Goal: Information Seeking & Learning: Compare options

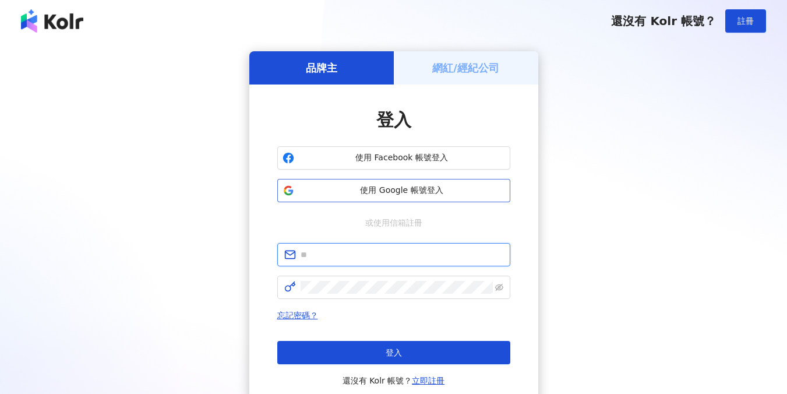
type input "**********"
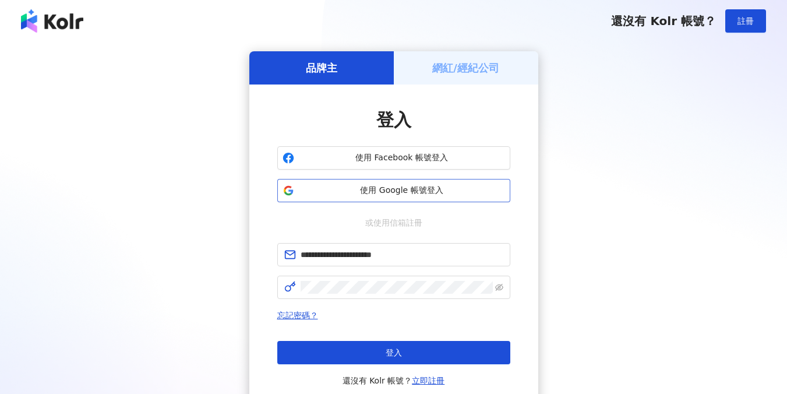
click at [359, 186] on span "使用 Google 帳號登入" at bounding box center [402, 191] width 206 height 12
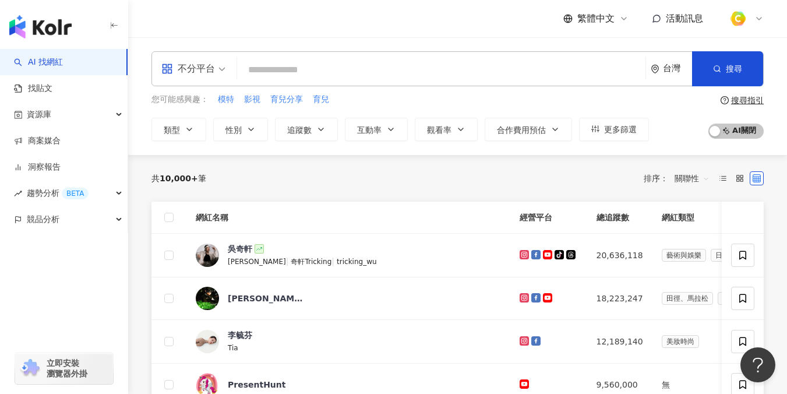
click at [268, 71] on input "search" at bounding box center [441, 70] width 399 height 22
click at [206, 62] on div "不分平台" at bounding box center [188, 68] width 54 height 19
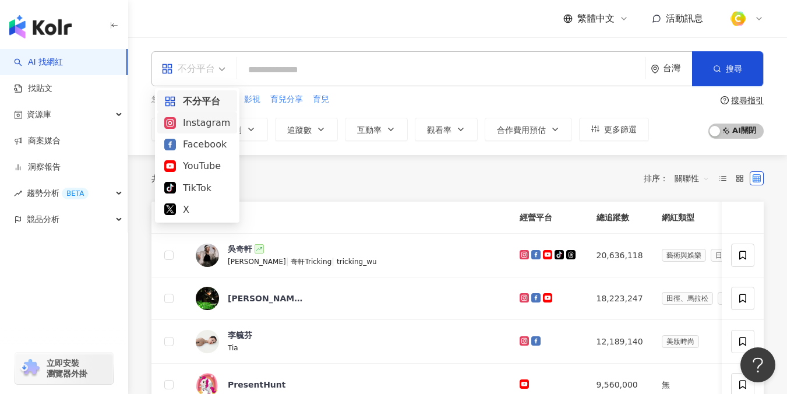
click at [193, 128] on div "Instagram" at bounding box center [197, 122] width 66 height 15
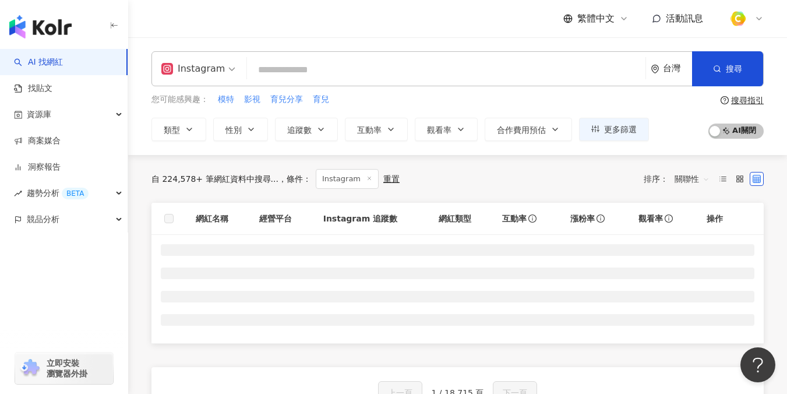
click at [285, 67] on input "search" at bounding box center [446, 70] width 389 height 22
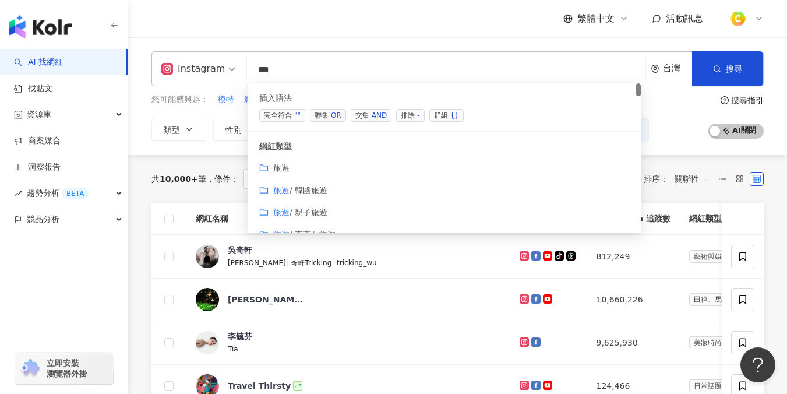
click at [334, 114] on div "OR" at bounding box center [336, 116] width 10 height 12
click at [323, 117] on span "聯集 OR" at bounding box center [328, 115] width 36 height 13
click at [327, 118] on span "聯集 OR" at bounding box center [328, 115] width 36 height 13
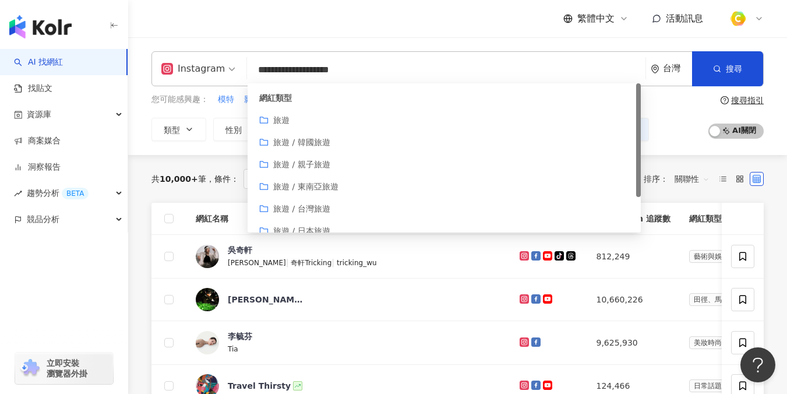
type input "**********"
click at [472, 23] on div "繁體中文 活動訊息" at bounding box center [457, 18] width 612 height 37
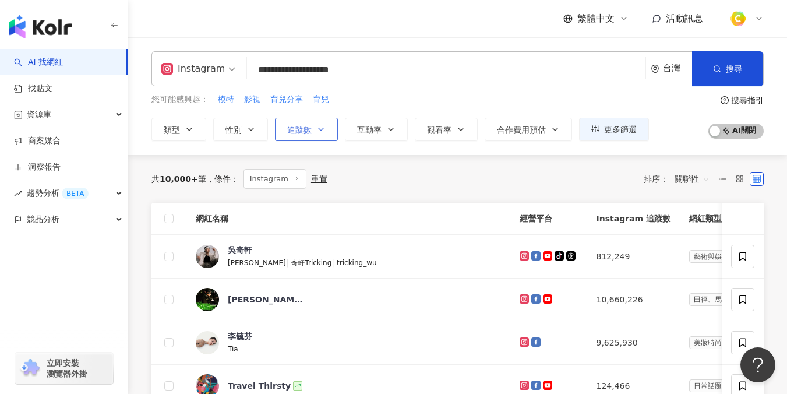
click at [289, 131] on span "追蹤數" at bounding box center [299, 129] width 24 height 9
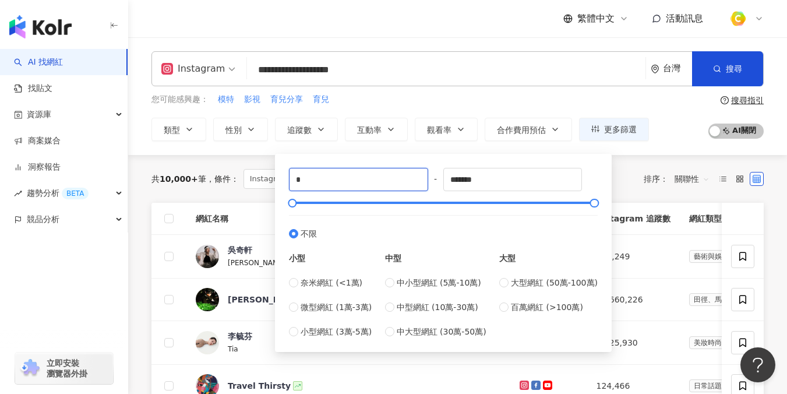
drag, startPoint x: 336, startPoint y: 178, endPoint x: 280, endPoint y: 175, distance: 55.5
click at [280, 175] on div "* - ******* 不限 小型 奈米網紅 (<1萬) 微型網紅 (1萬-3萬) 小型網紅 (3萬-5萬) 中型 中小型網紅 (5萬-10萬) 中型網紅 (…" at bounding box center [443, 253] width 337 height 198
type input "*"
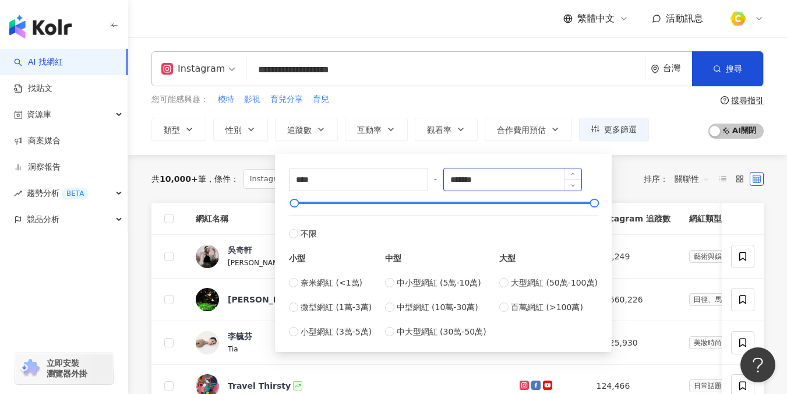
drag, startPoint x: 526, startPoint y: 187, endPoint x: 508, endPoint y: 180, distance: 19.4
click at [508, 180] on input "*******" at bounding box center [513, 179] width 138 height 22
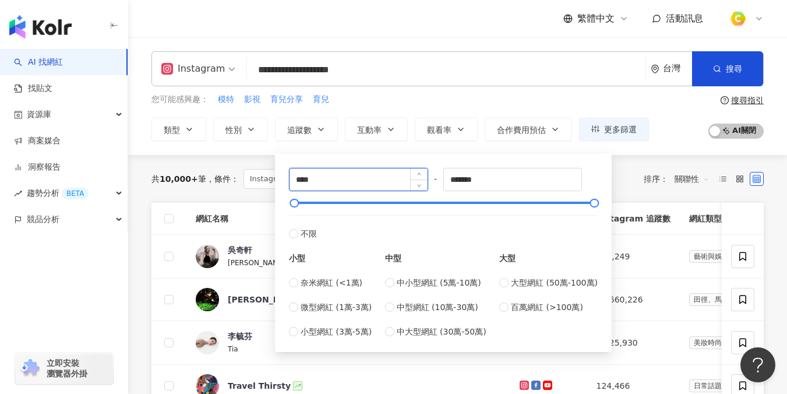
click at [393, 174] on input "****" at bounding box center [359, 179] width 138 height 22
type input "*****"
drag, startPoint x: 513, startPoint y: 182, endPoint x: 372, endPoint y: 178, distance: 141.6
click at [372, 178] on div "***** - ******* 不限 小型 奈米網紅 (<1萬) 微型網紅 (1萬-3萬) 小型網紅 (3萬-5萬) 中型 中小型網紅 (5萬-10萬) 中型…" at bounding box center [443, 253] width 309 height 170
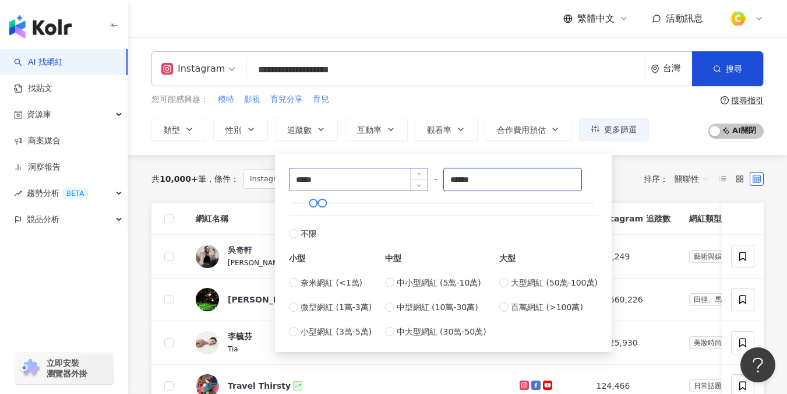
type input "******"
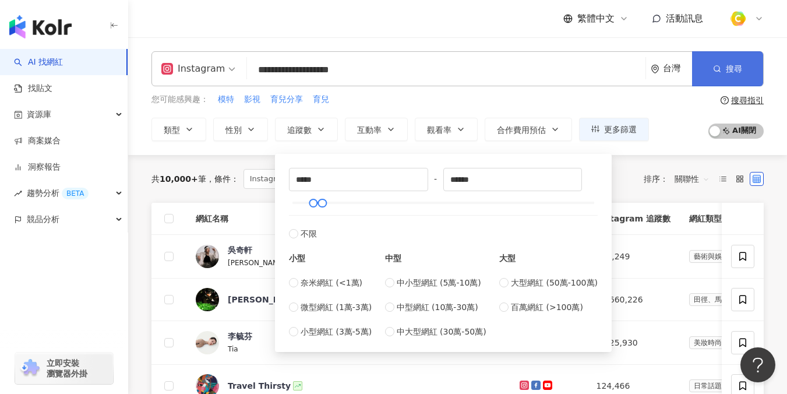
click at [718, 68] on icon "button" at bounding box center [717, 69] width 8 height 8
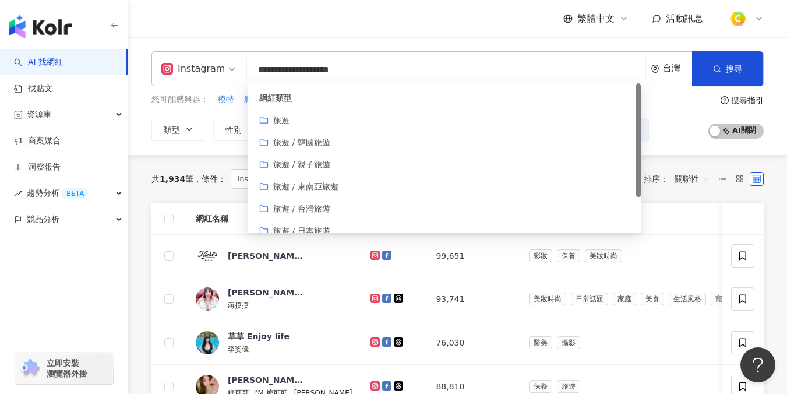
click at [436, 70] on input "**********" at bounding box center [446, 70] width 389 height 22
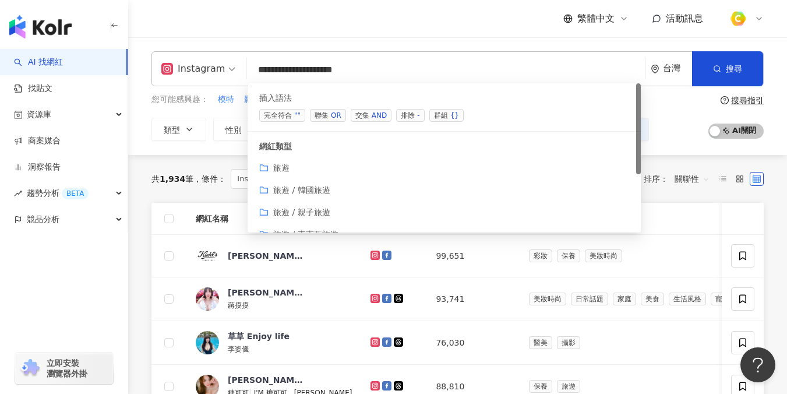
click at [335, 116] on div "OR" at bounding box center [336, 116] width 10 height 12
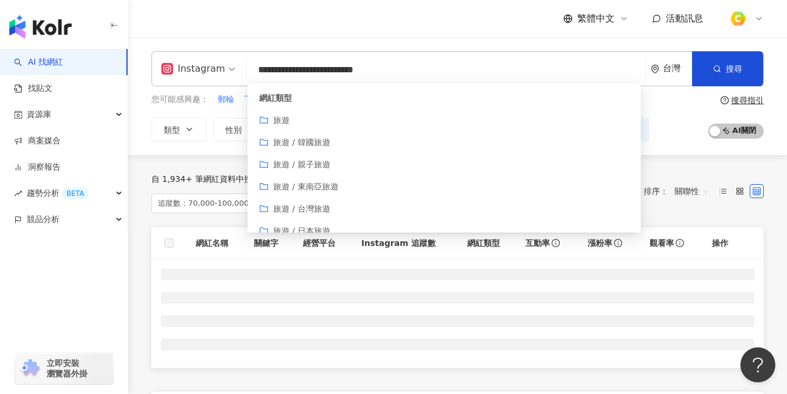
type input "**********"
click at [453, 34] on div "繁體中文 活動訊息" at bounding box center [457, 18] width 612 height 37
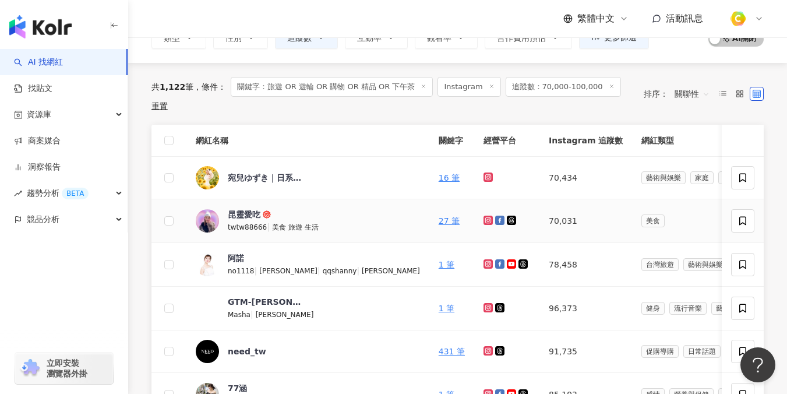
scroll to position [93, 0]
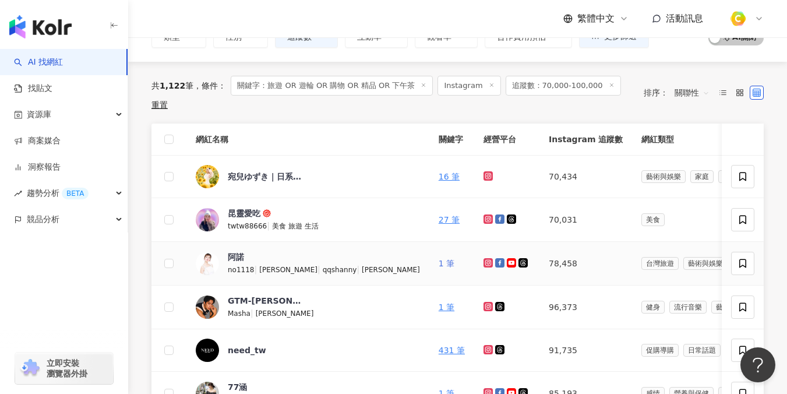
click at [439, 259] on link "1 筆" at bounding box center [447, 263] width 16 height 9
click at [439, 215] on link "27 筆" at bounding box center [449, 219] width 21 height 9
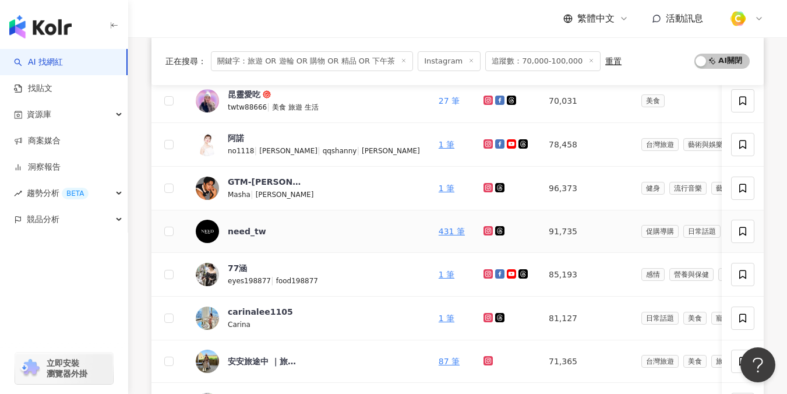
scroll to position [260, 0]
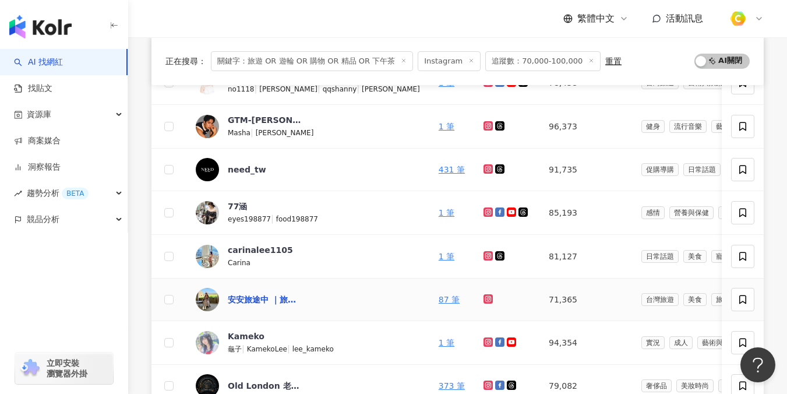
click at [251, 297] on div "安安旅途中 ｜旅遊 ｜ 住宿 ｜ 穿搭" at bounding box center [266, 300] width 76 height 12
click at [241, 205] on div "77涵" at bounding box center [237, 206] width 19 height 12
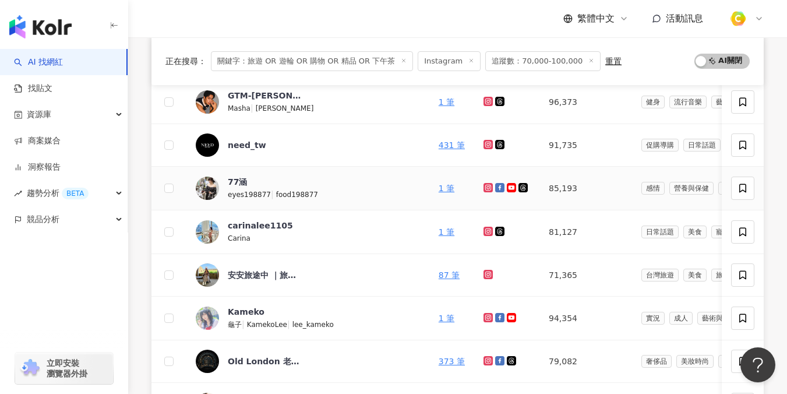
scroll to position [290, 0]
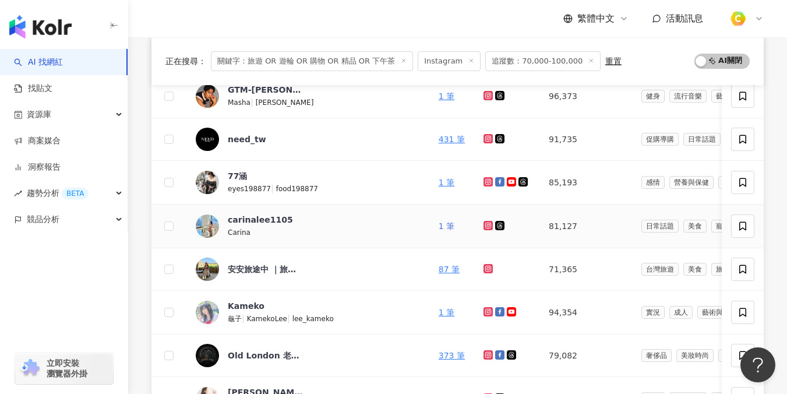
click at [439, 223] on link "1 筆" at bounding box center [447, 225] width 16 height 9
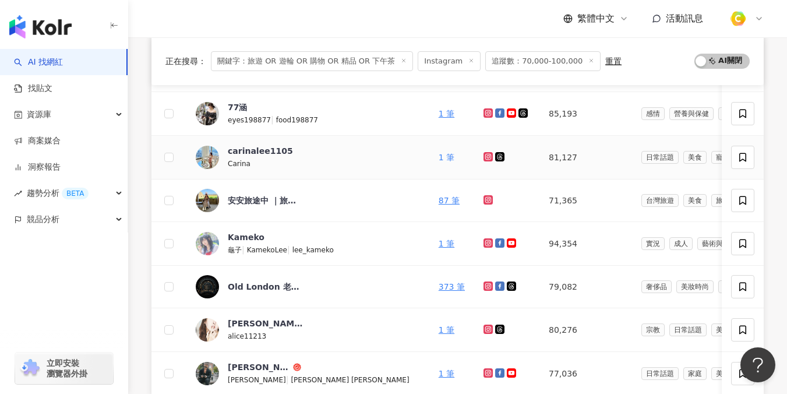
scroll to position [0, 0]
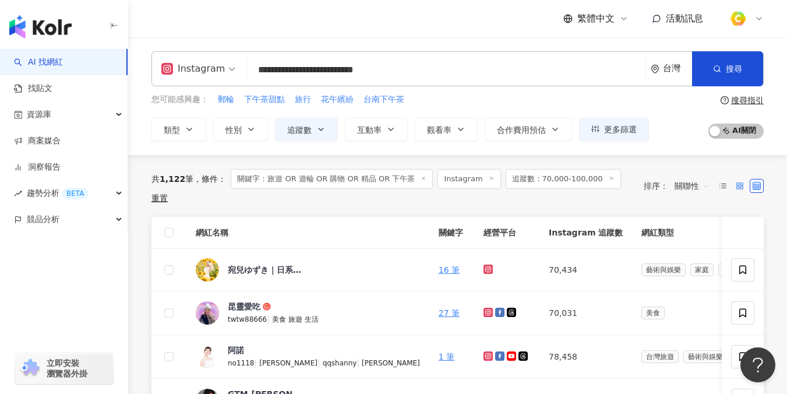
click at [742, 182] on icon at bounding box center [740, 186] width 8 height 8
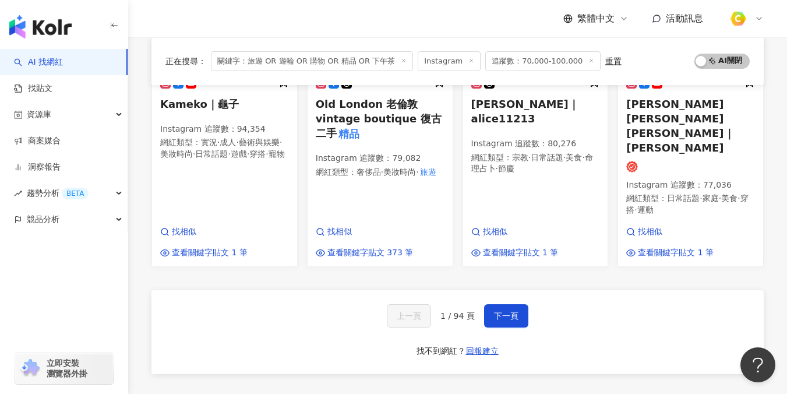
scroll to position [824, 0]
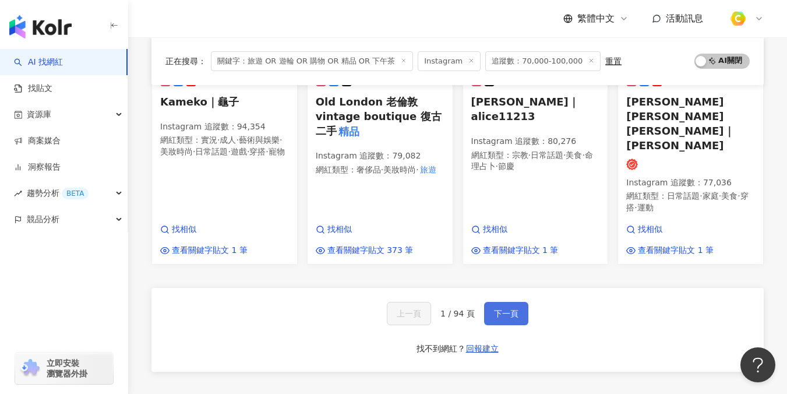
click at [507, 309] on span "下一頁" at bounding box center [506, 313] width 24 height 9
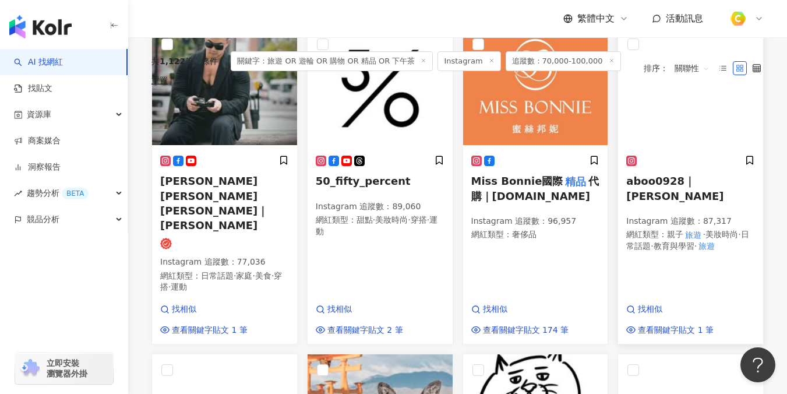
scroll to position [69, 0]
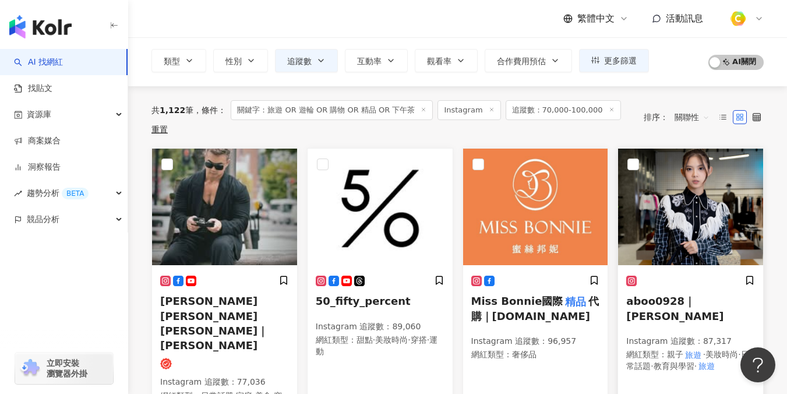
click at [685, 208] on img at bounding box center [690, 207] width 145 height 117
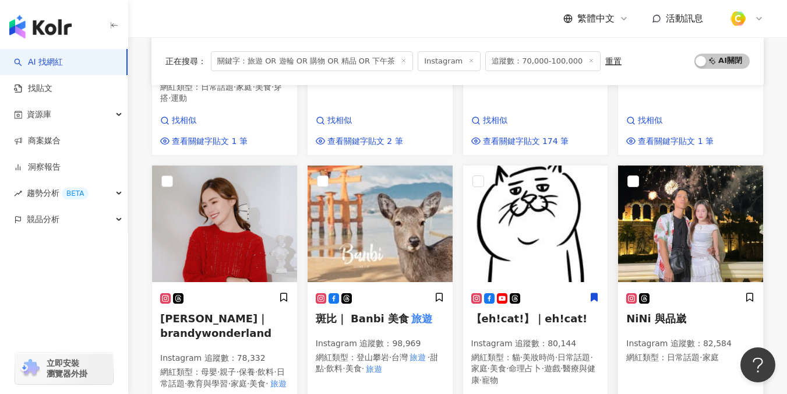
scroll to position [432, 0]
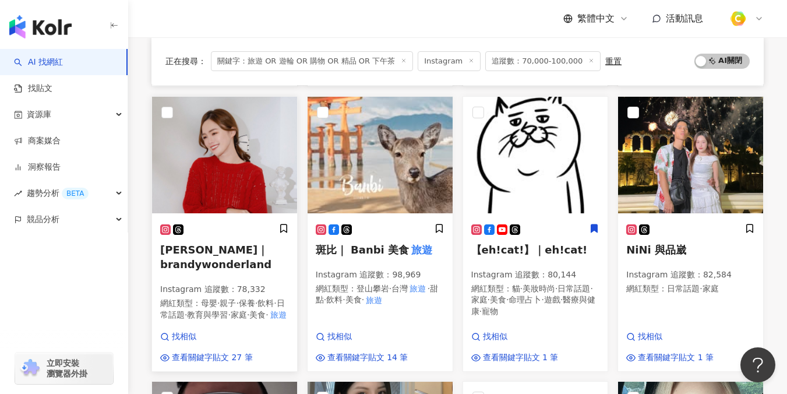
click at [179, 242] on h5 "Brandy Lai｜brandywonderland" at bounding box center [224, 256] width 129 height 29
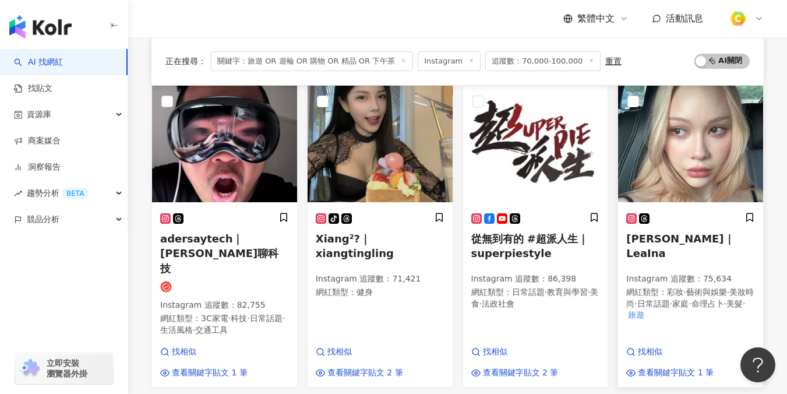
scroll to position [725, 0]
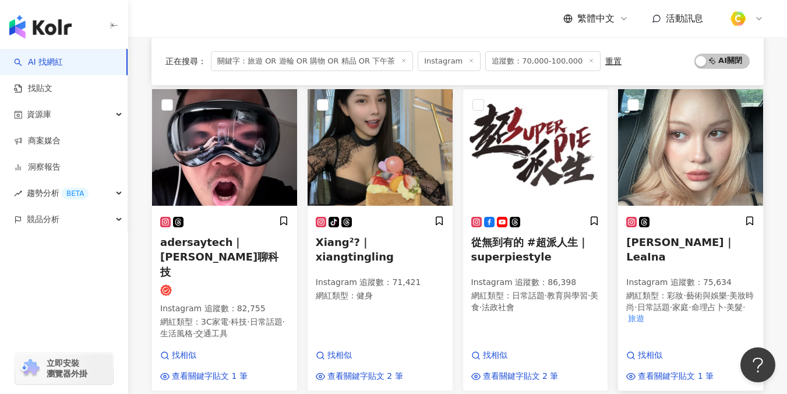
click at [673, 291] on span "彩妝" at bounding box center [675, 295] width 16 height 9
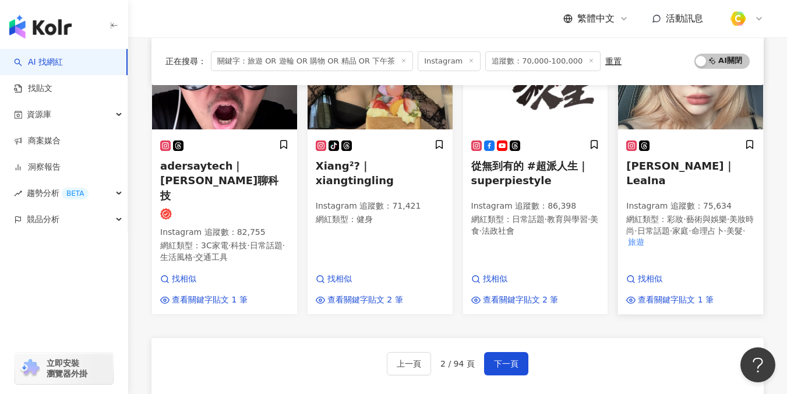
scroll to position [855, 0]
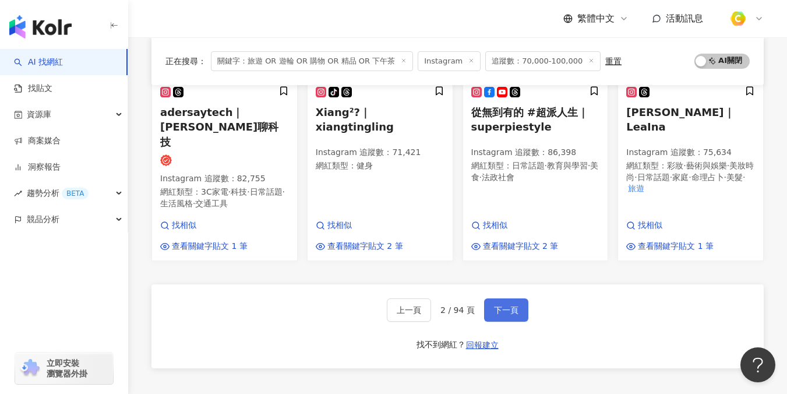
click at [513, 305] on span "下一頁" at bounding box center [506, 309] width 24 height 9
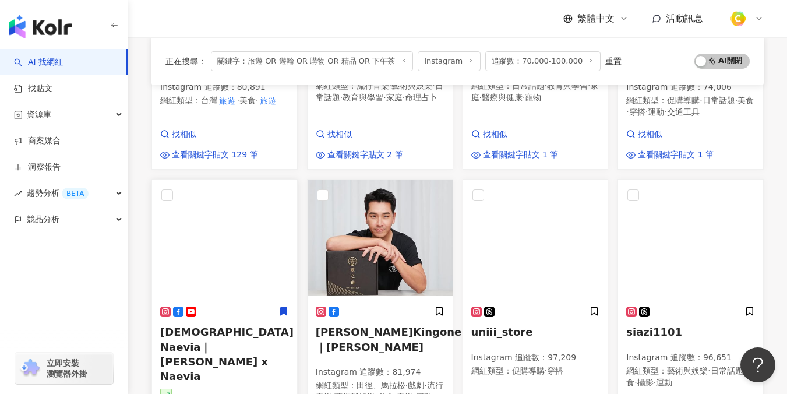
scroll to position [661, 0]
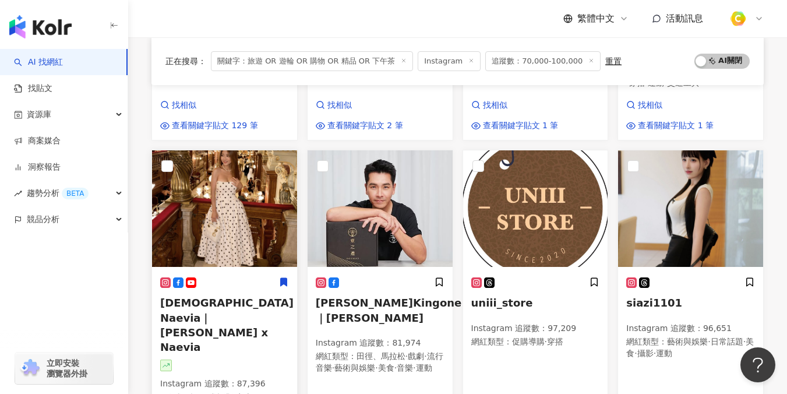
click at [209, 297] on span "Lady Naevia｜夏尼 x Naevia" at bounding box center [226, 325] width 133 height 57
click at [652, 297] on span "siazi1101" at bounding box center [654, 303] width 56 height 12
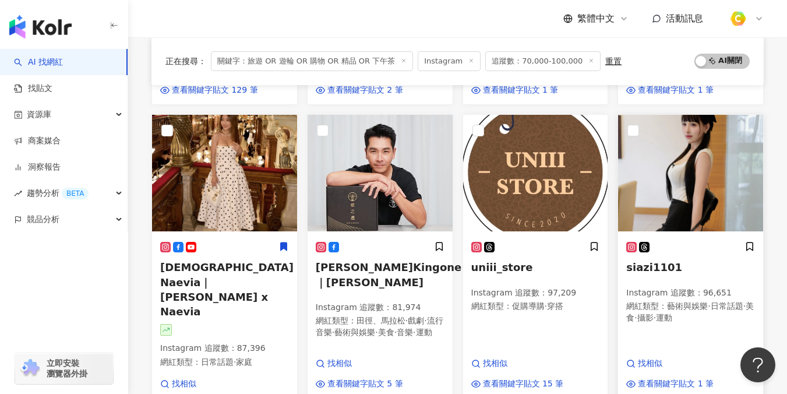
scroll to position [793, 0]
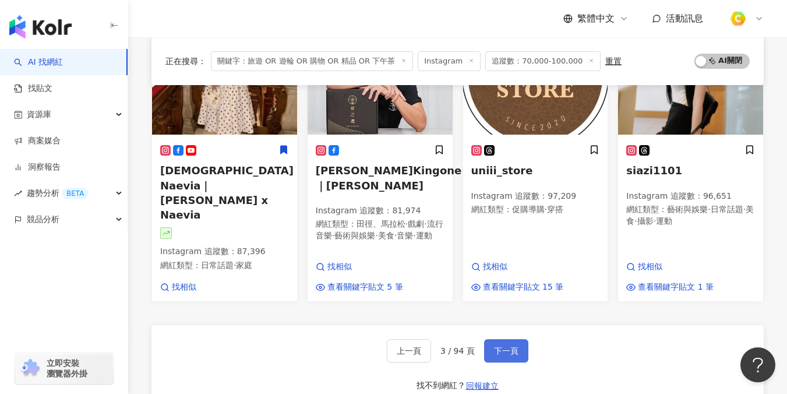
click at [509, 346] on span "下一頁" at bounding box center [506, 350] width 24 height 9
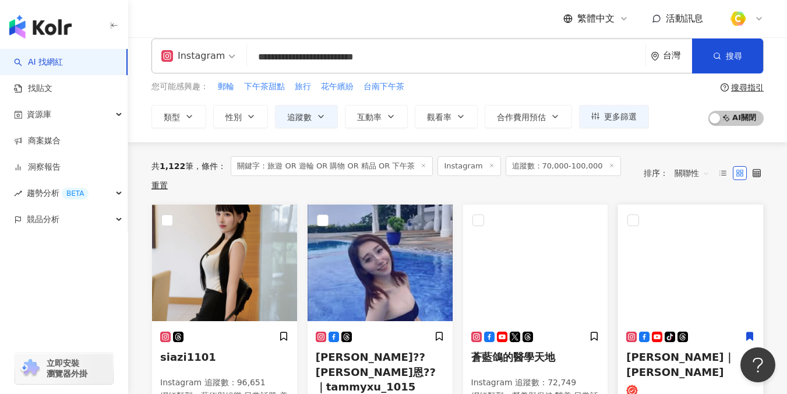
scroll to position [30, 0]
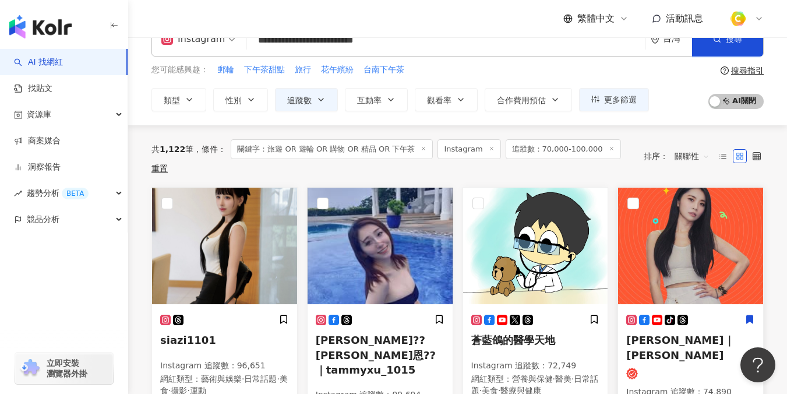
click at [654, 334] on span "陳凱蒂｜katie凱蒂兒" at bounding box center [680, 347] width 108 height 27
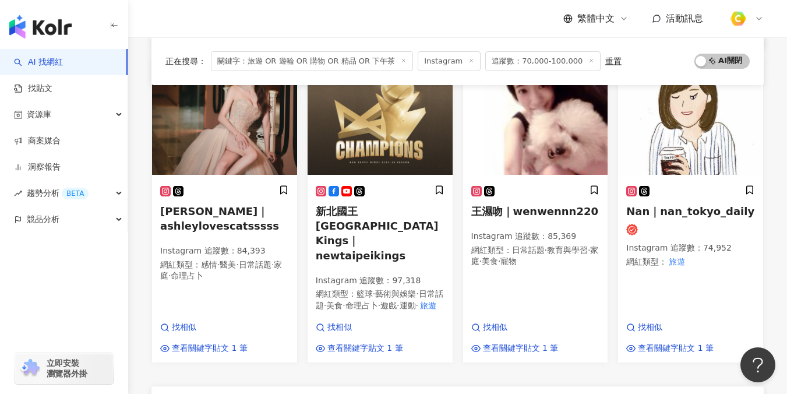
scroll to position [852, 0]
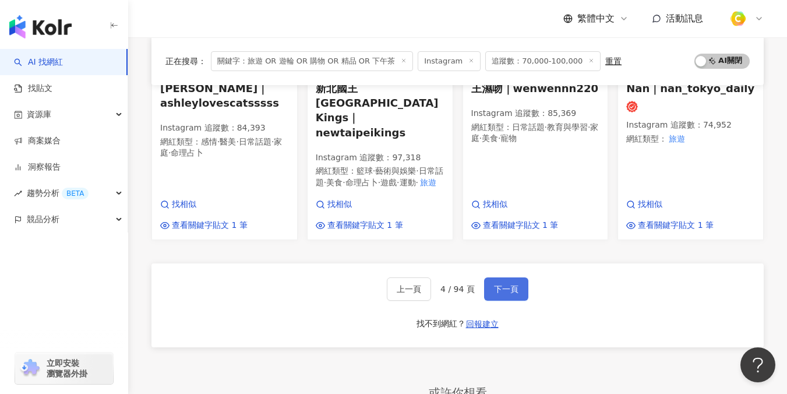
click at [521, 277] on button "下一頁" at bounding box center [506, 288] width 44 height 23
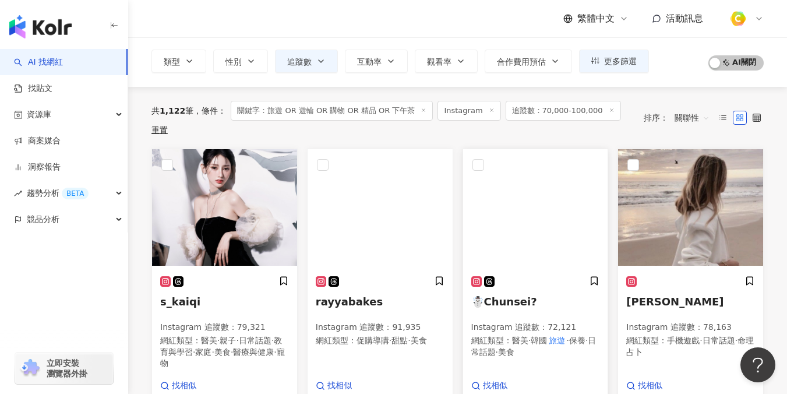
scroll to position [70, 0]
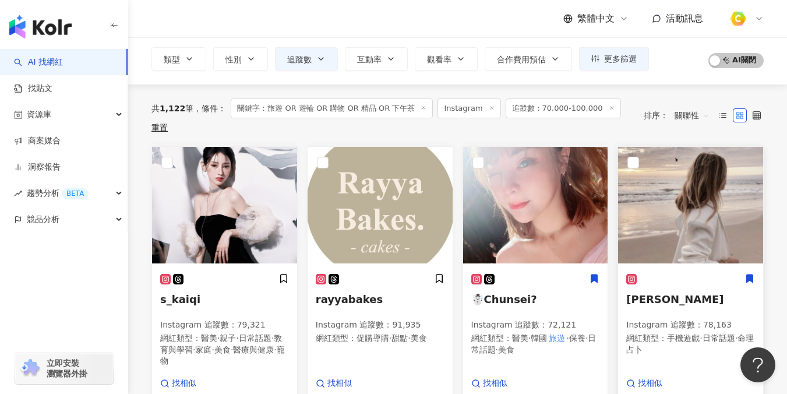
click at [684, 319] on p "Instagram 追蹤數 ： 78,163" at bounding box center [690, 325] width 129 height 12
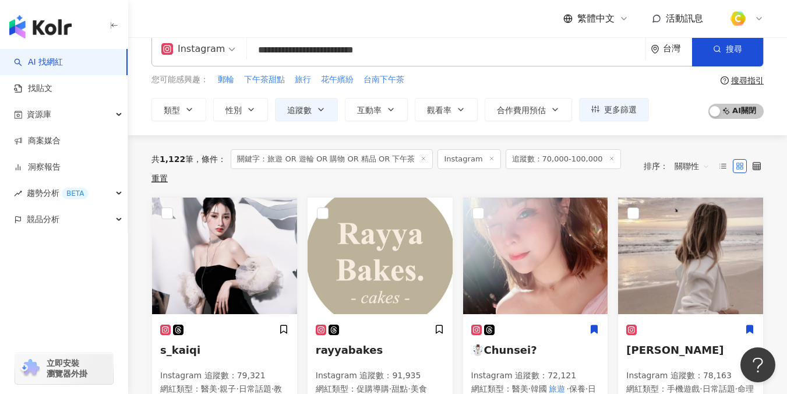
scroll to position [0, 0]
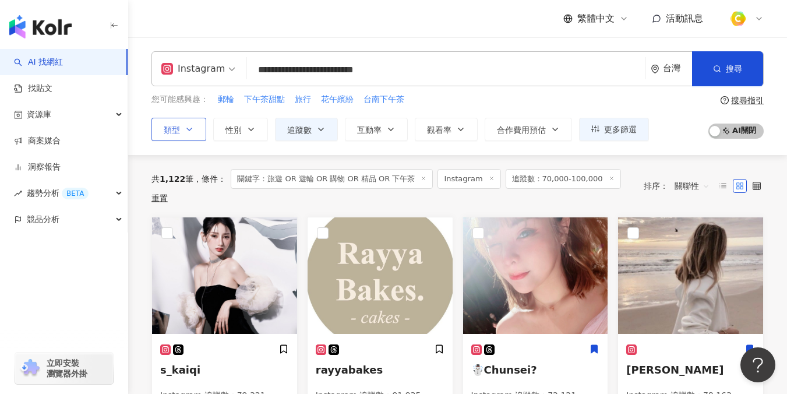
click at [182, 133] on button "類型" at bounding box center [178, 129] width 55 height 23
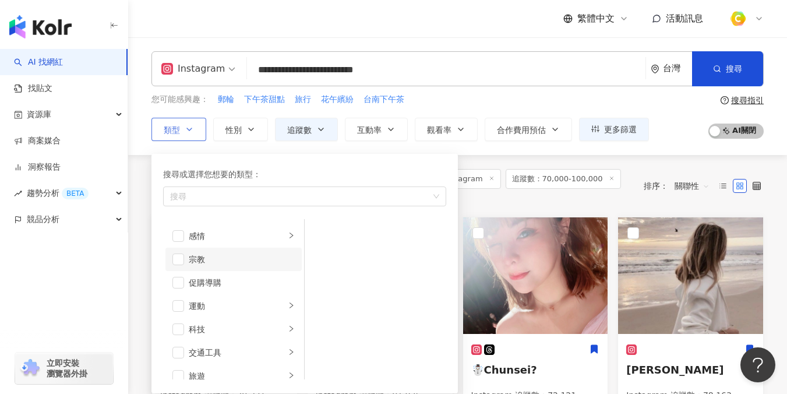
scroll to position [370, 0]
click at [232, 288] on div "促購導購" at bounding box center [242, 282] width 106 height 13
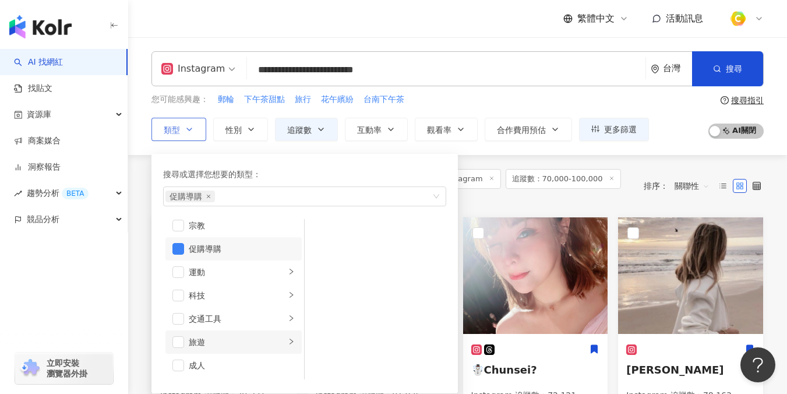
click at [185, 344] on li "旅遊" at bounding box center [233, 341] width 136 height 23
click at [176, 341] on span "button" at bounding box center [178, 342] width 12 height 12
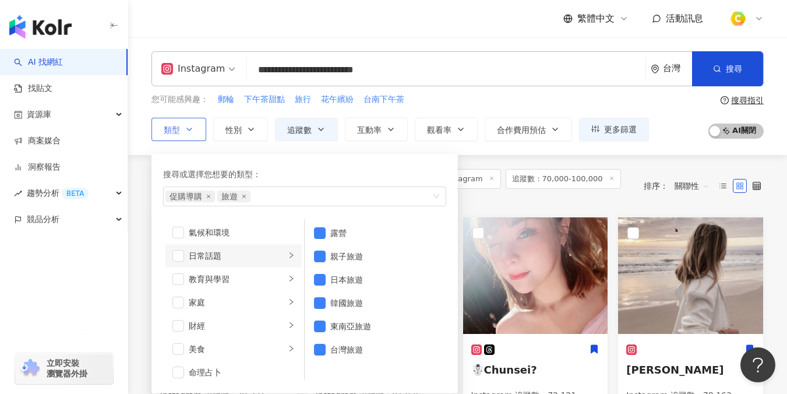
scroll to position [0, 0]
click at [288, 257] on icon "right" at bounding box center [291, 255] width 7 height 7
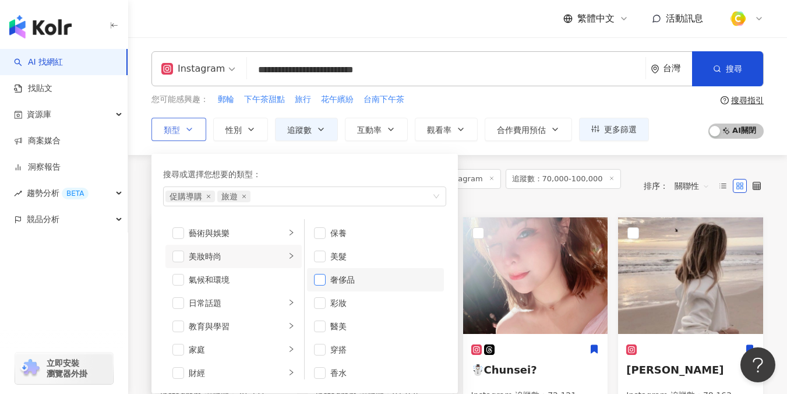
click at [320, 282] on span "button" at bounding box center [320, 280] width 12 height 12
click at [319, 326] on span "button" at bounding box center [320, 326] width 12 height 12
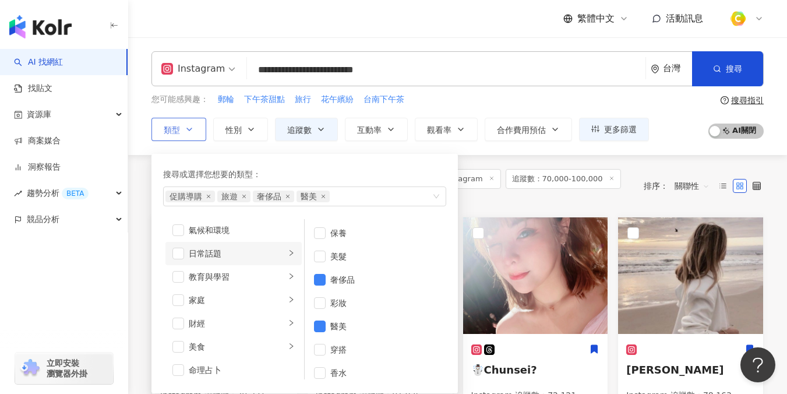
scroll to position [50, 0]
click at [227, 299] on div "家庭" at bounding box center [237, 299] width 97 height 13
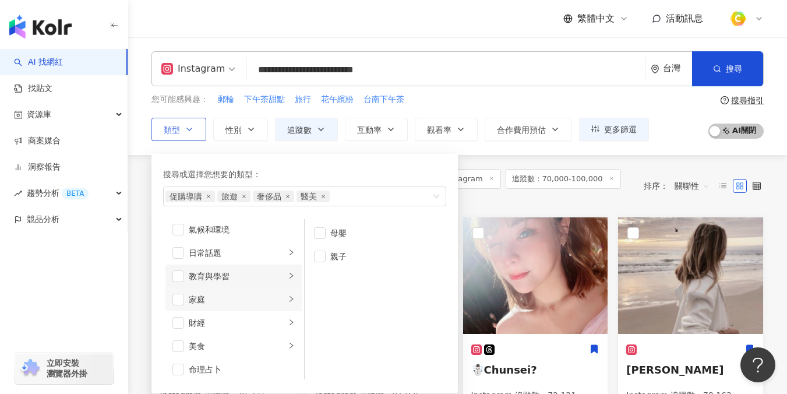
click at [245, 276] on div "教育與學習" at bounding box center [237, 276] width 97 height 13
click at [247, 257] on div "日常話題" at bounding box center [237, 252] width 97 height 13
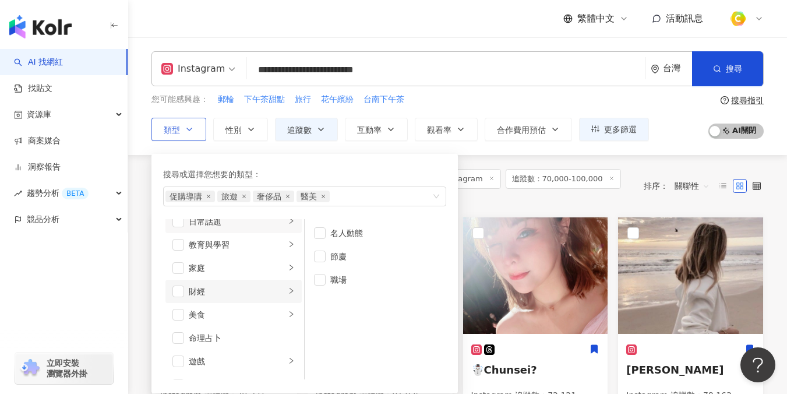
scroll to position [82, 0]
click at [223, 316] on div "美食" at bounding box center [237, 314] width 97 height 13
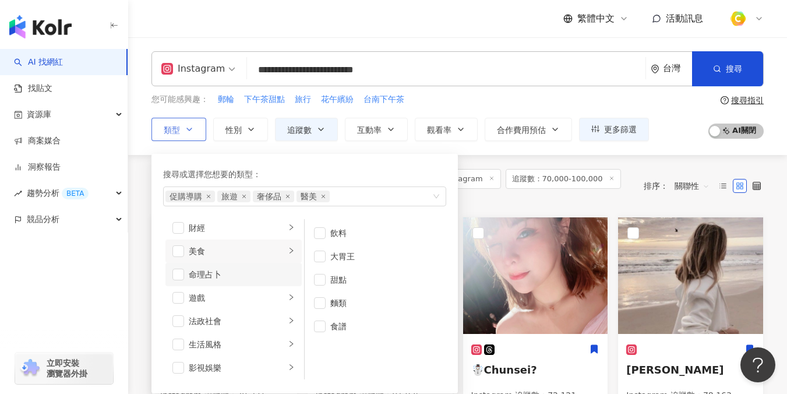
scroll to position [175, 0]
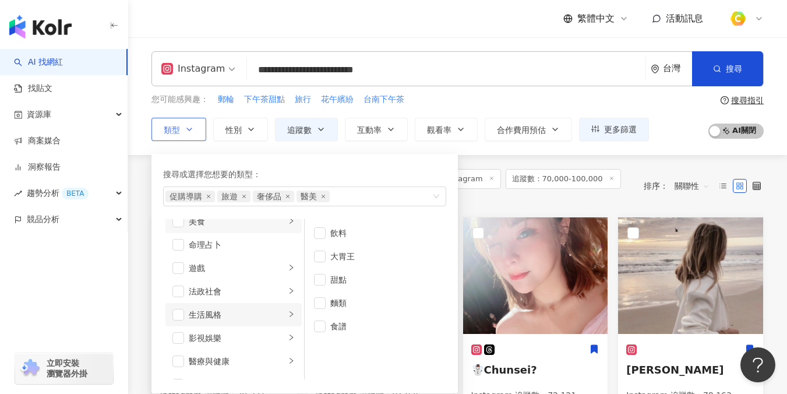
click at [239, 308] on div "生活風格" at bounding box center [237, 314] width 97 height 13
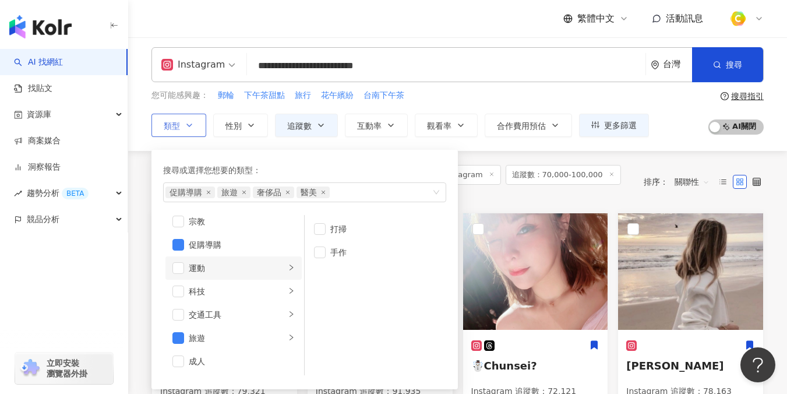
scroll to position [5, 0]
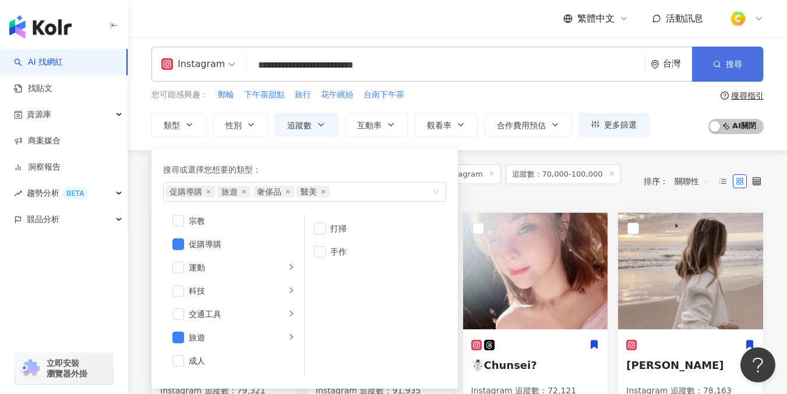
click at [718, 67] on icon "button" at bounding box center [717, 64] width 8 height 8
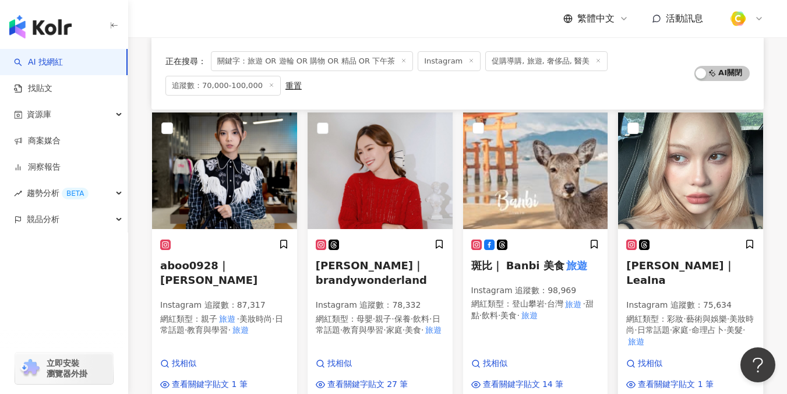
scroll to position [866, 0]
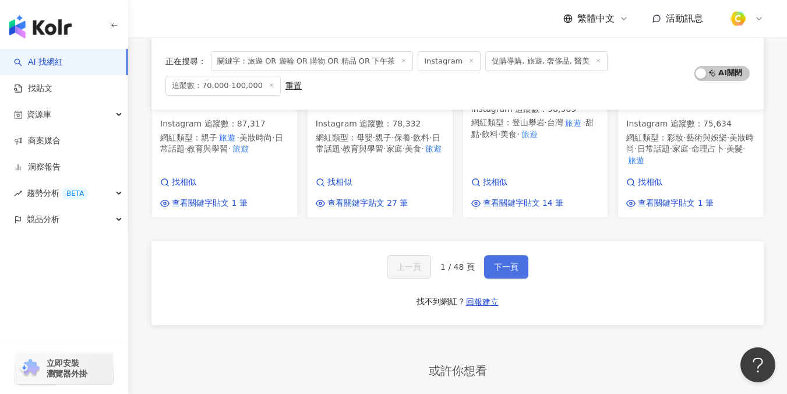
click at [512, 278] on button "下一頁" at bounding box center [506, 266] width 44 height 23
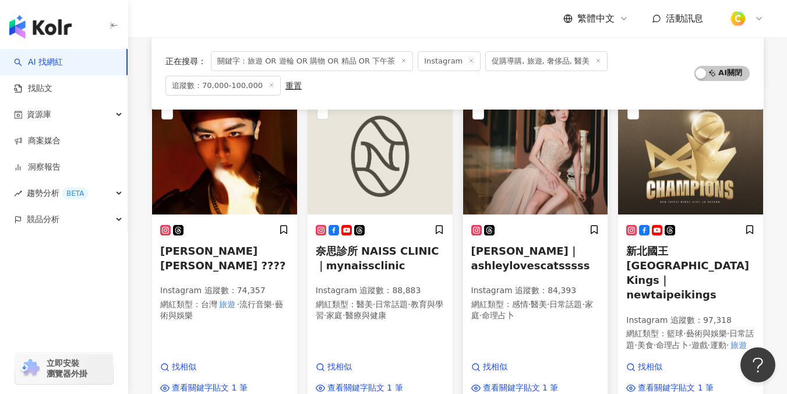
scroll to position [751, 0]
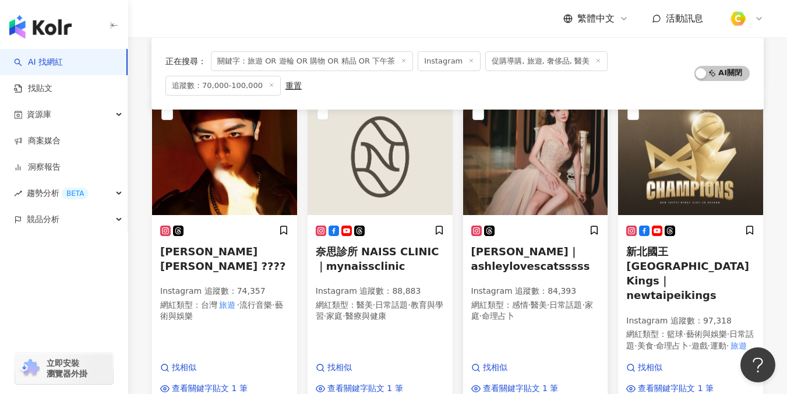
click at [529, 245] on span "Ashley｜ashleylovescatsssss" at bounding box center [530, 258] width 119 height 27
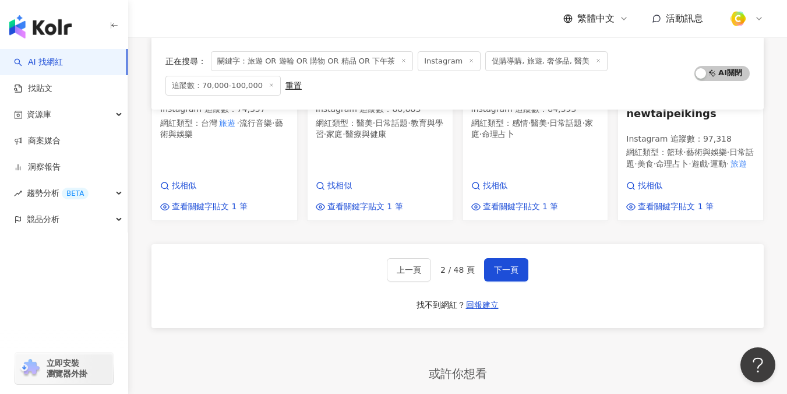
click at [506, 244] on div "上一頁 2 / 48 頁 下一頁 找不到網紅？ 回報建立" at bounding box center [457, 286] width 612 height 84
click at [496, 244] on div "上一頁 2 / 48 頁 下一頁 找不到網紅？ 回報建立" at bounding box center [457, 286] width 612 height 84
click at [500, 258] on button "下一頁" at bounding box center [506, 269] width 44 height 23
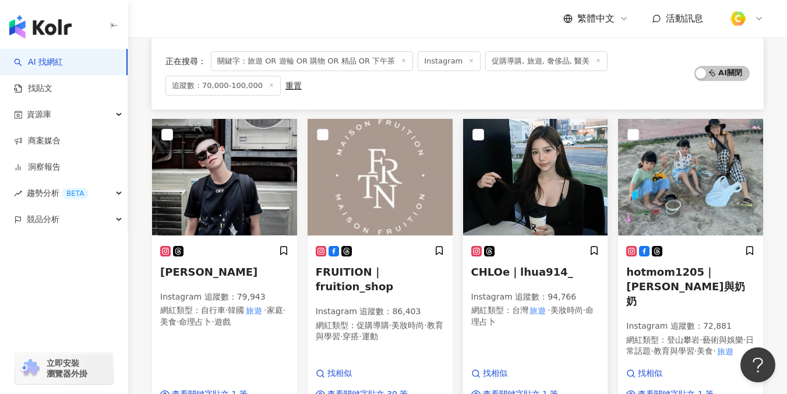
scroll to position [698, 0]
click at [539, 191] on img at bounding box center [535, 177] width 145 height 117
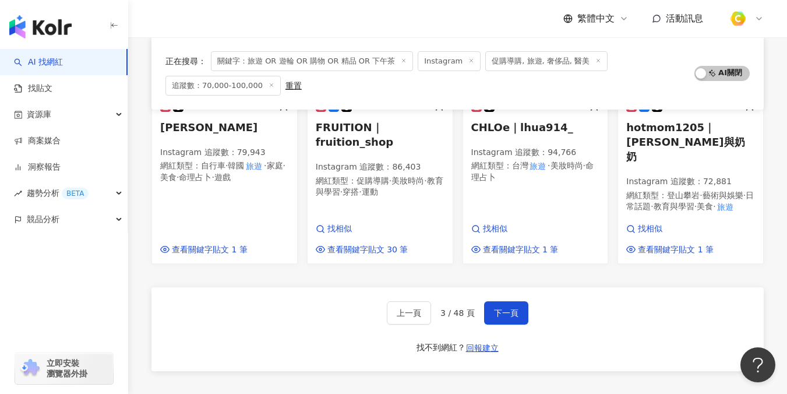
scroll to position [844, 0]
click at [504, 308] on span "下一頁" at bounding box center [506, 312] width 24 height 9
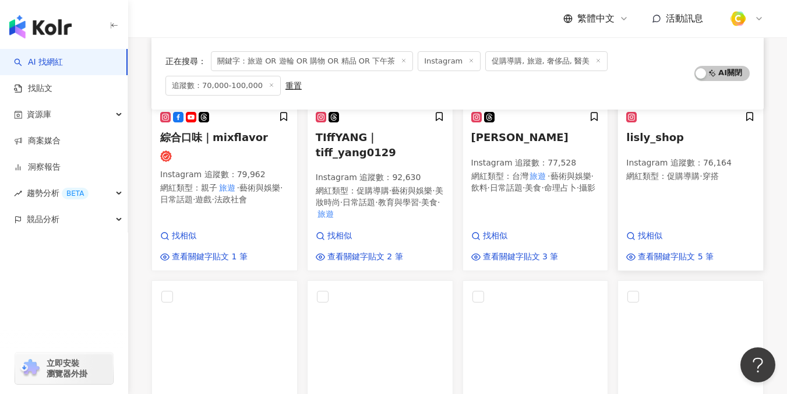
scroll to position [390, 0]
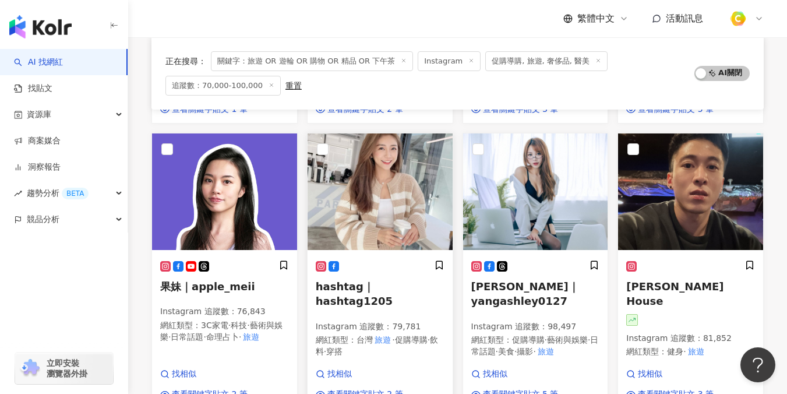
click at [366, 280] on span "hashtag｜hashtag1205" at bounding box center [354, 293] width 77 height 27
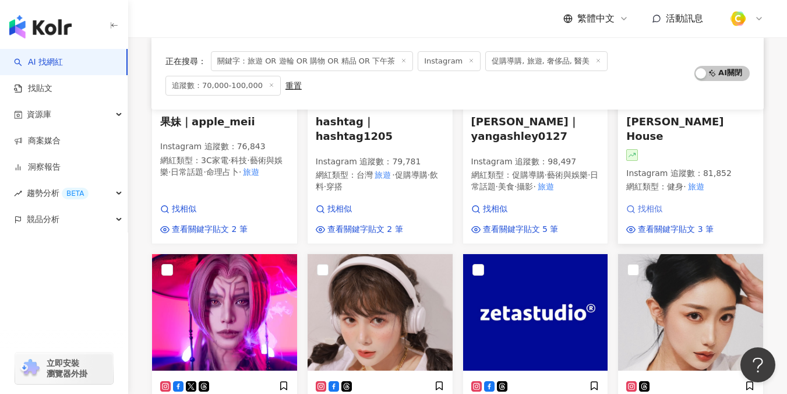
scroll to position [736, 0]
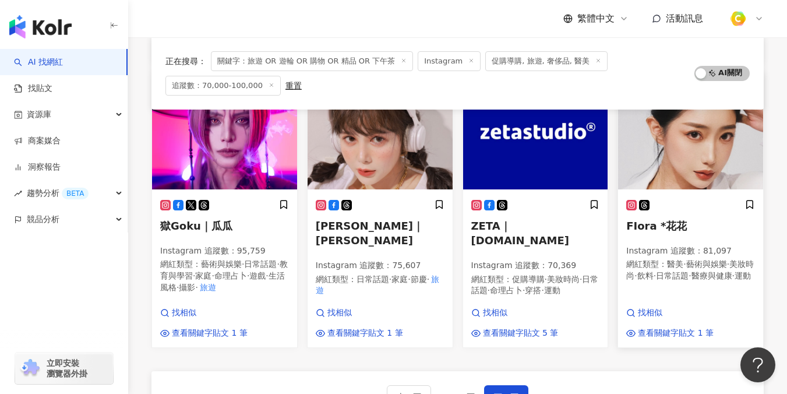
click at [666, 220] on span "FIora *花花" at bounding box center [656, 226] width 61 height 12
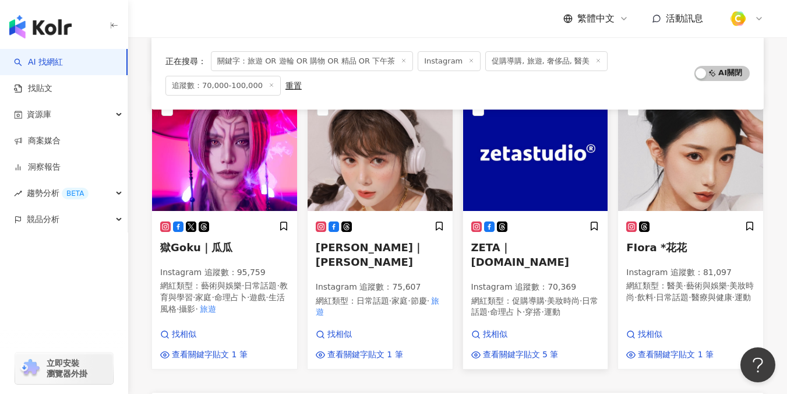
scroll to position [715, 0]
click at [363, 175] on img at bounding box center [380, 152] width 145 height 117
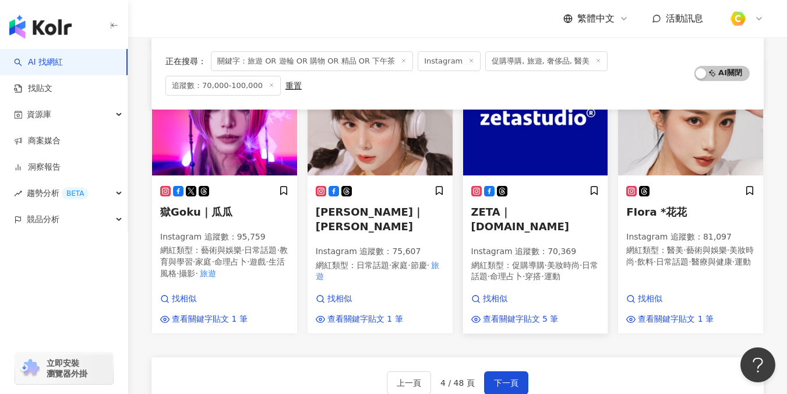
scroll to position [753, 0]
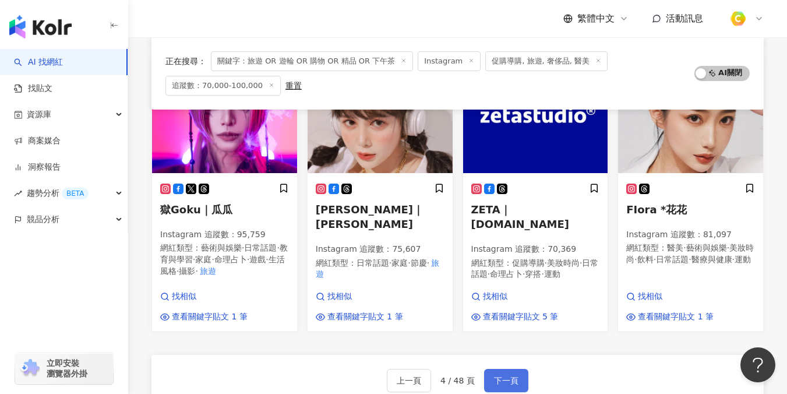
click at [514, 369] on button "下一頁" at bounding box center [506, 380] width 44 height 23
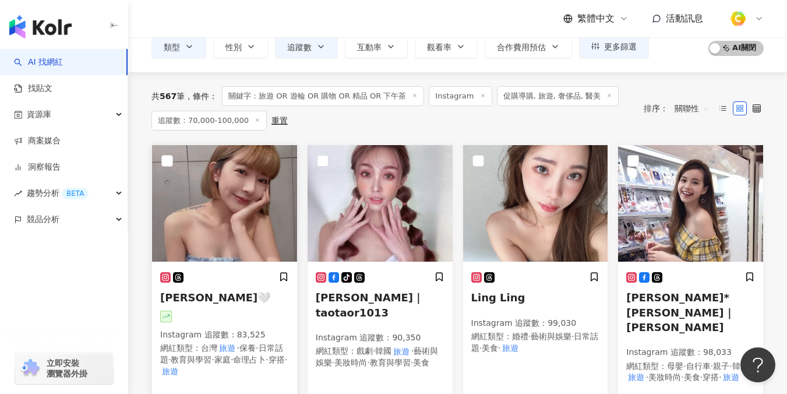
scroll to position [90, 0]
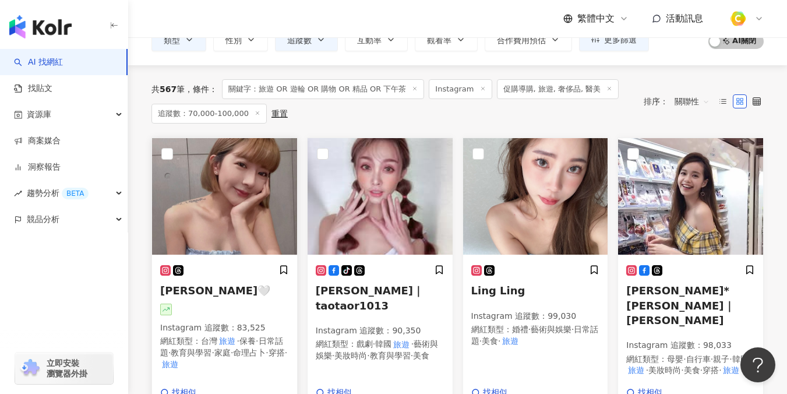
click at [228, 336] on mark "旅遊" at bounding box center [227, 340] width 20 height 13
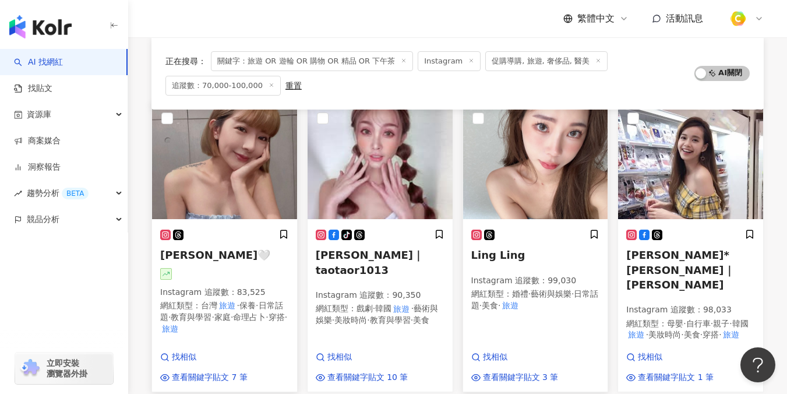
scroll to position [125, 0]
click at [529, 283] on p "Instagram 追蹤數 ： 99,030" at bounding box center [535, 281] width 129 height 12
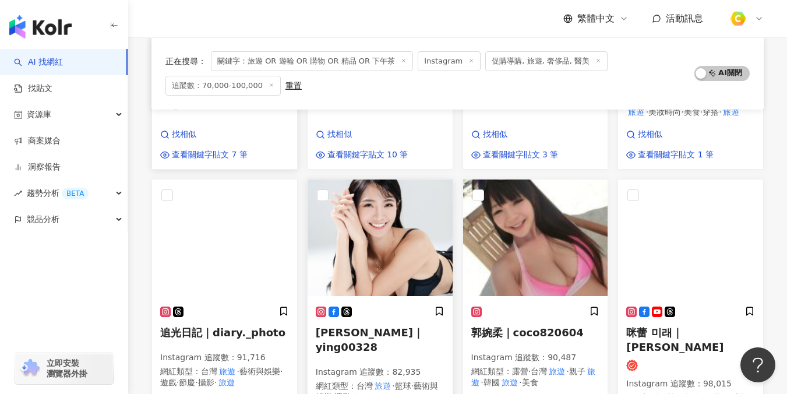
scroll to position [349, 0]
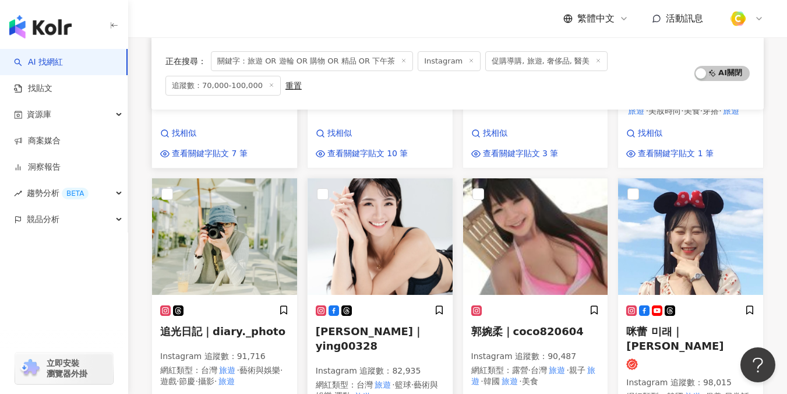
click at [370, 334] on div "Ying 茵茵｜ying00328 Instagram 追蹤數 ： 82,935 網紅類型 ： 台灣 旅遊 · 籃球 · 藝術與娛樂 · 運動 · 旅遊" at bounding box center [380, 359] width 129 height 108
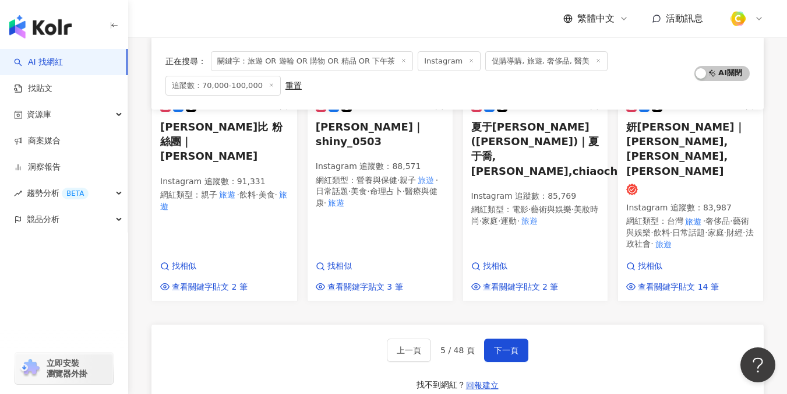
scroll to position [881, 0]
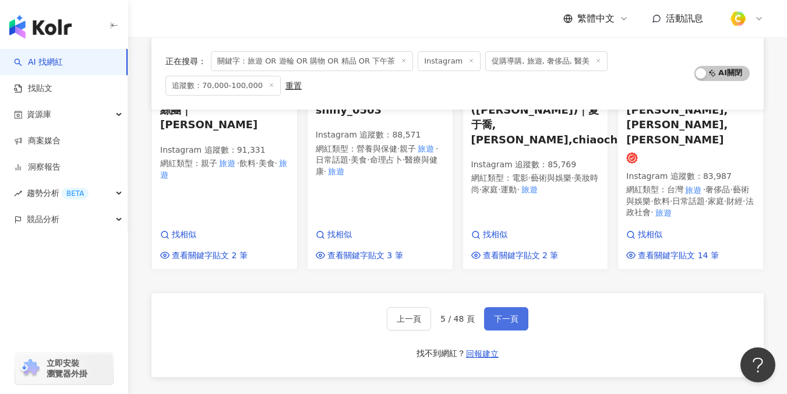
click at [524, 307] on button "下一頁" at bounding box center [506, 318] width 44 height 23
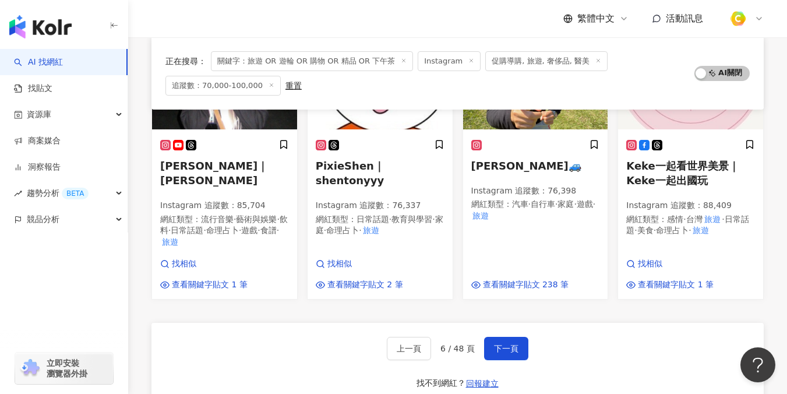
scroll to position [903, 0]
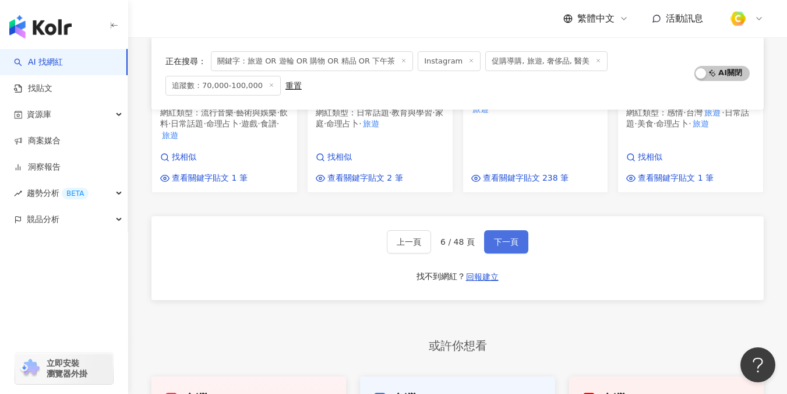
click at [516, 237] on span "下一頁" at bounding box center [506, 241] width 24 height 9
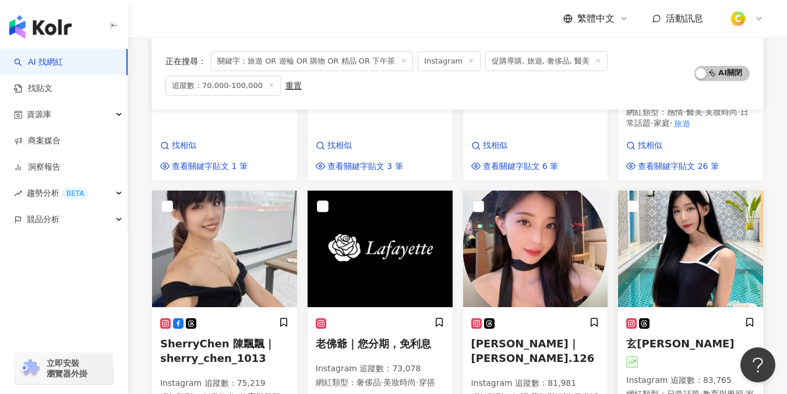
scroll to position [640, 0]
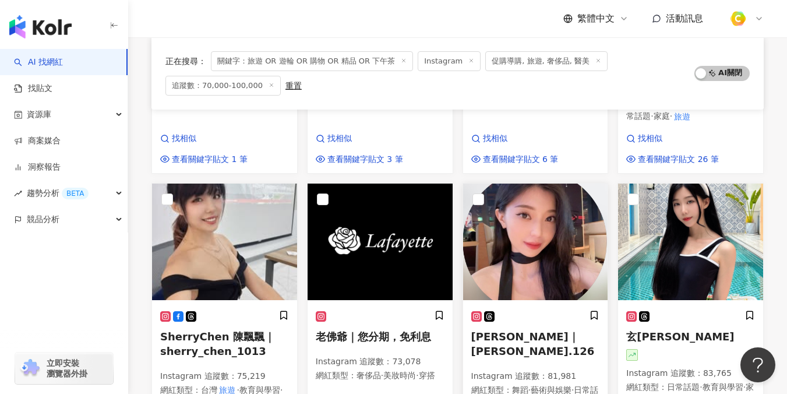
click at [541, 330] on span "Benon 蓉蓉｜ benon.126" at bounding box center [532, 343] width 123 height 27
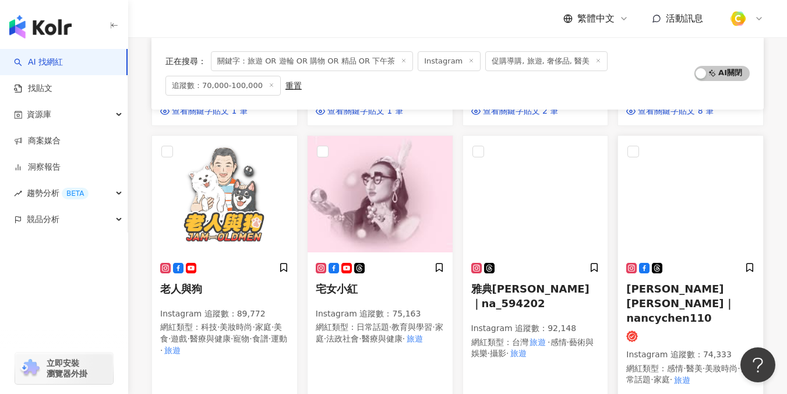
scroll to position [376, 0]
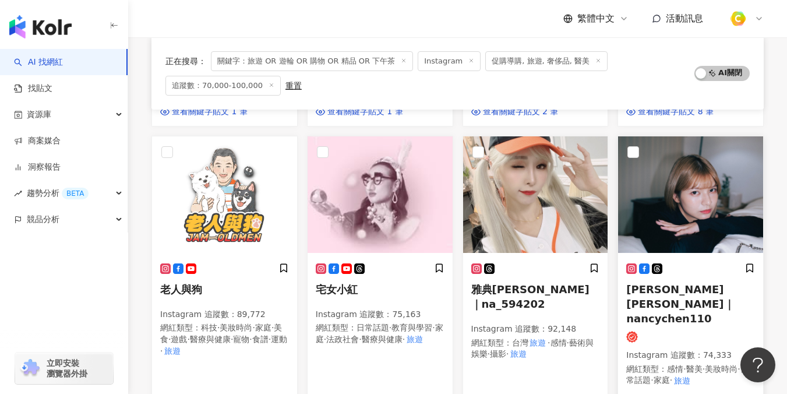
click at [669, 303] on span "Nancy Chen｜nancychen110" at bounding box center [680, 303] width 108 height 41
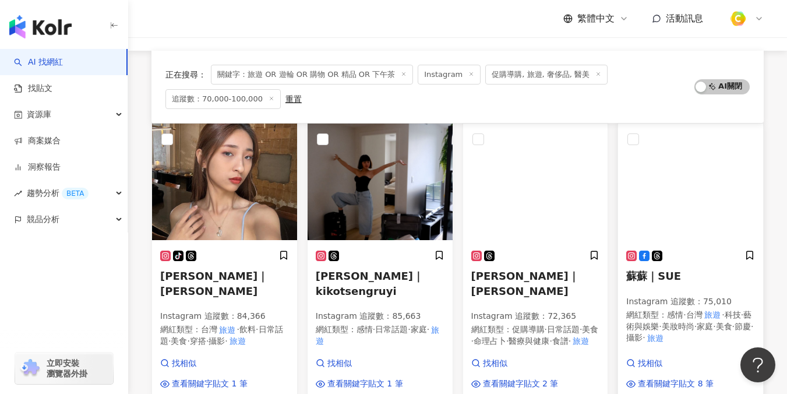
scroll to position [164, 0]
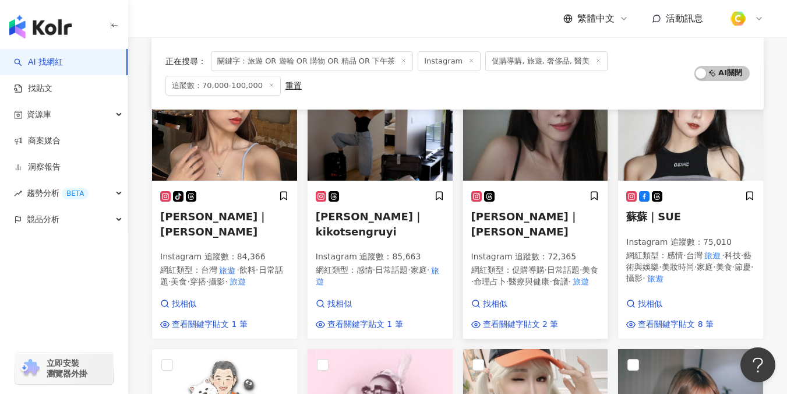
click at [497, 231] on div "張詠婷｜Sandy Instagram 追蹤數 ： 72,365 網紅類型 ： 促購導購 · 日常話題 · 美食 · 命理占卜 · 醫療與健康 · 食譜 · …" at bounding box center [535, 244] width 129 height 108
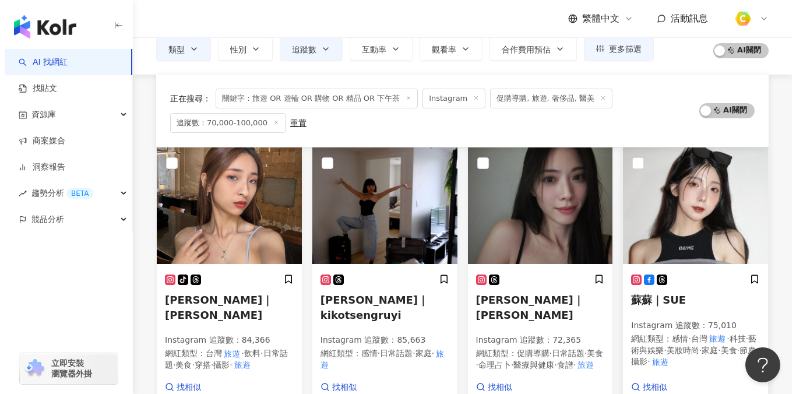
scroll to position [22, 0]
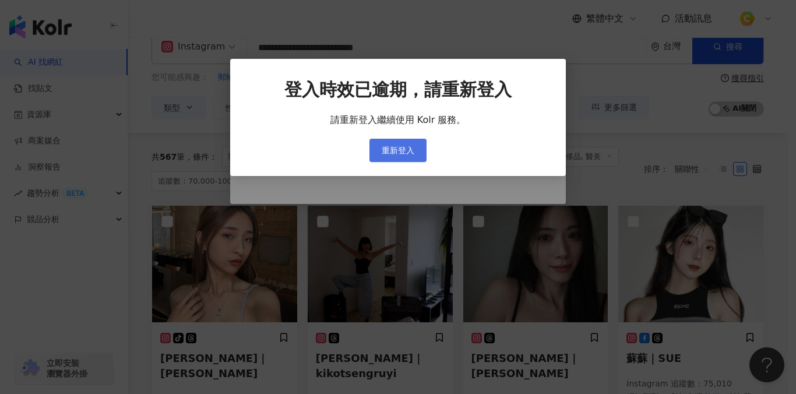
click at [392, 148] on span "重新登入" at bounding box center [398, 150] width 33 height 9
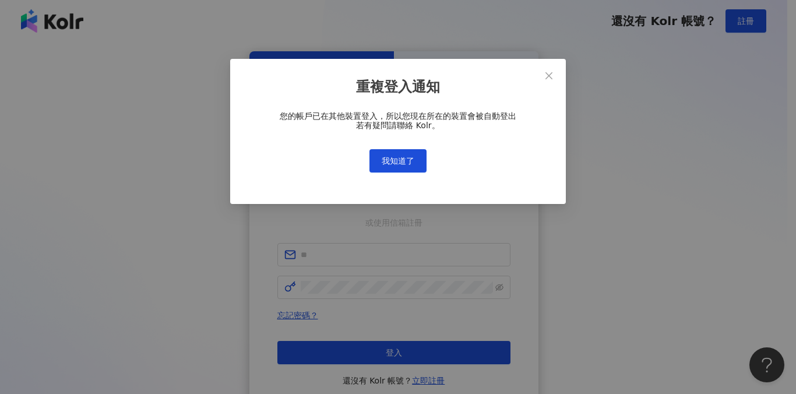
click at [396, 145] on div "您的帳戶已在其他裝置登入，所以您現在所在的裝置會被自動登出 若有疑問請聯絡 Kolr。 我知道了" at bounding box center [398, 141] width 298 height 61
type input "**********"
click at [403, 164] on span "我知道了" at bounding box center [398, 160] width 33 height 9
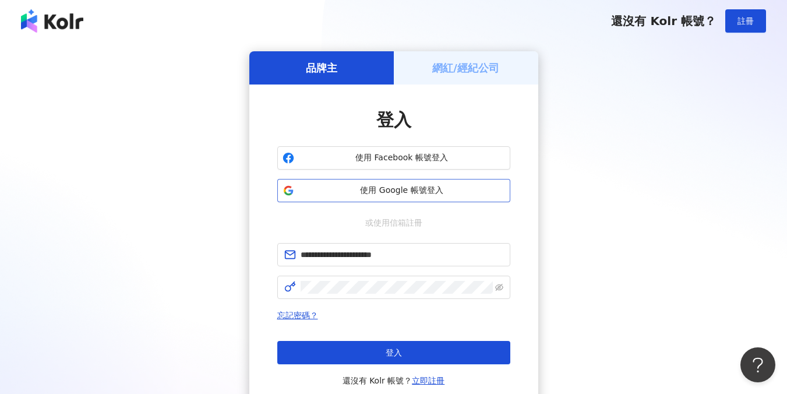
click at [408, 194] on span "使用 Google 帳號登入" at bounding box center [402, 191] width 206 height 12
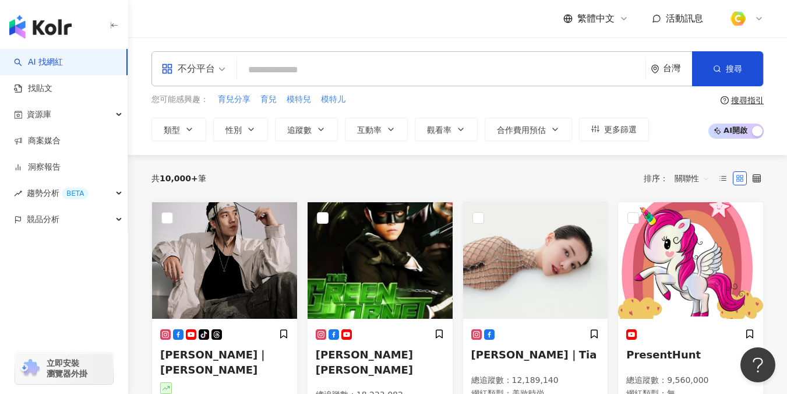
click at [191, 68] on div "不分平台" at bounding box center [188, 68] width 54 height 19
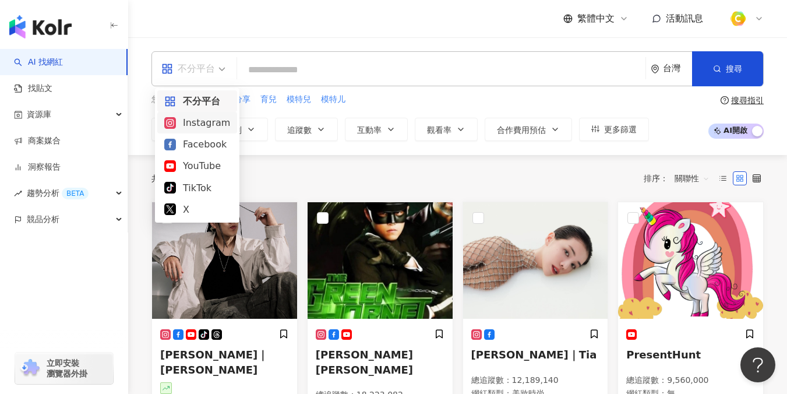
click at [185, 121] on div "Instagram" at bounding box center [197, 122] width 66 height 15
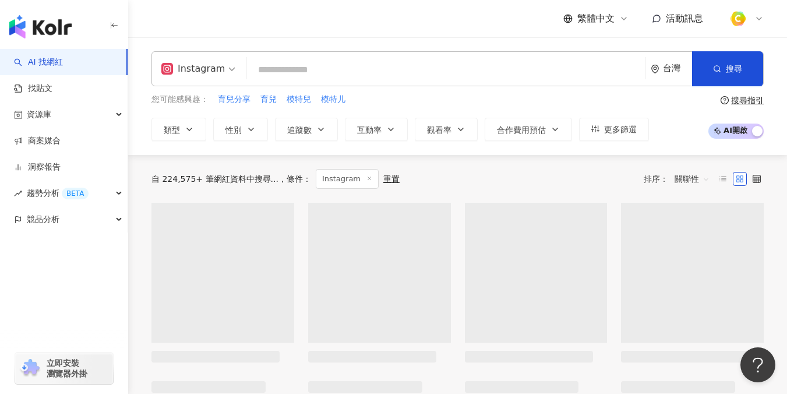
click at [302, 69] on input "search" at bounding box center [446, 70] width 389 height 22
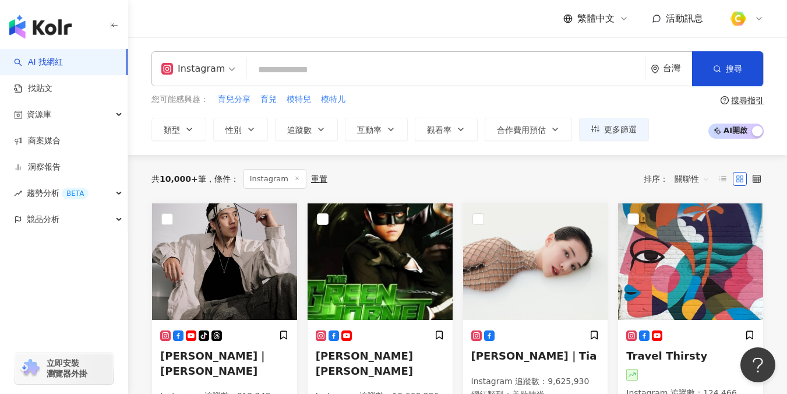
click at [757, 19] on icon at bounding box center [758, 18] width 9 height 9
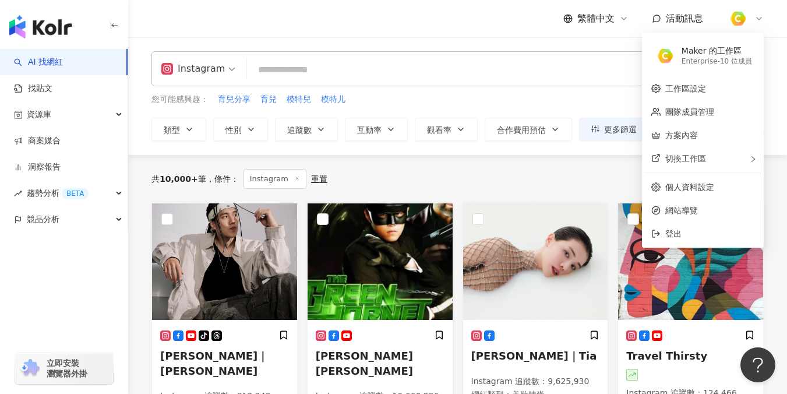
click at [757, 19] on icon at bounding box center [758, 18] width 9 height 9
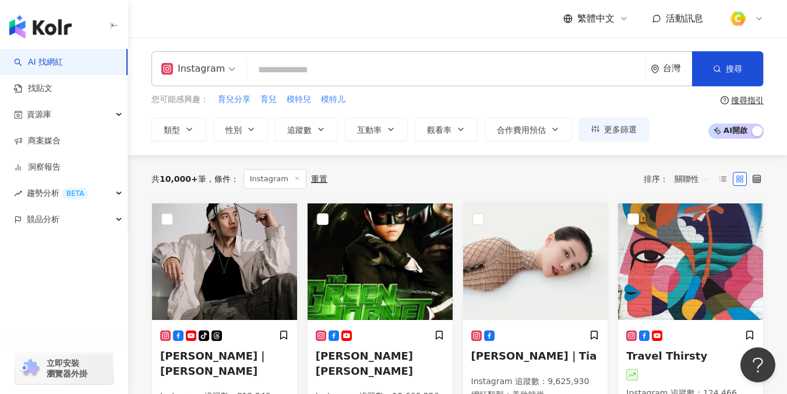
click at [290, 69] on input "search" at bounding box center [446, 70] width 389 height 22
click at [310, 68] on input "search" at bounding box center [446, 70] width 389 height 22
click at [303, 70] on input "search" at bounding box center [446, 70] width 389 height 22
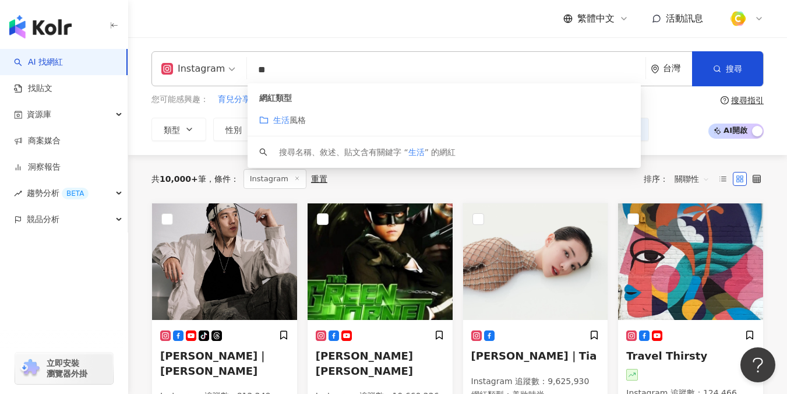
type input "*"
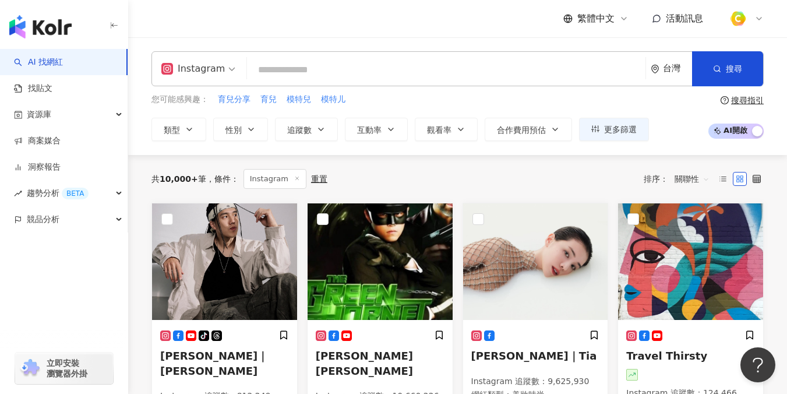
click at [336, 67] on input "search" at bounding box center [446, 70] width 389 height 22
type input "*"
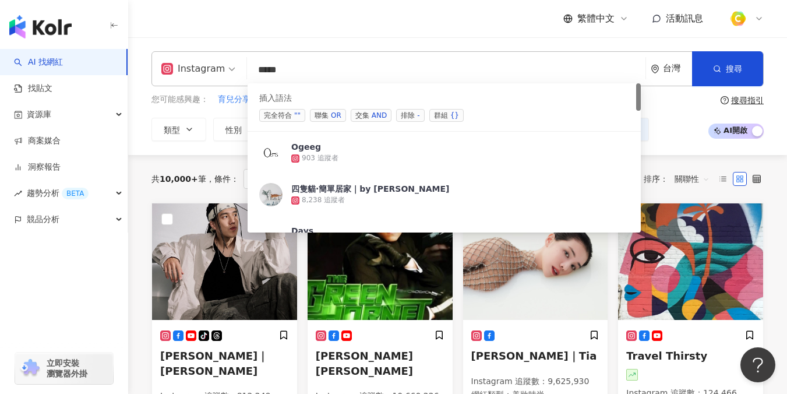
click at [329, 112] on span "聯集 OR" at bounding box center [328, 115] width 36 height 13
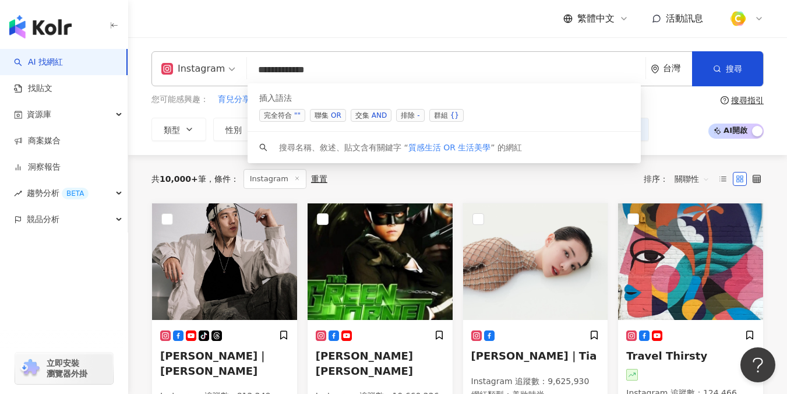
click at [331, 114] on div "OR" at bounding box center [336, 116] width 10 height 12
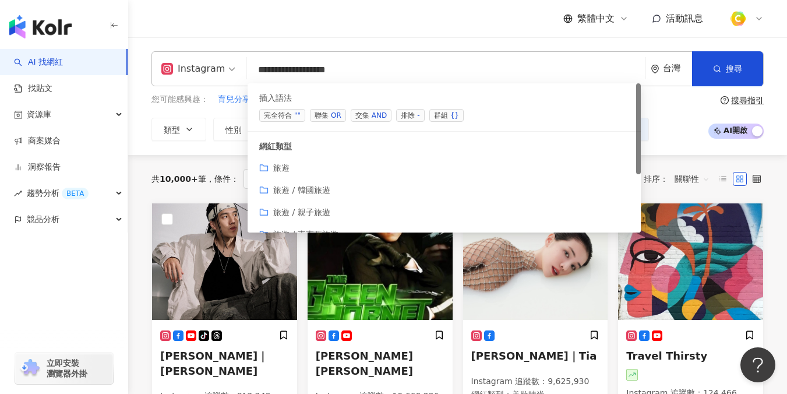
click at [337, 115] on div "OR" at bounding box center [336, 116] width 10 height 12
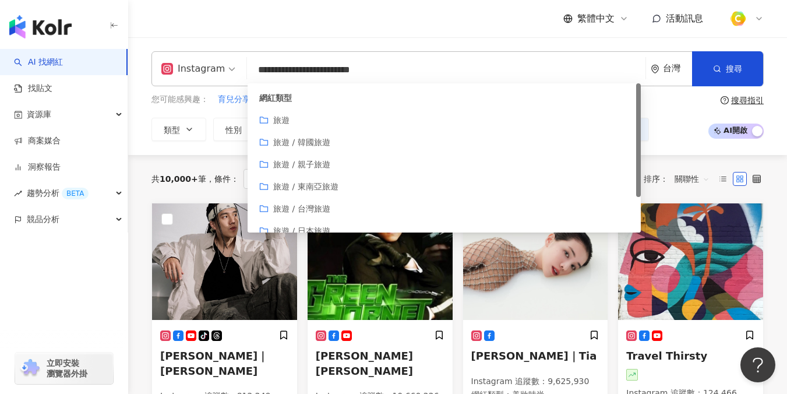
type input "**********"
click at [454, 33] on div "繁體中文 活動訊息" at bounding box center [457, 18] width 612 height 37
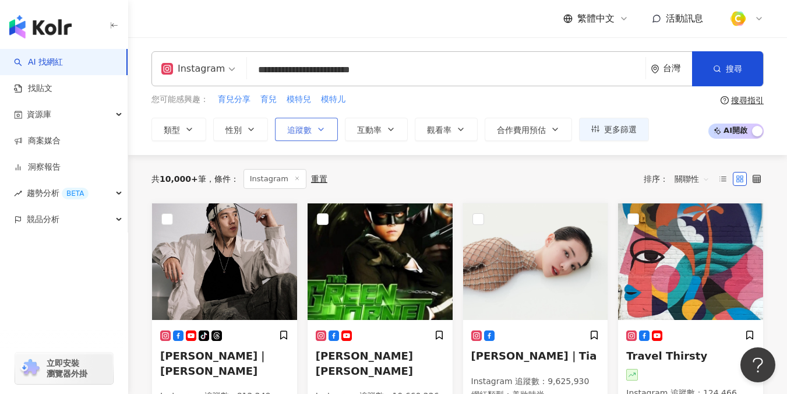
click at [300, 132] on span "追蹤數" at bounding box center [299, 129] width 24 height 9
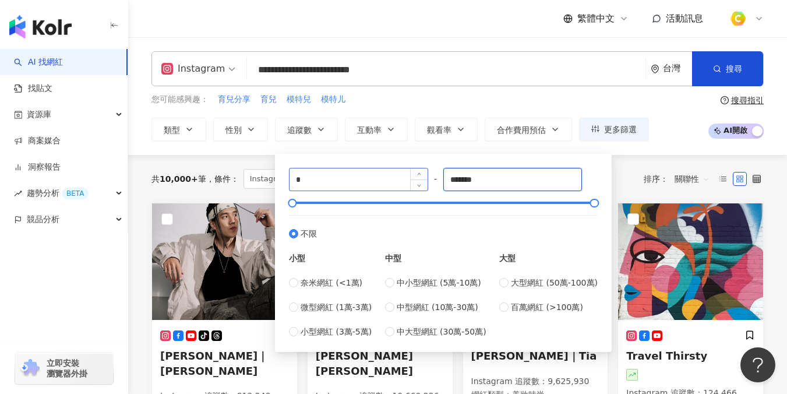
drag, startPoint x: 490, startPoint y: 182, endPoint x: 379, endPoint y: 171, distance: 111.8
click at [379, 171] on div "* - ******* 不限 小型 奈米網紅 (<1萬) 微型網紅 (1萬-3萬) 小型網紅 (3萬-5萬) 中型 中小型網紅 (5萬-10萬) 中型網紅 (…" at bounding box center [443, 253] width 309 height 170
type input "*"
type input "*****"
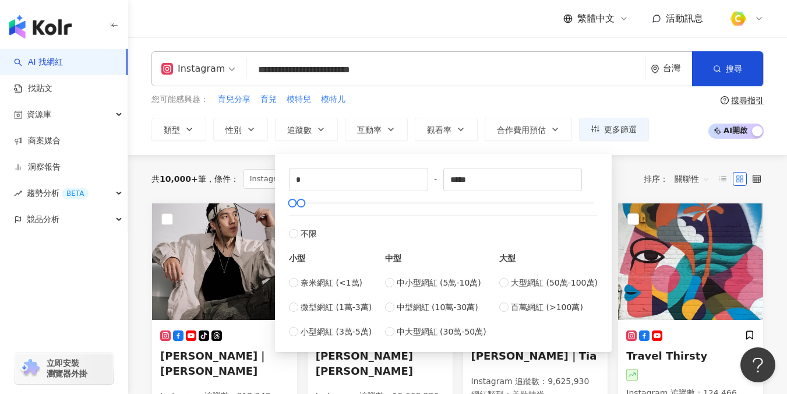
click at [485, 96] on div "您可能感興趣： 育兒分享 育兒 模特兒 模特儿" at bounding box center [399, 99] width 497 height 13
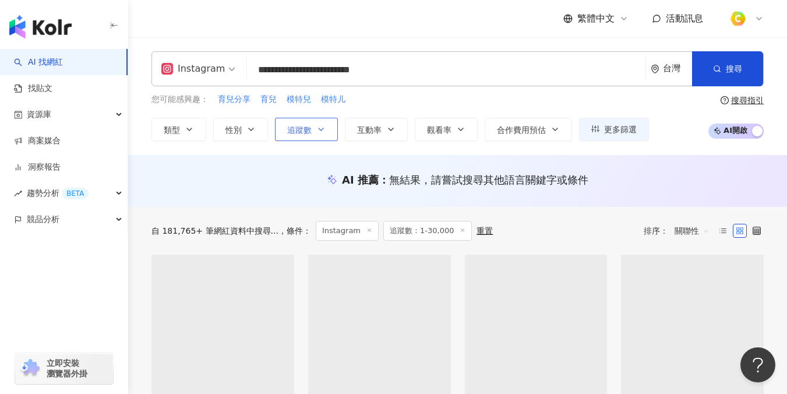
click at [317, 130] on icon "button" at bounding box center [320, 129] width 9 height 9
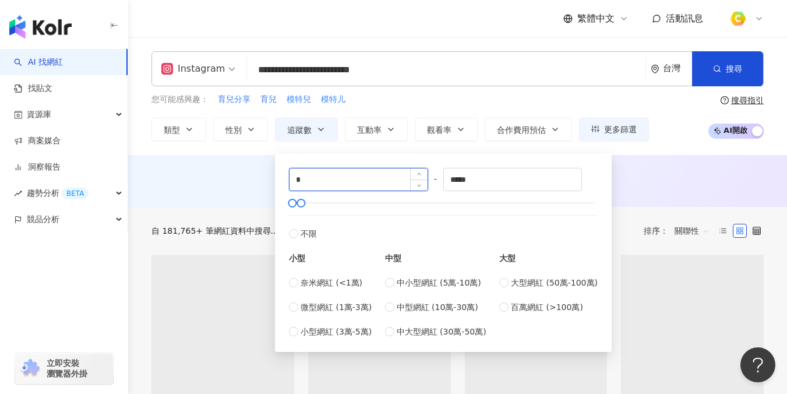
click at [331, 178] on input "*" at bounding box center [359, 179] width 138 height 22
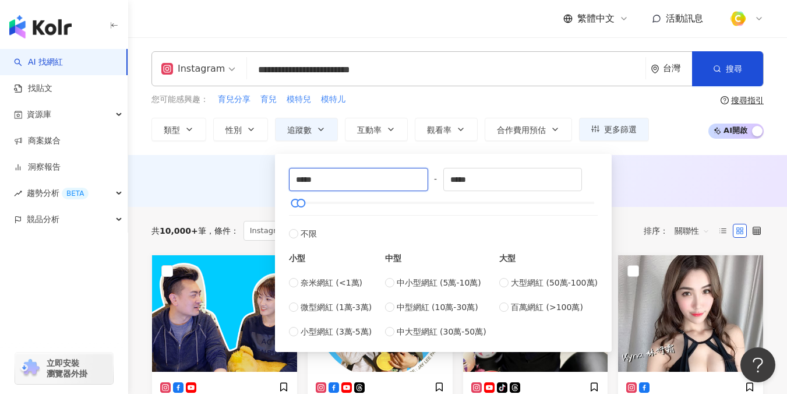
type input "*****"
click at [395, 147] on div "**********" at bounding box center [457, 96] width 659 height 118
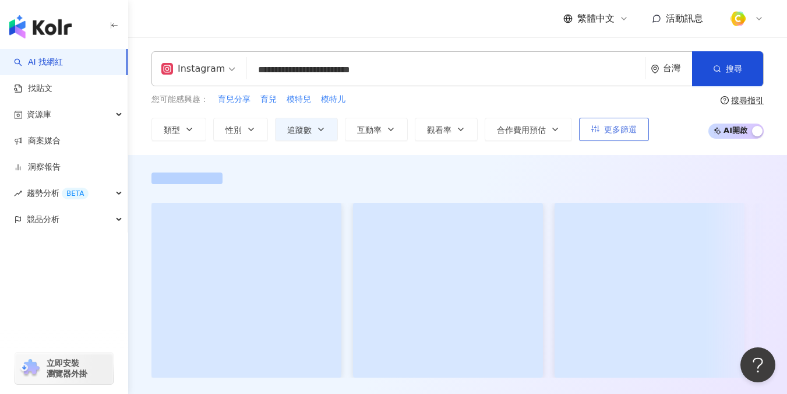
click at [613, 135] on button "更多篩選" at bounding box center [614, 129] width 70 height 23
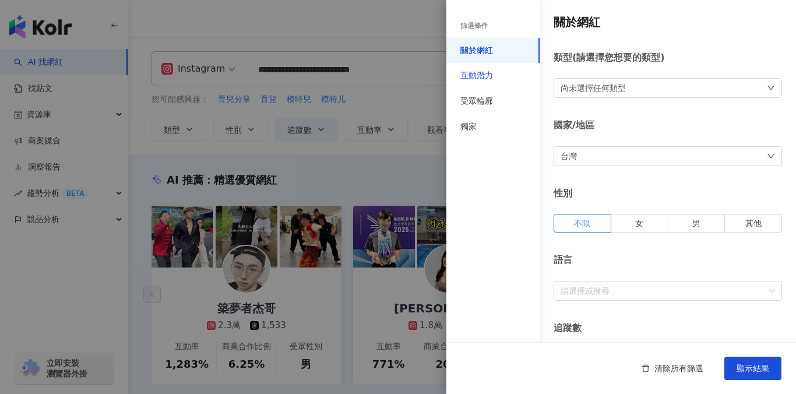
click at [488, 80] on div "互動潛力" at bounding box center [476, 76] width 33 height 12
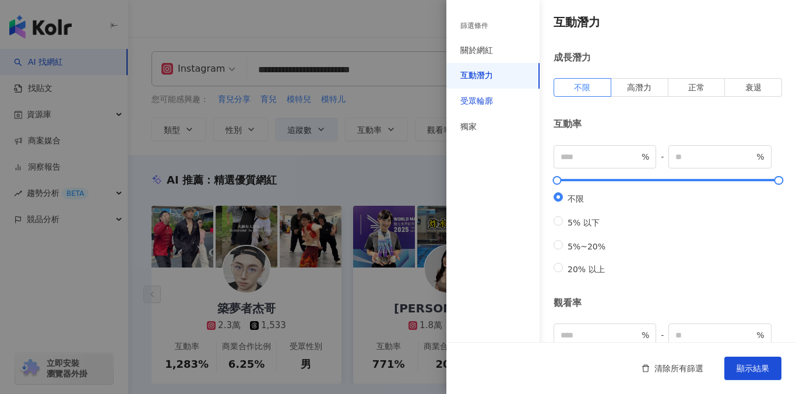
click at [475, 98] on div "受眾輪廓" at bounding box center [476, 102] width 33 height 12
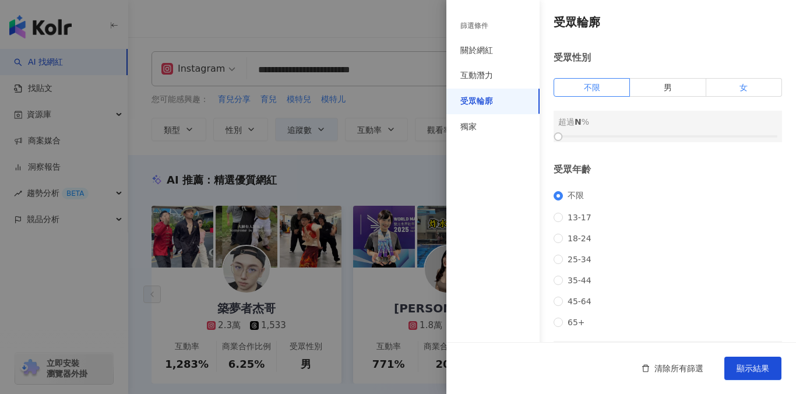
click at [715, 90] on label "女" at bounding box center [744, 87] width 76 height 19
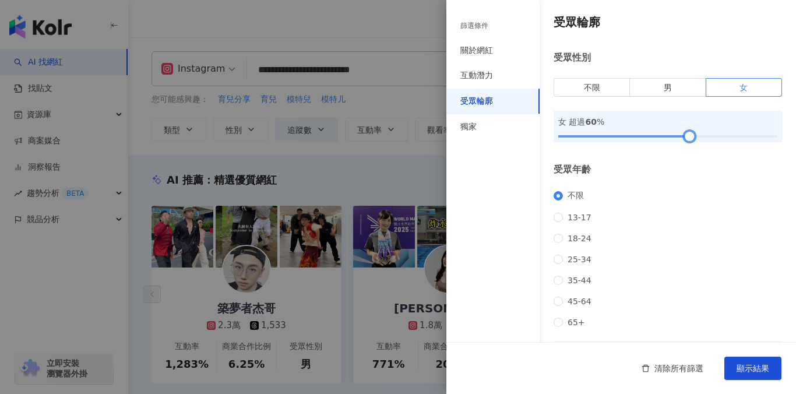
drag, startPoint x: 557, startPoint y: 135, endPoint x: 684, endPoint y: 135, distance: 126.4
click at [686, 135] on div at bounding box center [689, 136] width 6 height 6
click at [755, 372] on span "顯示結果" at bounding box center [752, 367] width 33 height 9
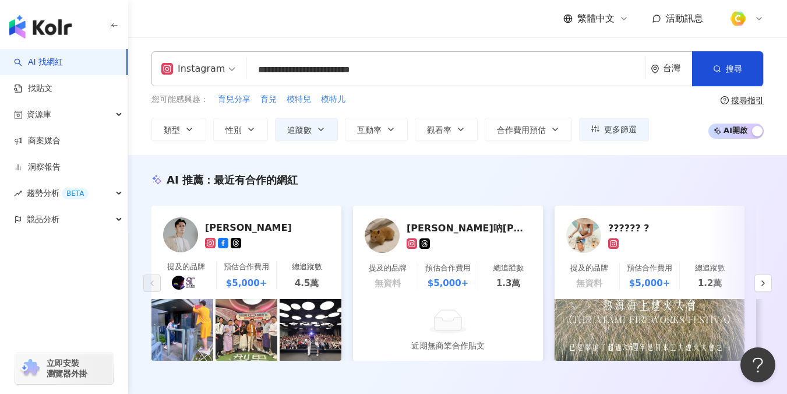
scroll to position [30, 0]
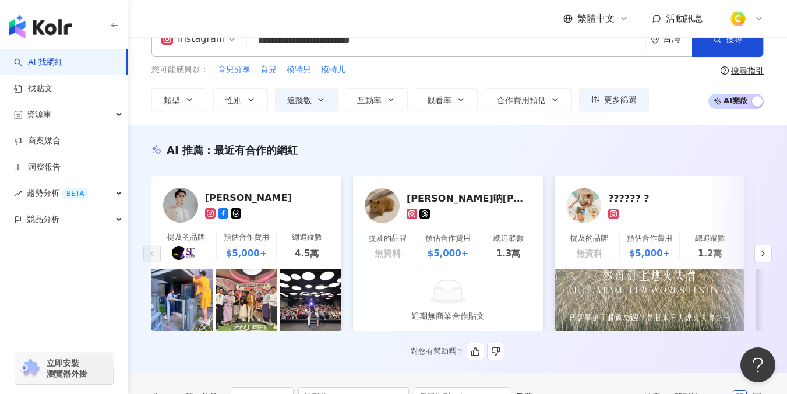
click at [628, 192] on div "?????? ?" at bounding box center [666, 198] width 117 height 12
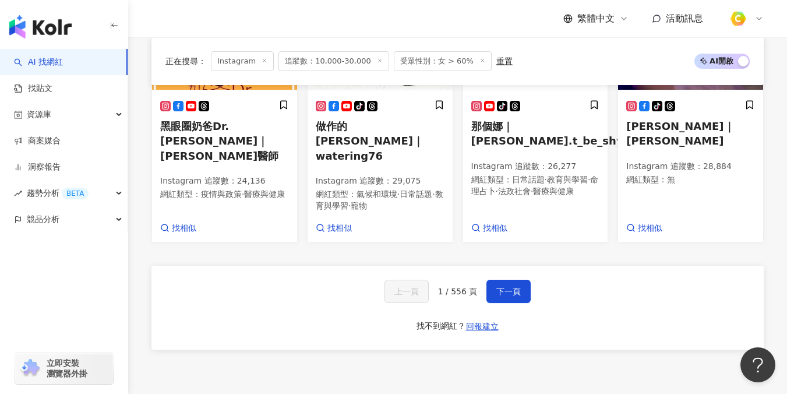
scroll to position [1090, 0]
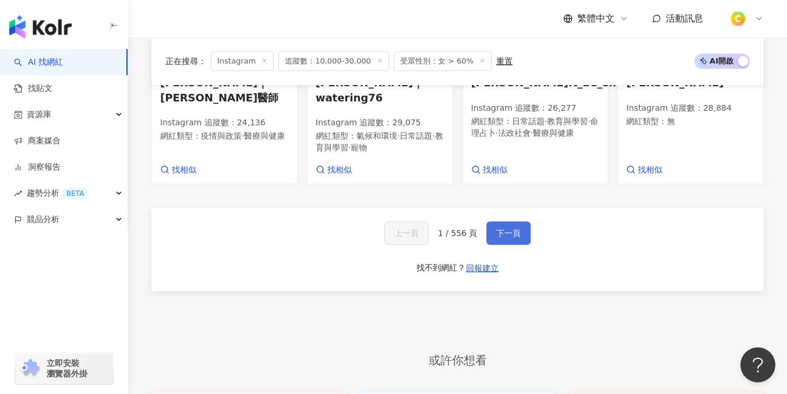
click at [516, 228] on span "下一頁" at bounding box center [508, 232] width 24 height 9
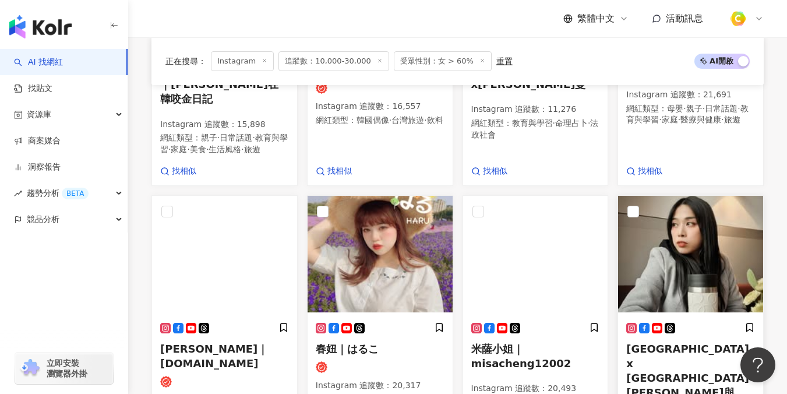
scroll to position [841, 0]
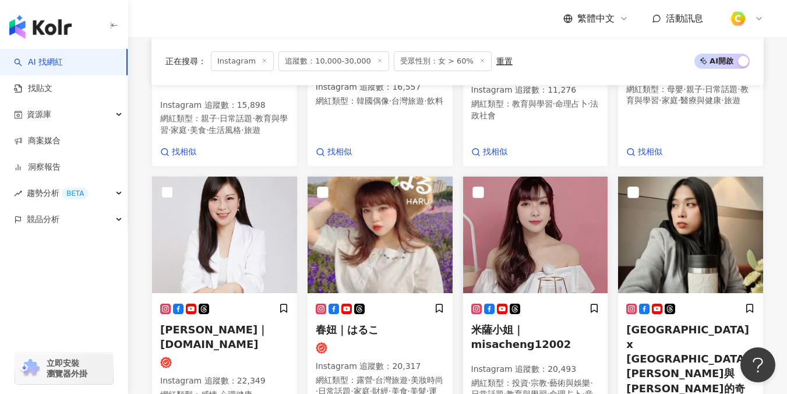
click at [501, 323] on span "米薩小姐｜misacheng12002" at bounding box center [521, 336] width 100 height 27
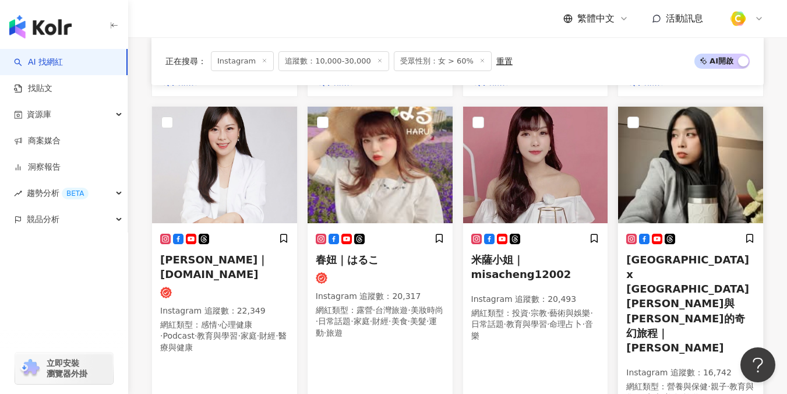
scroll to position [910, 0]
click at [651, 266] on span "Germany x Taiwan 阿哩沙與班傑明的奇幻旅程｜阿哩沙" at bounding box center [687, 303] width 123 height 100
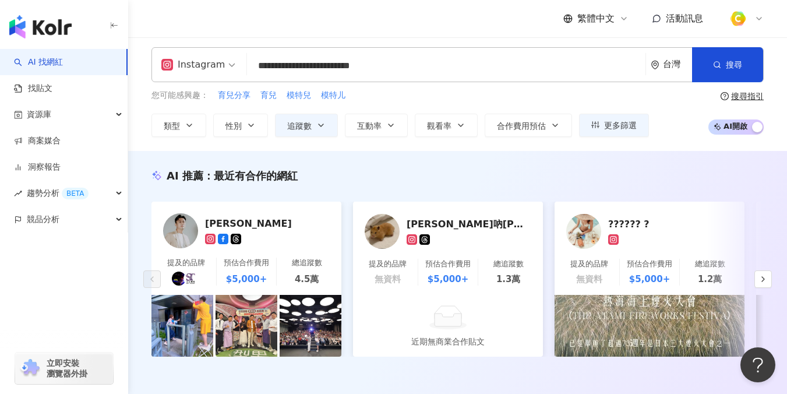
scroll to position [0, 0]
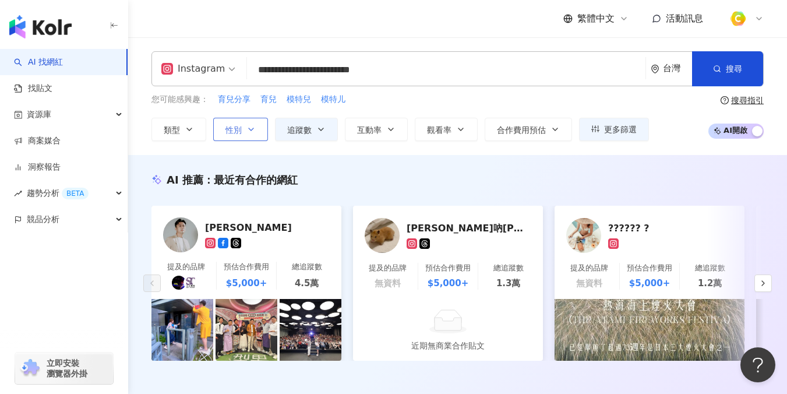
click at [233, 135] on button "性別" at bounding box center [240, 129] width 55 height 23
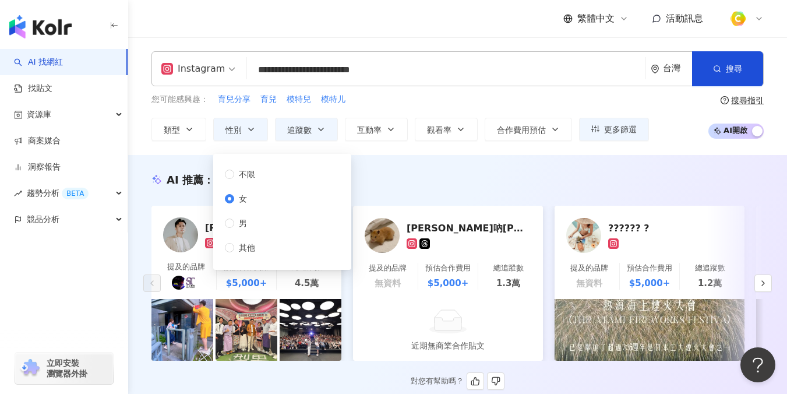
click at [466, 177] on div "AI 推薦 ： 最近有合作的網紅" at bounding box center [457, 179] width 612 height 15
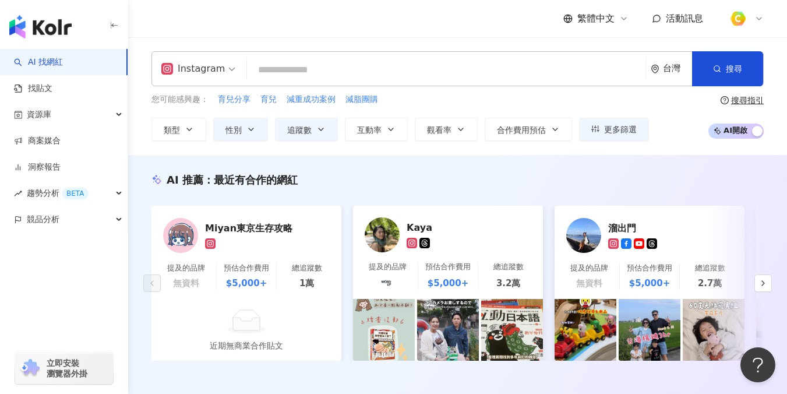
click at [334, 69] on input "search" at bounding box center [446, 70] width 389 height 22
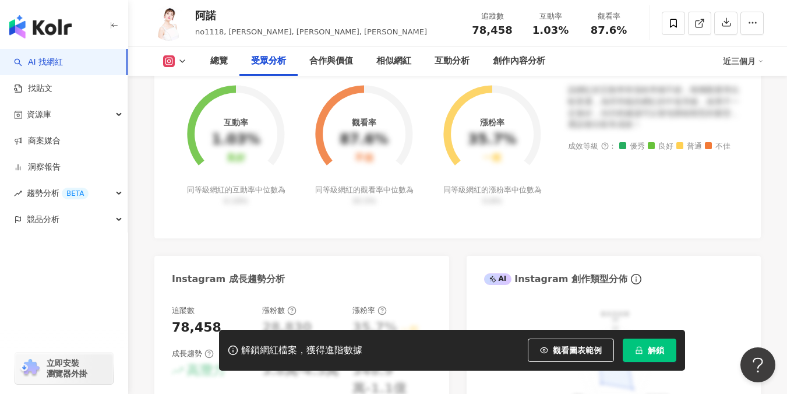
scroll to position [1106, 0]
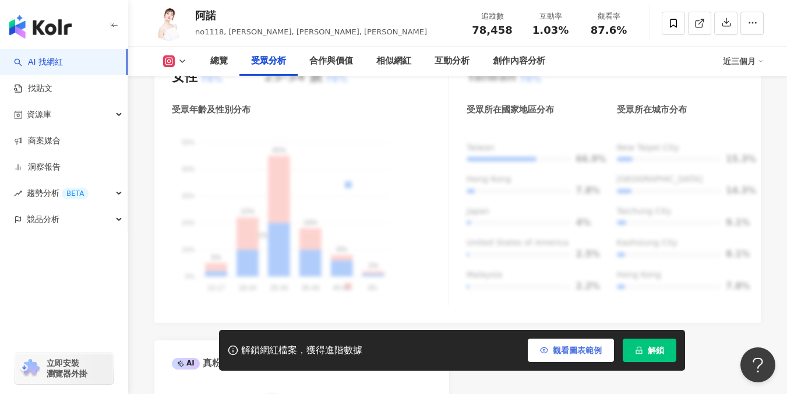
click at [545, 352] on icon "button" at bounding box center [544, 350] width 8 height 8
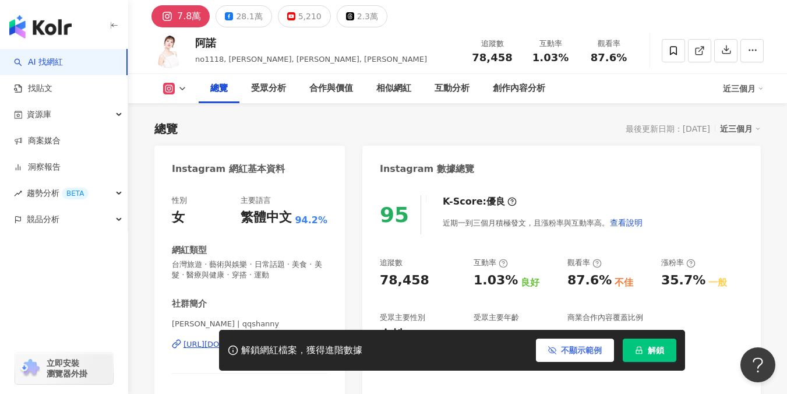
scroll to position [58, 0]
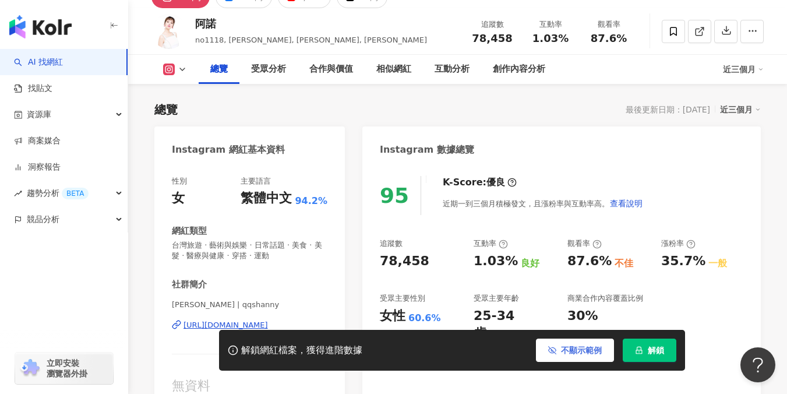
click at [195, 326] on div "https://www.instagram.com/qqshanny/" at bounding box center [225, 325] width 84 height 10
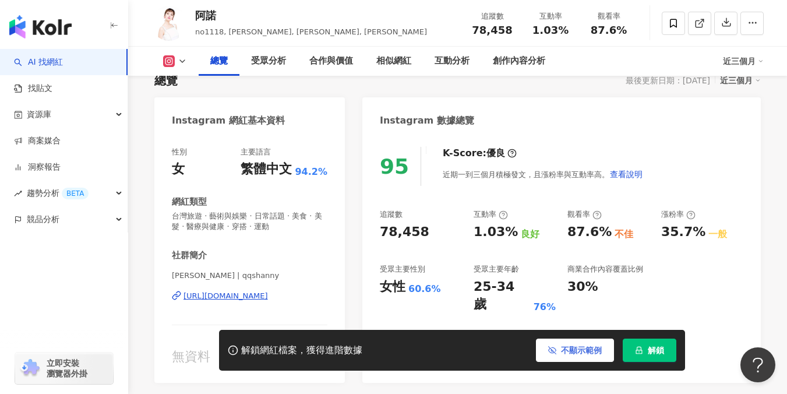
scroll to position [87, 0]
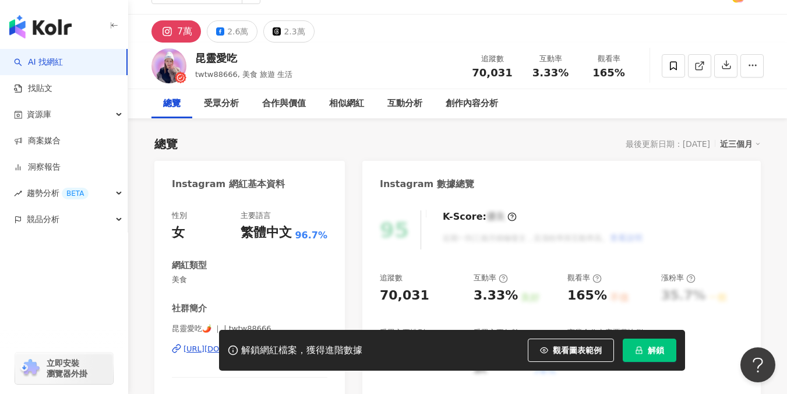
scroll to position [35, 0]
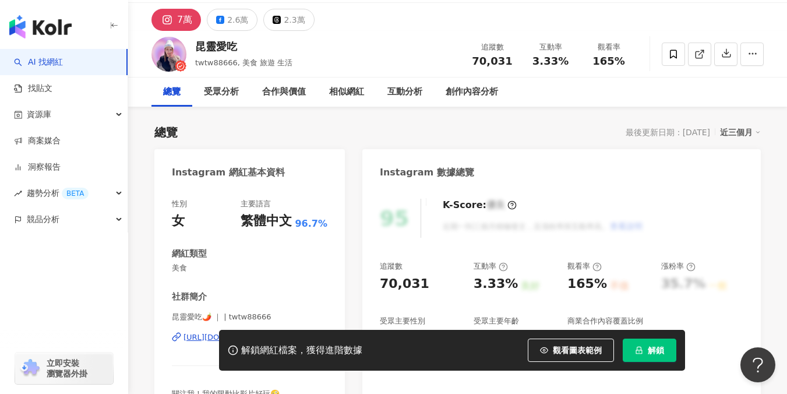
click at [192, 337] on div "解鎖網紅檔案，獲得進階數據 觀看圖表範例 解鎖" at bounding box center [393, 350] width 787 height 41
click at [190, 336] on div "解鎖網紅檔案，獲得進階數據 觀看圖表範例 解鎖" at bounding box center [393, 350] width 787 height 41
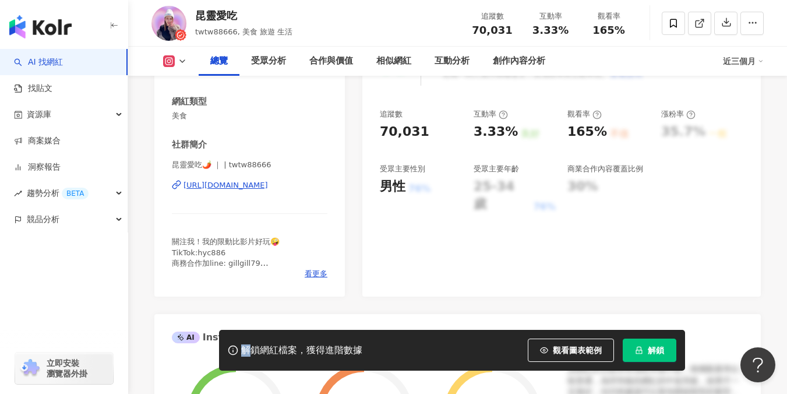
scroll to position [202, 0]
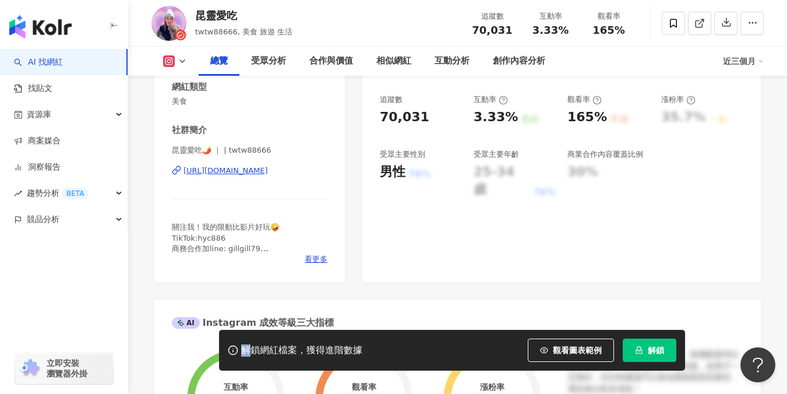
click at [221, 175] on div "https://www.instagram.com/twtw88666/" at bounding box center [225, 170] width 84 height 10
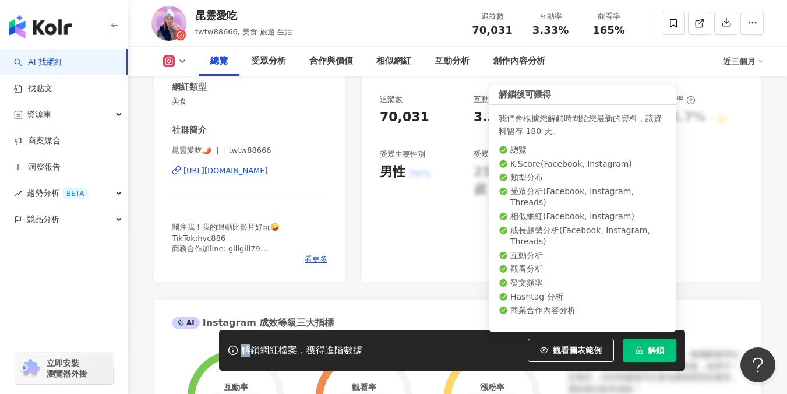
click at [642, 351] on icon "lock" at bounding box center [639, 350] width 8 height 8
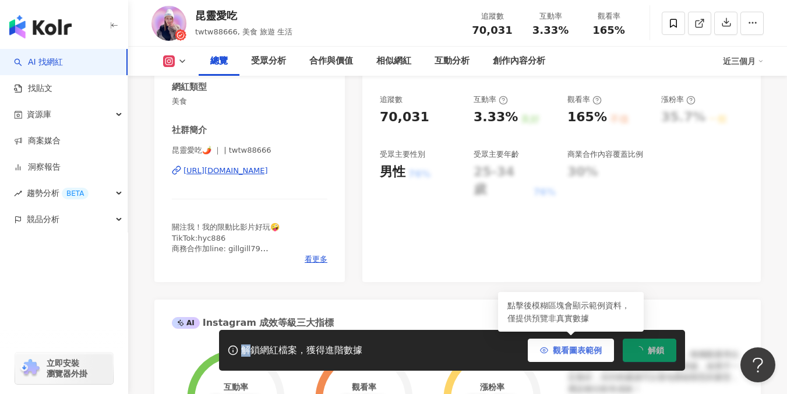
click at [563, 348] on span "觀看圖表範例" at bounding box center [577, 349] width 49 height 9
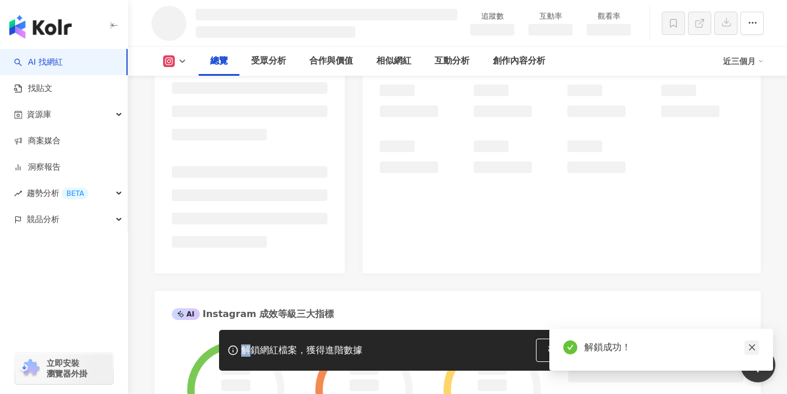
click at [746, 351] on link at bounding box center [751, 347] width 15 height 15
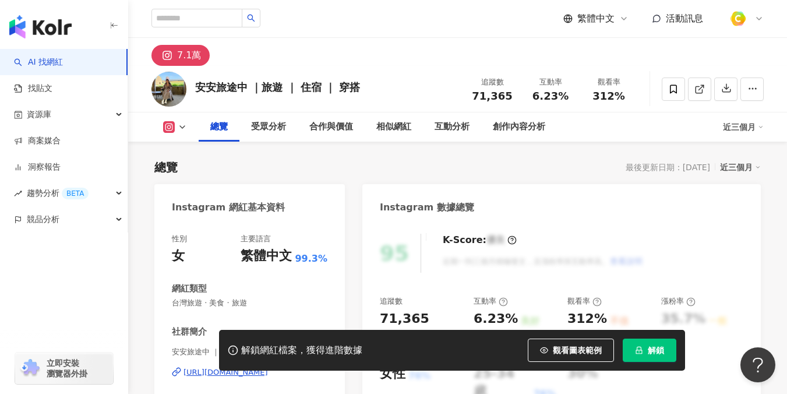
scroll to position [199, 0]
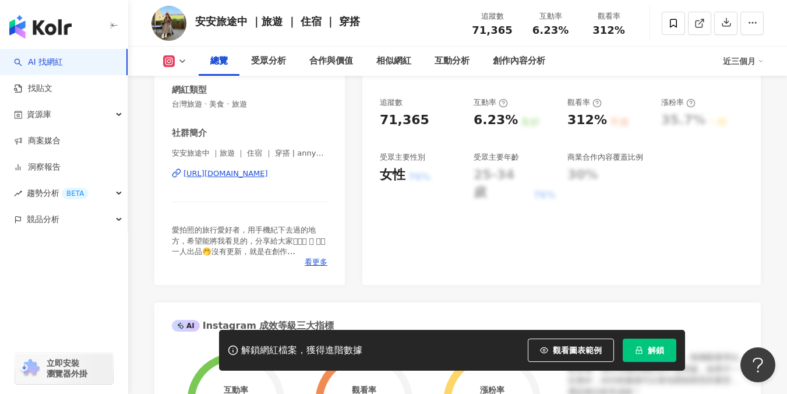
click at [243, 174] on div "https://www.instagram.com/annyu_liao/" at bounding box center [225, 173] width 84 height 10
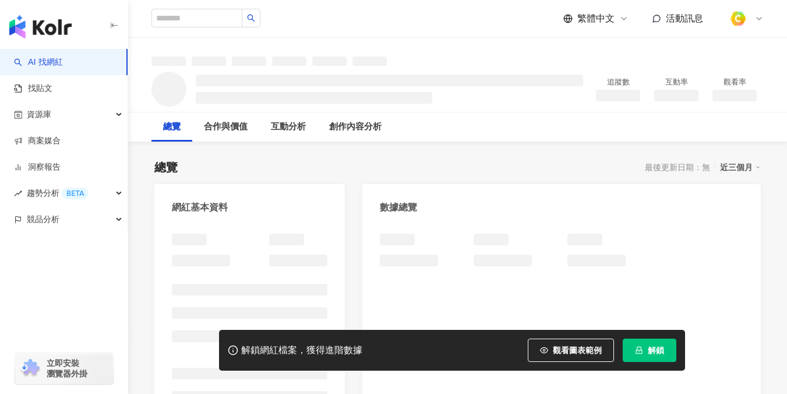
scroll to position [158, 0]
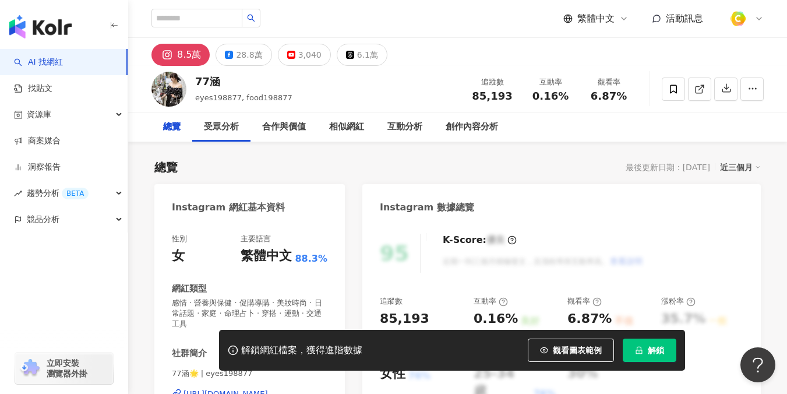
scroll to position [193, 0]
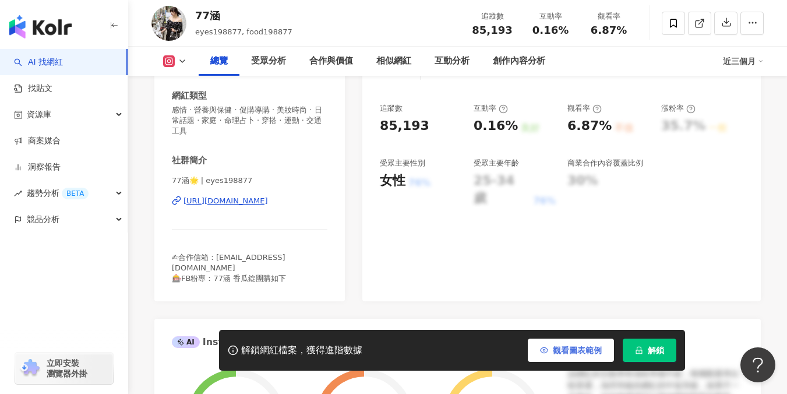
click at [552, 350] on button "觀看圖表範例" at bounding box center [571, 349] width 86 height 23
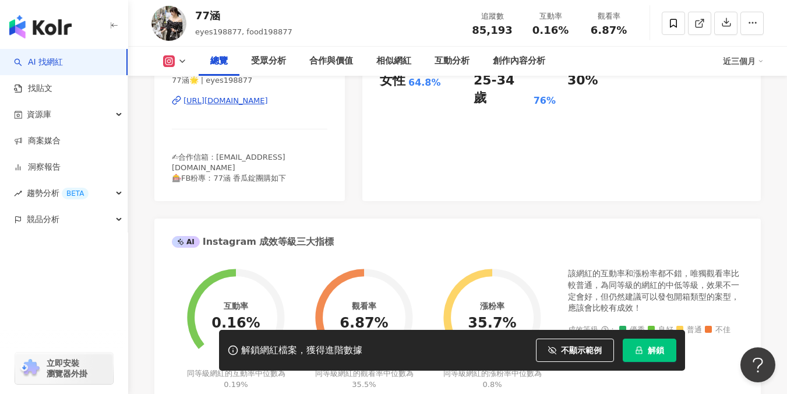
scroll to position [203, 0]
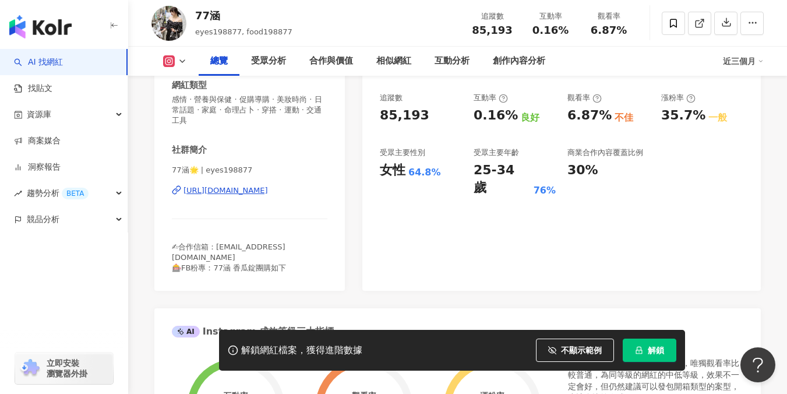
click at [252, 185] on div "[URL][DOMAIN_NAME]" at bounding box center [225, 190] width 84 height 10
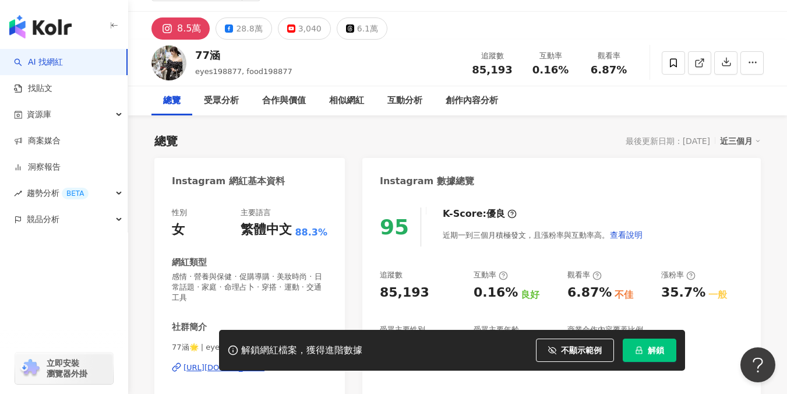
scroll to position [38, 0]
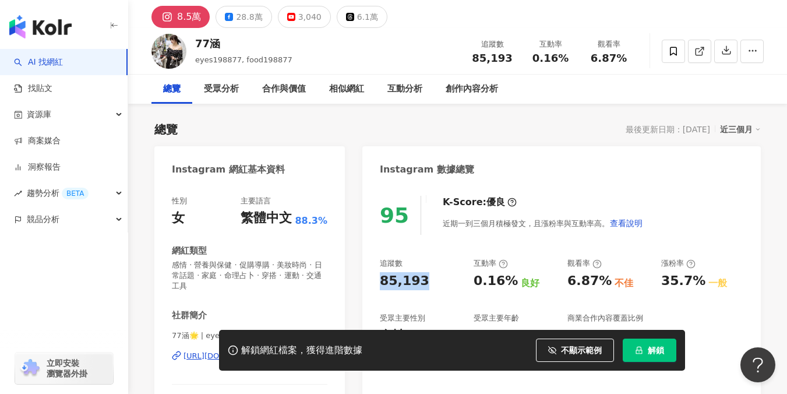
drag, startPoint x: 380, startPoint y: 283, endPoint x: 428, endPoint y: 282, distance: 47.8
click at [428, 282] on div "85,193" at bounding box center [421, 281] width 82 height 18
copy div "85,193"
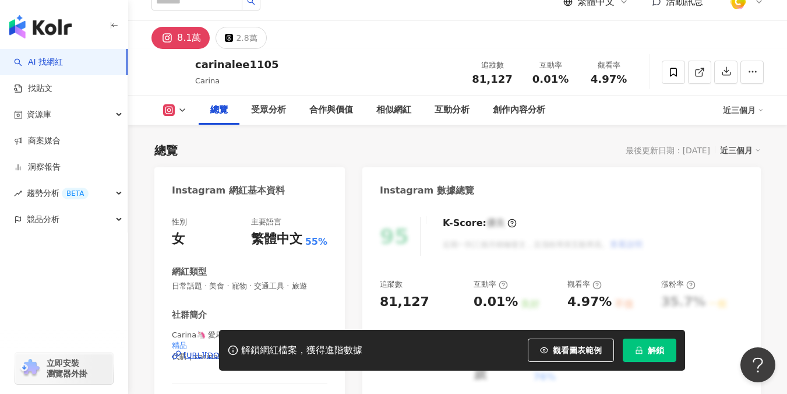
scroll to position [35, 0]
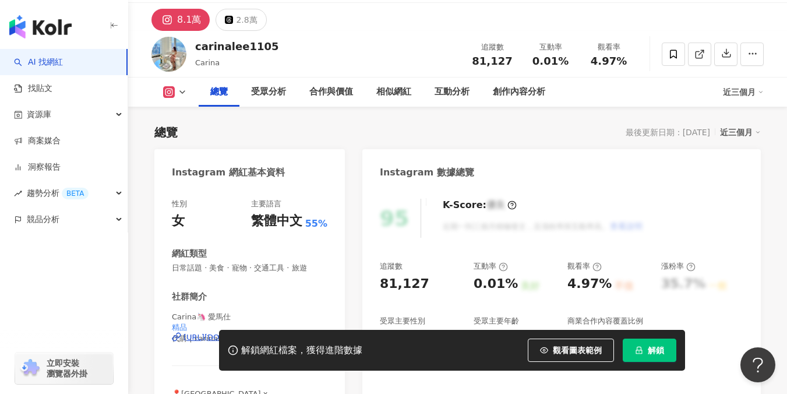
click at [195, 333] on div "解鎖網紅檔案，獲得進階數據 觀看圖表範例 解鎖" at bounding box center [393, 350] width 787 height 41
click at [190, 338] on div "解鎖網紅檔案，獲得進階數據 觀看圖表範例 解鎖" at bounding box center [393, 350] width 787 height 41
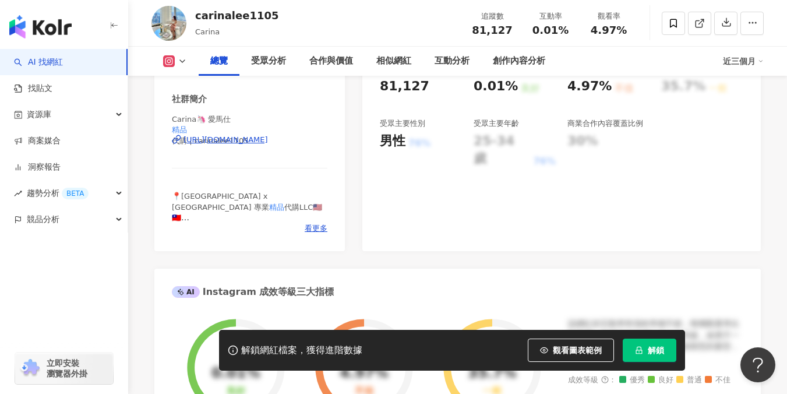
scroll to position [240, 0]
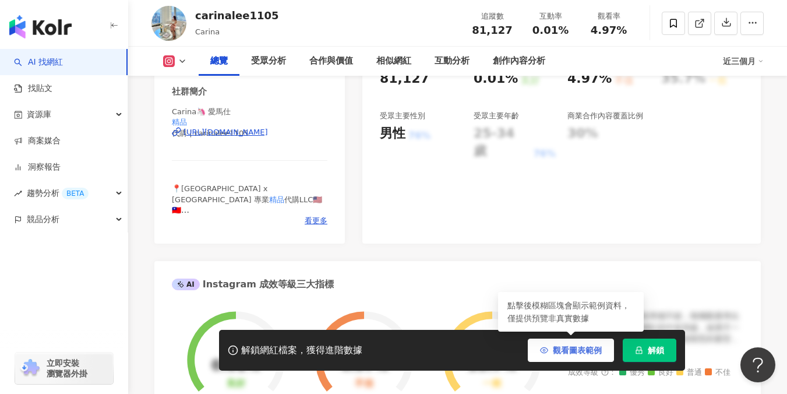
click at [556, 344] on button "觀看圖表範例" at bounding box center [571, 349] width 86 height 23
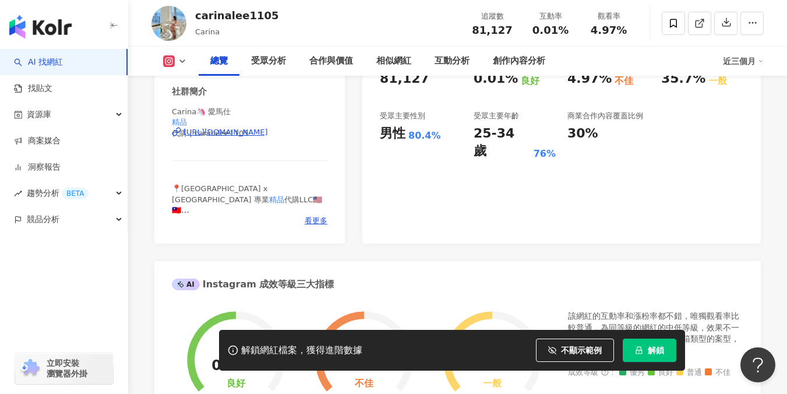
click at [268, 130] on div "https://www.instagram.com/carinalee1105/" at bounding box center [225, 132] width 84 height 10
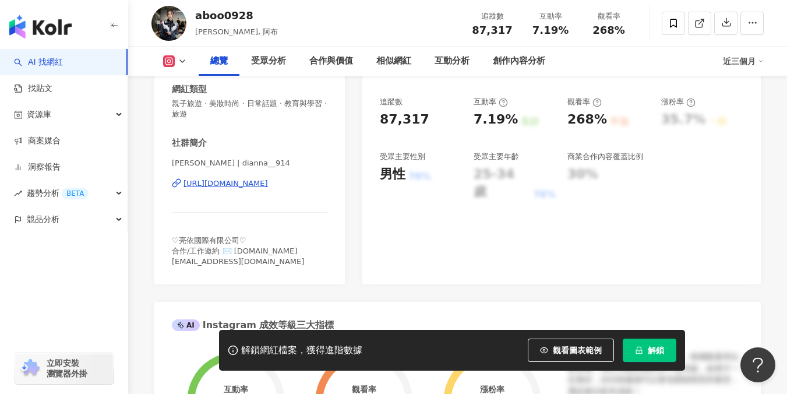
click at [268, 182] on div "[URL][DOMAIN_NAME]" at bounding box center [225, 183] width 84 height 10
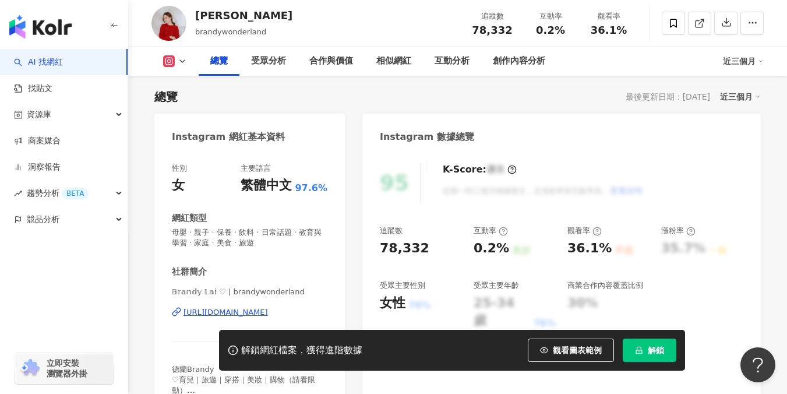
scroll to position [104, 0]
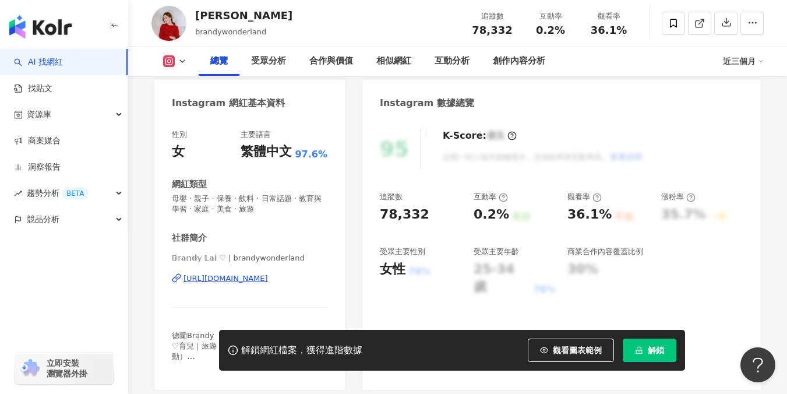
click at [244, 278] on div "[URL][DOMAIN_NAME]" at bounding box center [225, 278] width 84 height 10
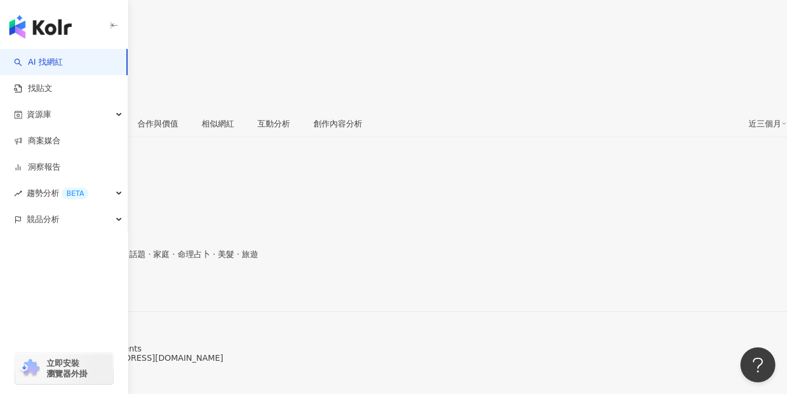
scroll to position [206, 0]
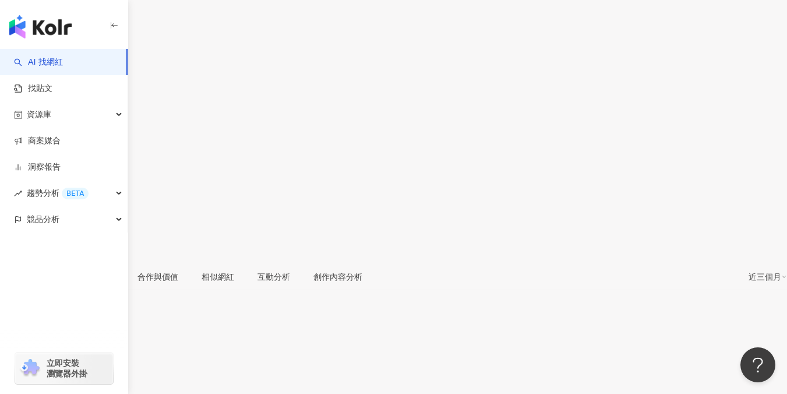
scroll to position [104, 0]
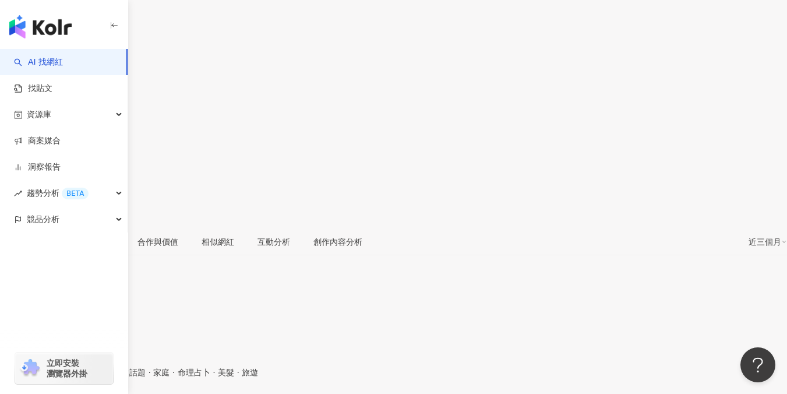
drag, startPoint x: 195, startPoint y: 13, endPoint x: 237, endPoint y: 11, distance: 41.4
click at [68, 11] on div "[PERSON_NAME]" at bounding box center [34, 10] width 68 height 9
copy div "[PERSON_NAME]"
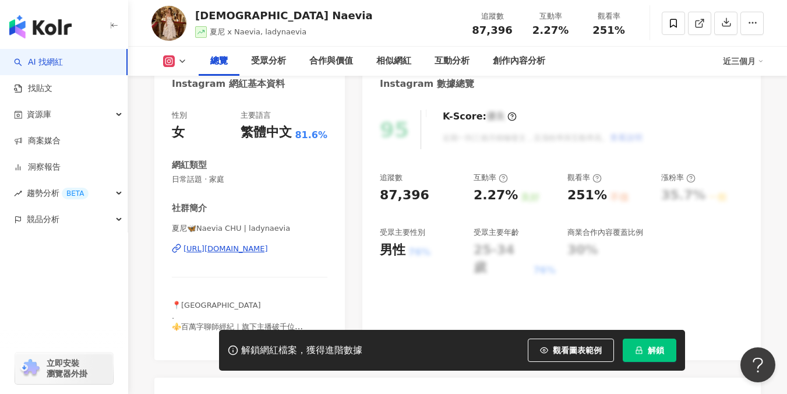
scroll to position [187, 0]
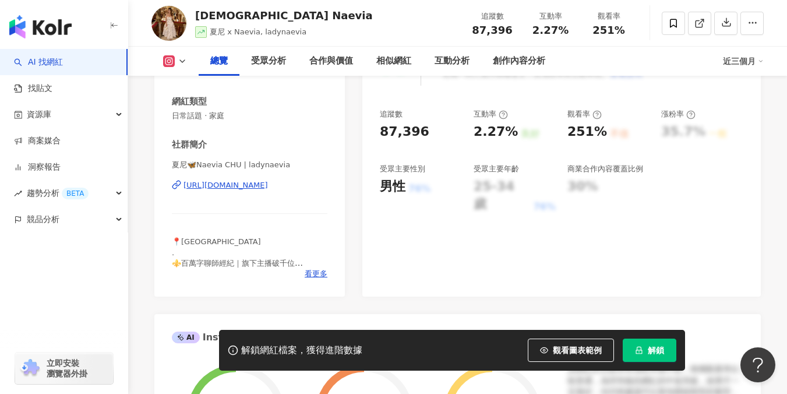
click at [252, 182] on div "[URL][DOMAIN_NAME]" at bounding box center [225, 185] width 84 height 10
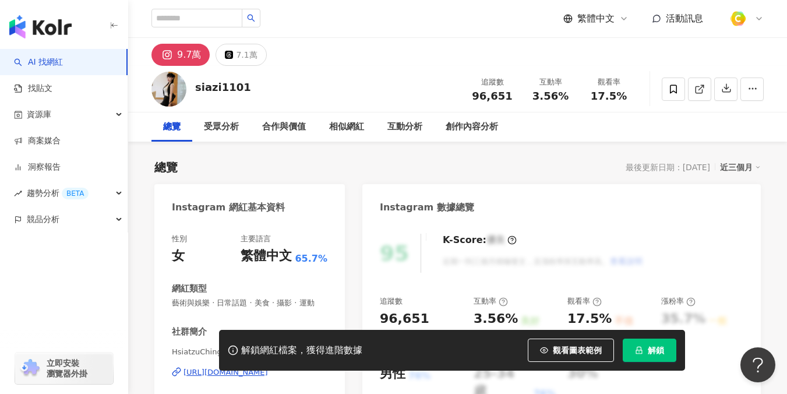
scroll to position [176, 0]
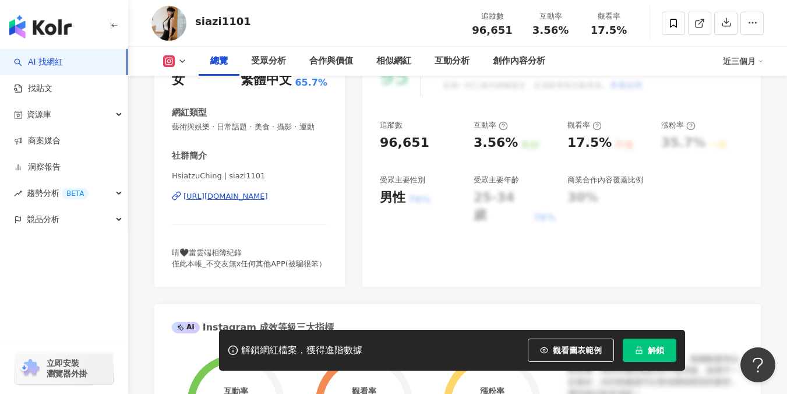
click at [268, 197] on div "[URL][DOMAIN_NAME]" at bounding box center [225, 196] width 84 height 10
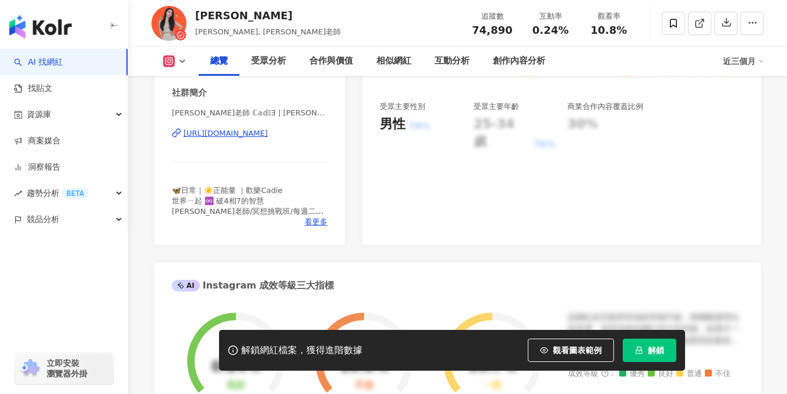
click at [267, 134] on div "[URL][DOMAIN_NAME]" at bounding box center [225, 133] width 84 height 10
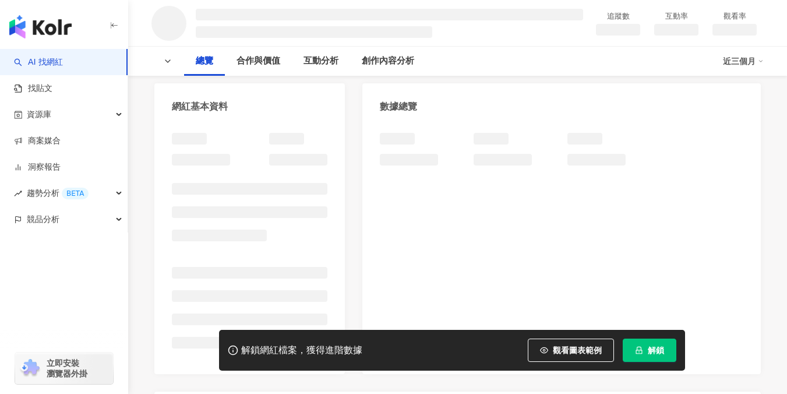
scroll to position [160, 0]
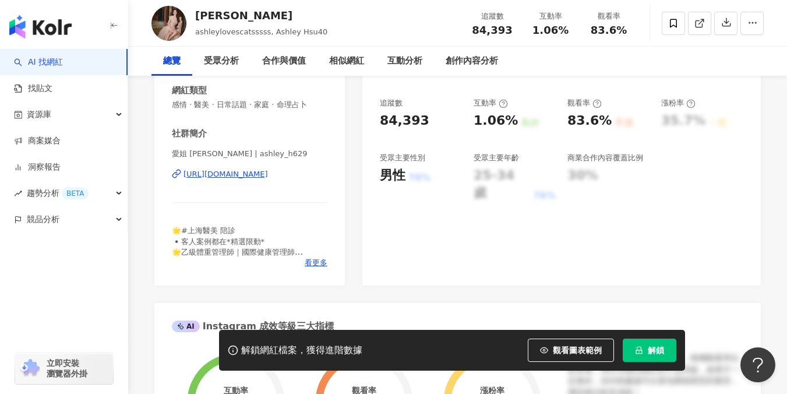
scroll to position [199, 0]
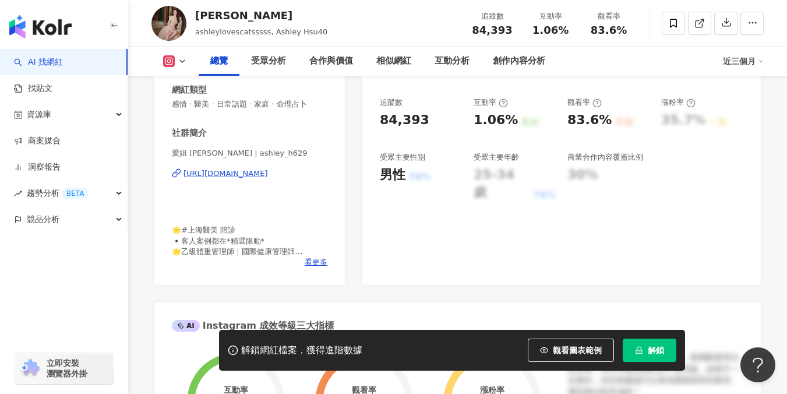
click at [268, 174] on div "[URL][DOMAIN_NAME]" at bounding box center [225, 173] width 84 height 10
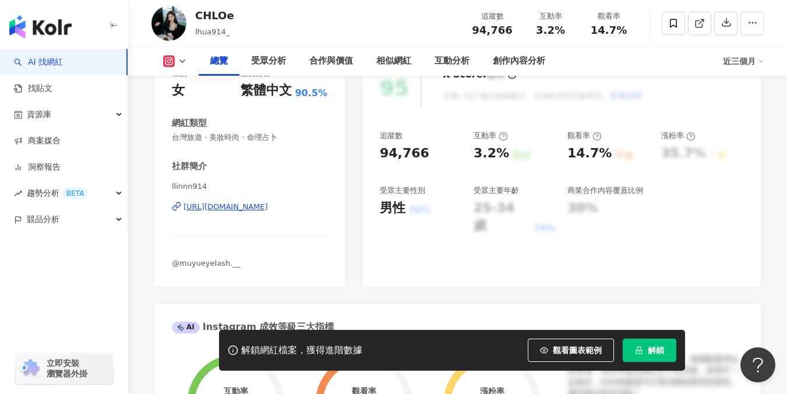
scroll to position [185, 0]
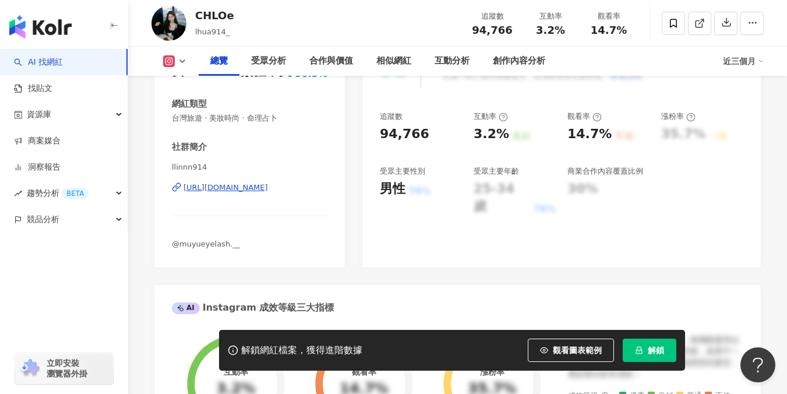
click at [268, 186] on div "[URL][DOMAIN_NAME]" at bounding box center [225, 187] width 84 height 10
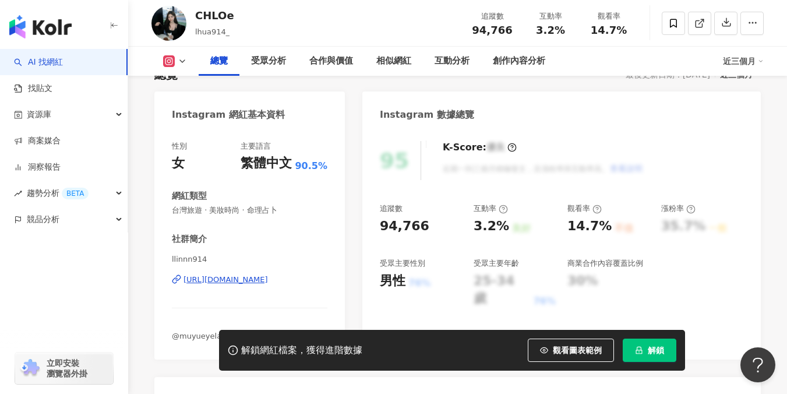
scroll to position [59, 0]
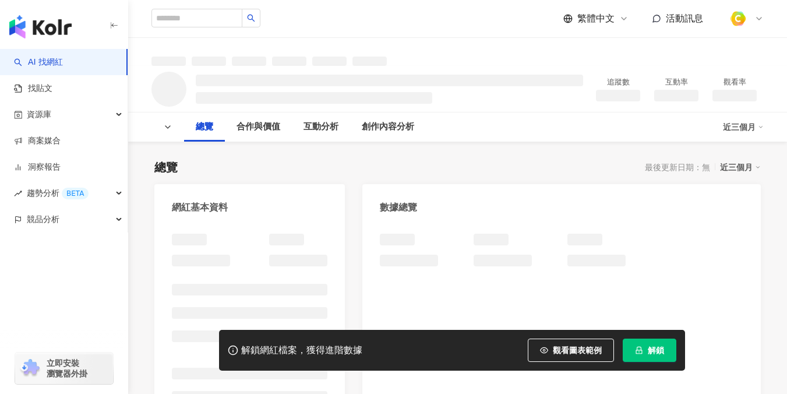
scroll to position [137, 0]
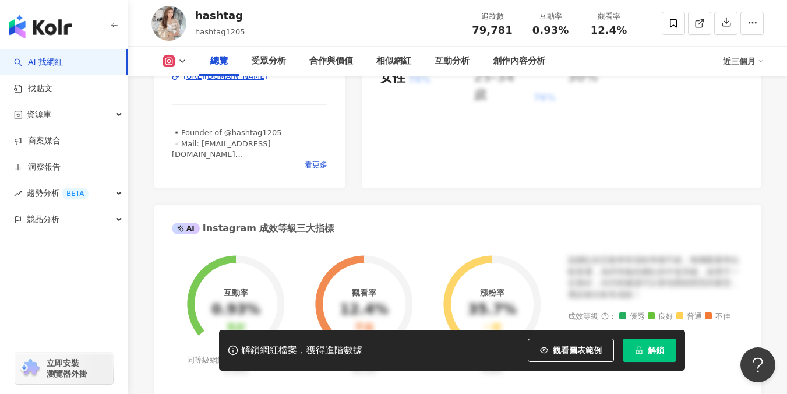
scroll to position [142, 0]
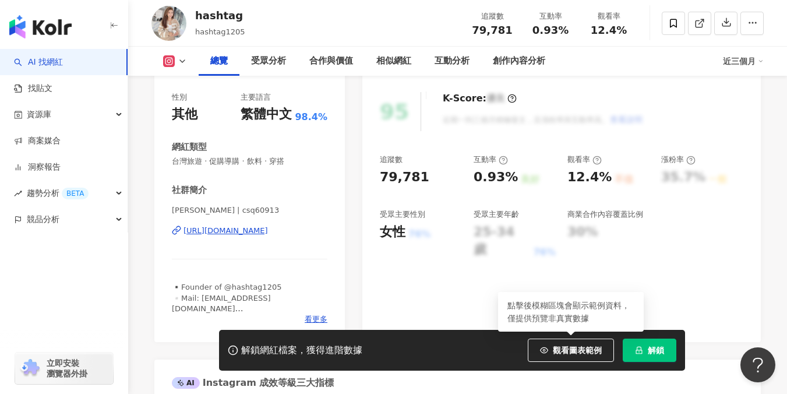
click at [556, 352] on span "觀看圖表範例" at bounding box center [577, 349] width 49 height 9
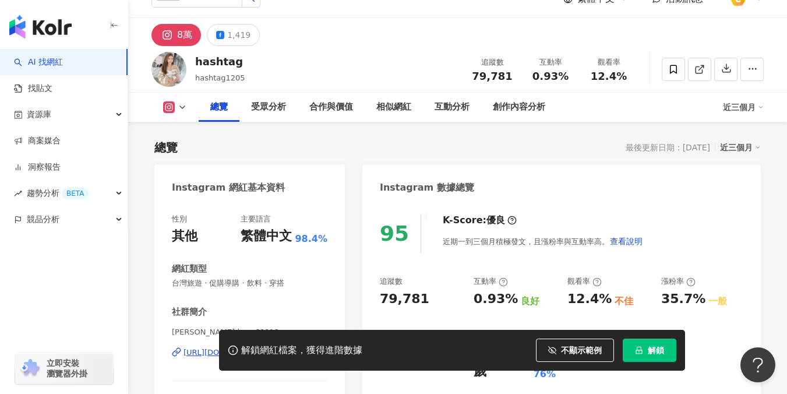
scroll to position [0, 0]
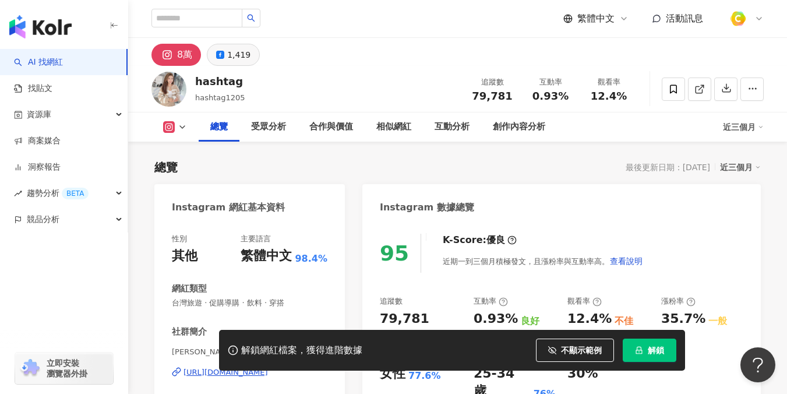
click at [245, 58] on div "1,419" at bounding box center [238, 55] width 23 height 16
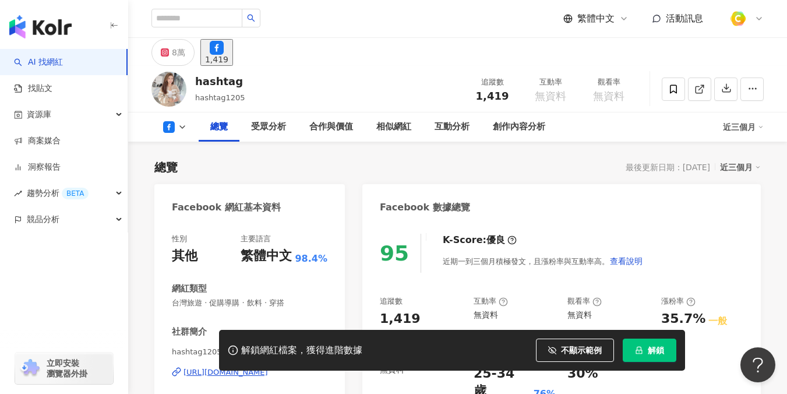
scroll to position [149, 0]
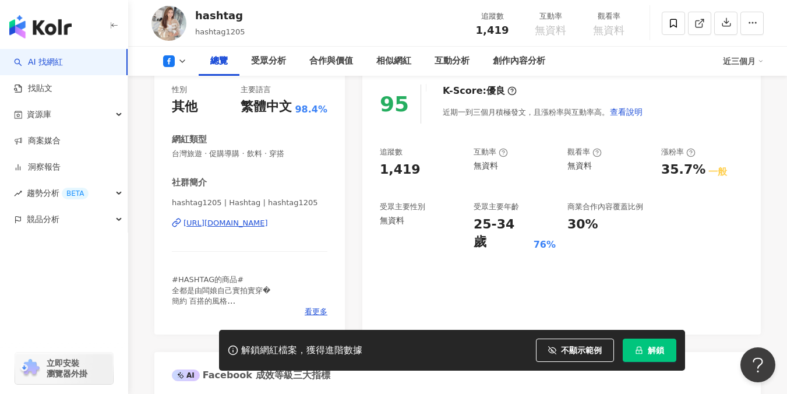
click at [250, 223] on div "[URL][DOMAIN_NAME]" at bounding box center [225, 223] width 84 height 10
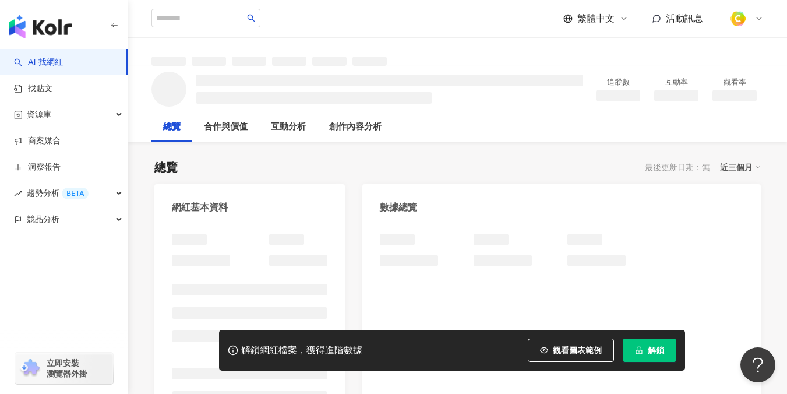
scroll to position [199, 0]
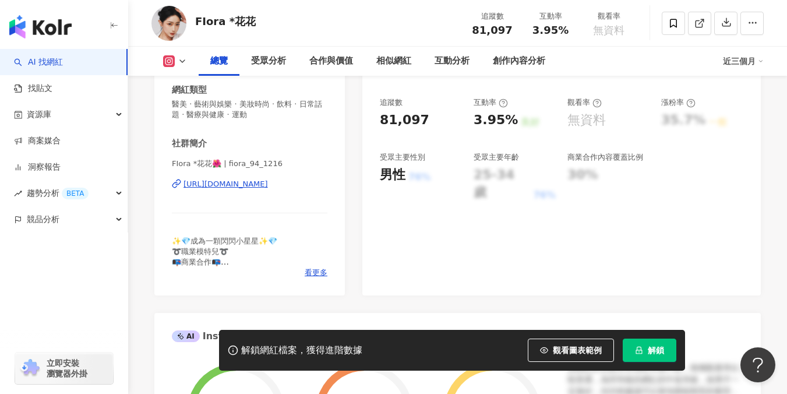
scroll to position [198, 0]
click at [262, 184] on div "[URL][DOMAIN_NAME]" at bounding box center [225, 184] width 84 height 10
click at [552, 347] on button "觀看圖表範例" at bounding box center [571, 349] width 86 height 23
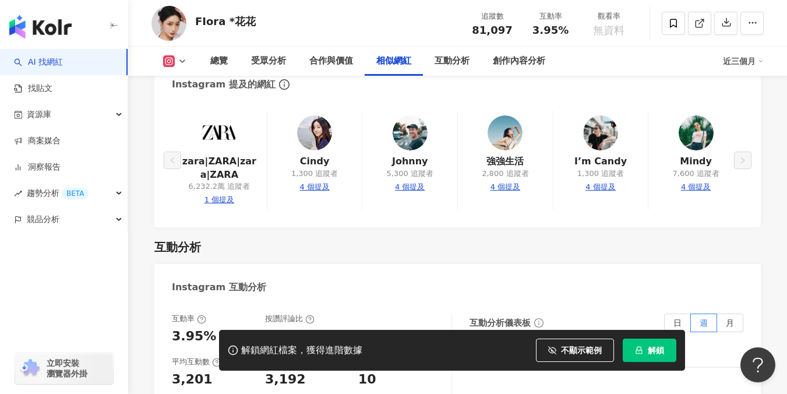
scroll to position [2091, 0]
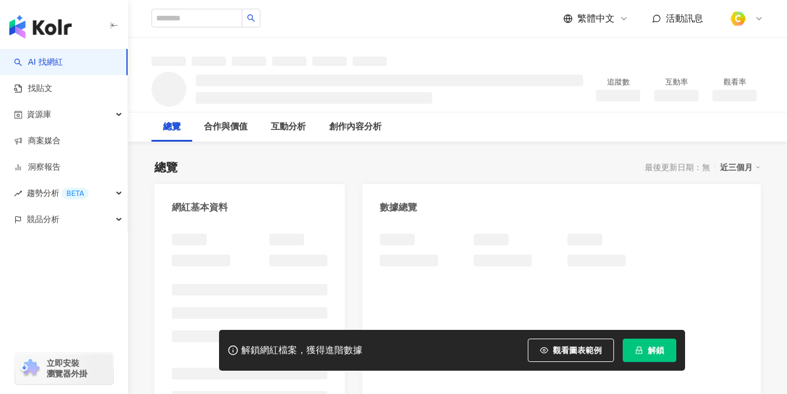
scroll to position [157, 0]
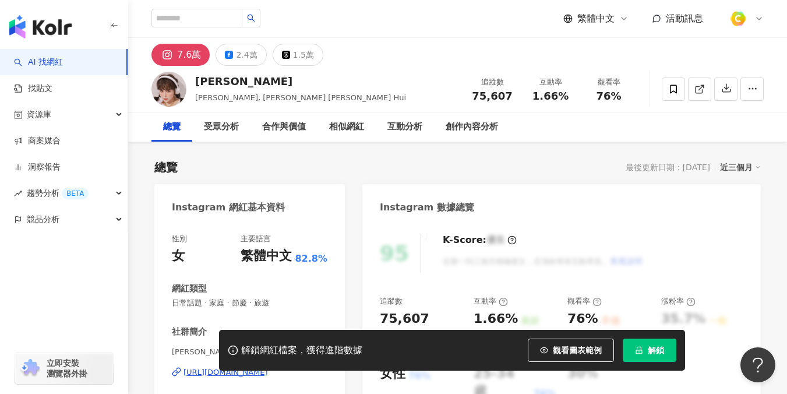
scroll to position [199, 0]
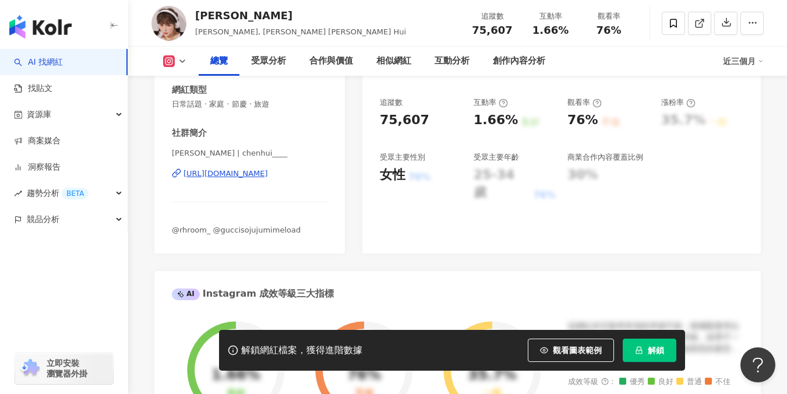
click at [263, 173] on div "[URL][DOMAIN_NAME]" at bounding box center [225, 173] width 84 height 10
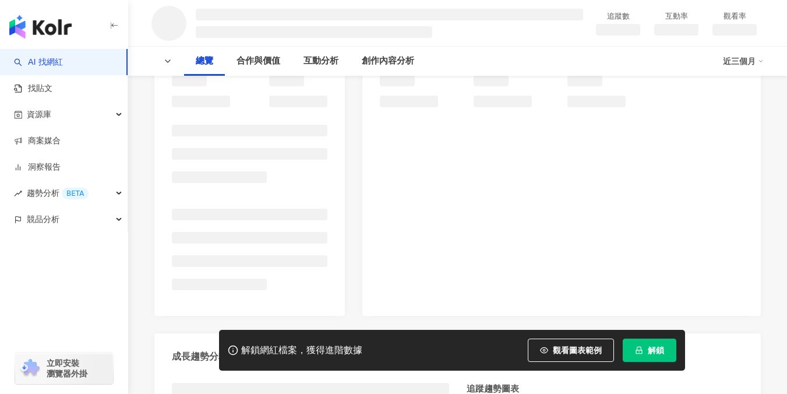
scroll to position [224, 0]
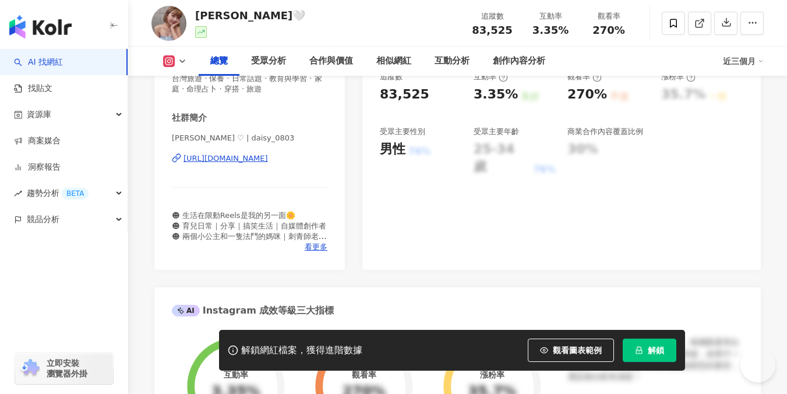
click at [256, 164] on div "https://www.instagram.com/daisy_0803/" at bounding box center [225, 158] width 84 height 10
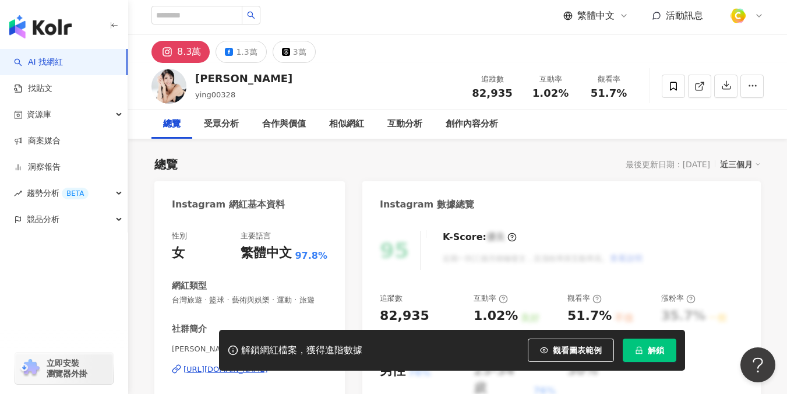
scroll to position [131, 0]
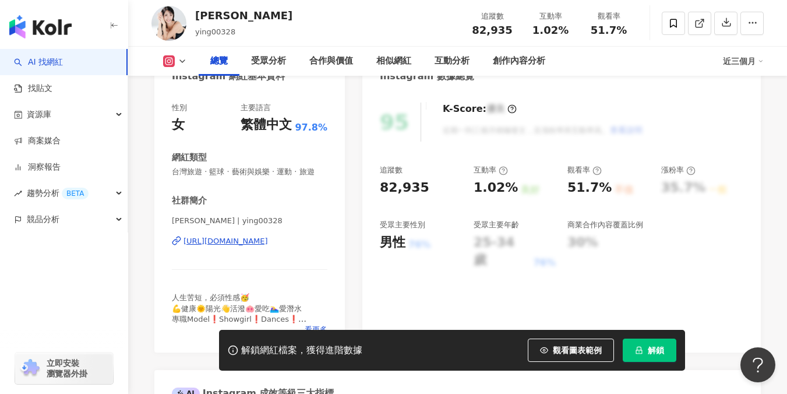
click at [268, 245] on div "[URL][DOMAIN_NAME]" at bounding box center [225, 241] width 84 height 10
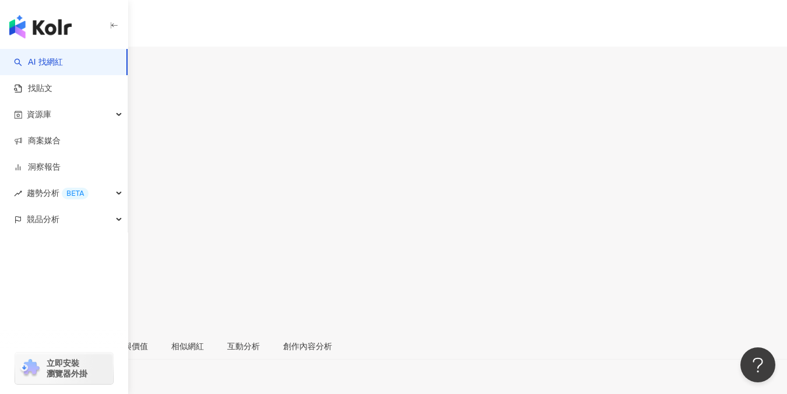
scroll to position [19, 0]
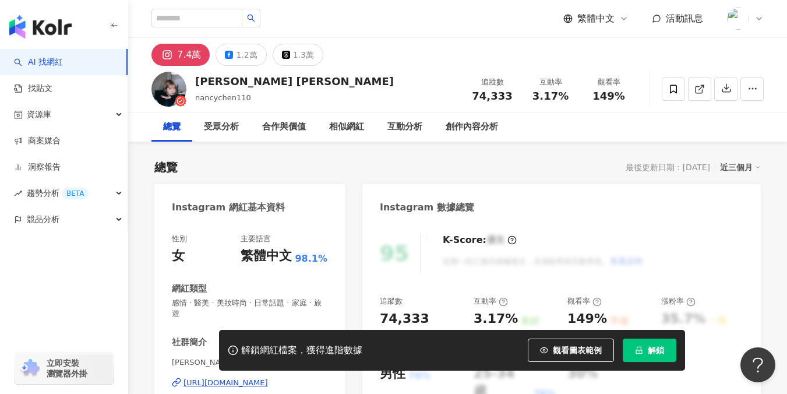
click at [59, 62] on link "AI 找網紅" at bounding box center [38, 63] width 49 height 12
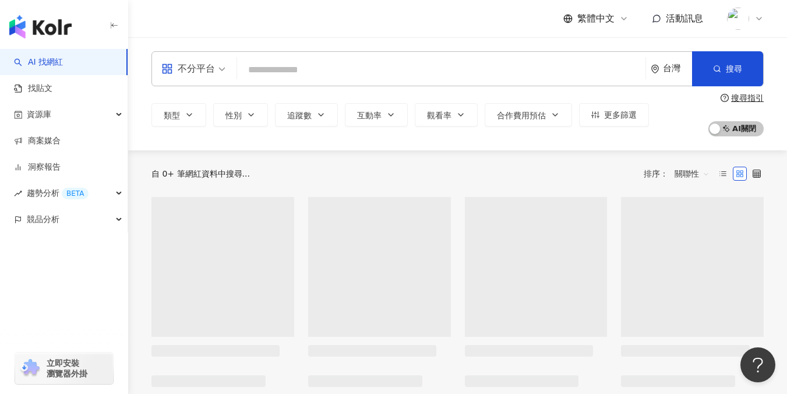
click at [269, 70] on input "search" at bounding box center [441, 70] width 399 height 22
click at [172, 66] on icon "appstore" at bounding box center [167, 69] width 12 height 12
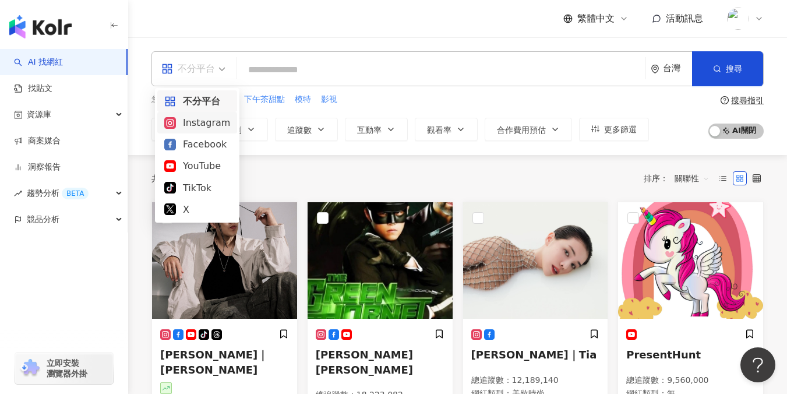
drag, startPoint x: 183, startPoint y: 122, endPoint x: 206, endPoint y: 108, distance: 27.2
click at [183, 122] on div "Instagram" at bounding box center [197, 122] width 66 height 15
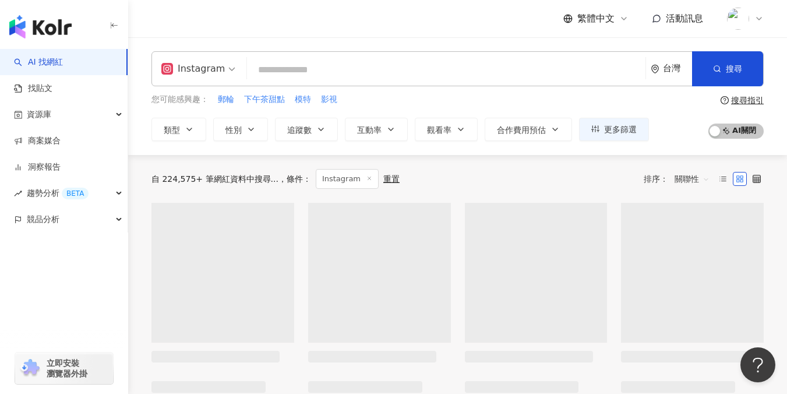
click at [274, 65] on input "search" at bounding box center [446, 70] width 389 height 22
type input "*"
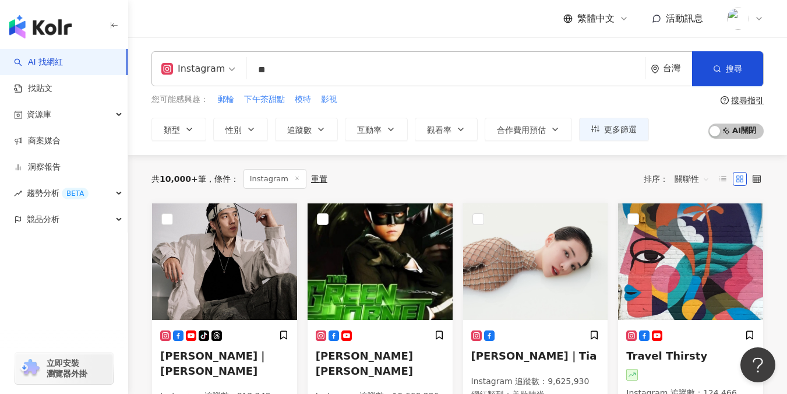
type input "*"
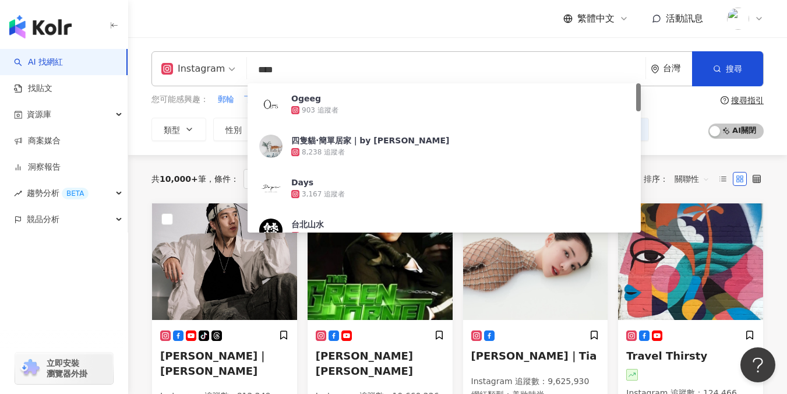
type input "****"
click at [145, 143] on div "Instagram **** 台灣 搜尋 db774484-10c2-4fc1-b59a-2ac7494c8a3e Ogeeg 903 追蹤者 四隻貓·簡單居…" at bounding box center [457, 96] width 659 height 118
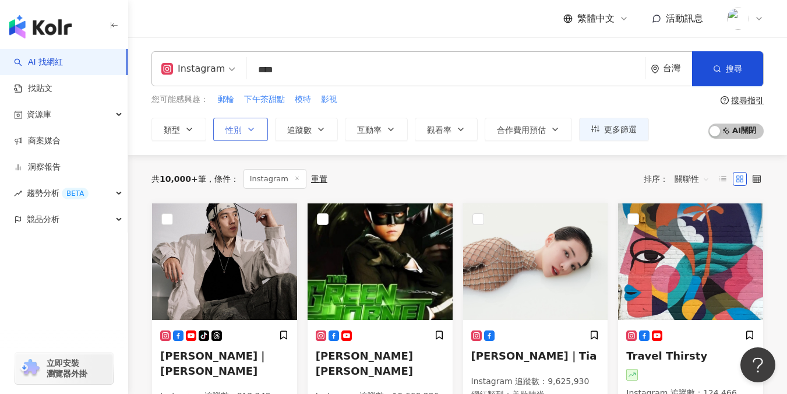
click at [230, 129] on span "性別" at bounding box center [233, 129] width 16 height 9
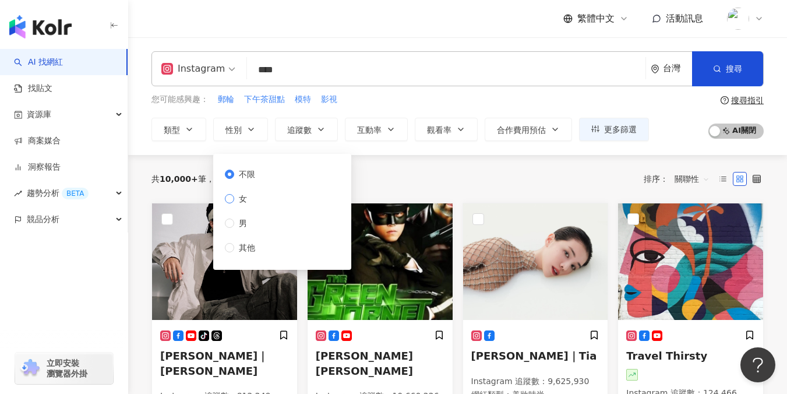
click at [249, 195] on span "女" at bounding box center [242, 198] width 17 height 13
click at [314, 129] on button "追蹤數" at bounding box center [306, 129] width 63 height 23
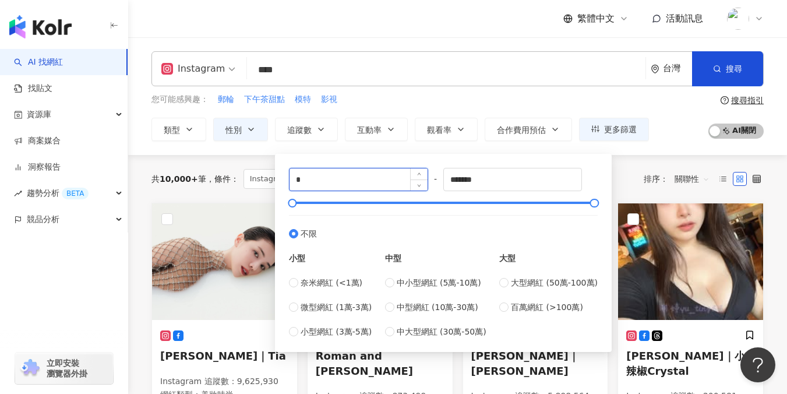
click at [320, 180] on input "*" at bounding box center [359, 179] width 138 height 22
type input "*****"
drag, startPoint x: 502, startPoint y: 178, endPoint x: 361, endPoint y: 173, distance: 140.5
click at [361, 173] on div "***** - ******* 不限 小型 奈米網紅 (<1萬) 微型網紅 (1萬-3萬) 小型網紅 (3萬-5萬) 中型 中小型網紅 (5萬-10萬) 中型…" at bounding box center [443, 253] width 309 height 170
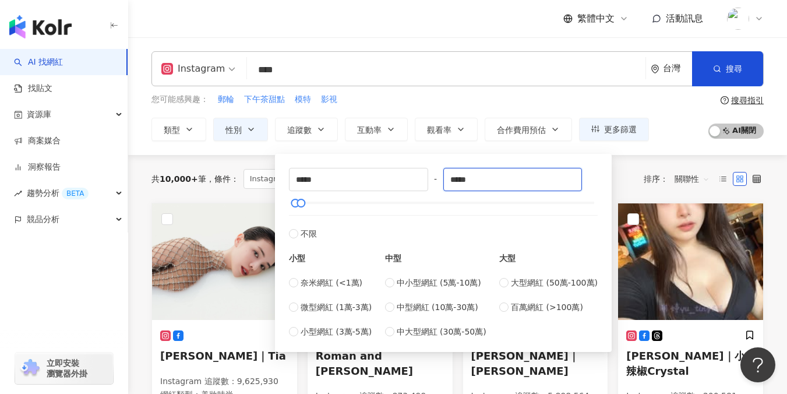
type input "*****"
click at [366, 72] on input "****" at bounding box center [446, 70] width 389 height 22
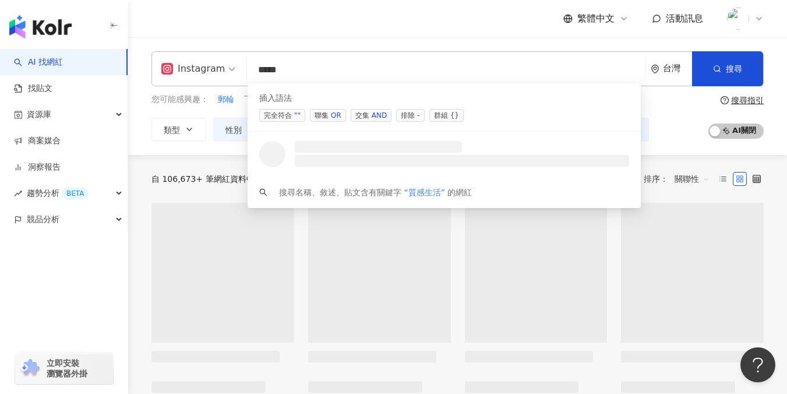
click at [326, 112] on span "聯集 OR" at bounding box center [328, 115] width 36 height 13
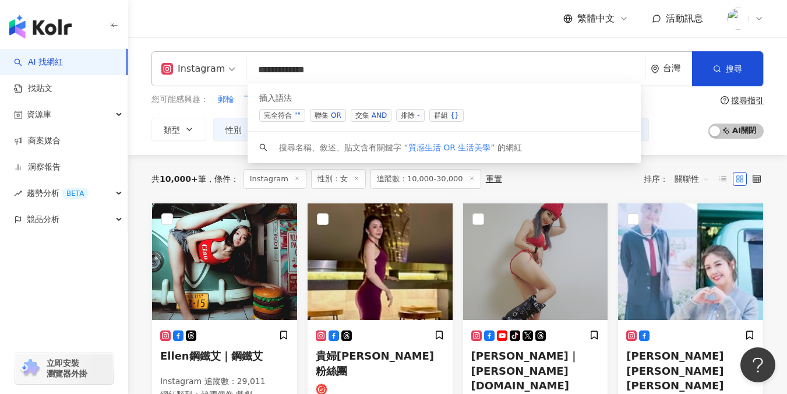
click at [337, 108] on div "插入語法 完全符合 "" 聯集 OR 交集 AND 排除 - 群組 {}" at bounding box center [444, 107] width 393 height 48
click at [336, 111] on div "OR" at bounding box center [336, 116] width 10 height 12
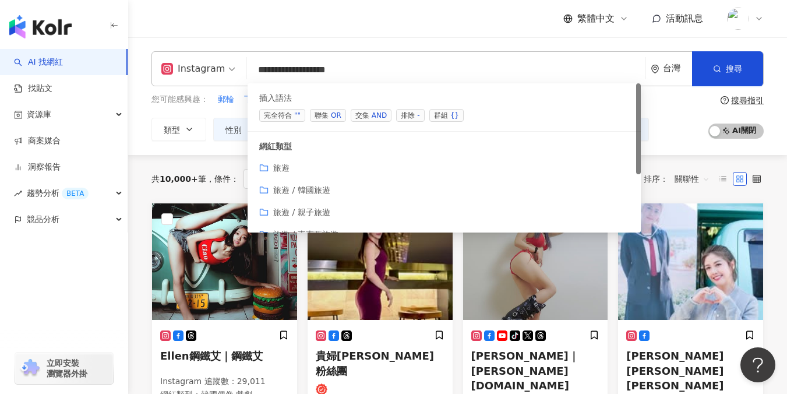
click at [329, 117] on span "聯集 OR" at bounding box center [328, 115] width 36 height 13
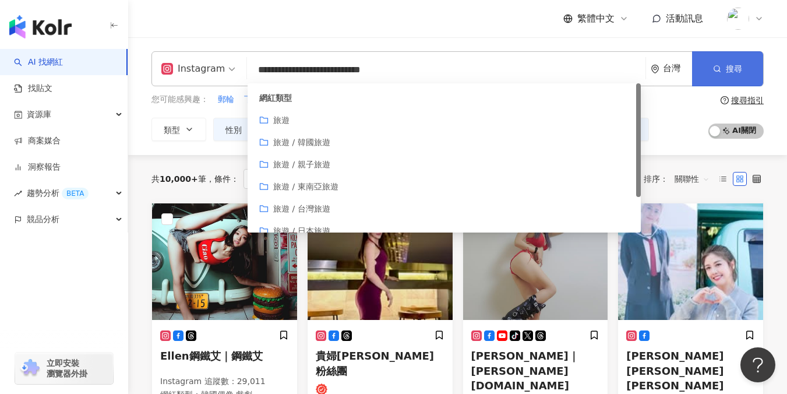
type input "**********"
click at [711, 69] on button "搜尋" at bounding box center [727, 68] width 71 height 35
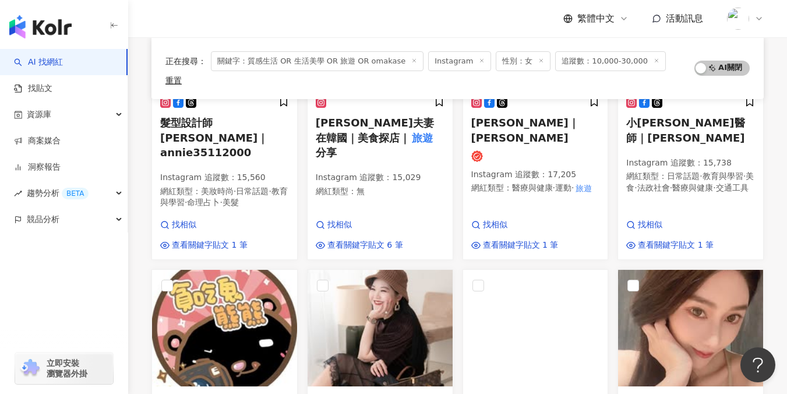
scroll to position [368, 0]
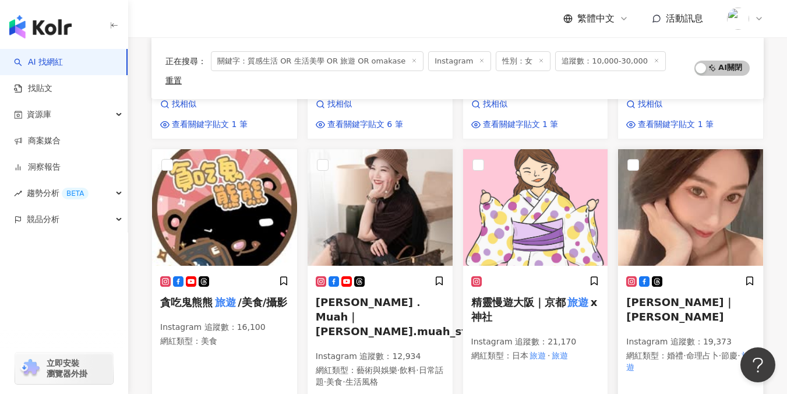
click at [636, 296] on span "繆可煦｜Mia" at bounding box center [680, 309] width 108 height 27
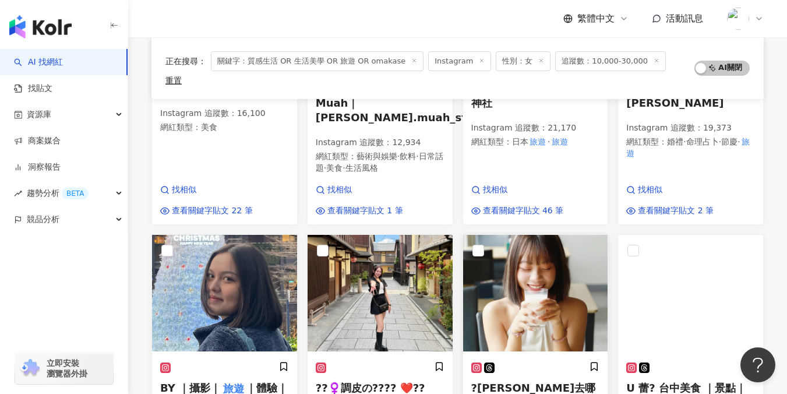
scroll to position [595, 0]
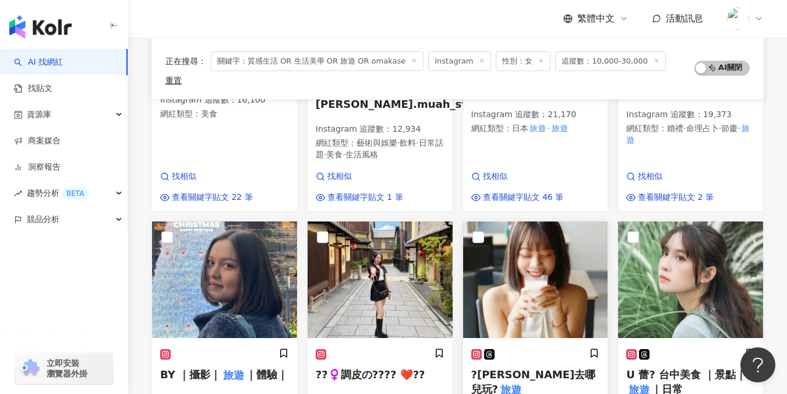
click at [510, 368] on span "?悠莉卡去哪兒玩?" at bounding box center [533, 381] width 125 height 27
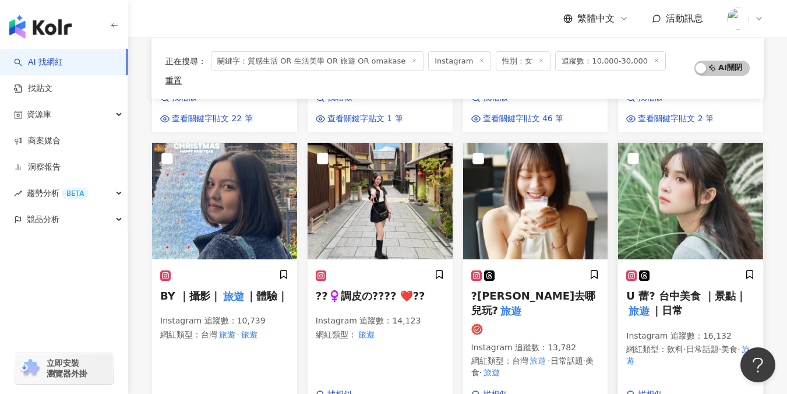
scroll to position [800, 0]
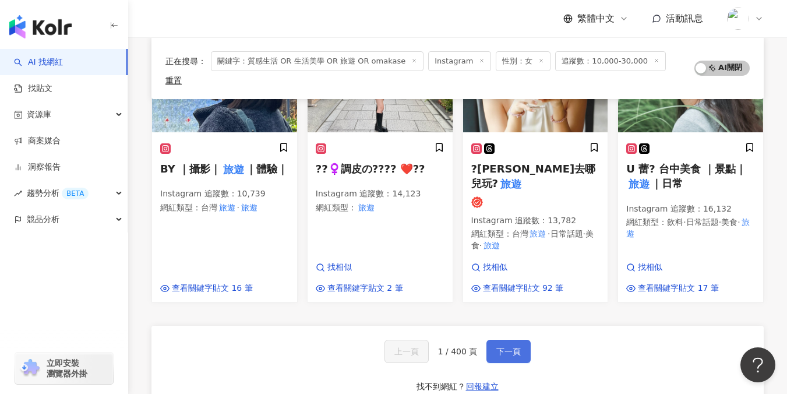
click at [512, 347] on span "下一頁" at bounding box center [508, 351] width 24 height 9
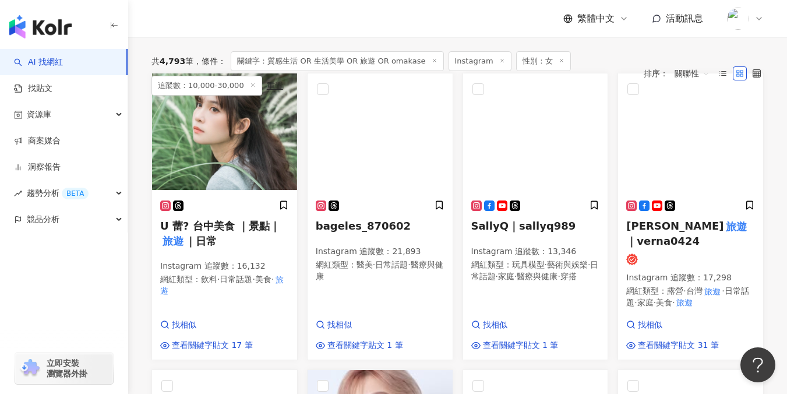
scroll to position [0, 0]
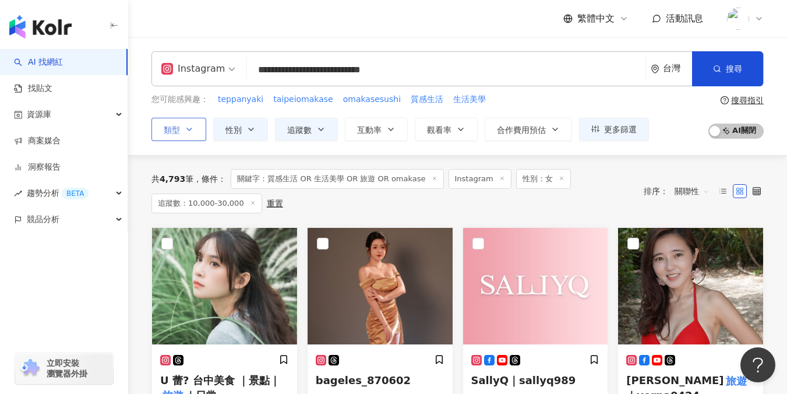
click at [188, 129] on icon "button" at bounding box center [189, 129] width 5 height 2
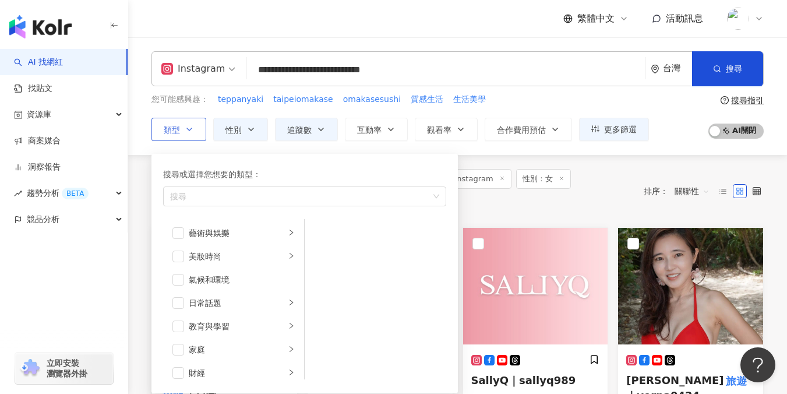
click at [188, 127] on icon "button" at bounding box center [189, 129] width 9 height 9
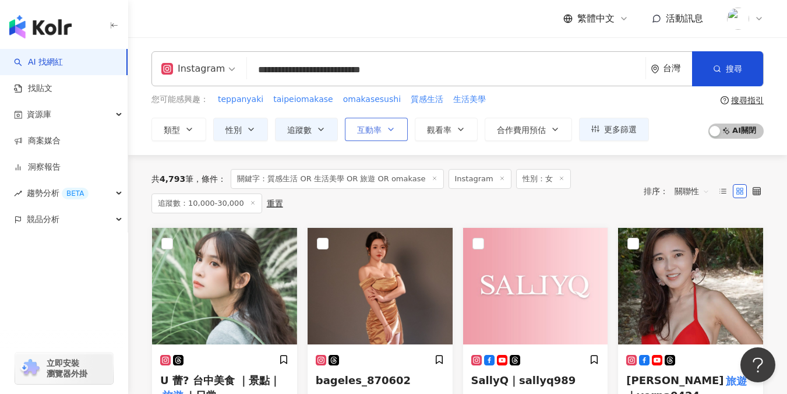
click at [379, 132] on span "互動率" at bounding box center [369, 129] width 24 height 9
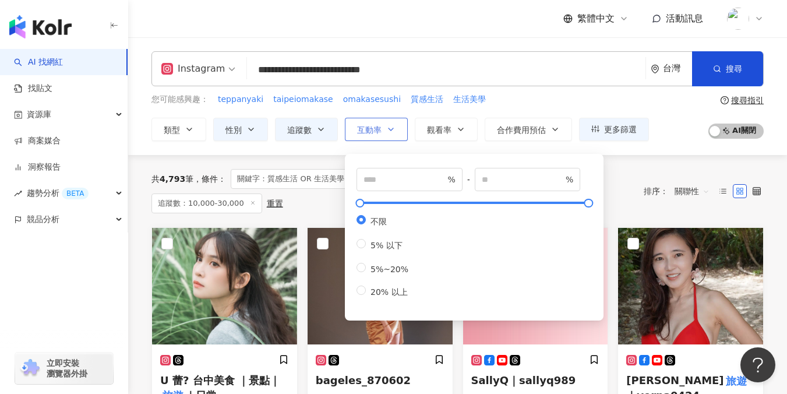
click at [379, 132] on span "互動率" at bounding box center [369, 129] width 24 height 9
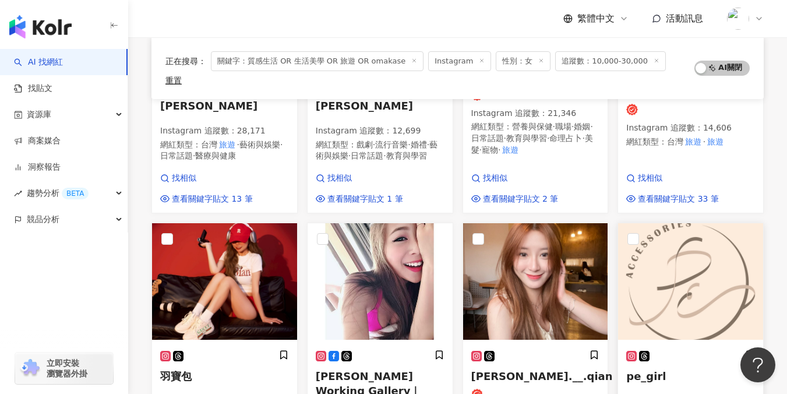
scroll to position [606, 0]
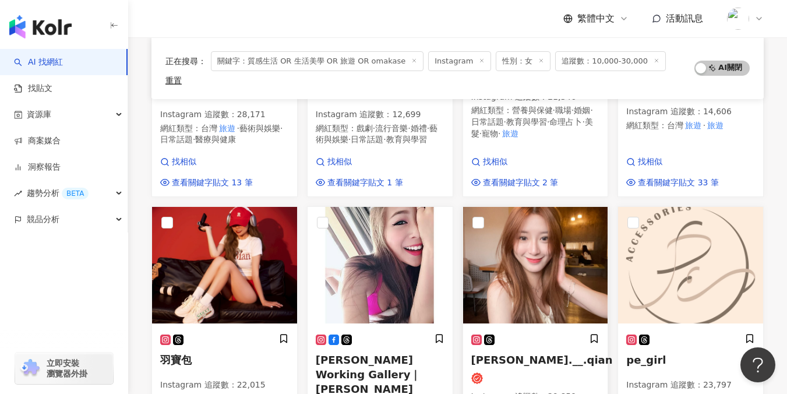
click at [534, 354] on span "周怡蒨｜yi.__.qian" at bounding box center [542, 360] width 142 height 12
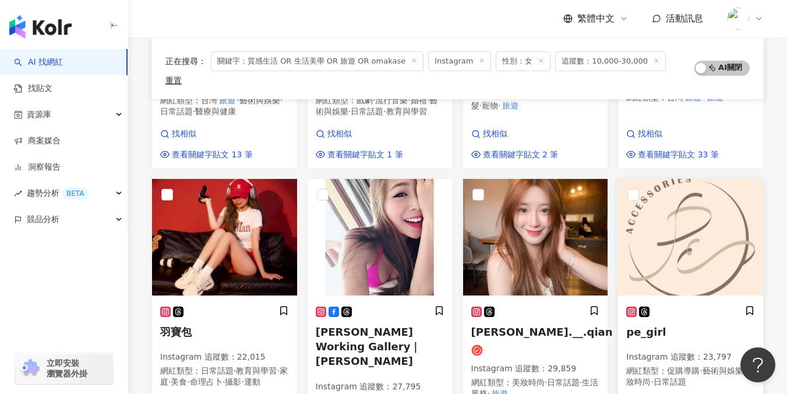
scroll to position [650, 0]
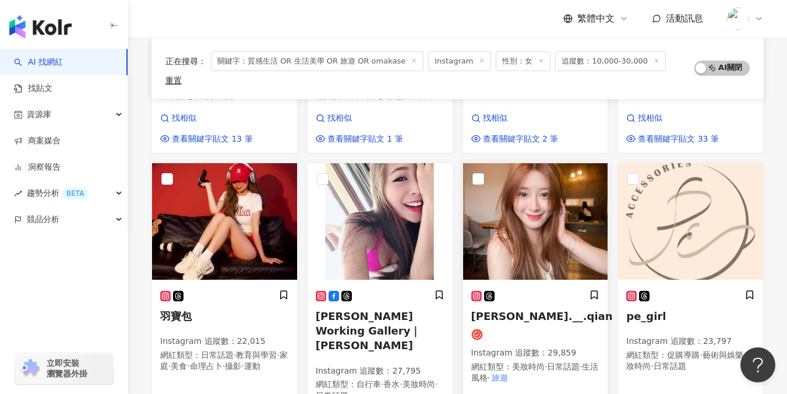
click at [530, 310] on span "周怡蒨｜yi.__.qian" at bounding box center [542, 316] width 142 height 12
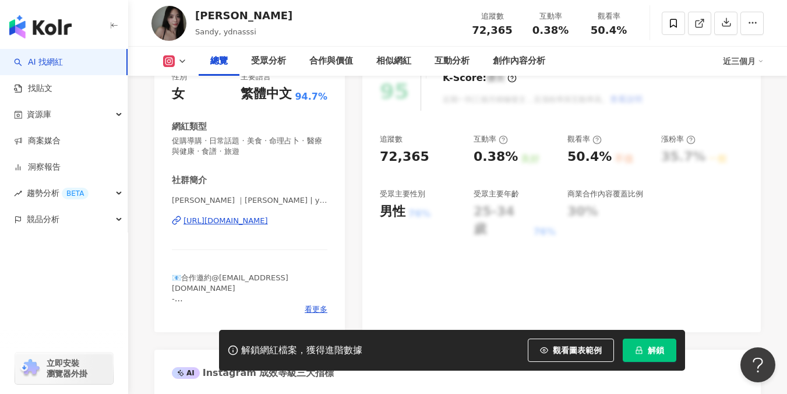
scroll to position [183, 0]
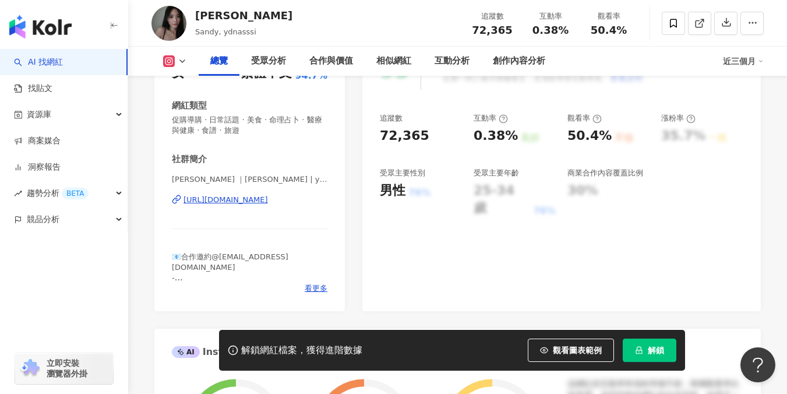
click at [236, 199] on div "https://www.instagram.com/ydnasssi/" at bounding box center [225, 200] width 84 height 10
drag, startPoint x: 197, startPoint y: 14, endPoint x: 230, endPoint y: 13, distance: 32.0
click at [230, 13] on div "張詠婷" at bounding box center [243, 15] width 97 height 15
copy div "張詠婷"
drag, startPoint x: 379, startPoint y: 132, endPoint x: 421, endPoint y: 140, distance: 42.7
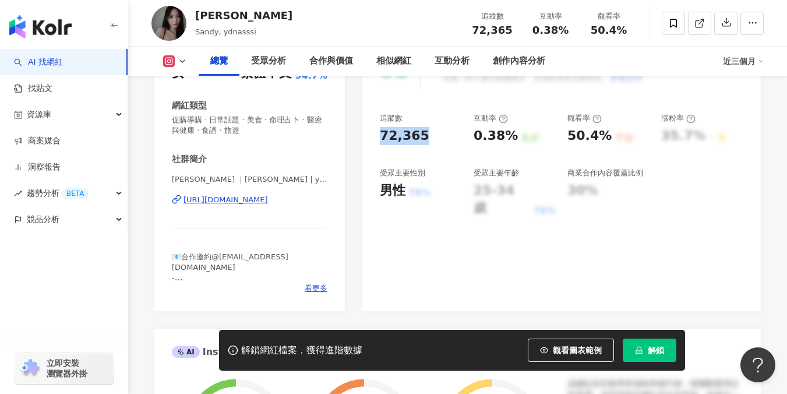
click at [421, 140] on div "95 K-Score : 優良 近期一到三個月積極發文，且漲粉率與互動率高。 查看說明 追蹤數 72,365 互動率 0.38% 良好 觀看率 50.4% 不…" at bounding box center [561, 175] width 398 height 272
copy div "72,365"
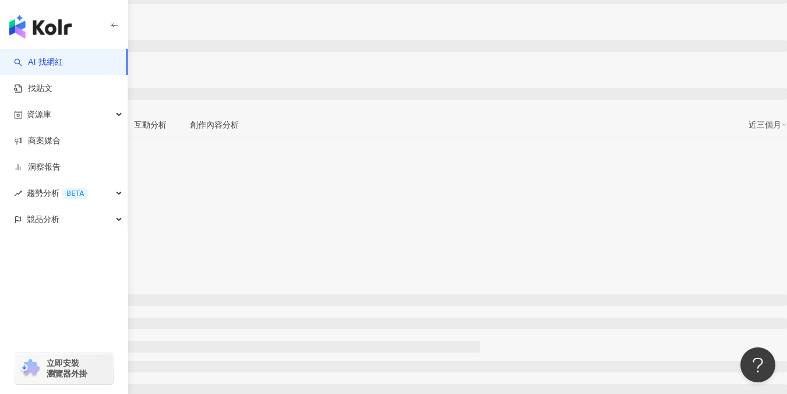
scroll to position [196, 0]
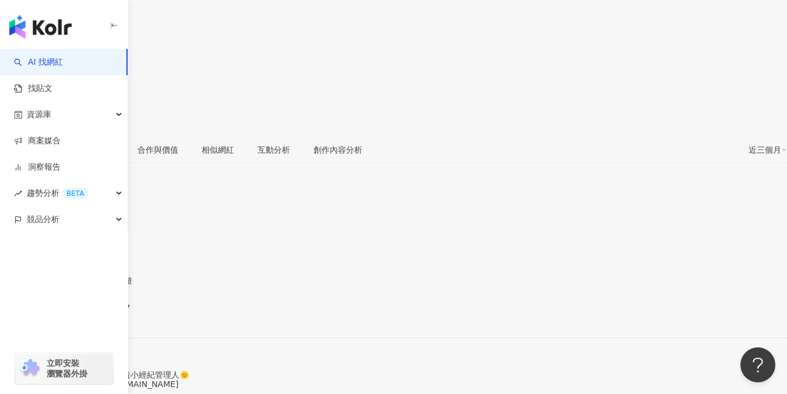
scroll to position [181, 0]
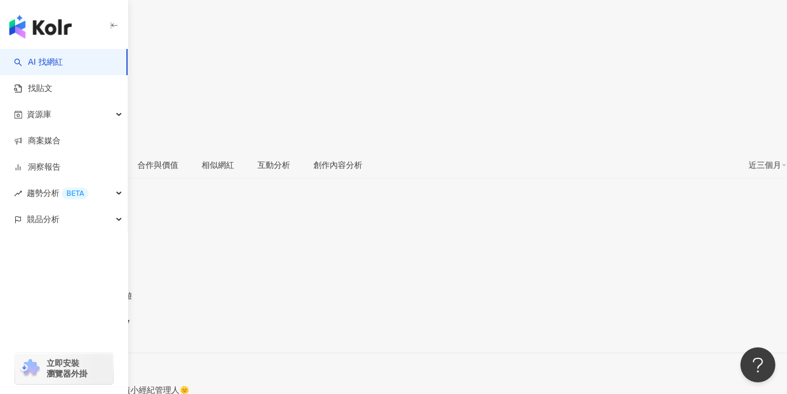
click at [103, 328] on div "[URL][DOMAIN_NAME]" at bounding box center [57, 332] width 91 height 9
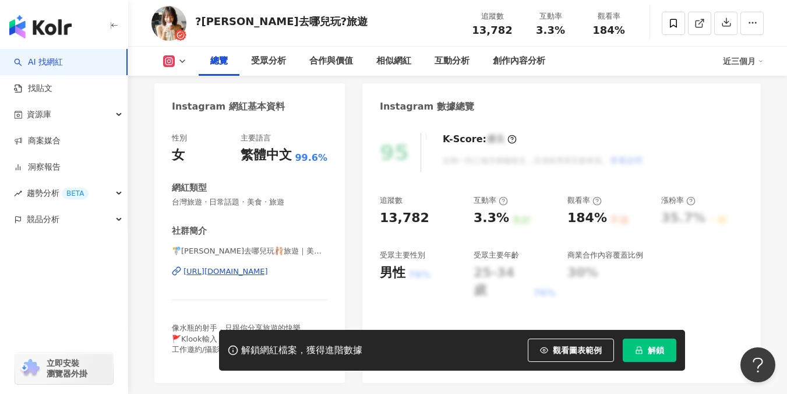
click at [242, 271] on div "[URL][DOMAIN_NAME]" at bounding box center [225, 271] width 84 height 10
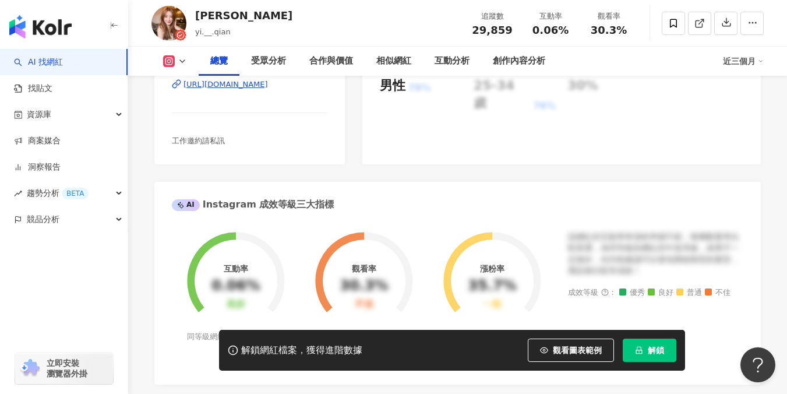
scroll to position [185, 0]
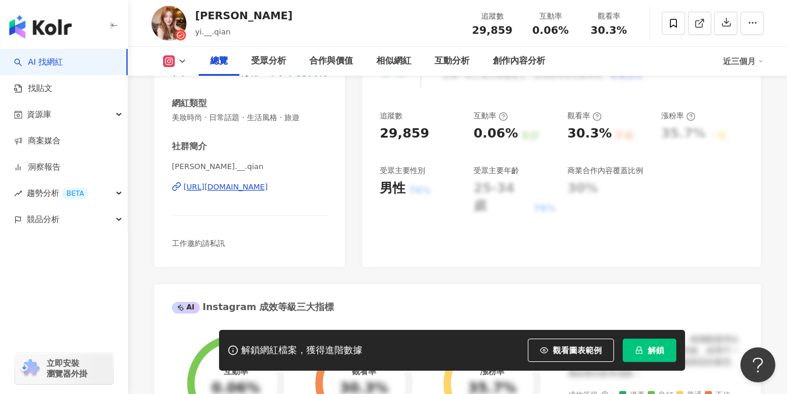
click at [266, 188] on div "[URL][DOMAIN_NAME]" at bounding box center [225, 187] width 84 height 10
drag, startPoint x: 227, startPoint y: 15, endPoint x: 190, endPoint y: 16, distance: 36.1
click at [190, 16] on div "周怡蒨 yi.__.qian 追蹤數 29,859 互動率 0.06% 觀看率 30.3%" at bounding box center [457, 23] width 659 height 46
copy div "周怡蒨"
drag, startPoint x: 382, startPoint y: 130, endPoint x: 421, endPoint y: 131, distance: 39.0
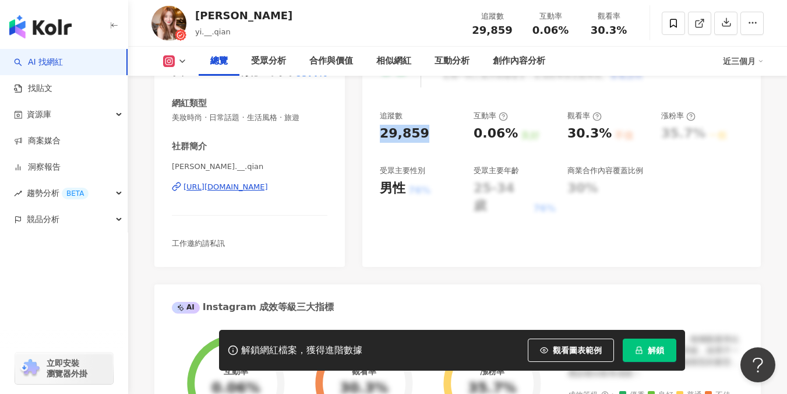
click at [421, 131] on div "29,859" at bounding box center [421, 134] width 82 height 18
copy div "29,859"
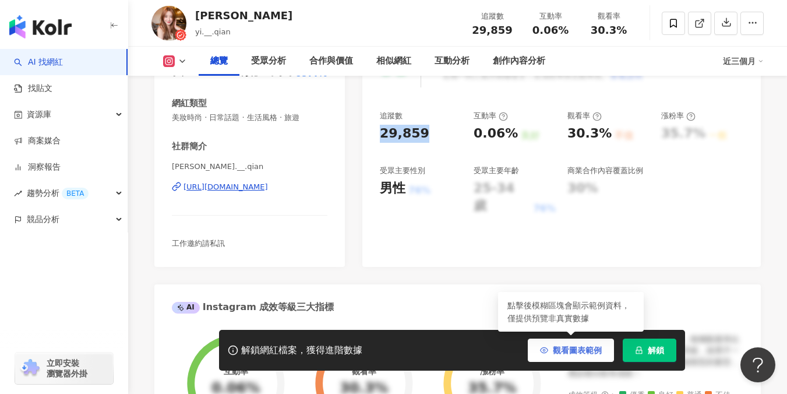
click at [549, 349] on button "觀看圖表範例" at bounding box center [571, 349] width 86 height 23
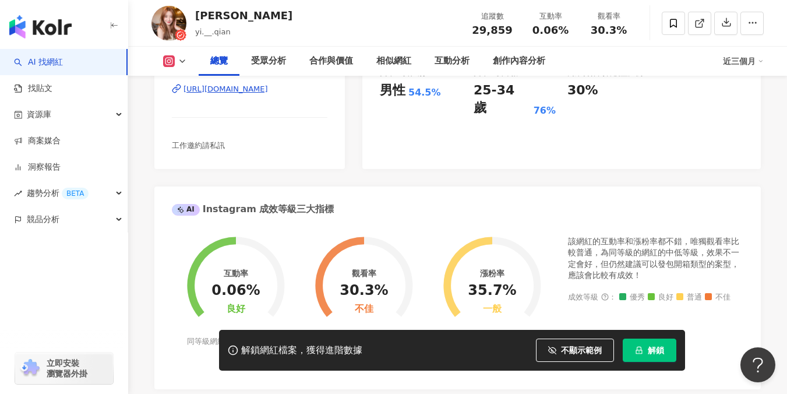
scroll to position [0, 0]
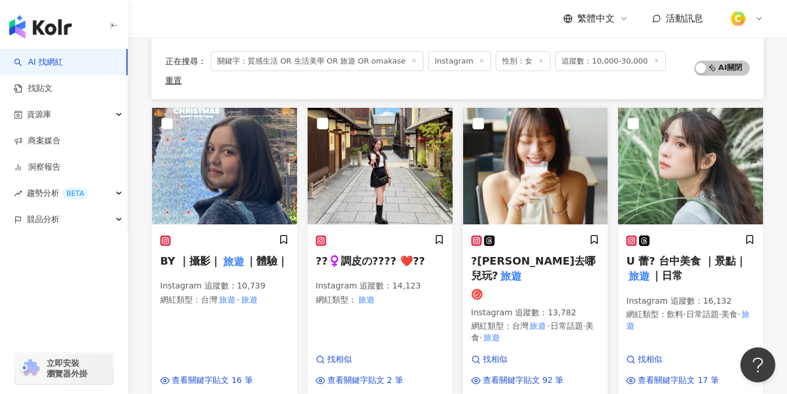
scroll to position [708, 0]
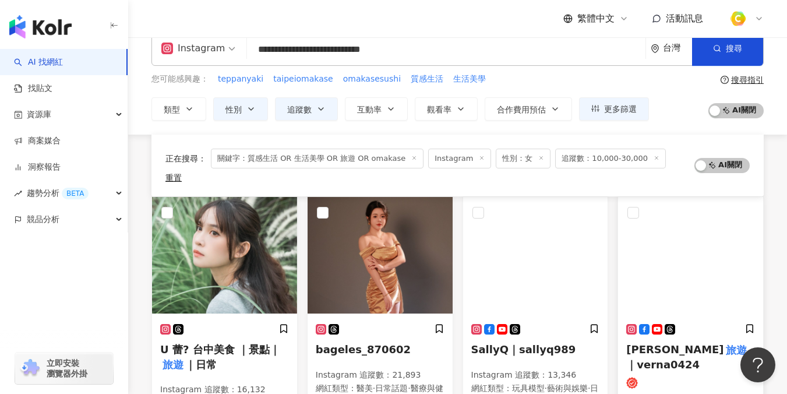
scroll to position [125, 0]
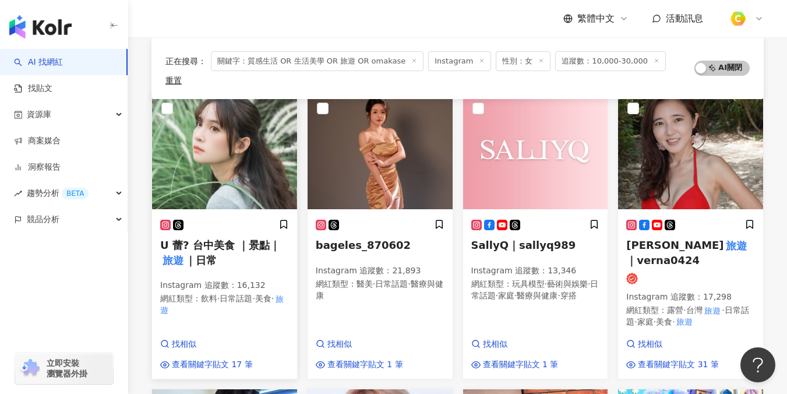
click at [235, 239] on span "U 蕾? 台中美食 ｜景點｜" at bounding box center [220, 245] width 120 height 12
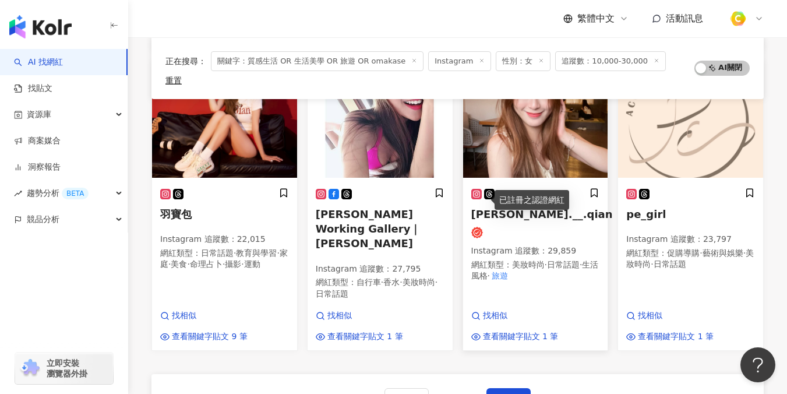
scroll to position [754, 0]
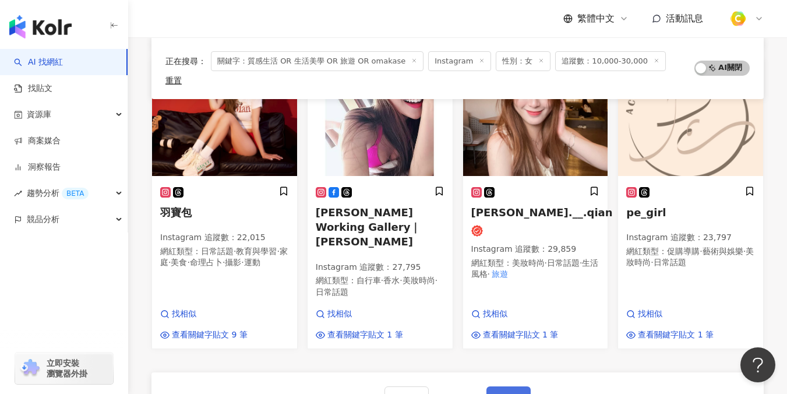
click at [507, 393] on span "下一頁" at bounding box center [508, 397] width 24 height 9
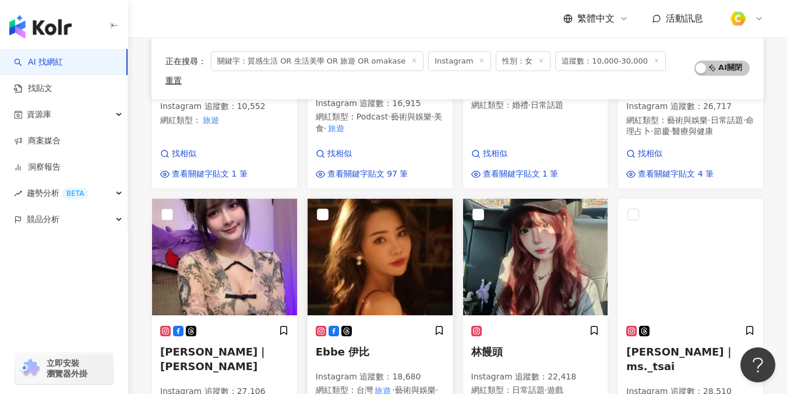
scroll to position [617, 0]
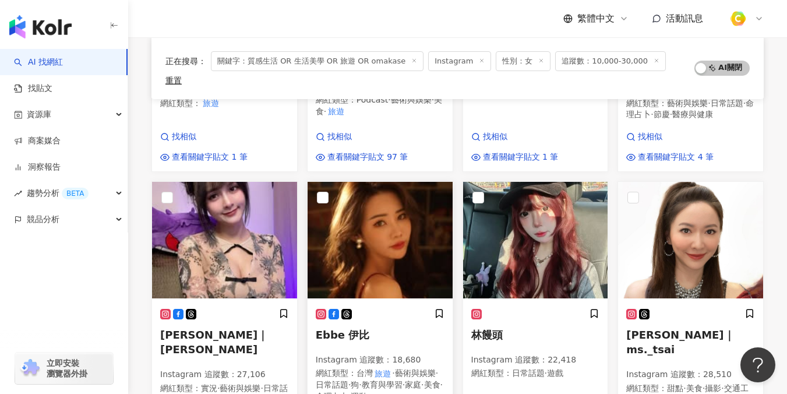
click at [383, 312] on div at bounding box center [380, 318] width 129 height 12
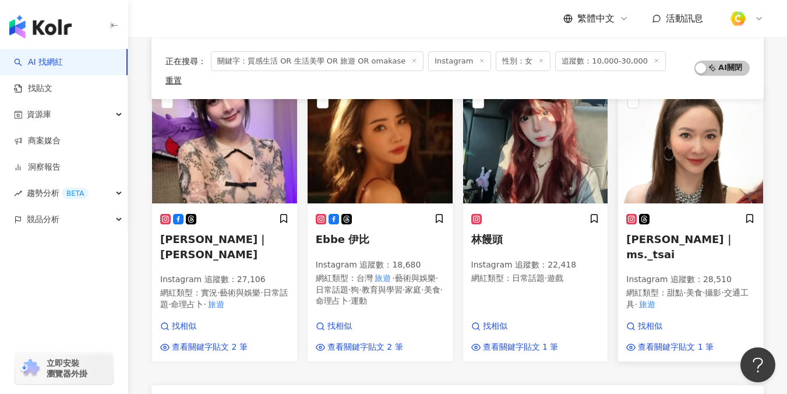
scroll to position [819, 0]
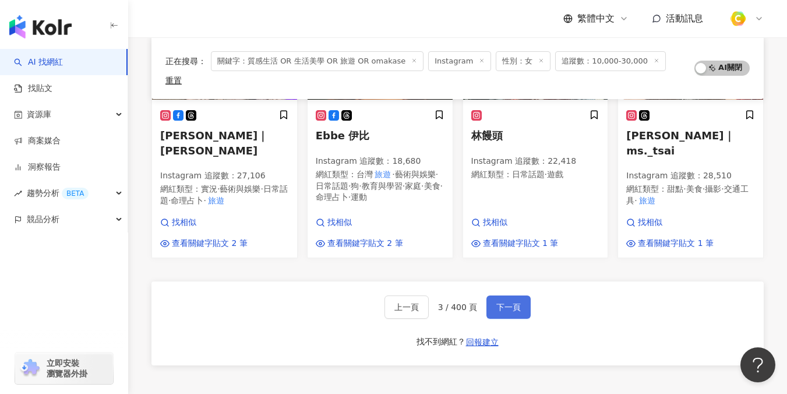
click at [517, 302] on span "下一頁" at bounding box center [508, 306] width 24 height 9
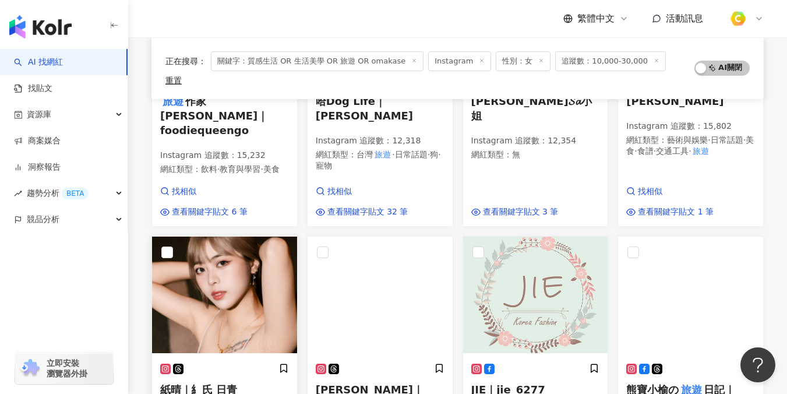
scroll to position [610, 0]
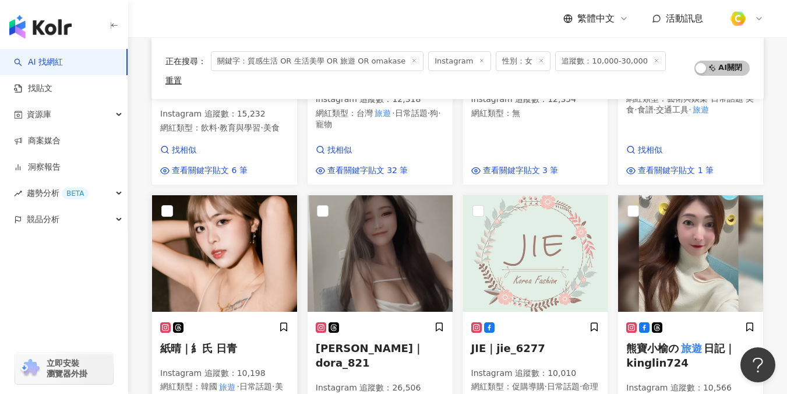
click at [228, 322] on div "紙晴｜糹氏 日青 Instagram 追蹤數 ： 10,198 網紅類型 ： 韓國 旅遊 · 日常話題 · 美食" at bounding box center [224, 368] width 129 height 93
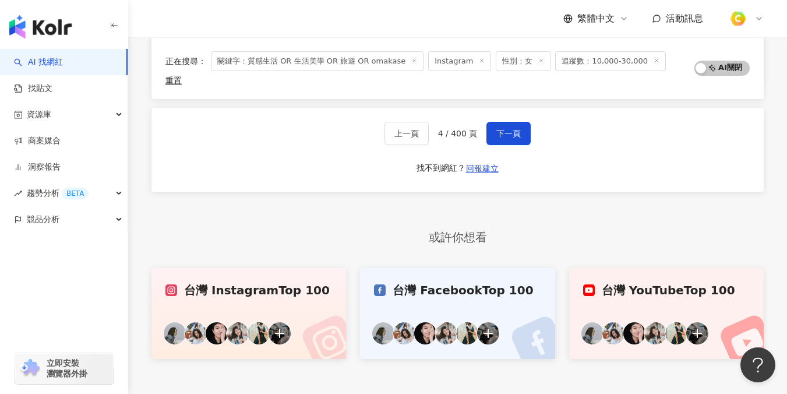
scroll to position [861, 0]
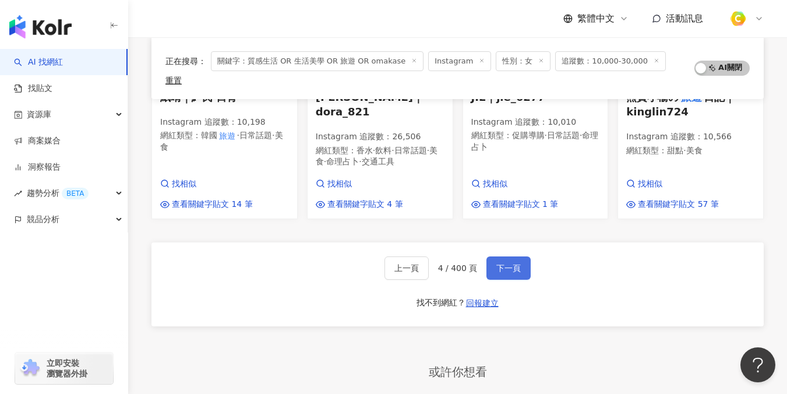
click at [513, 263] on span "下一頁" at bounding box center [508, 267] width 24 height 9
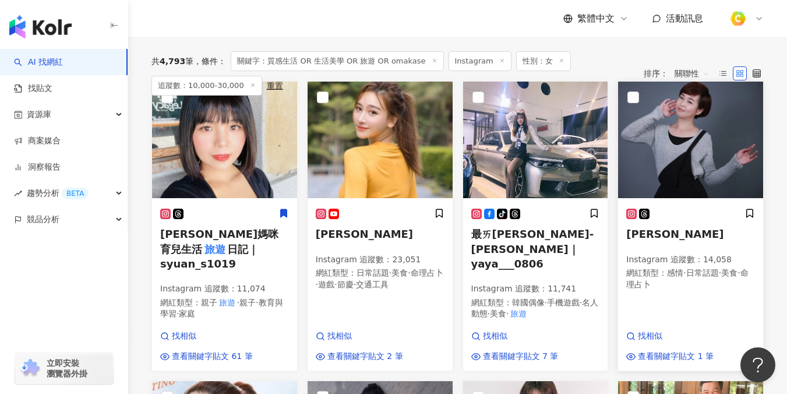
scroll to position [213, 0]
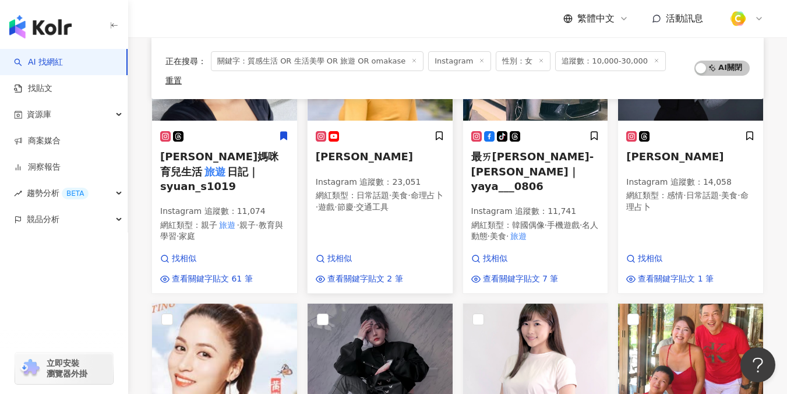
click at [359, 150] on span "Inshy Leung" at bounding box center [364, 156] width 97 height 12
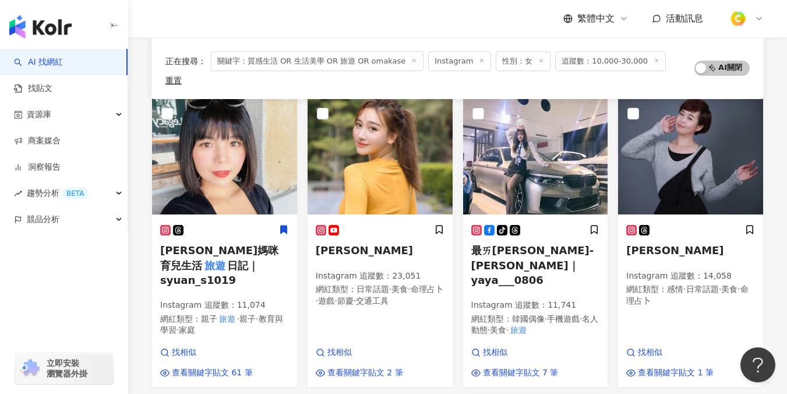
scroll to position [0, 0]
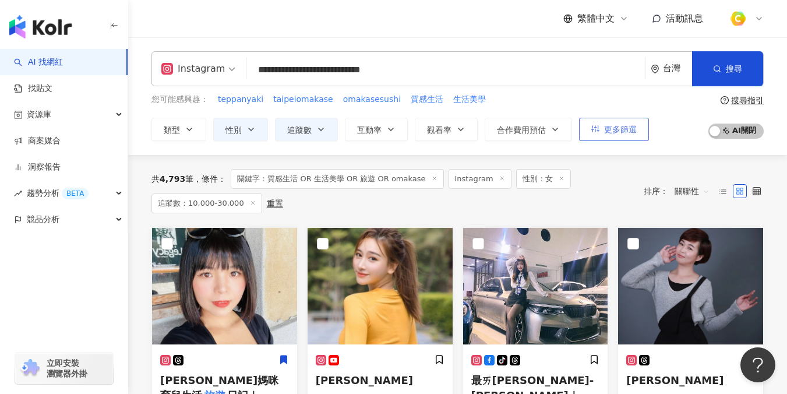
click at [579, 126] on button "更多篩選" at bounding box center [614, 129] width 70 height 23
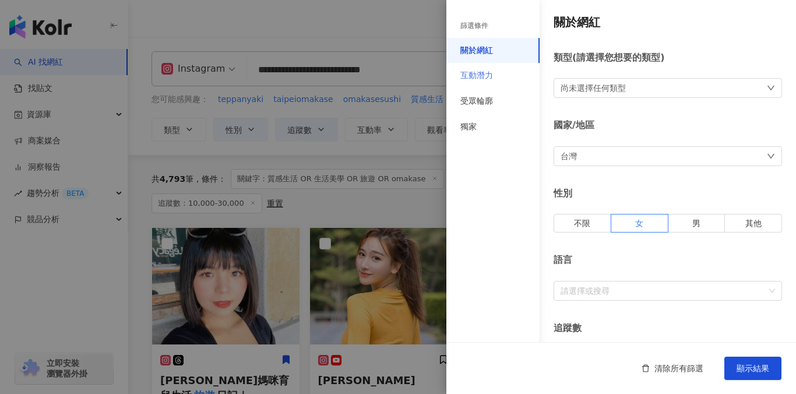
click at [500, 79] on div "互動潛力" at bounding box center [492, 76] width 93 height 26
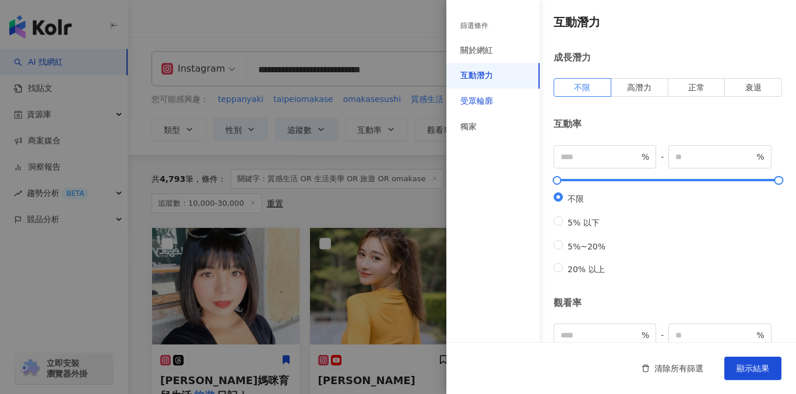
click at [490, 101] on div "受眾輪廓" at bounding box center [476, 102] width 33 height 12
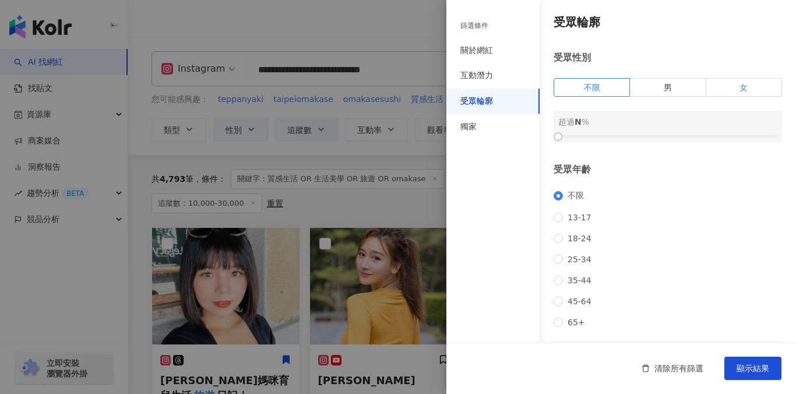
click at [743, 90] on label "女" at bounding box center [744, 87] width 76 height 19
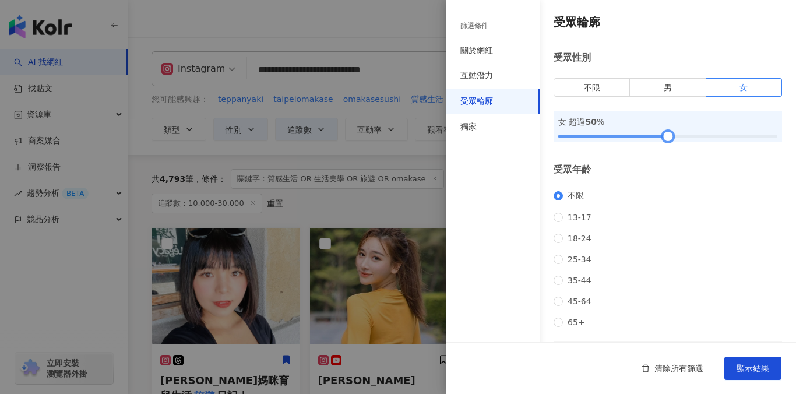
drag, startPoint x: 584, startPoint y: 136, endPoint x: 666, endPoint y: 133, distance: 82.2
click at [666, 133] on div at bounding box center [667, 136] width 6 height 6
click at [762, 361] on button "顯示結果" at bounding box center [752, 368] width 57 height 23
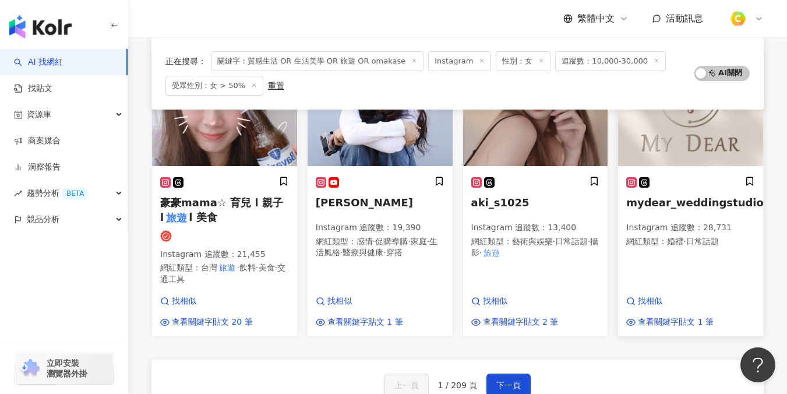
scroll to position [796, 0]
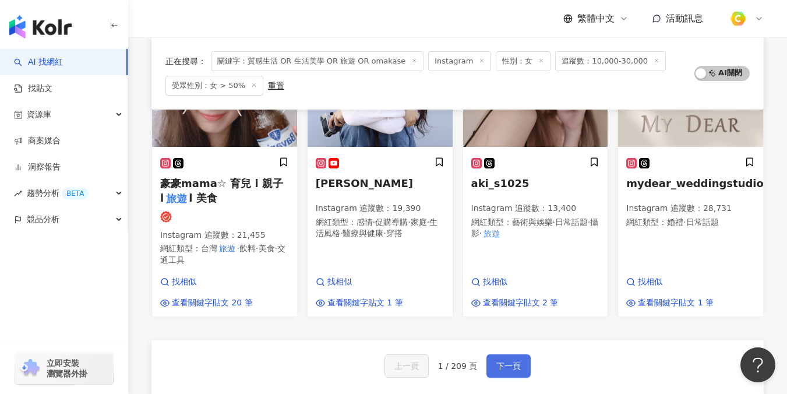
click at [517, 361] on span "下一頁" at bounding box center [508, 365] width 24 height 9
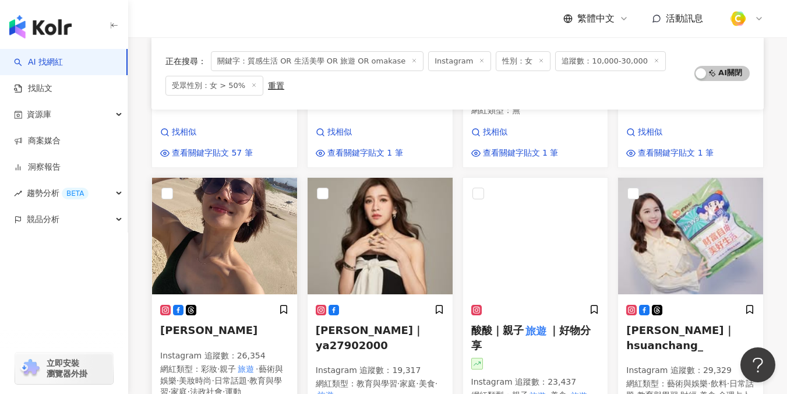
scroll to position [636, 0]
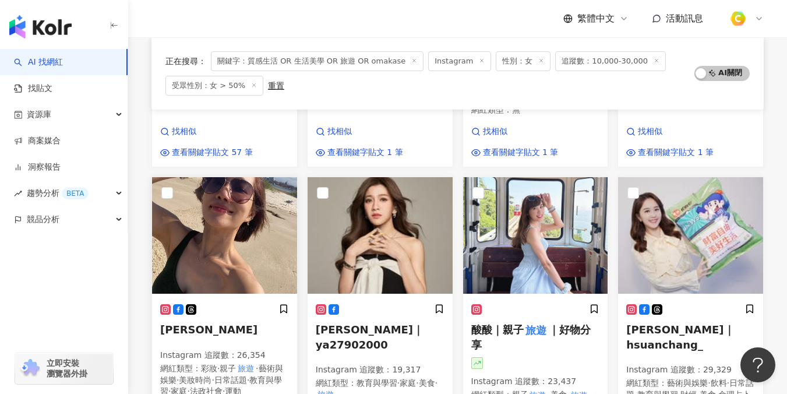
click at [193, 375] on span "美妝時尚" at bounding box center [195, 379] width 33 height 9
click at [539, 322] on mark "旅遊" at bounding box center [536, 330] width 25 height 16
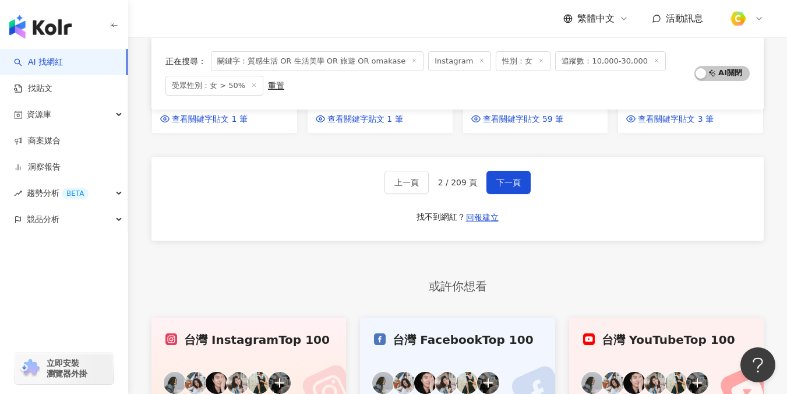
scroll to position [904, 0]
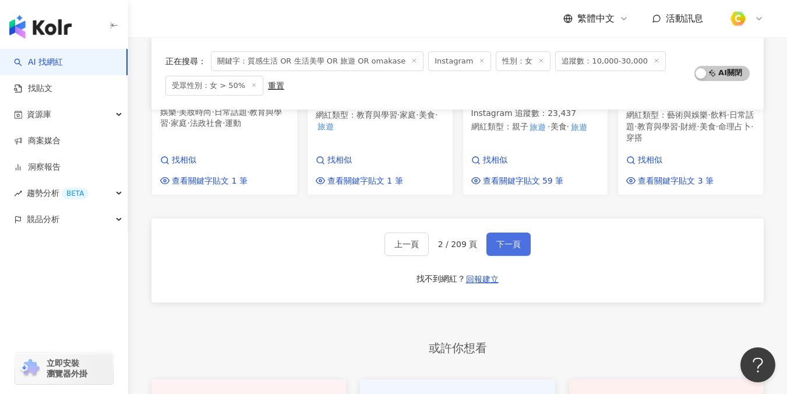
click at [510, 239] on span "下一頁" at bounding box center [508, 243] width 24 height 9
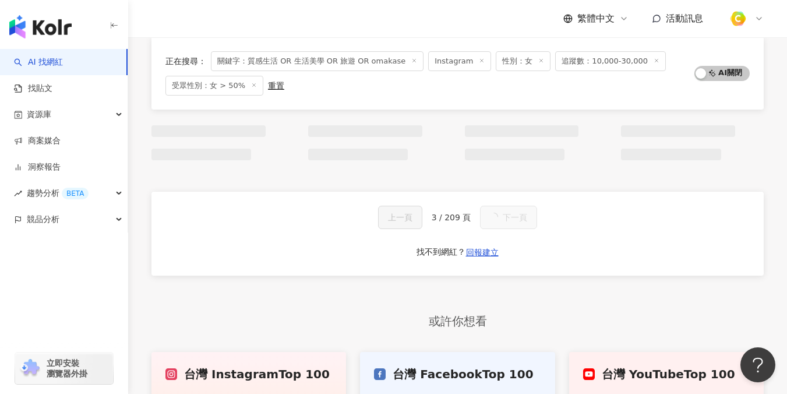
scroll to position [604, 0]
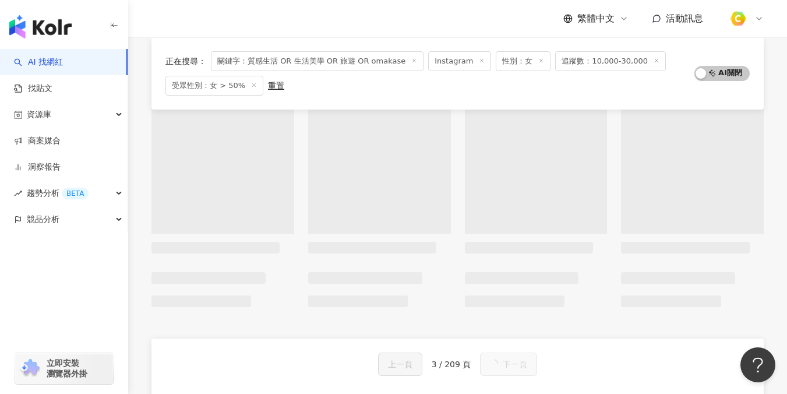
click at [228, 88] on span "受眾性別：女 > 50%" at bounding box center [214, 86] width 98 height 20
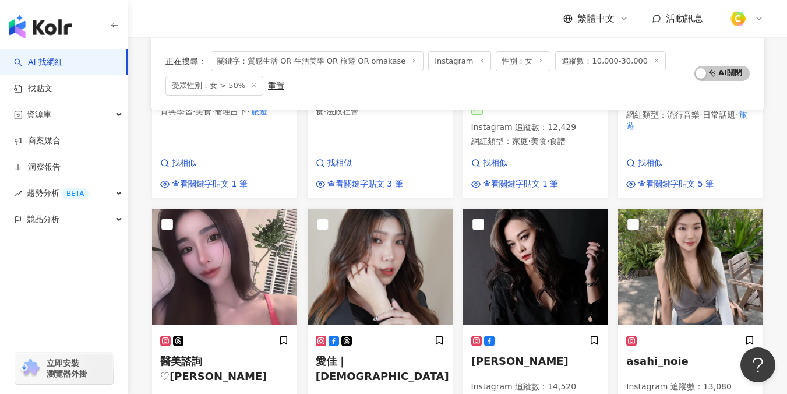
click at [231, 83] on span "受眾性別：女 > 50%" at bounding box center [214, 86] width 98 height 20
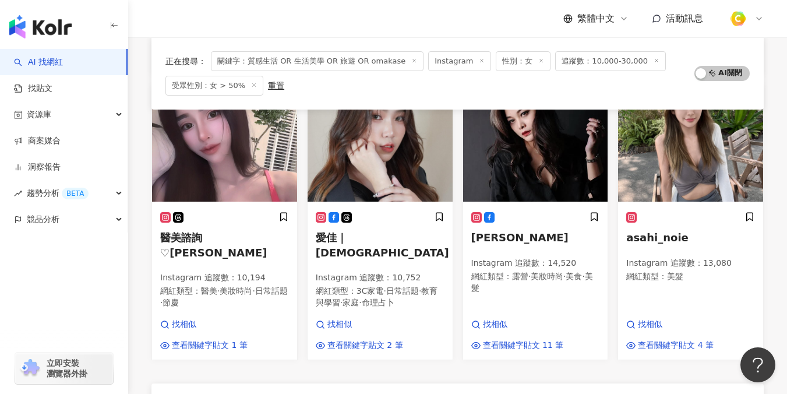
click at [230, 86] on span "受眾性別：女 > 50%" at bounding box center [214, 86] width 98 height 20
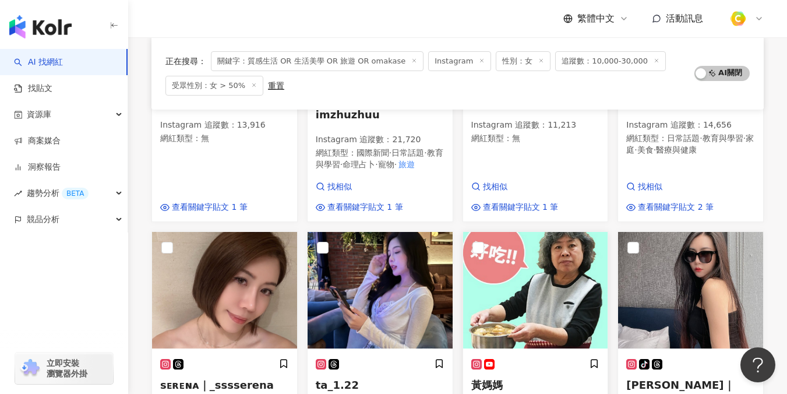
scroll to position [0, 0]
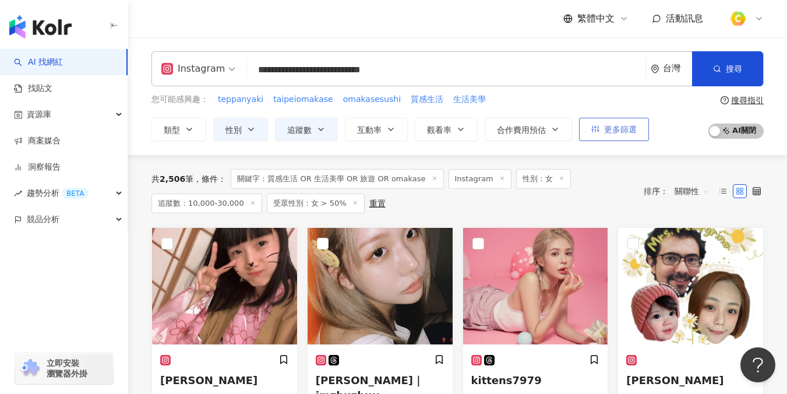
click at [621, 130] on span "更多篩選" at bounding box center [620, 129] width 33 height 9
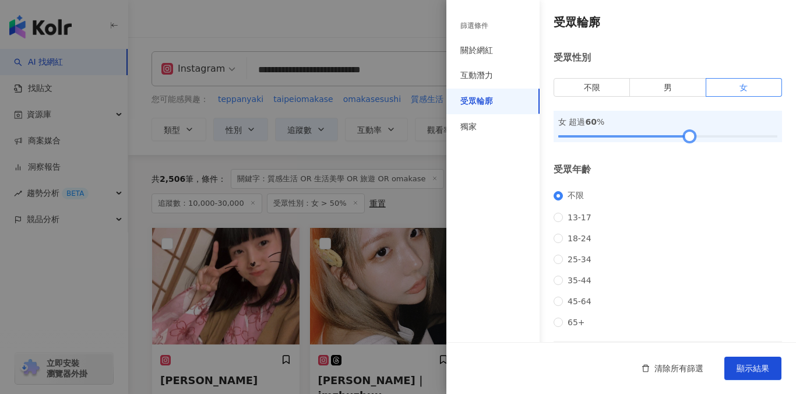
drag, startPoint x: 665, startPoint y: 137, endPoint x: 686, endPoint y: 137, distance: 20.4
click at [686, 137] on div at bounding box center [689, 136] width 6 height 6
click at [767, 366] on span "顯示結果" at bounding box center [752, 367] width 33 height 9
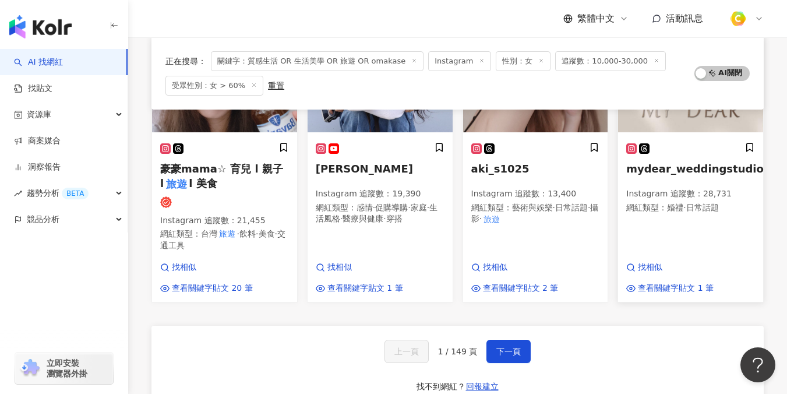
scroll to position [873, 0]
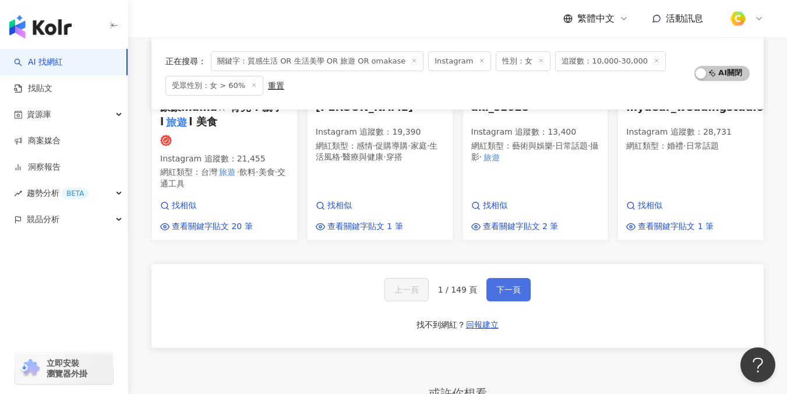
click at [514, 285] on span "下一頁" at bounding box center [508, 289] width 24 height 9
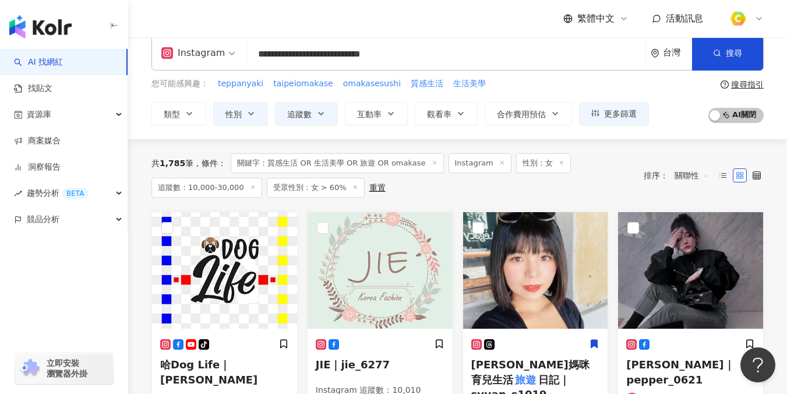
scroll to position [110, 0]
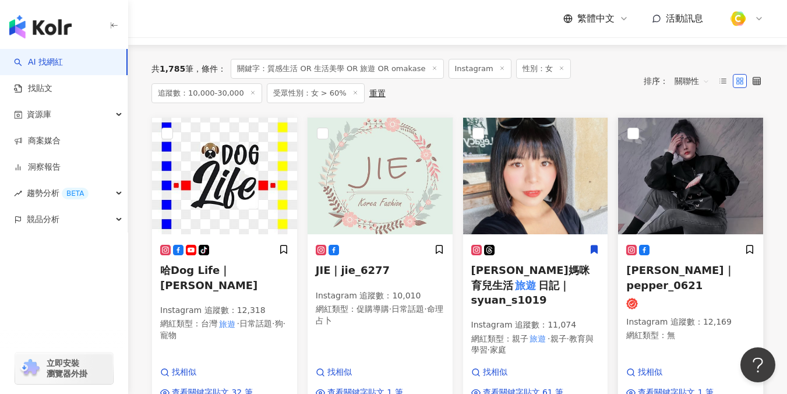
click at [672, 273] on span "黛爺｜pepper_0621" at bounding box center [680, 277] width 108 height 27
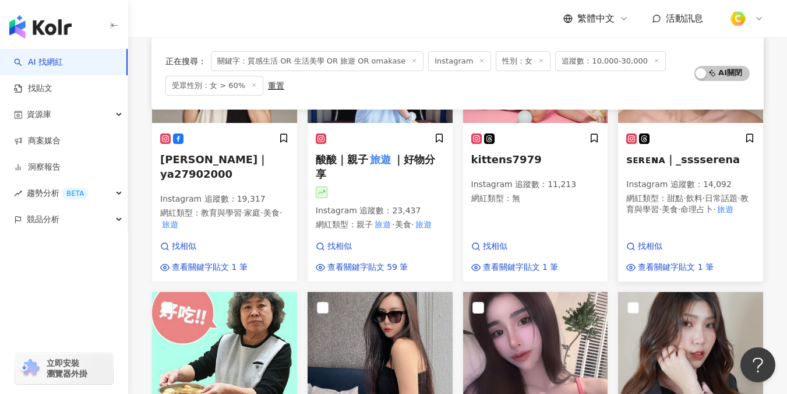
scroll to position [450, 0]
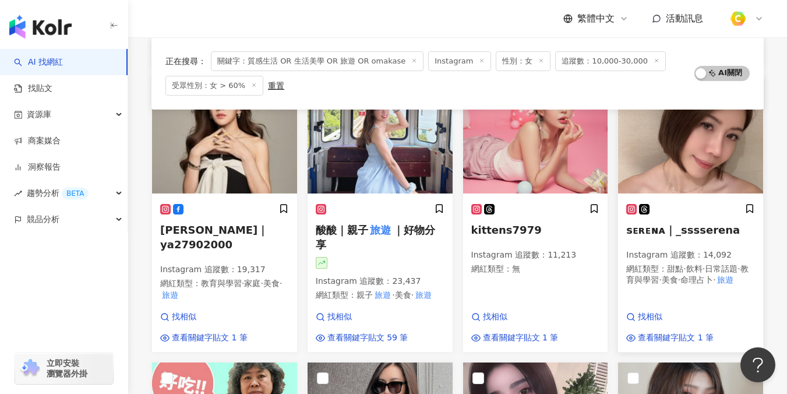
click at [638, 249] on p "Instagram 追蹤數 ： 14,092" at bounding box center [690, 255] width 129 height 12
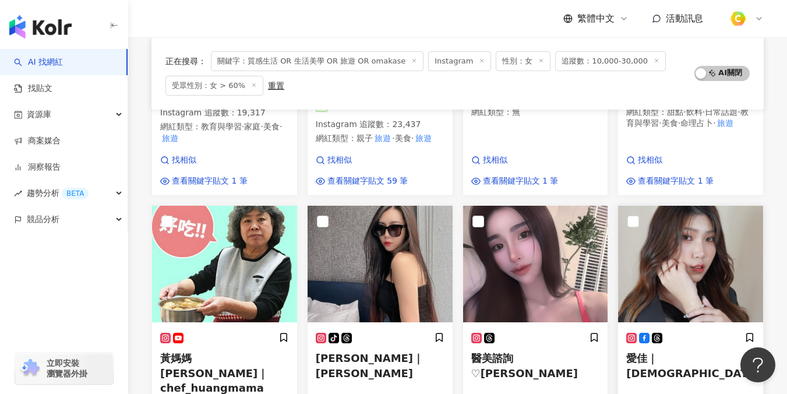
scroll to position [626, 0]
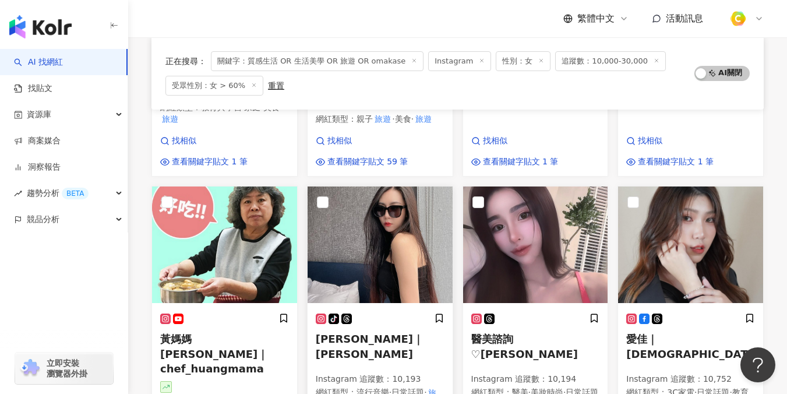
click at [387, 331] on h5 "費歐娜Fiona｜fionatseng" at bounding box center [380, 345] width 129 height 29
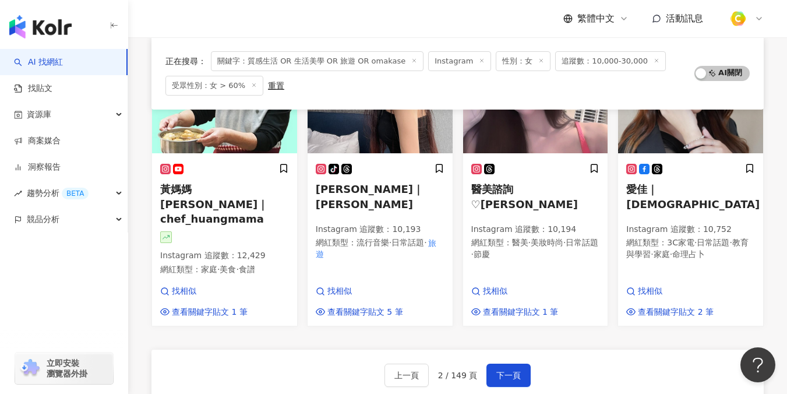
scroll to position [782, 0]
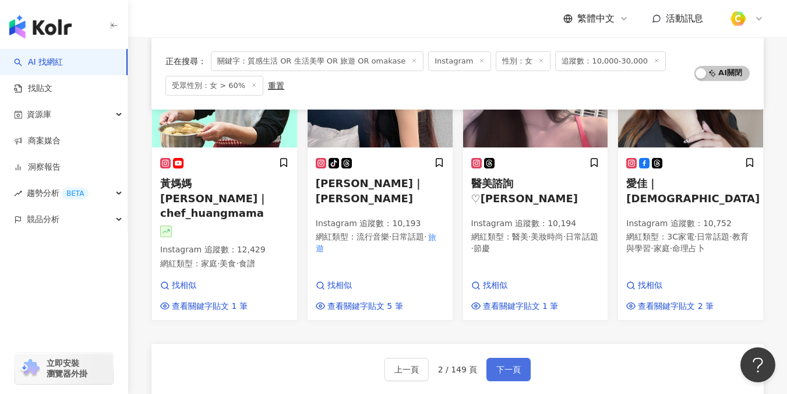
click at [509, 365] on span "下一頁" at bounding box center [508, 369] width 24 height 9
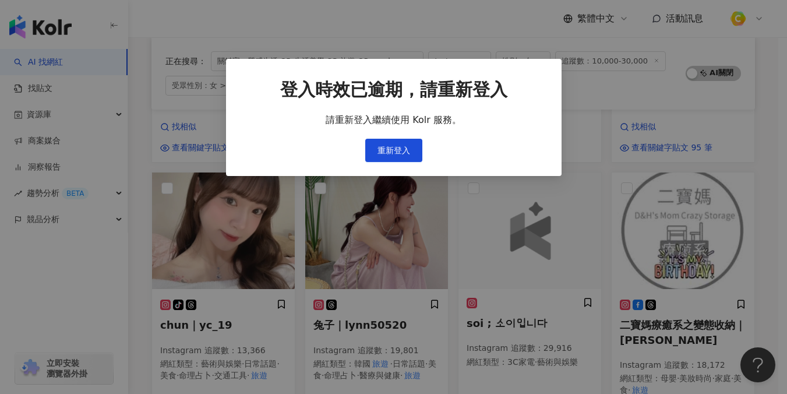
scroll to position [793, 0]
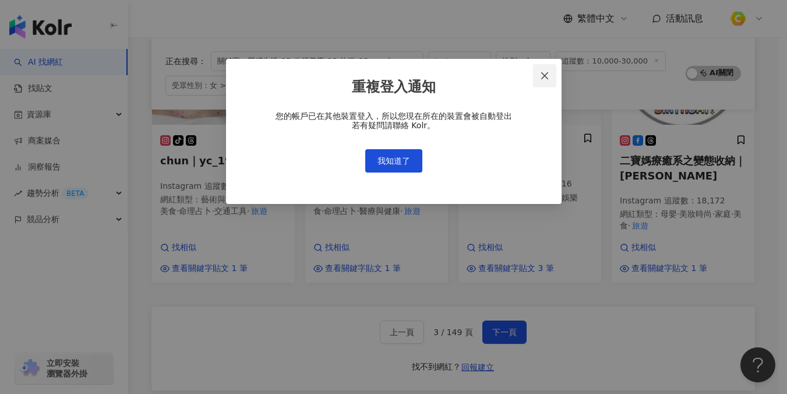
click at [549, 73] on span "Close" at bounding box center [544, 75] width 23 height 9
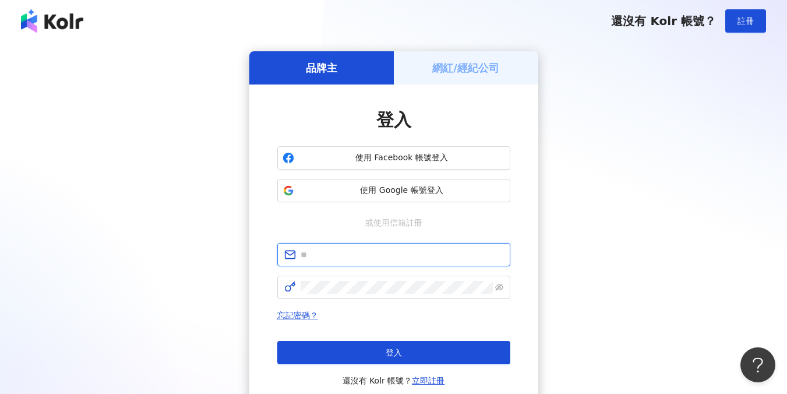
type input "**********"
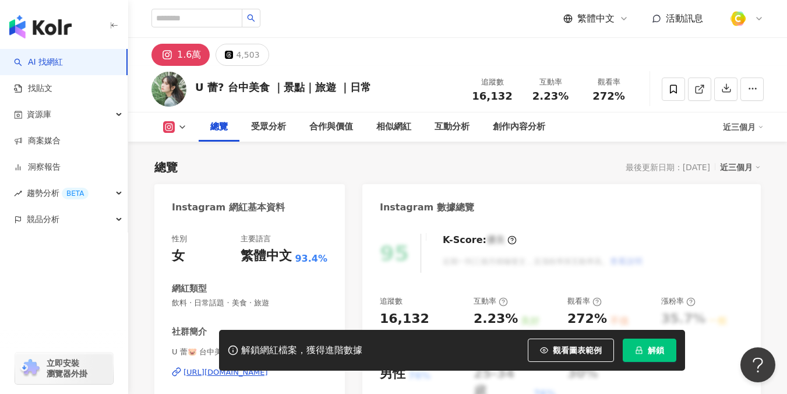
scroll to position [141, 0]
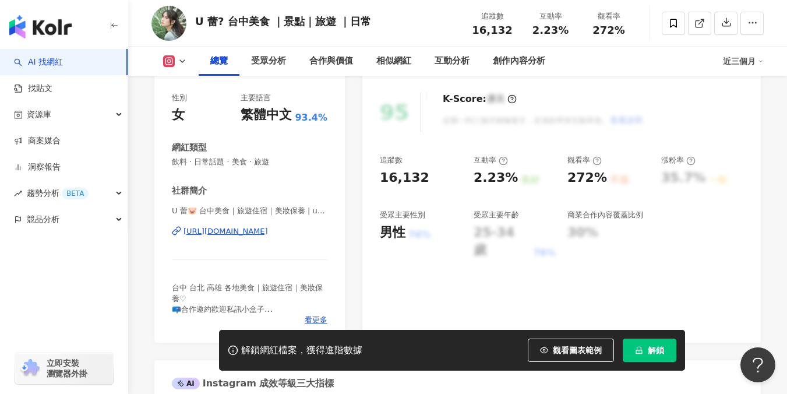
click at [560, 358] on button "觀看圖表範例" at bounding box center [571, 349] width 86 height 23
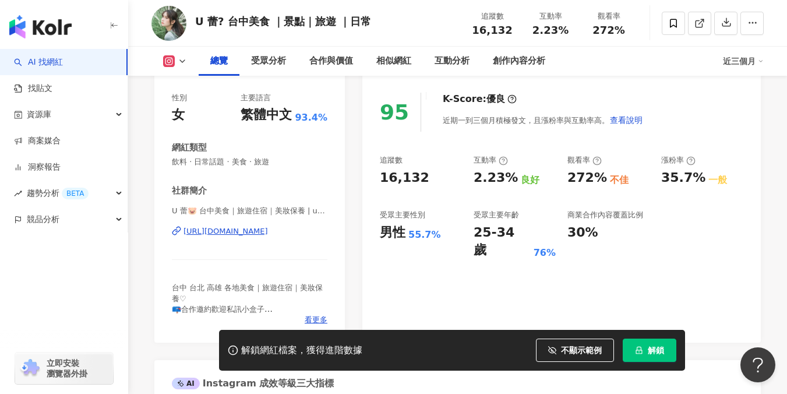
click at [268, 231] on div "https://www.instagram.com/uuuleiii/" at bounding box center [225, 231] width 84 height 10
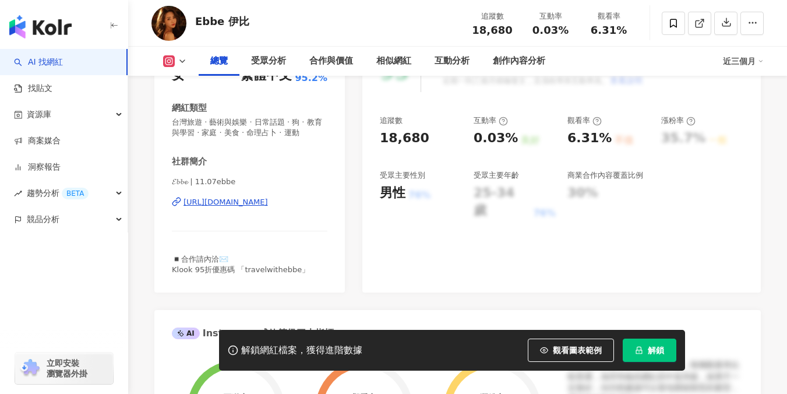
click at [268, 203] on div "https://www.instagram.com/11.07ebbe/" at bounding box center [225, 202] width 84 height 10
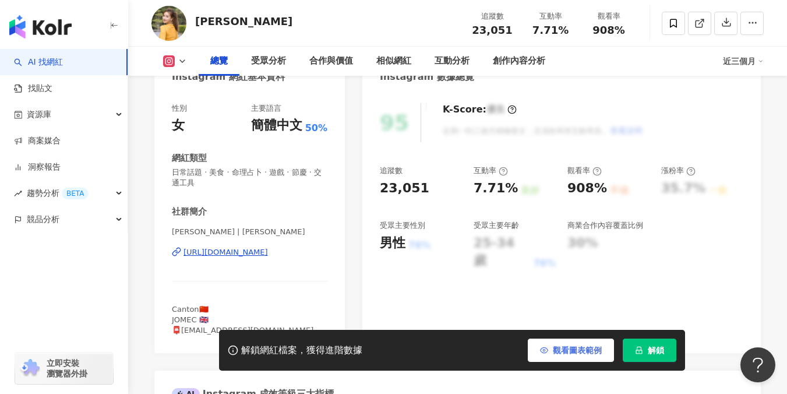
click at [562, 351] on span "觀看圖表範例" at bounding box center [577, 349] width 49 height 9
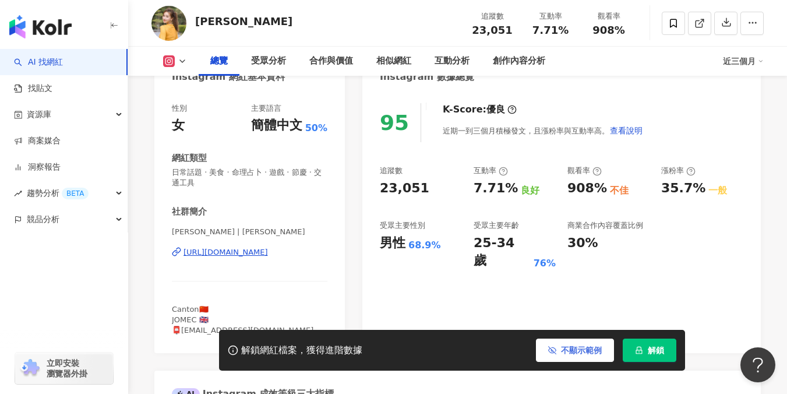
click at [563, 347] on span "不顯示範例" at bounding box center [581, 349] width 41 height 9
click at [268, 251] on div "[URL][DOMAIN_NAME]" at bounding box center [225, 252] width 84 height 10
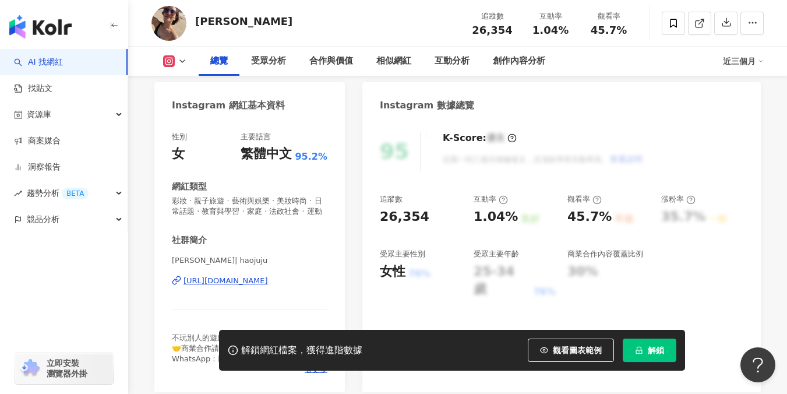
scroll to position [196, 0]
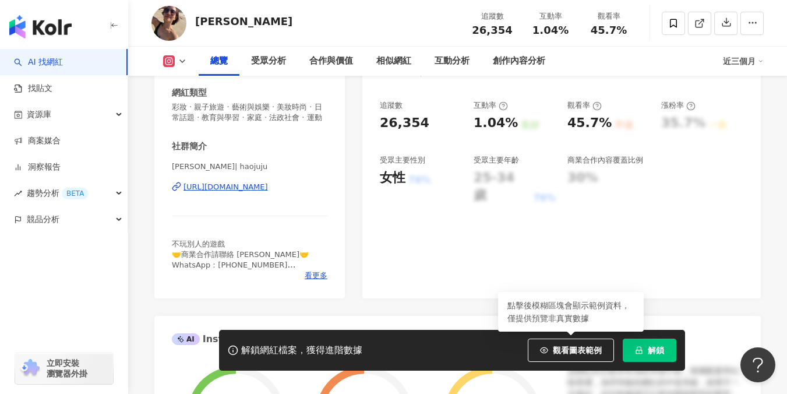
drag, startPoint x: 563, startPoint y: 352, endPoint x: 563, endPoint y: 292, distance: 60.0
click at [563, 352] on span "觀看圖表範例" at bounding box center [577, 349] width 49 height 9
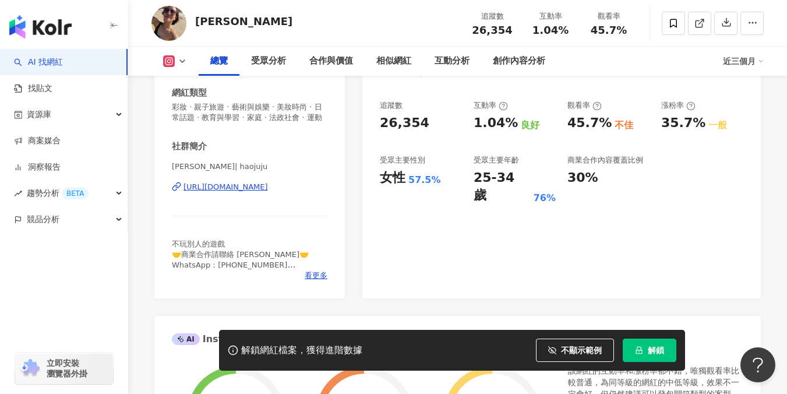
click at [264, 187] on div "https://www.instagram.com/haojuju/" at bounding box center [225, 187] width 84 height 10
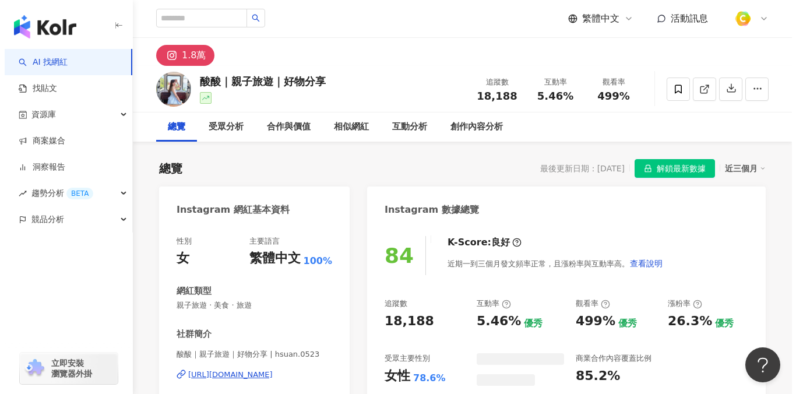
scroll to position [110, 0]
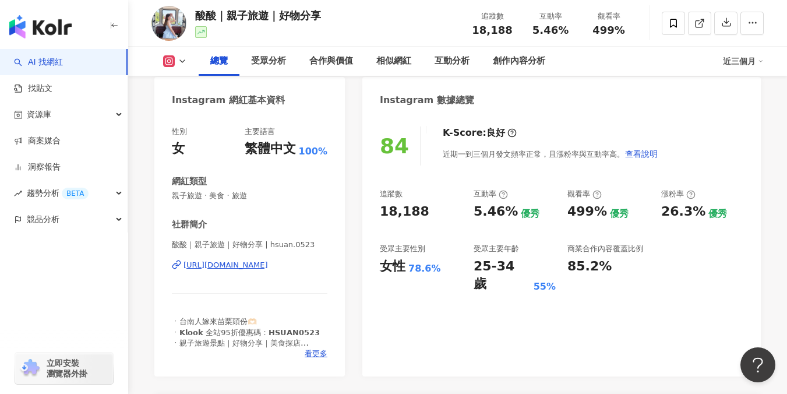
click at [233, 265] on div "[URL][DOMAIN_NAME]" at bounding box center [225, 265] width 84 height 10
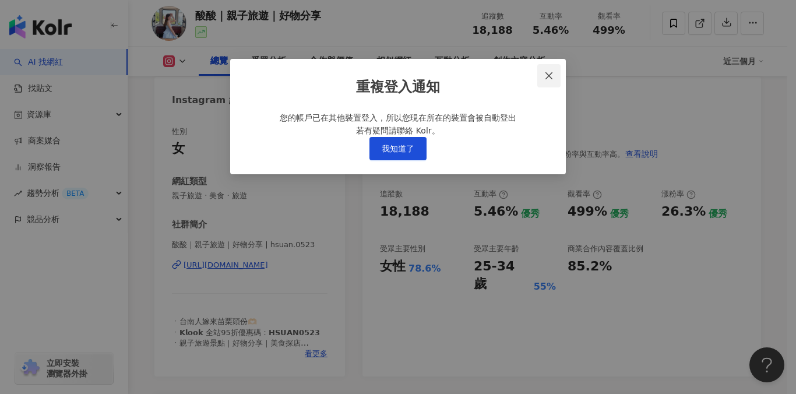
click at [546, 75] on icon "close" at bounding box center [548, 75] width 9 height 9
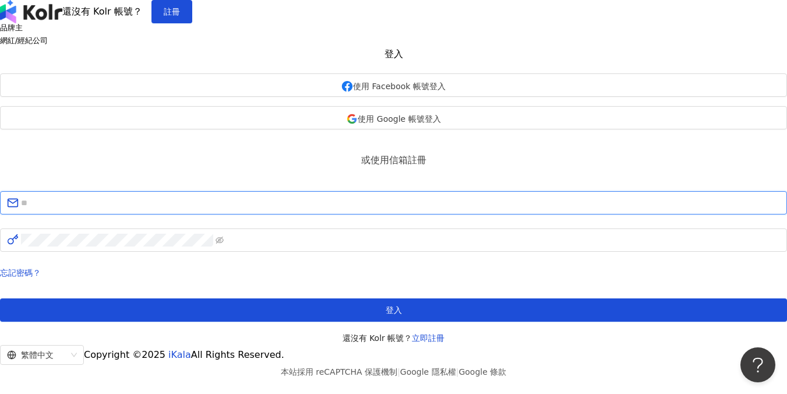
type input "**********"
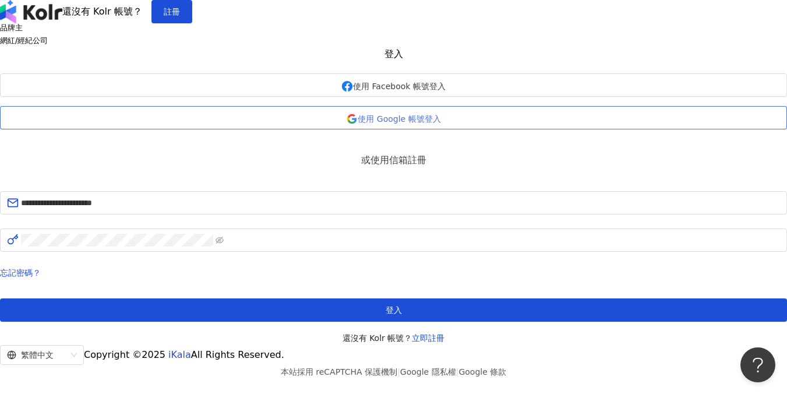
click at [440, 123] on span "使用 Google 帳號登入" at bounding box center [399, 118] width 83 height 9
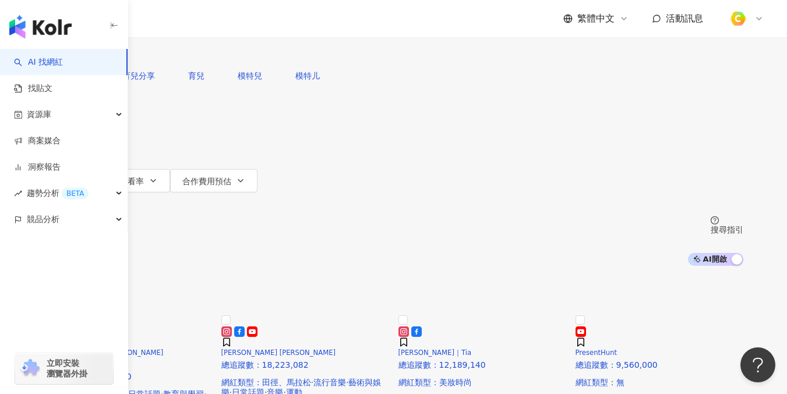
click at [214, 22] on input "search" at bounding box center [166, 11] width 94 height 22
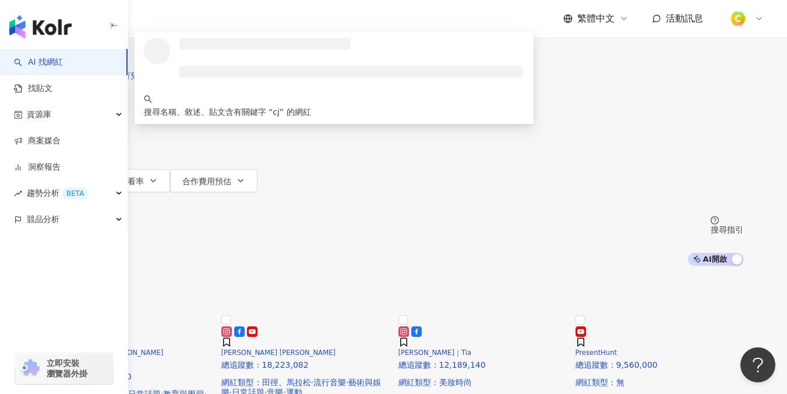
type input "*"
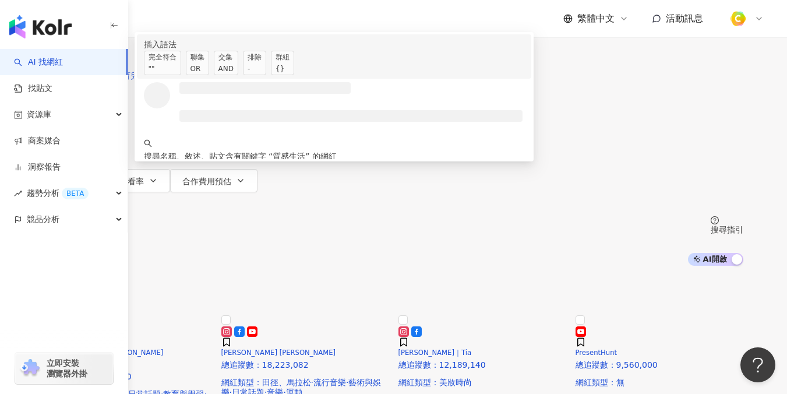
click at [204, 75] on div "OR" at bounding box center [197, 69] width 14 height 12
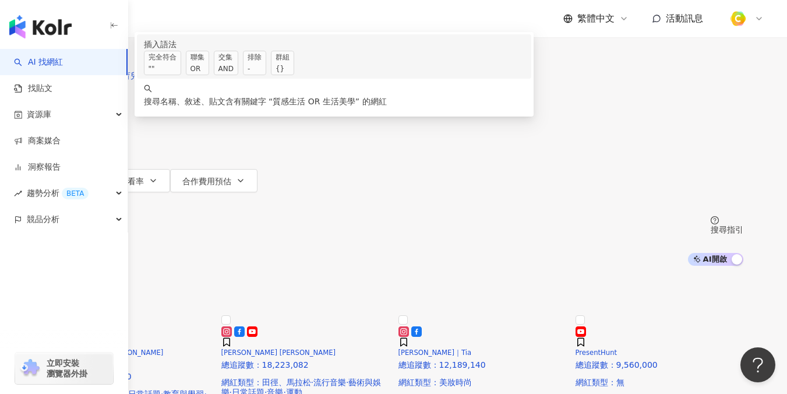
click at [204, 75] on div "OR" at bounding box center [197, 69] width 14 height 12
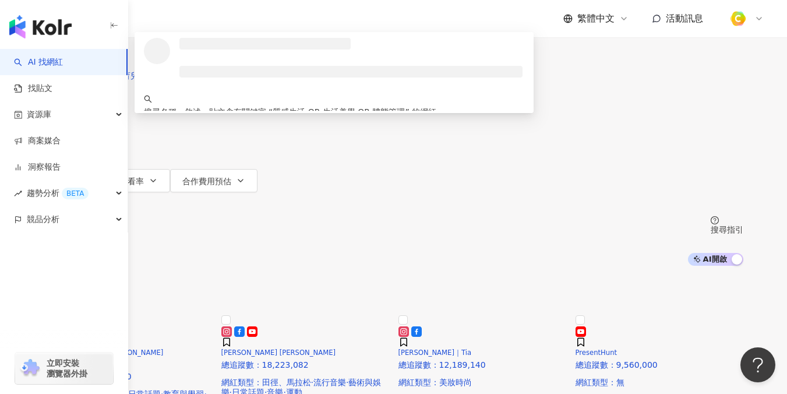
type input "**********"
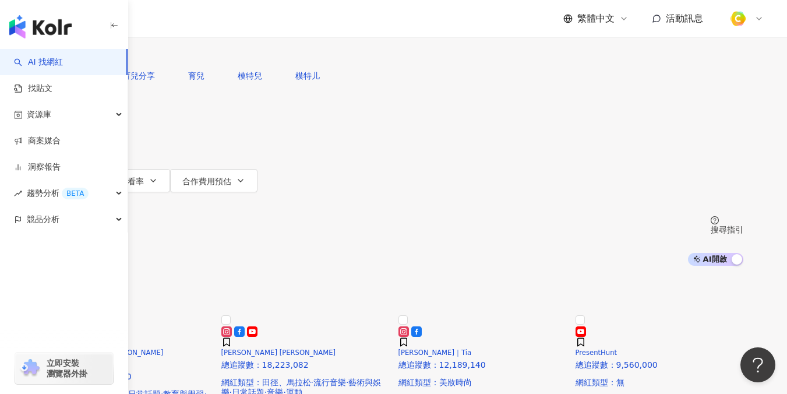
click at [672, 133] on div "您可能感興趣： 育兒分享 育兒 模特兒 模特儿 類型 性別 追蹤數 互動率 觀看率 合作費用預估 更多篩選 搜尋指引 AI 開啟 AI 關閉" at bounding box center [393, 165] width 699 height 202
click at [99, 136] on button "性別" at bounding box center [71, 133] width 55 height 23
click at [179, 117] on span "女" at bounding box center [170, 110] width 17 height 13
click at [107, 146] on button "追蹤數" at bounding box center [75, 157] width 63 height 23
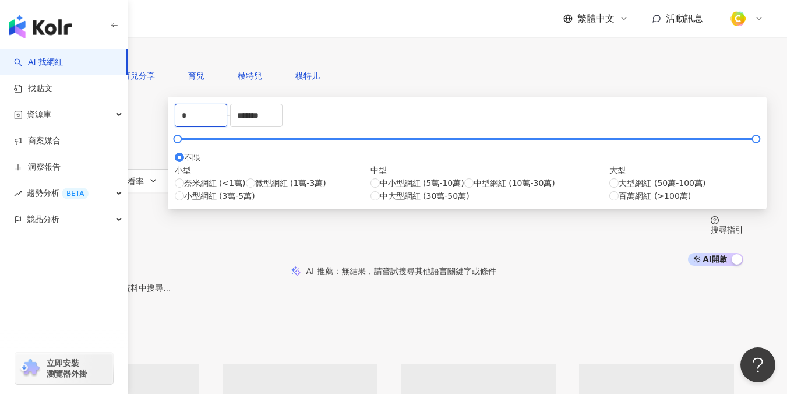
drag, startPoint x: 314, startPoint y: 180, endPoint x: 250, endPoint y: 171, distance: 64.7
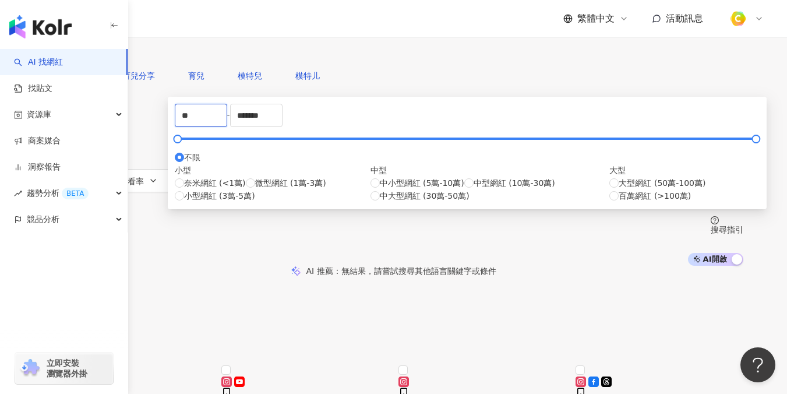
type input "*"
type input "******"
drag, startPoint x: 512, startPoint y: 183, endPoint x: 328, endPoint y: 168, distance: 184.7
click at [327, 170] on div "****** - ******* 不限 小型 奈米網紅 (<1萬) 微型網紅 (1萬-3萬) 小型網紅 (3萬-5萬) 中型 中小型網紅 (5萬-10萬) 中…" at bounding box center [467, 153] width 585 height 98
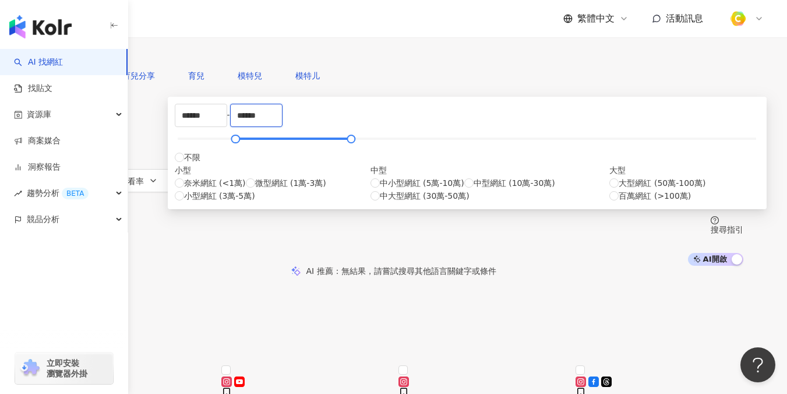
type input "******"
click at [675, 266] on div "AI 推薦 ： 無結果，請嘗試搜尋其他語言關鍵字或條件" at bounding box center [393, 271] width 787 height 10
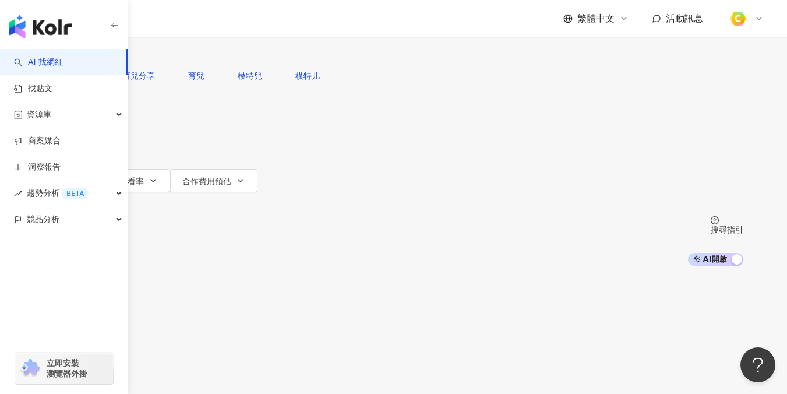
click at [102, 199] on span "更多篩選" at bounding box center [85, 203] width 33 height 9
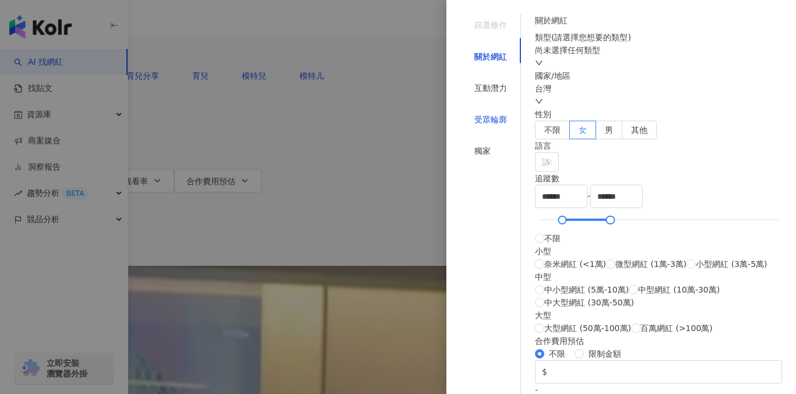
click at [486, 113] on div "受眾輪廓" at bounding box center [490, 119] width 33 height 13
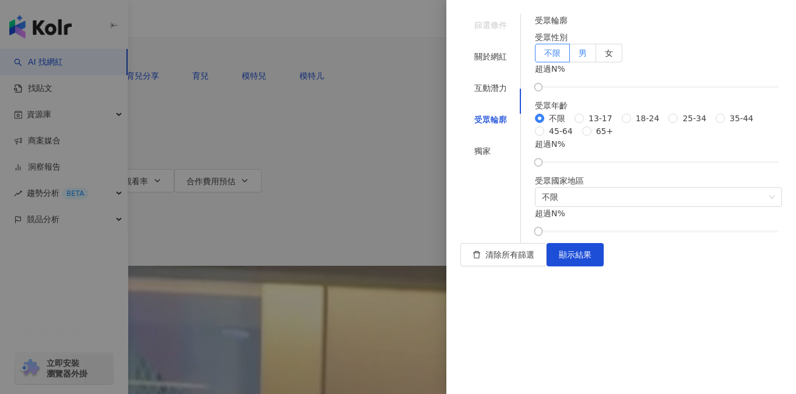
drag, startPoint x: 724, startPoint y: 87, endPoint x: 676, endPoint y: 91, distance: 48.6
click at [622, 62] on label "女" at bounding box center [609, 53] width 26 height 19
drag, startPoint x: 559, startPoint y: 139, endPoint x: 684, endPoint y: 135, distance: 125.9
click at [684, 90] on div at bounding box center [682, 87] width 6 height 6
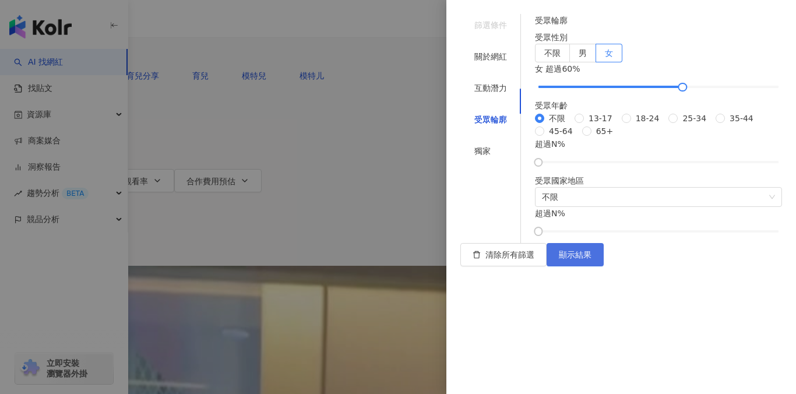
click at [591, 259] on span "顯示結果" at bounding box center [575, 254] width 33 height 9
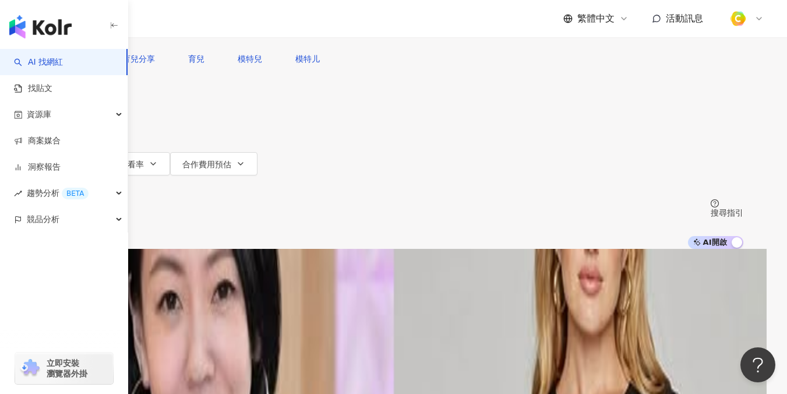
scroll to position [19, 0]
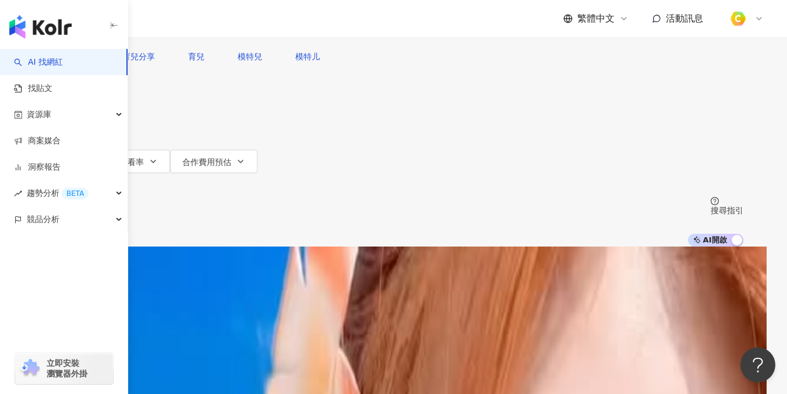
click at [241, 301] on div "Pon｜旅行食記｜豐盛生活 ｜穿搭分享" at bounding box center [393, 307] width 699 height 12
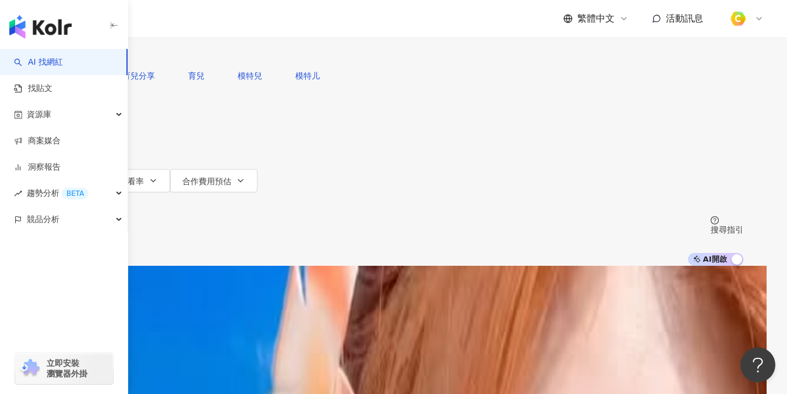
click at [107, 146] on button "追蹤數" at bounding box center [75, 157] width 63 height 23
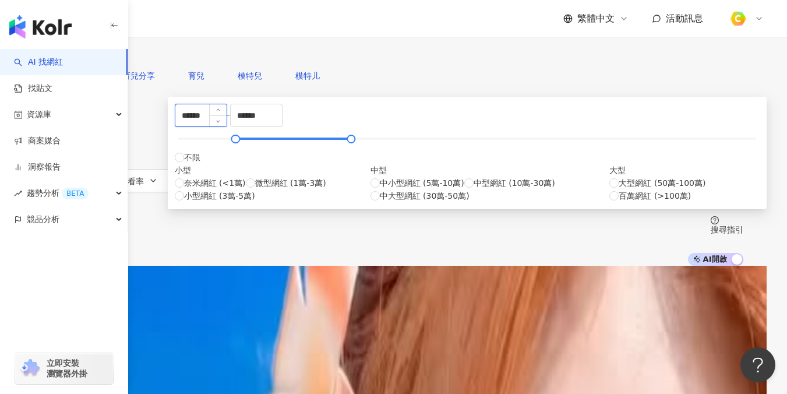
click at [227, 126] on input "******" at bounding box center [200, 115] width 51 height 22
type input "*****"
click at [282, 126] on input "******" at bounding box center [256, 115] width 51 height 22
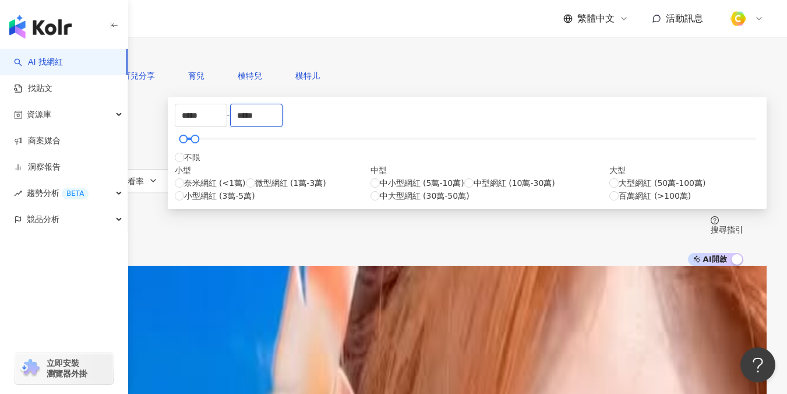
type input "*****"
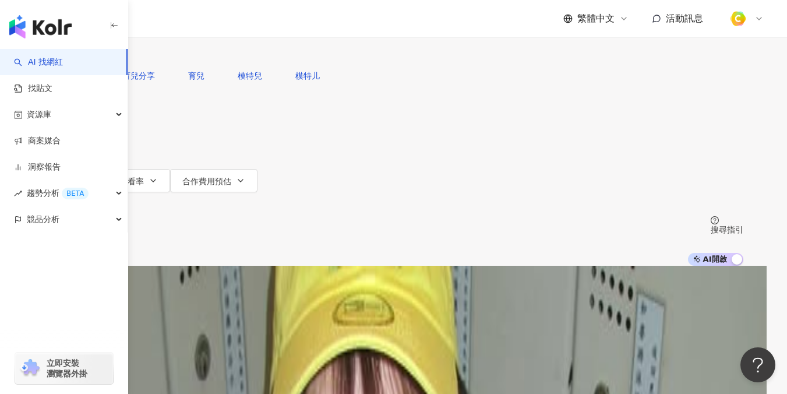
click at [98, 64] on button "搜尋" at bounding box center [71, 52] width 54 height 23
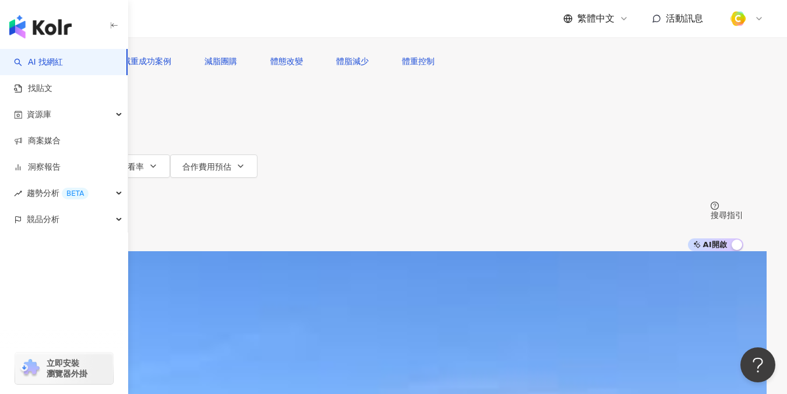
scroll to position [24, 0]
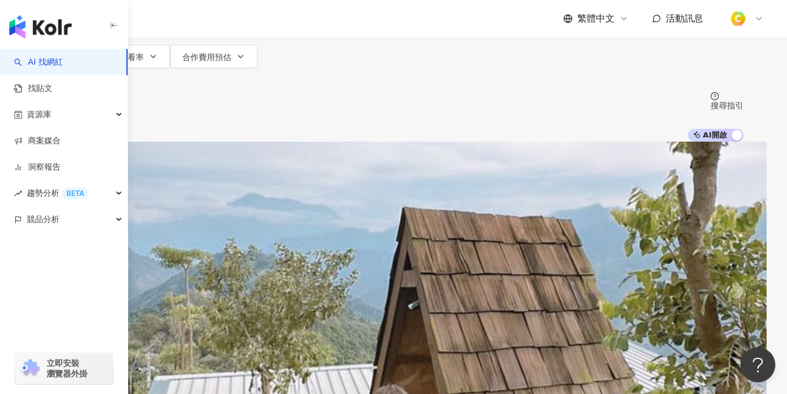
scroll to position [0, 0]
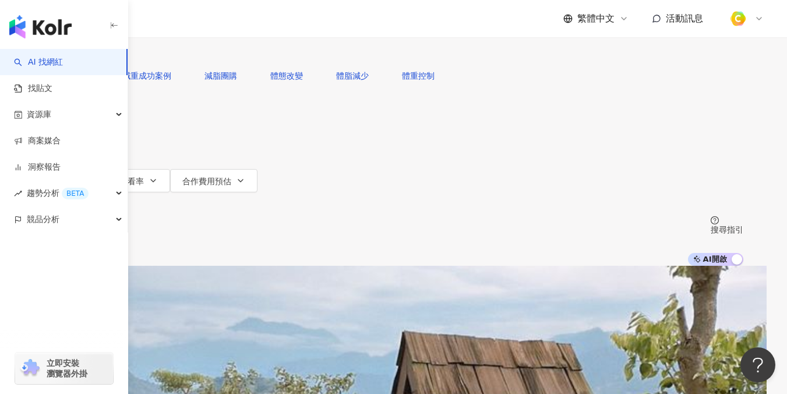
click at [214, 22] on input "**********" at bounding box center [166, 11] width 94 height 22
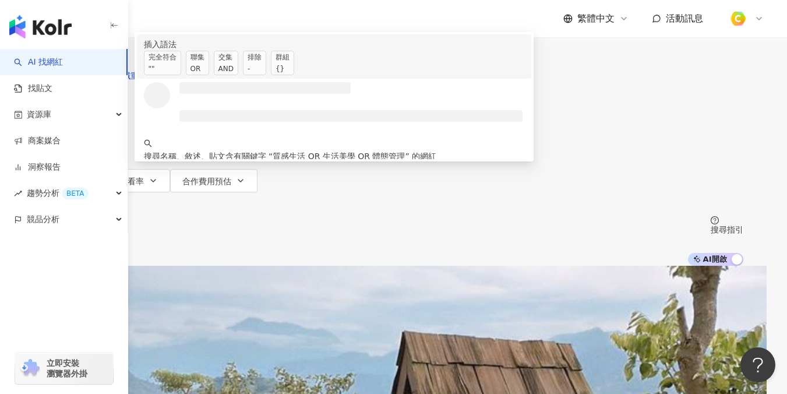
click at [204, 75] on div "OR" at bounding box center [197, 69] width 14 height 12
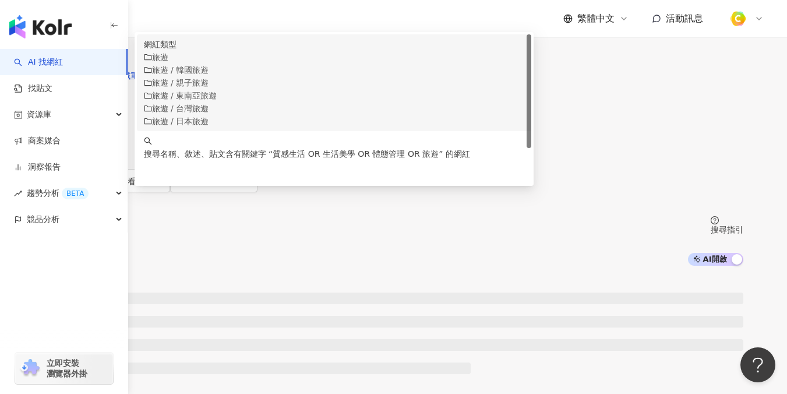
type input "**********"
click at [500, 26] on div "繁體中文 活動訊息" at bounding box center [457, 18] width 612 height 37
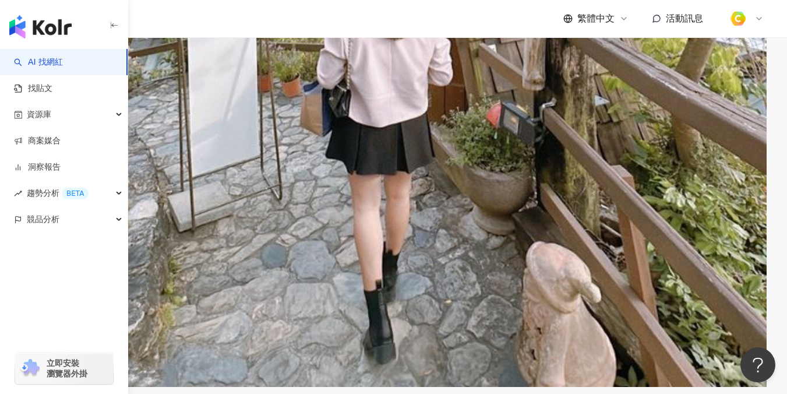
scroll to position [715, 0]
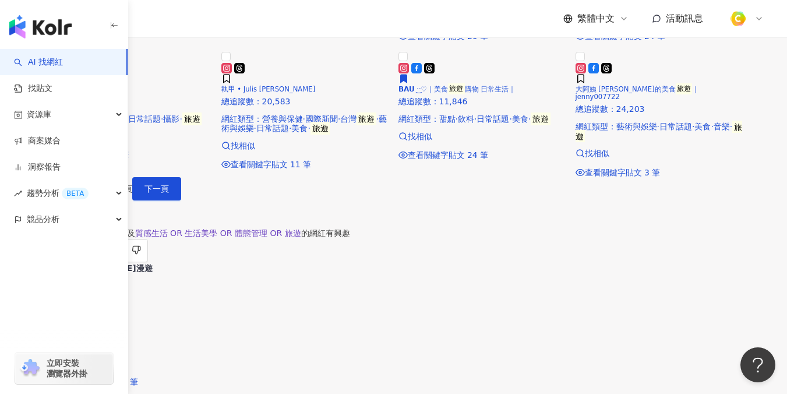
scroll to position [968, 0]
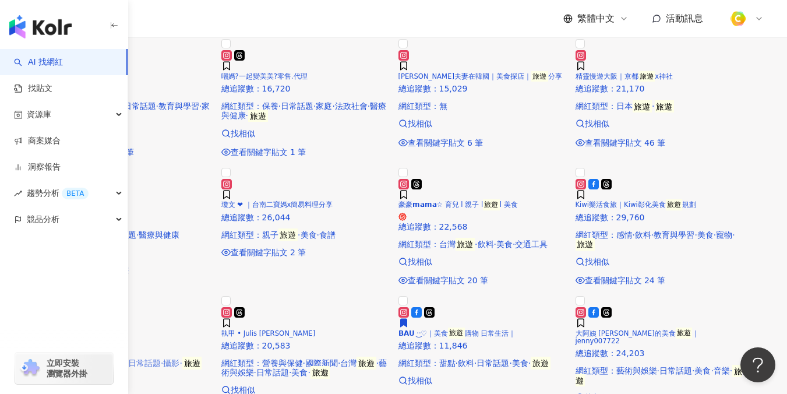
click at [199, 358] on p "網紅類型 ： 藝術與娛樂 · 日常話題 · 攝影 · 旅遊" at bounding box center [128, 362] width 168 height 9
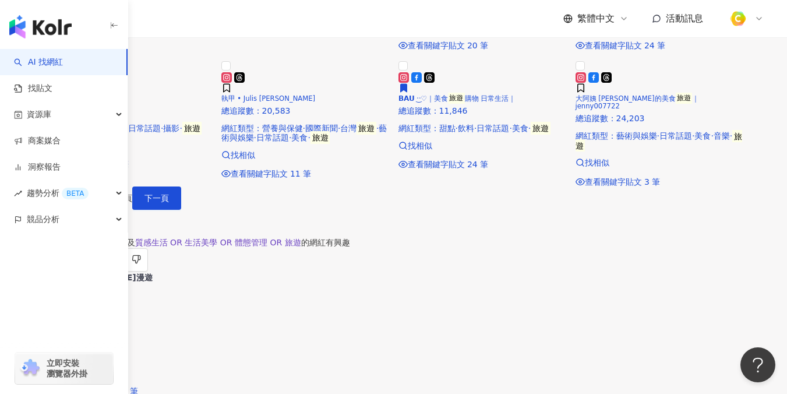
scroll to position [1136, 0]
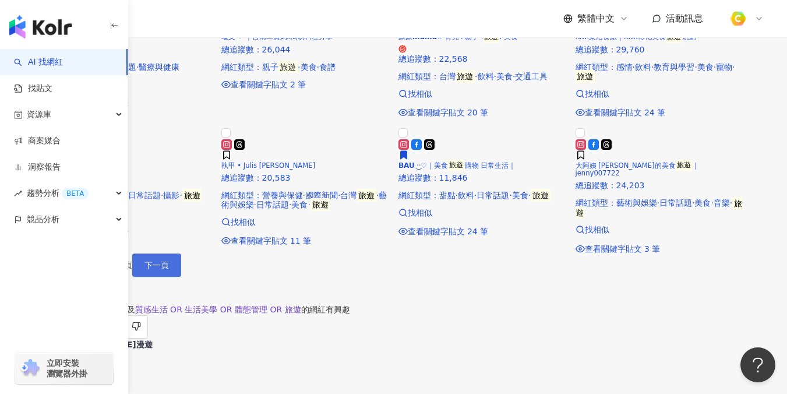
click at [181, 277] on button "下一頁" at bounding box center [156, 264] width 49 height 23
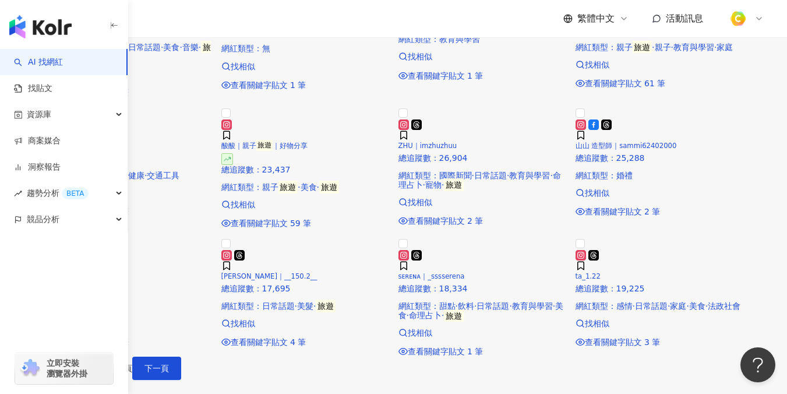
scroll to position [0, 0]
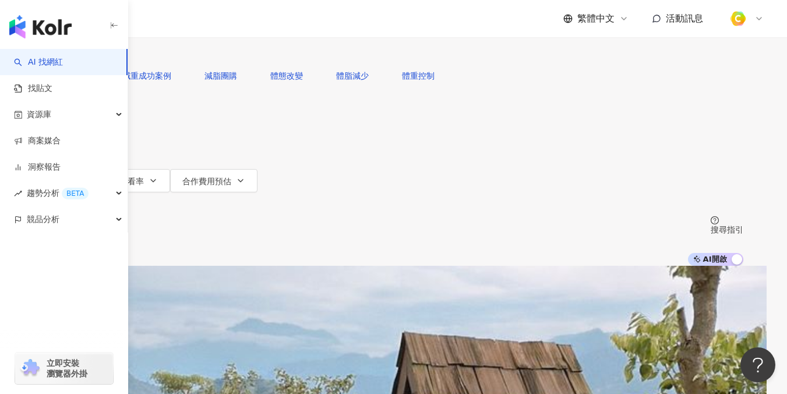
click at [107, 146] on button "追蹤數" at bounding box center [75, 157] width 63 height 23
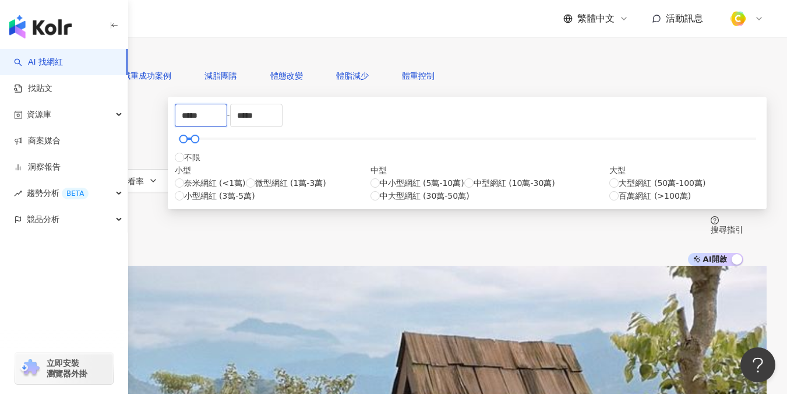
drag, startPoint x: 340, startPoint y: 181, endPoint x: 203, endPoint y: 159, distance: 139.2
type input "*"
type input "*****"
drag, startPoint x: 478, startPoint y: 180, endPoint x: 323, endPoint y: 171, distance: 155.2
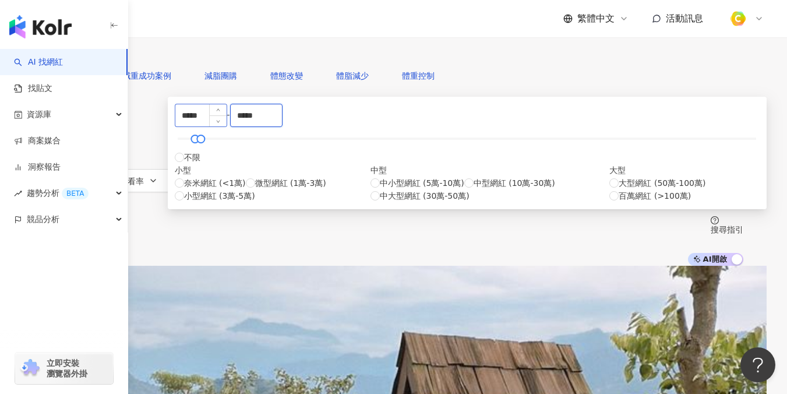
click at [323, 171] on div "***** - ***** 不限 小型 奈米網紅 (<1萬) 微型網紅 (1萬-3萬) 小型網紅 (3萬-5萬) 中型 中小型網紅 (5萬-10萬) 中型網紅…" at bounding box center [467, 153] width 585 height 98
type input "*****"
drag, startPoint x: 336, startPoint y: 180, endPoint x: 232, endPoint y: 172, distance: 103.4
type input "*****"
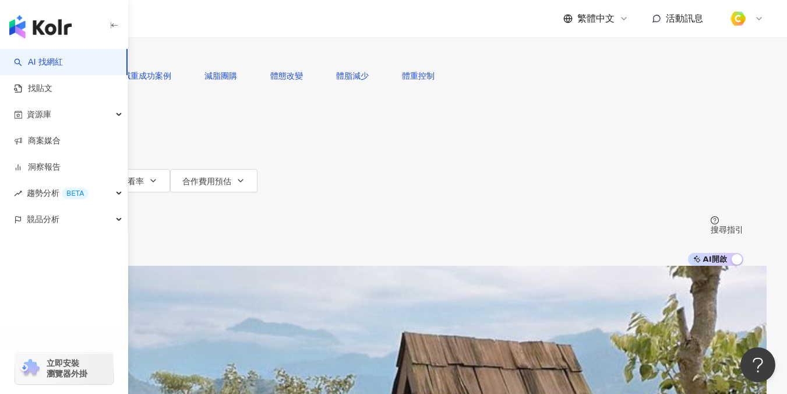
click at [680, 266] on div "AI 推薦 ： 教學生活的網紅" at bounding box center [393, 271] width 699 height 10
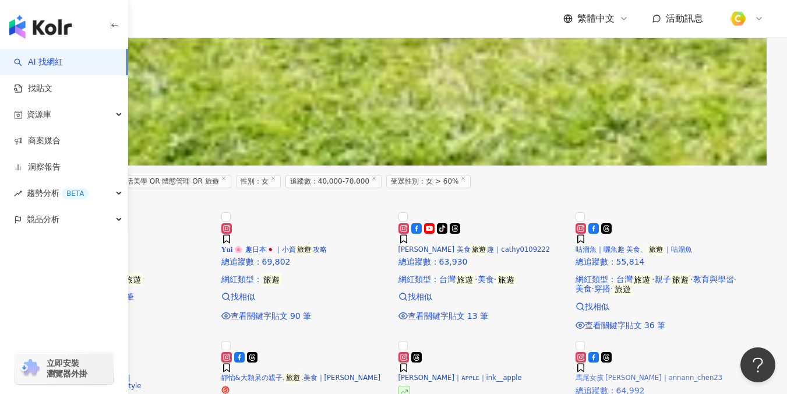
scroll to position [652, 0]
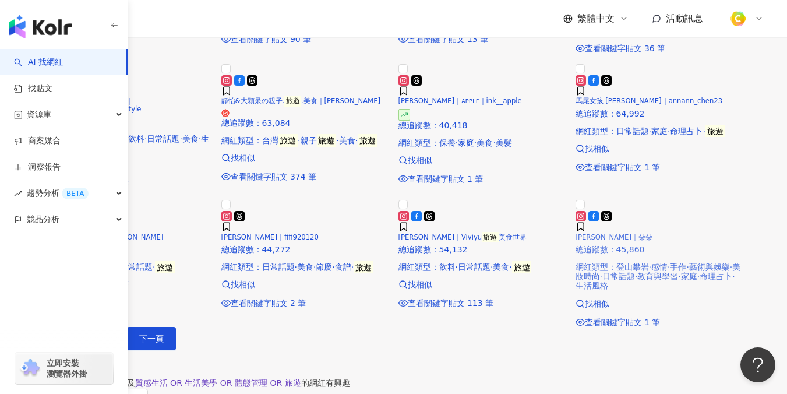
scroll to position [1058, 0]
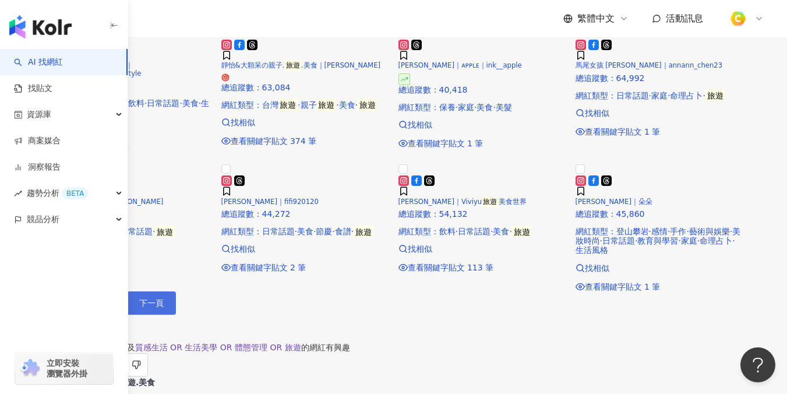
click at [164, 308] on span "下一頁" at bounding box center [151, 302] width 24 height 9
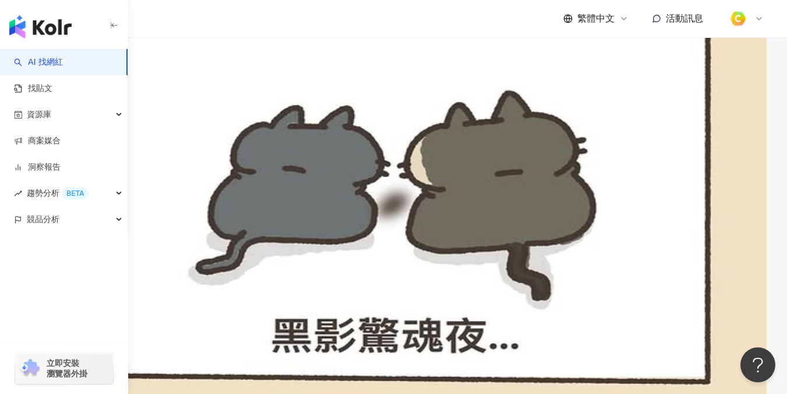
scroll to position [390, 0]
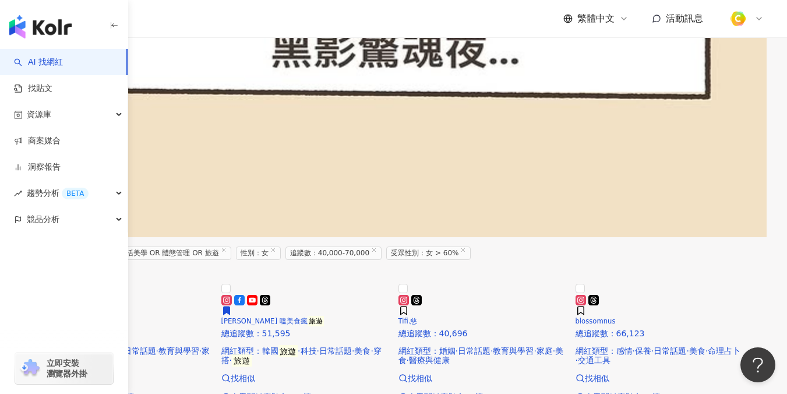
scroll to position [689, 0]
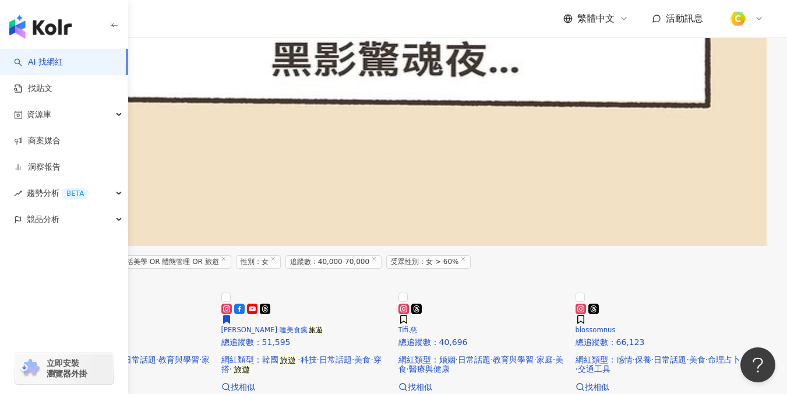
scroll to position [654, 0]
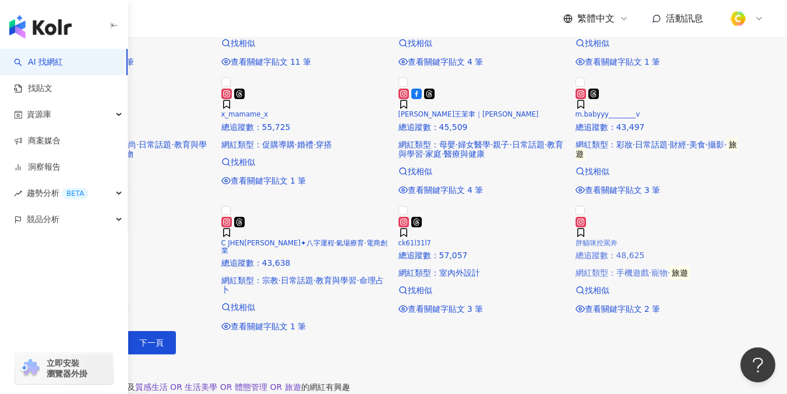
scroll to position [1151, 0]
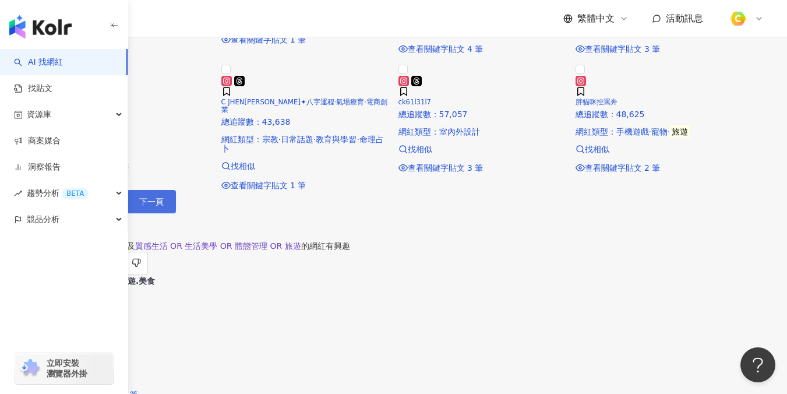
click at [176, 213] on button "下一頁" at bounding box center [151, 201] width 49 height 23
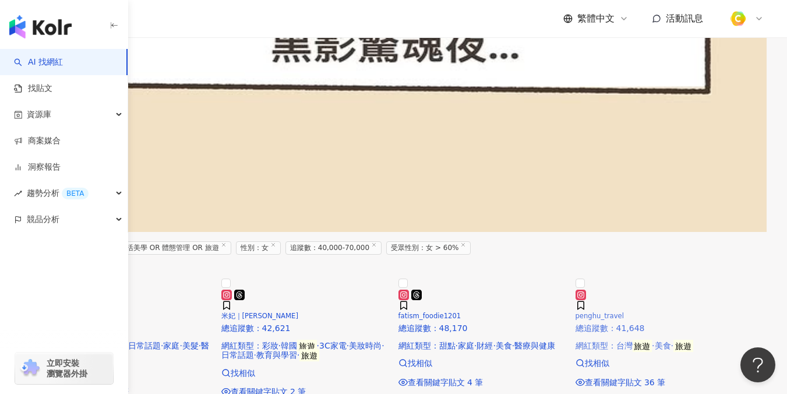
scroll to position [728, 0]
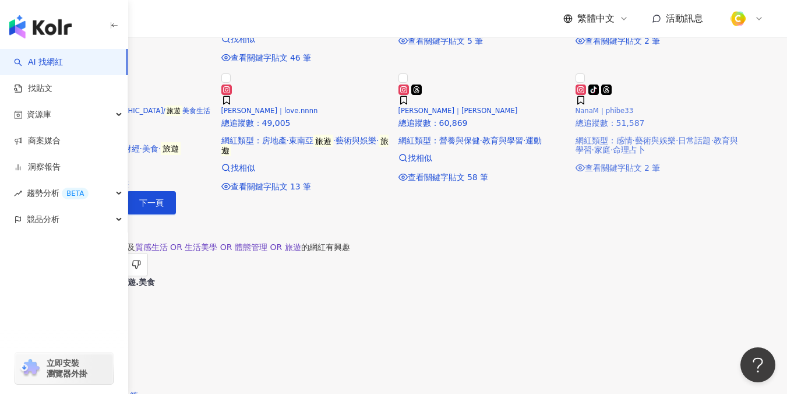
scroll to position [1192, 0]
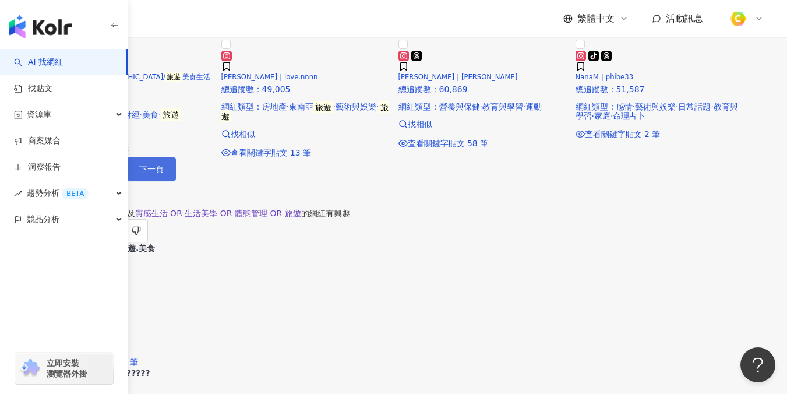
click at [176, 181] on button "下一頁" at bounding box center [151, 168] width 49 height 23
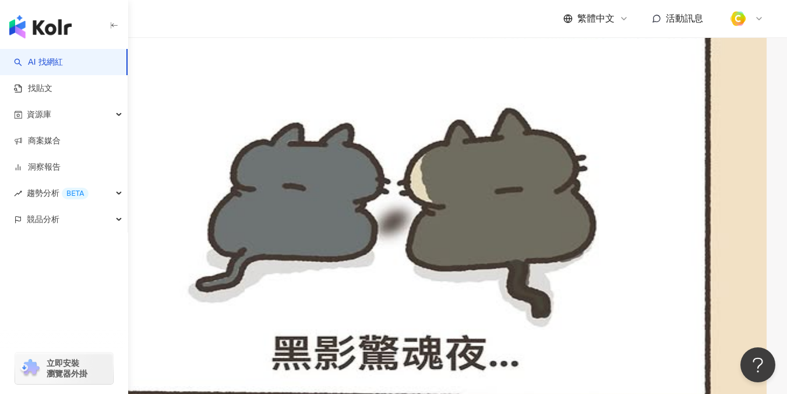
scroll to position [0, 0]
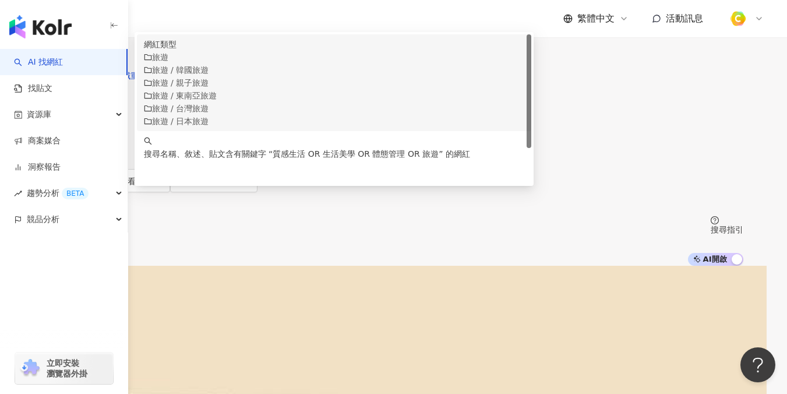
drag, startPoint x: 464, startPoint y: 65, endPoint x: 218, endPoint y: 66, distance: 245.8
click at [218, 64] on div "**********" at bounding box center [393, 32] width 699 height 64
click at [505, 36] on div "繁體中文 活動訊息" at bounding box center [457, 18] width 612 height 37
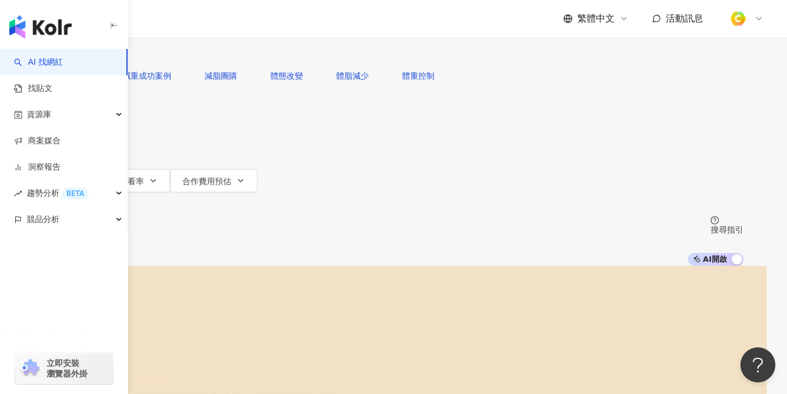
scroll to position [142, 0]
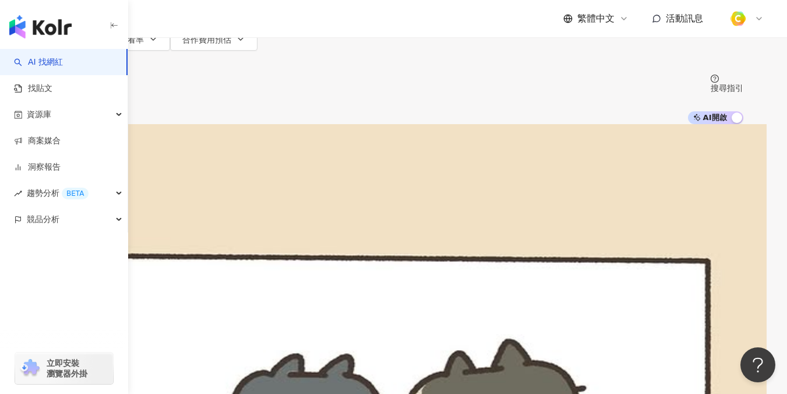
click at [640, 302] on div "儒儒的日常札記 4,129 4.9萬 1,683" at bounding box center [393, 327] width 699 height 51
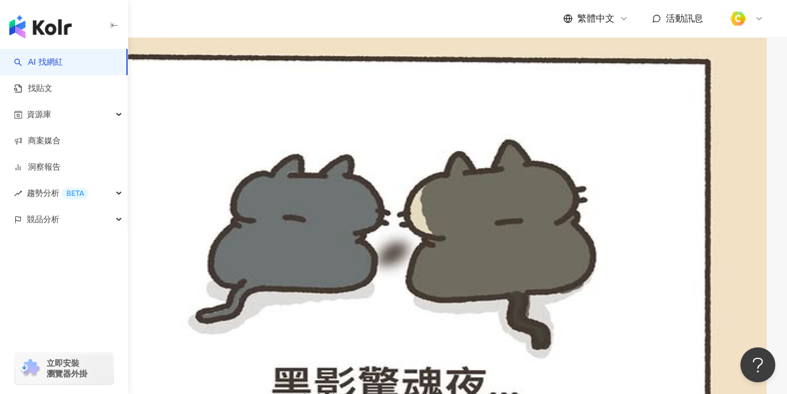
scroll to position [341, 0]
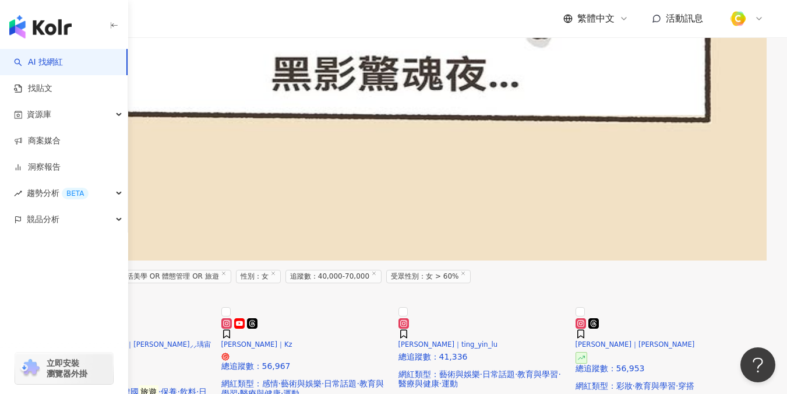
scroll to position [671, 0]
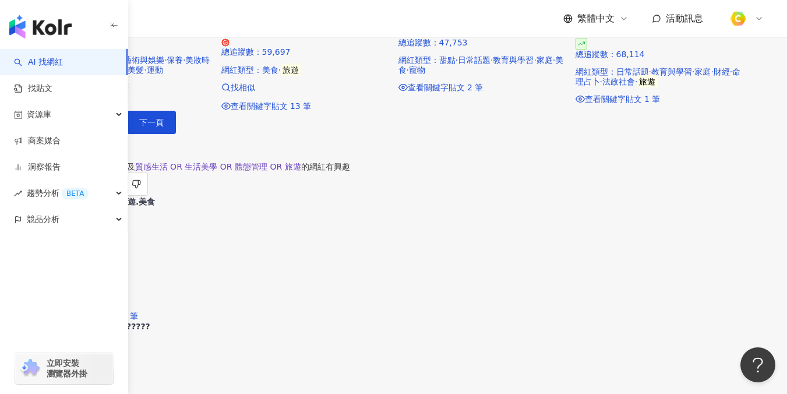
scroll to position [1213, 0]
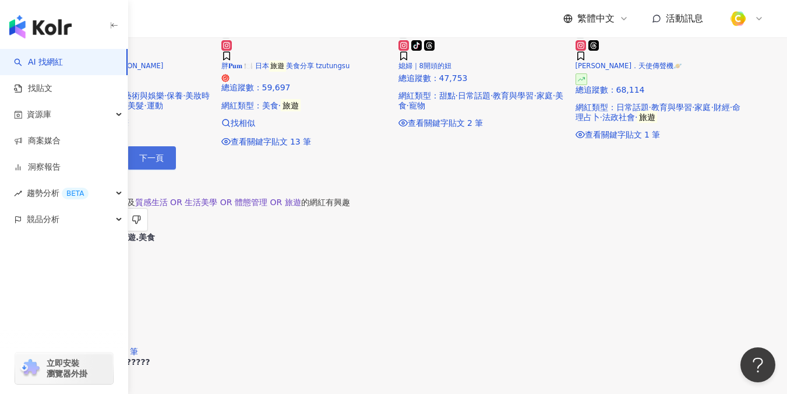
click at [164, 163] on span "下一頁" at bounding box center [151, 157] width 24 height 9
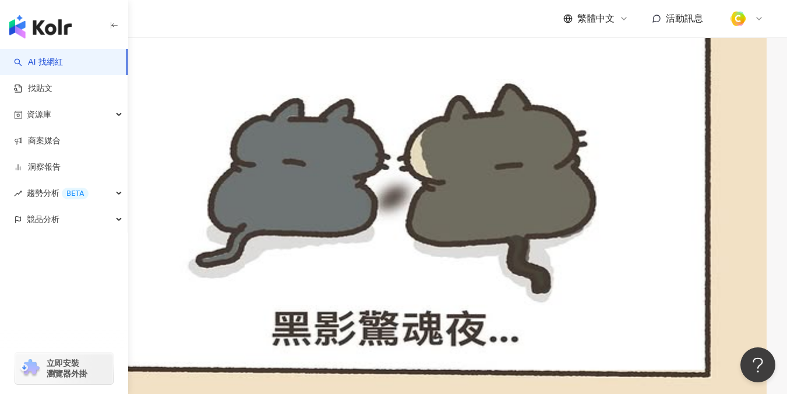
scroll to position [395, 0]
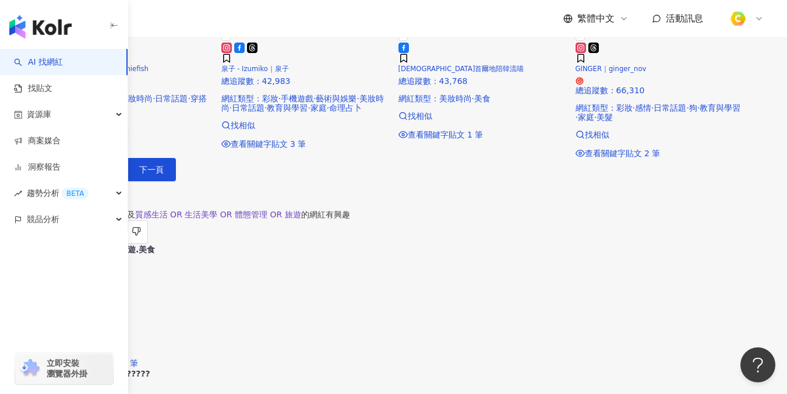
scroll to position [1205, 0]
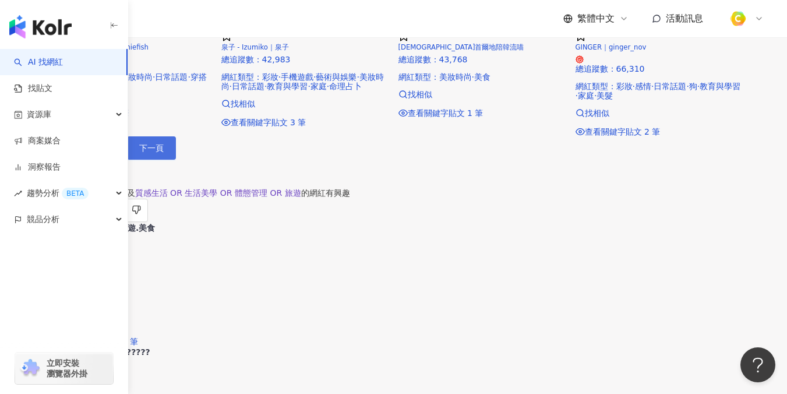
click at [176, 160] on button "下一頁" at bounding box center [151, 147] width 49 height 23
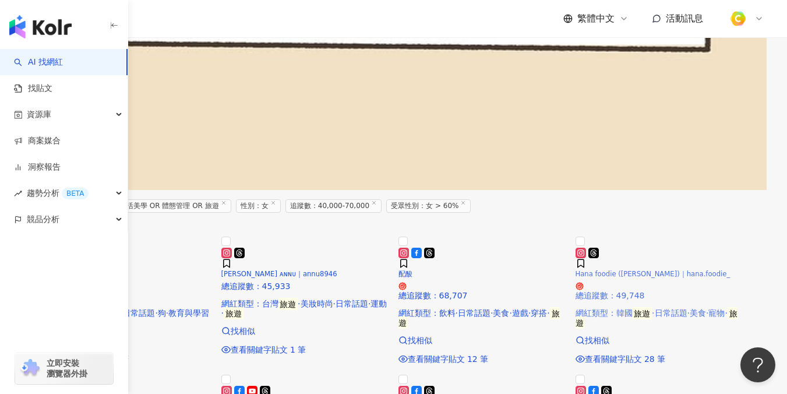
scroll to position [722, 0]
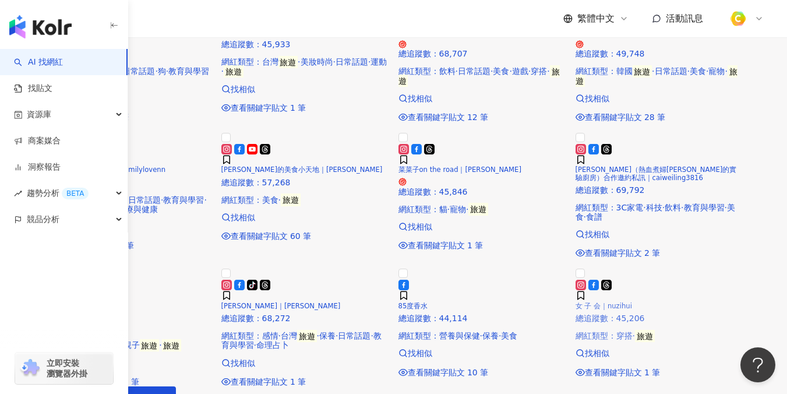
scroll to position [1144, 0]
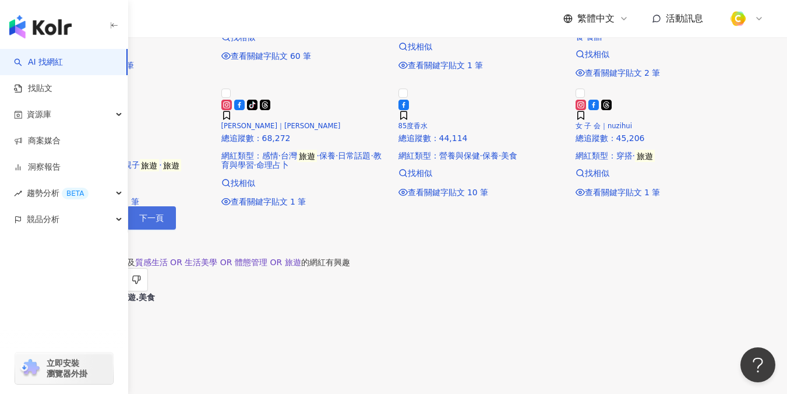
click at [164, 223] on span "下一頁" at bounding box center [151, 217] width 24 height 9
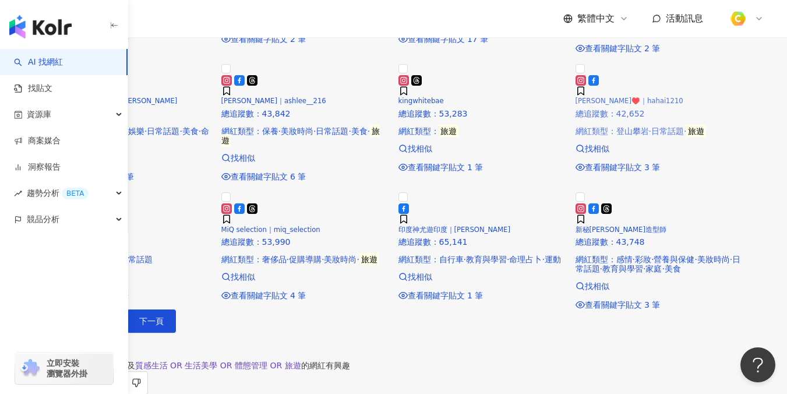
scroll to position [1130, 0]
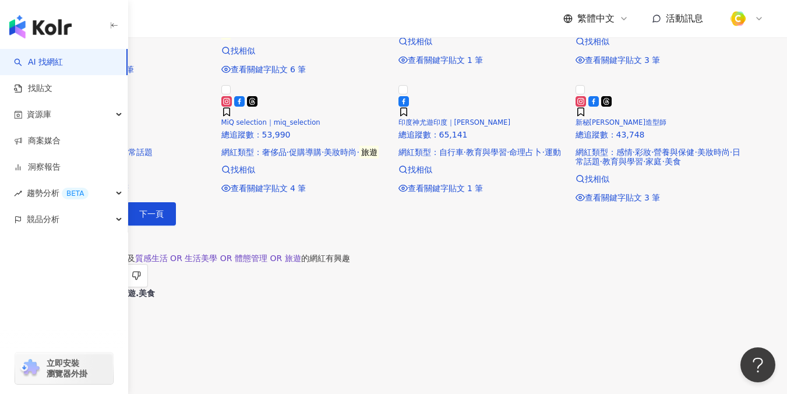
click at [504, 253] on div "上一頁 7 / 62 頁 下一頁 找不到網紅？ 回報建立" at bounding box center [393, 227] width 699 height 51
click at [176, 225] on button "下一頁" at bounding box center [151, 213] width 49 height 23
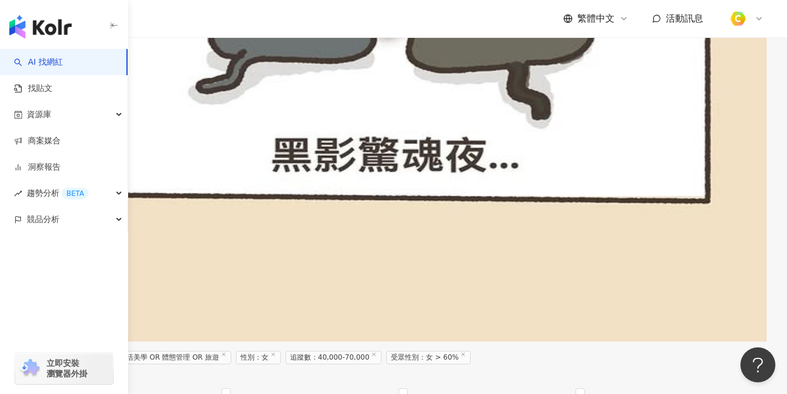
scroll to position [658, 0]
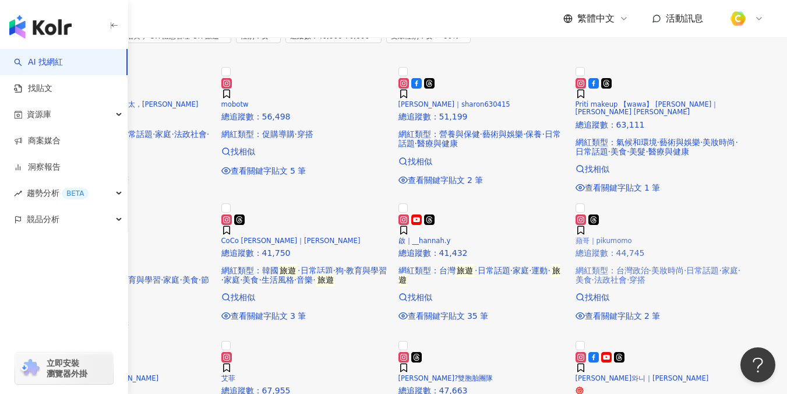
scroll to position [902, 0]
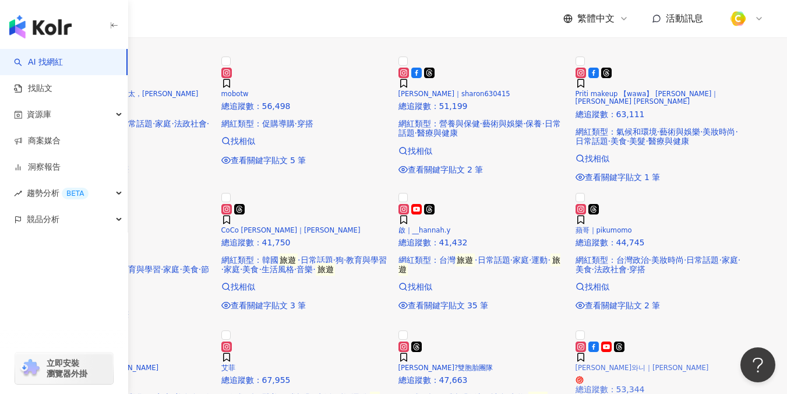
click at [700, 364] on h5 "Guang小光와니｜小光" at bounding box center [660, 368] width 168 height 8
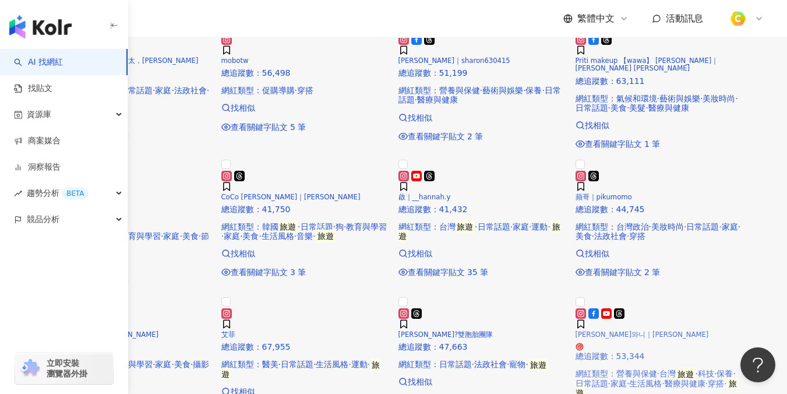
scroll to position [895, 0]
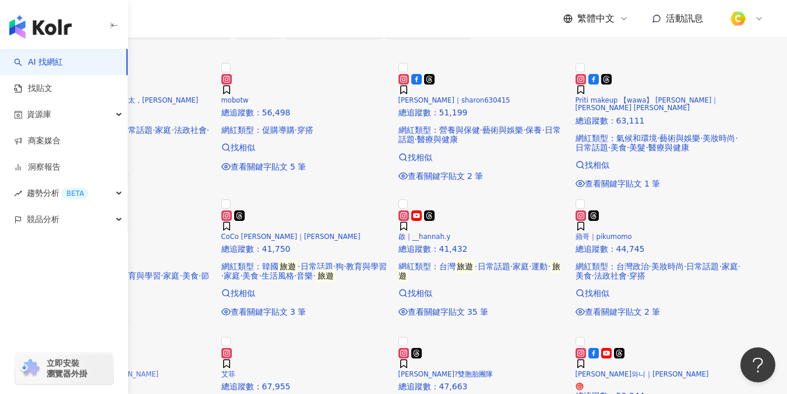
click at [159, 370] on span "侍懷鳳 ERICA SHEE" at bounding box center [101, 374] width 115 height 8
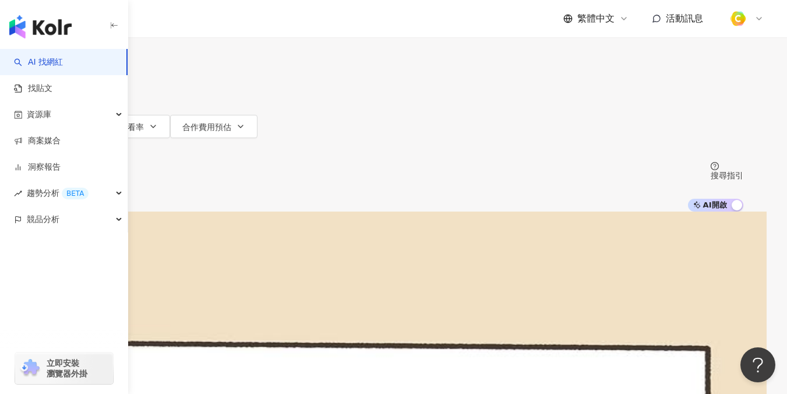
scroll to position [0, 0]
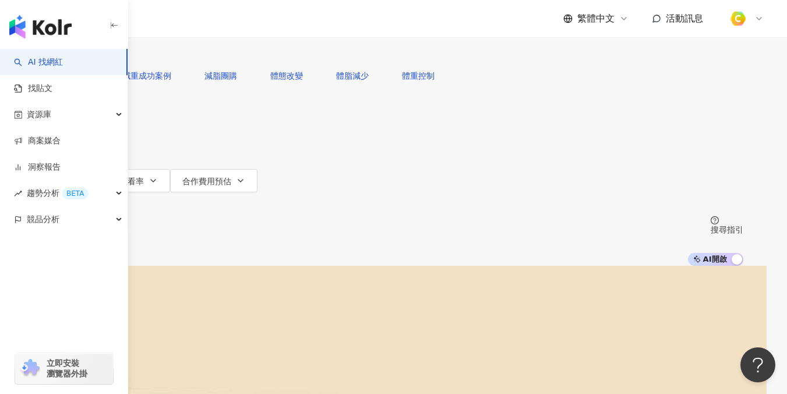
click at [102, 199] on span "更多篩選" at bounding box center [85, 203] width 33 height 9
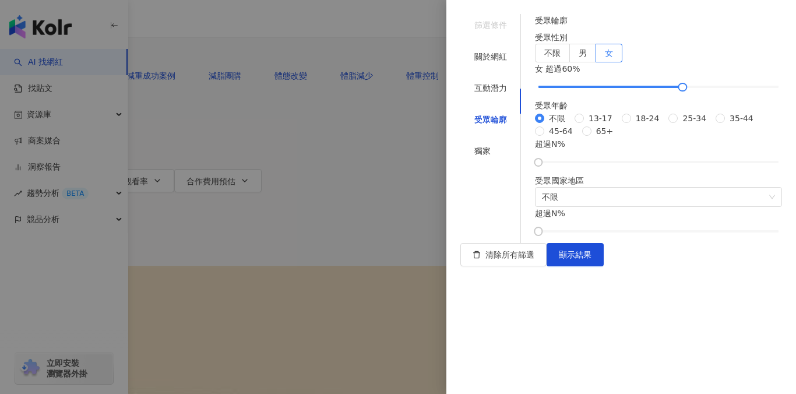
click at [340, 156] on div at bounding box center [398, 197] width 796 height 394
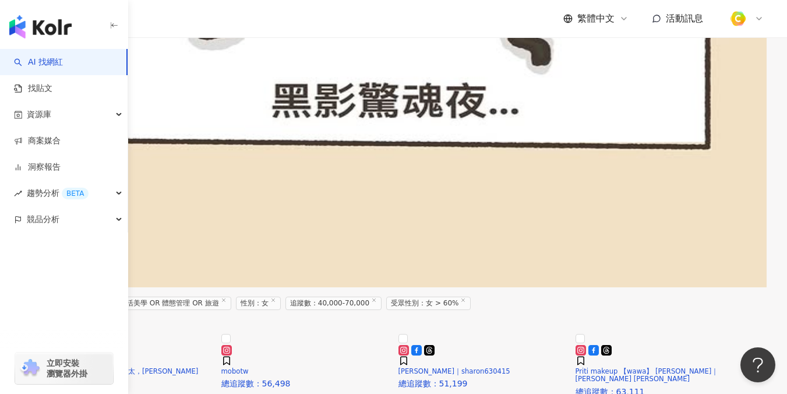
scroll to position [678, 0]
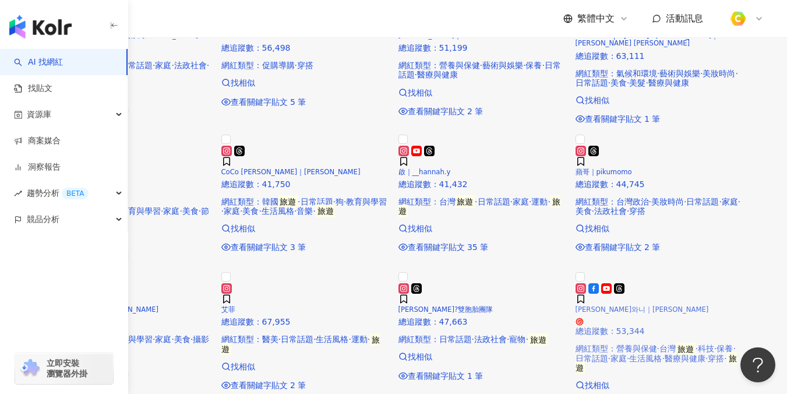
scroll to position [888, 0]
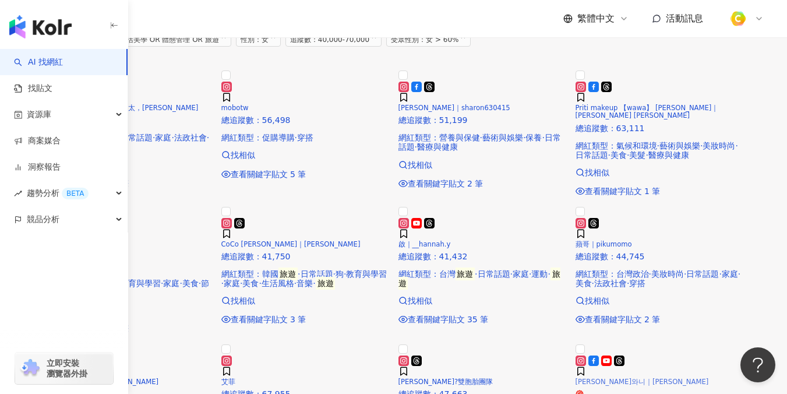
click at [659, 355] on div "Guang小光와니｜小光 總追蹤數 ： 53,344 網紅類型 ： 營養與保健 · 台灣 旅遊 · 科技 · 保養 · 日常話題 · 家庭 · 生活風格 · …" at bounding box center [660, 399] width 168 height 89
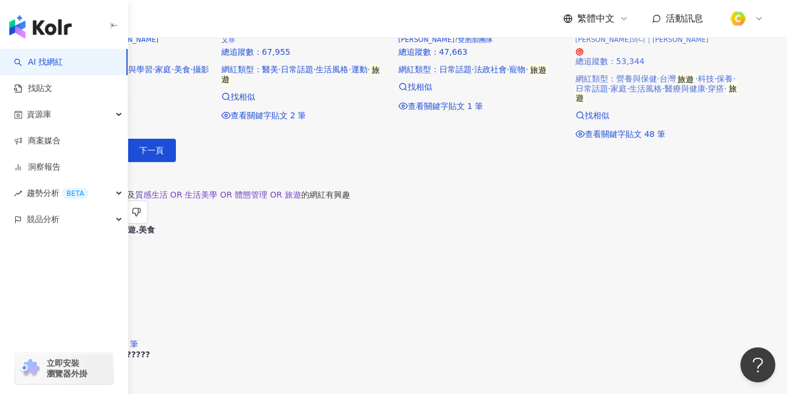
scroll to position [1235, 0]
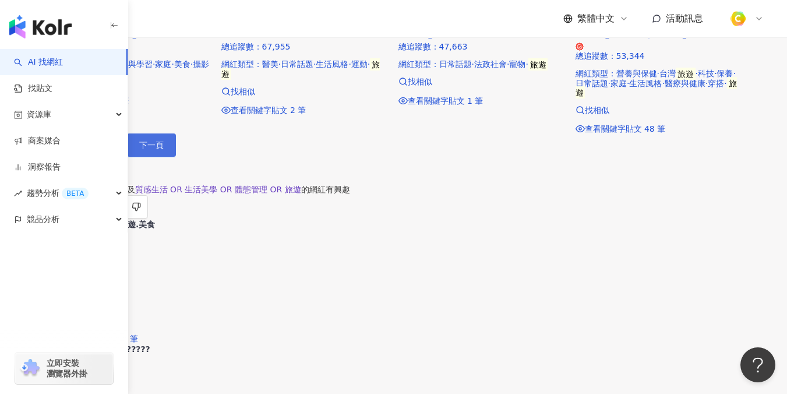
click at [176, 157] on button "下一頁" at bounding box center [151, 144] width 49 height 23
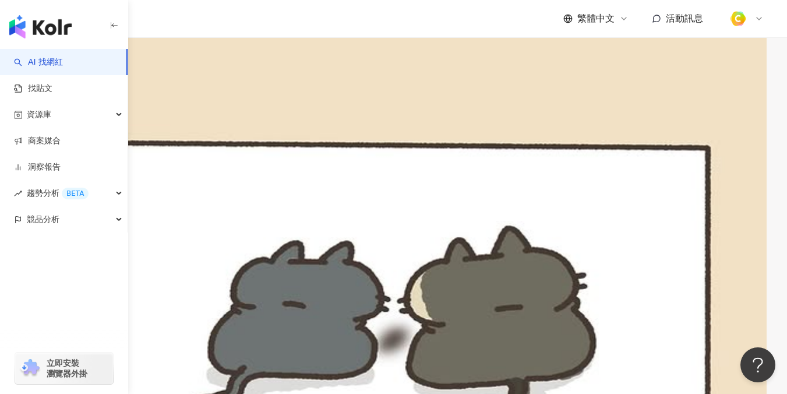
scroll to position [414, 0]
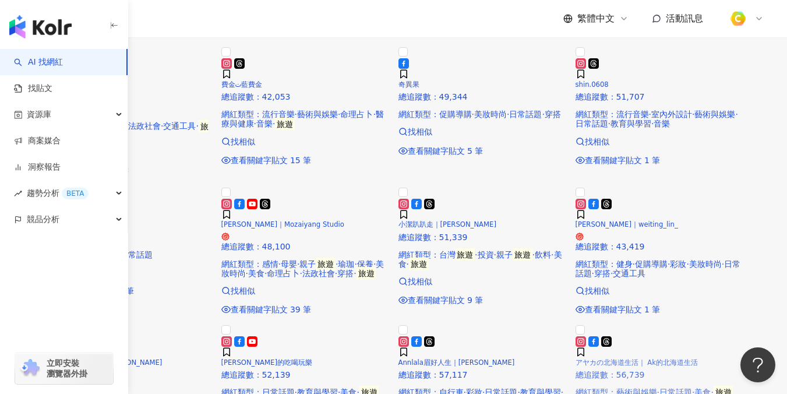
scroll to position [929, 0]
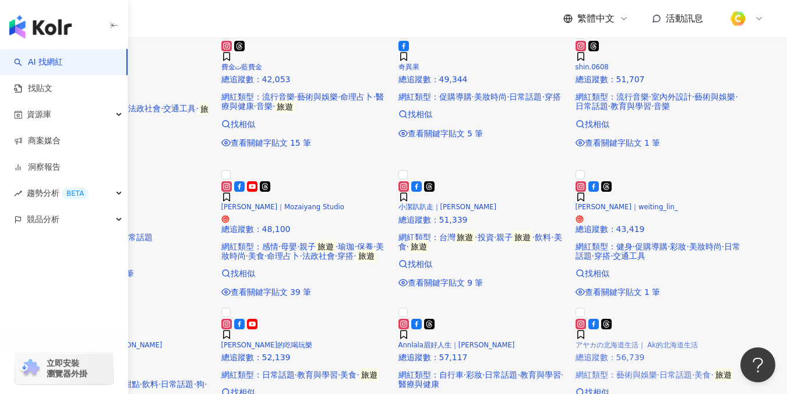
click at [698, 341] on span "アヤカの北海道生活｜ Ak的北海道生活" at bounding box center [637, 345] width 122 height 8
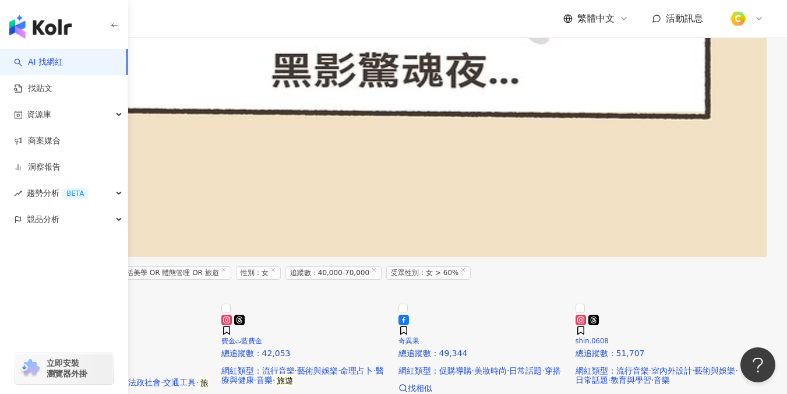
scroll to position [606, 0]
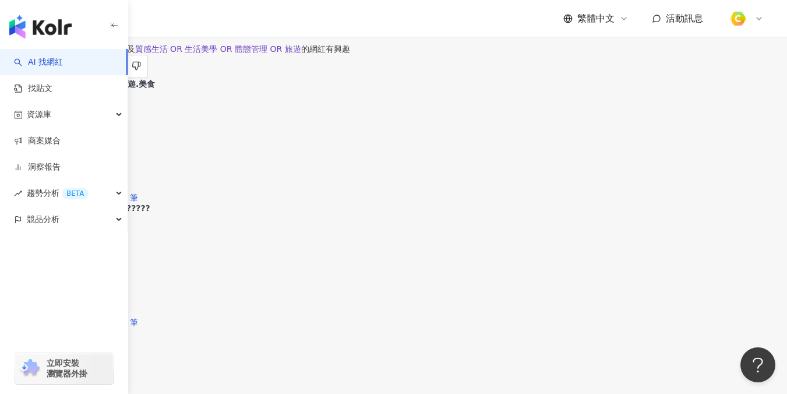
scroll to position [1057, 0]
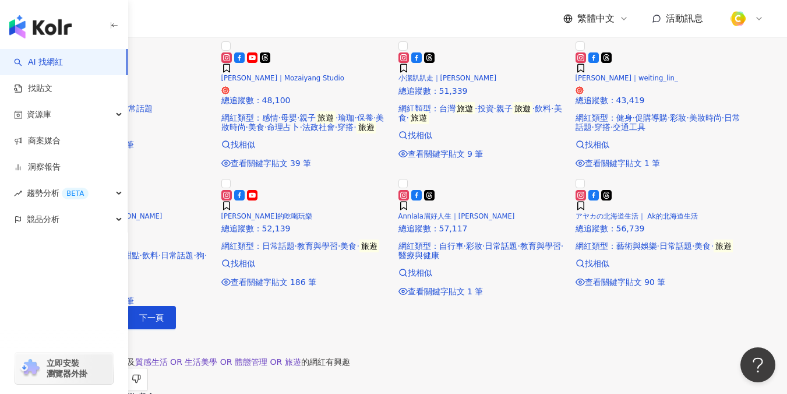
drag, startPoint x: 505, startPoint y: 357, endPoint x: 518, endPoint y: 313, distance: 45.0
click at [164, 322] on span "下一頁" at bounding box center [151, 317] width 24 height 9
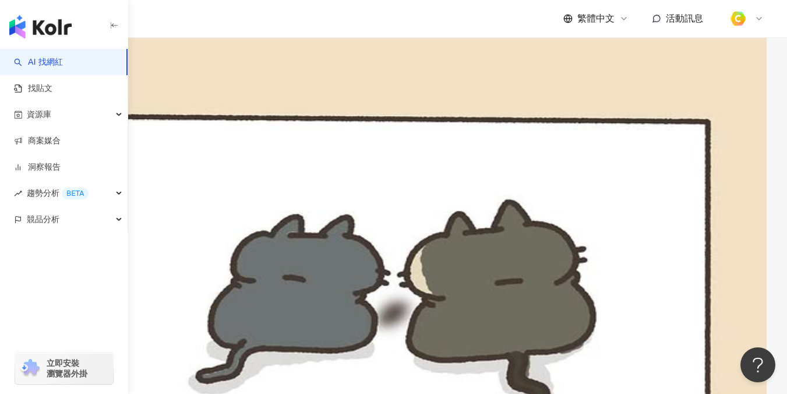
scroll to position [469, 0]
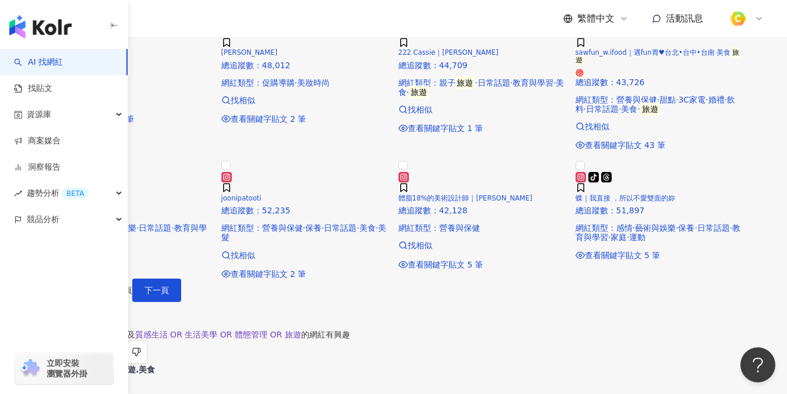
scroll to position [1090, 0]
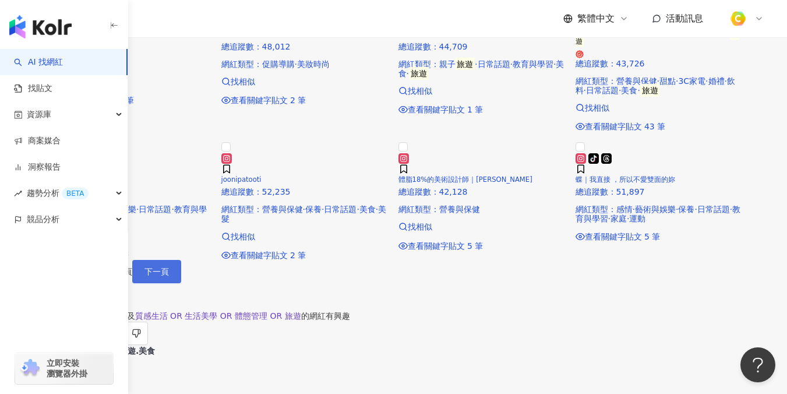
click at [181, 283] on button "下一頁" at bounding box center [156, 271] width 49 height 23
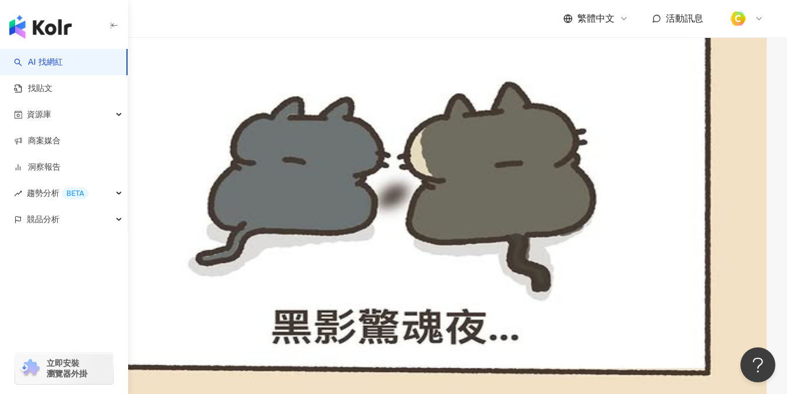
scroll to position [400, 0]
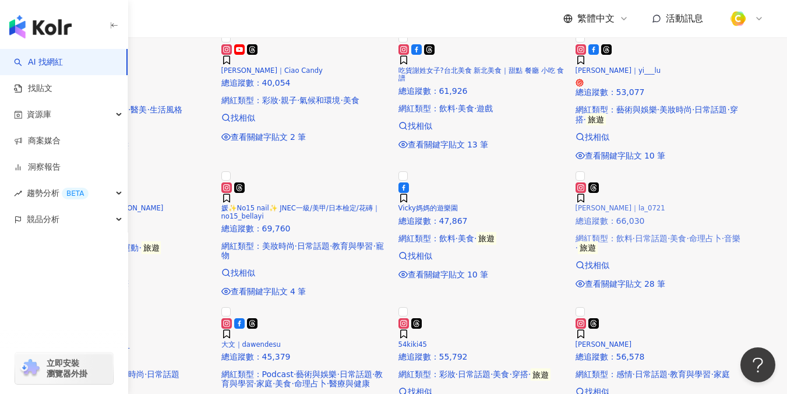
scroll to position [950, 0]
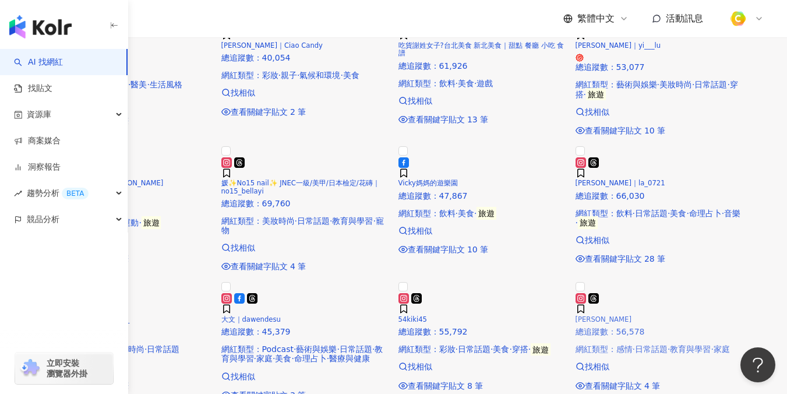
click at [680, 316] on h5 "蘿菲" at bounding box center [660, 320] width 168 height 8
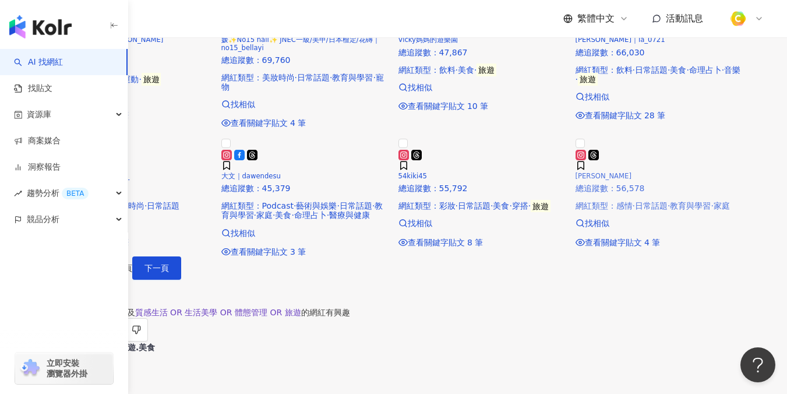
scroll to position [1103, 0]
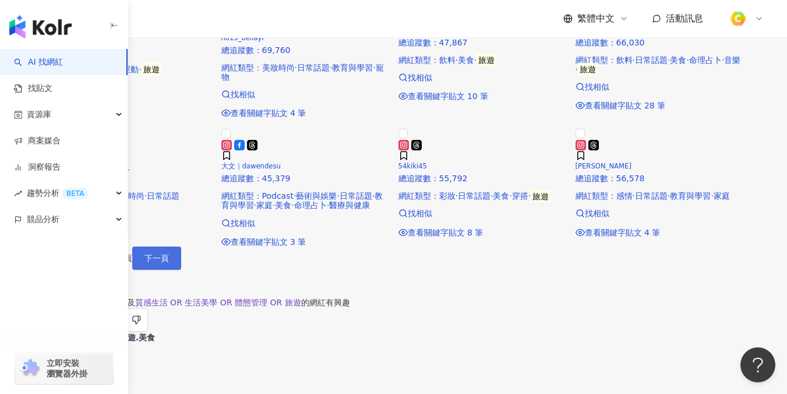
click at [181, 270] on button "下一頁" at bounding box center [156, 257] width 49 height 23
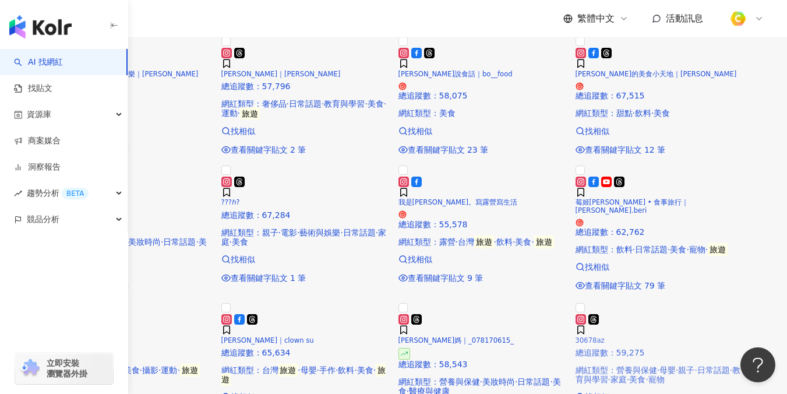
scroll to position [938, 0]
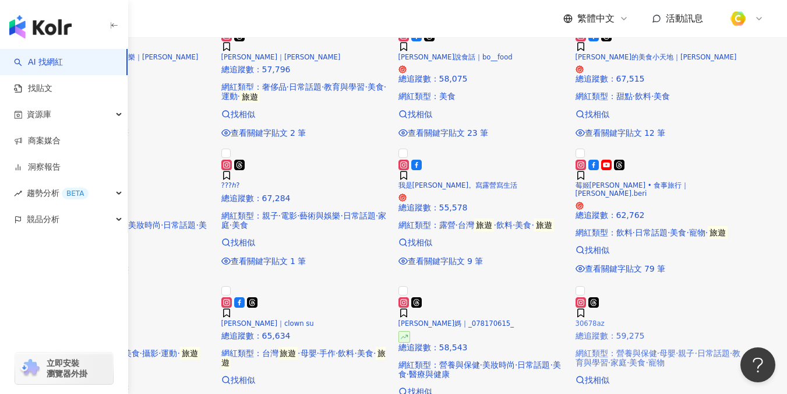
click at [695, 321] on div "30678az 總追蹤數 ： 59,275 網紅類型 ： 營養與保健 · 母嬰 · 親子 · 日常話題 · 教育與學習 · 家庭 · 美食 · 寵物" at bounding box center [660, 332] width 168 height 70
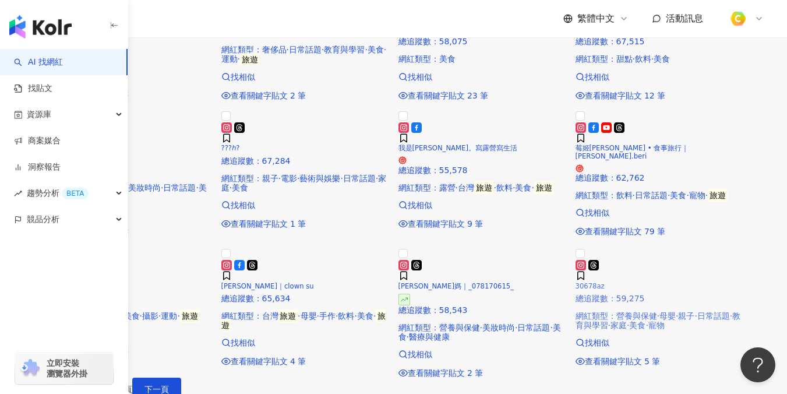
scroll to position [957, 0]
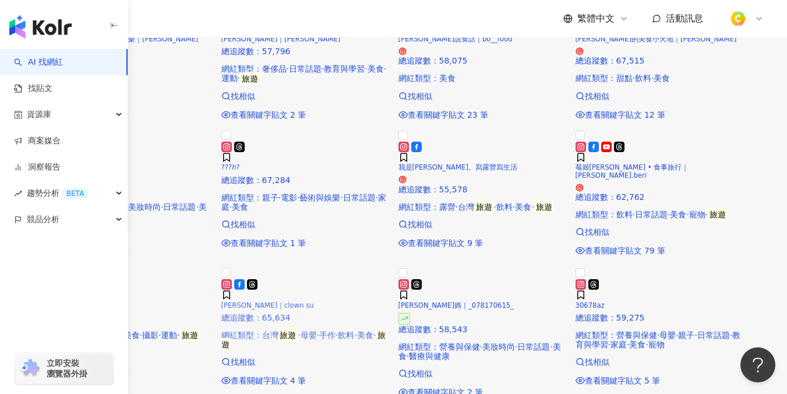
click at [314, 301] on span "蘇婷｜clown su" at bounding box center [267, 305] width 93 height 8
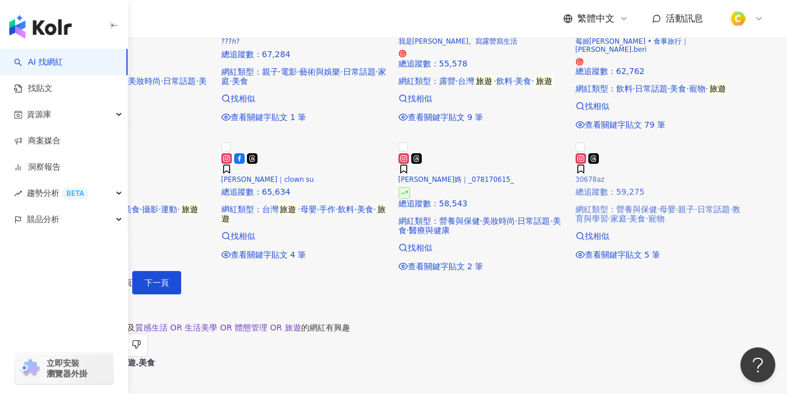
scroll to position [1144, 0]
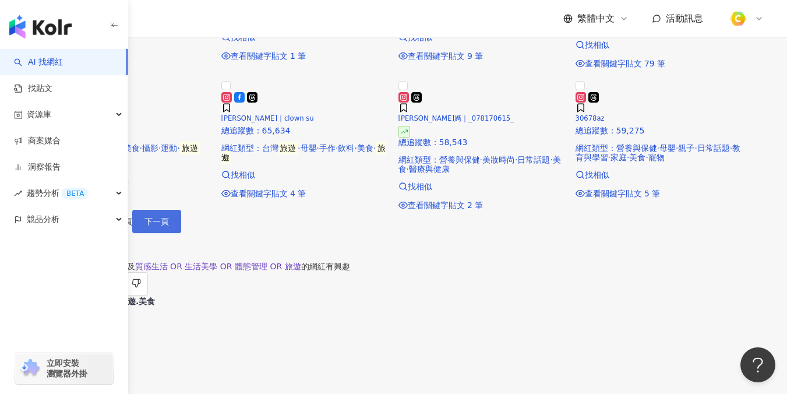
click at [169, 226] on span "下一頁" at bounding box center [156, 221] width 24 height 9
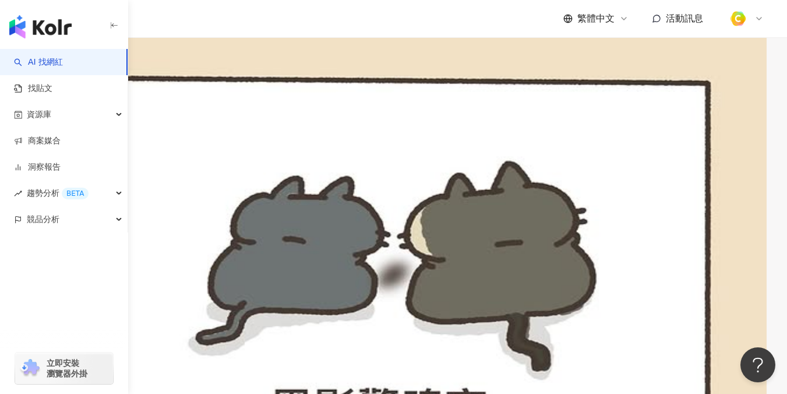
scroll to position [348, 0]
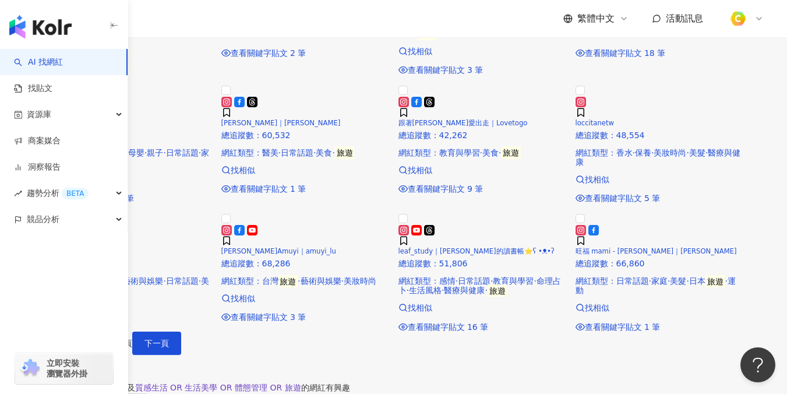
scroll to position [1054, 0]
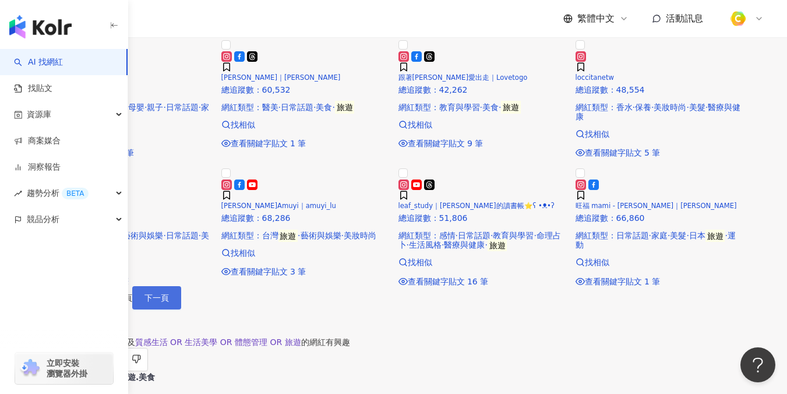
click at [181, 309] on button "下一頁" at bounding box center [156, 297] width 49 height 23
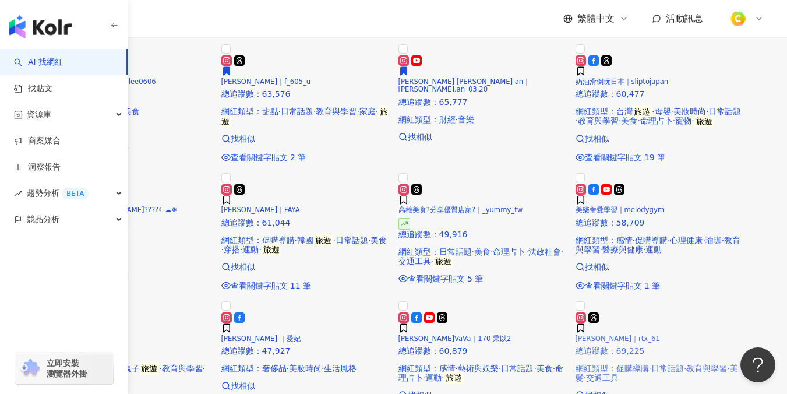
scroll to position [950, 0]
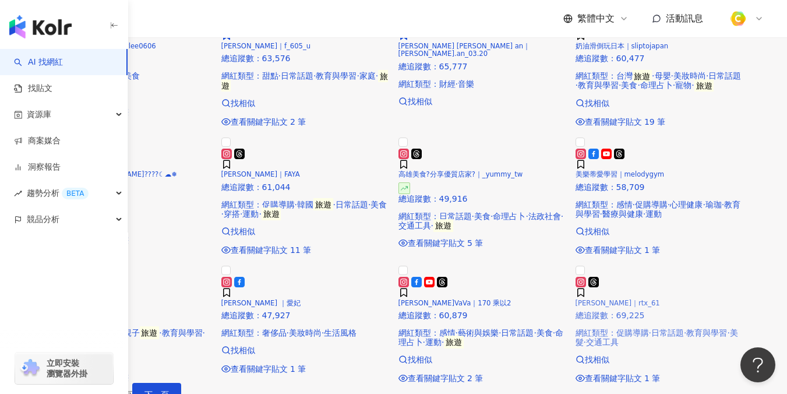
click at [698, 310] on div "張嫚｜rtx_61 總追蹤數 ： 69,225 網紅類型 ： 促購導購 · 日常話題 · 教育與學習 · 美髮 · 交通工具" at bounding box center [660, 312] width 168 height 70
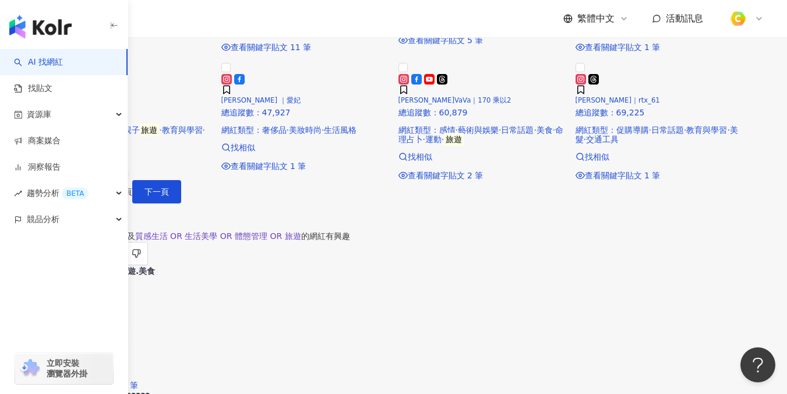
scroll to position [1176, 0]
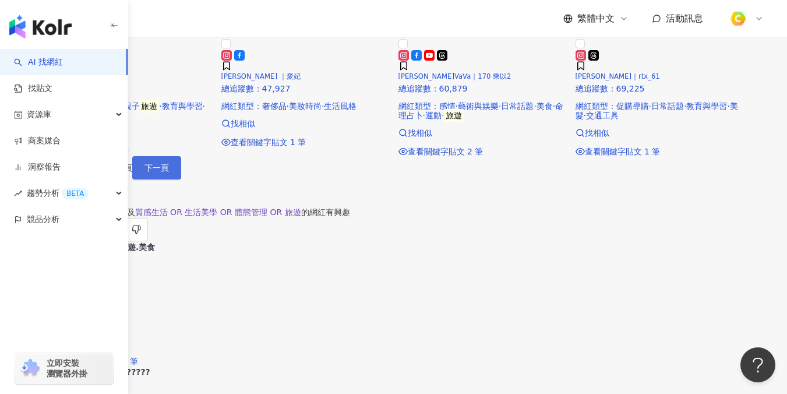
click at [181, 179] on button "下一頁" at bounding box center [156, 167] width 49 height 23
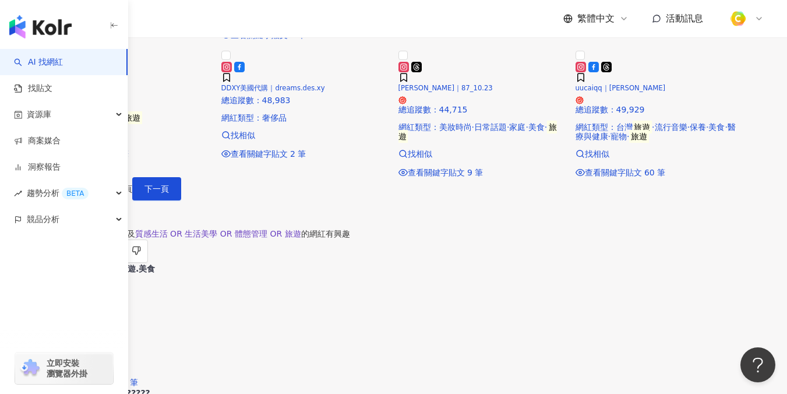
scroll to position [1199, 0]
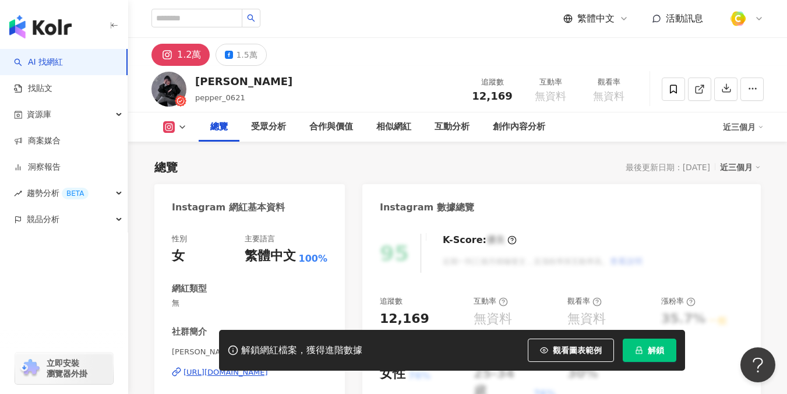
scroll to position [181, 0]
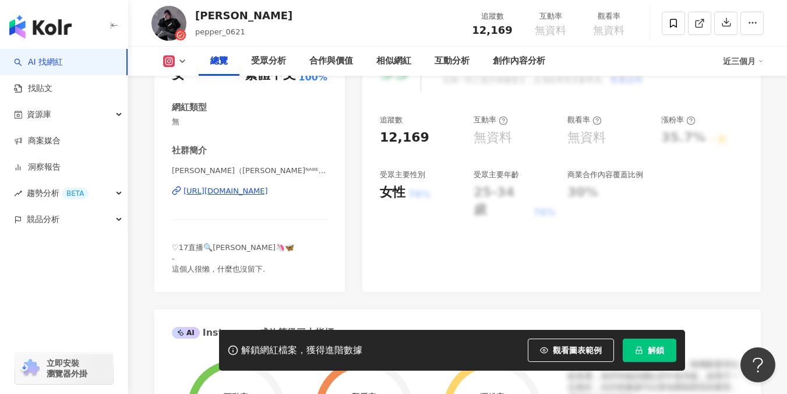
click at [234, 190] on div "[URL][DOMAIN_NAME]" at bounding box center [225, 191] width 84 height 10
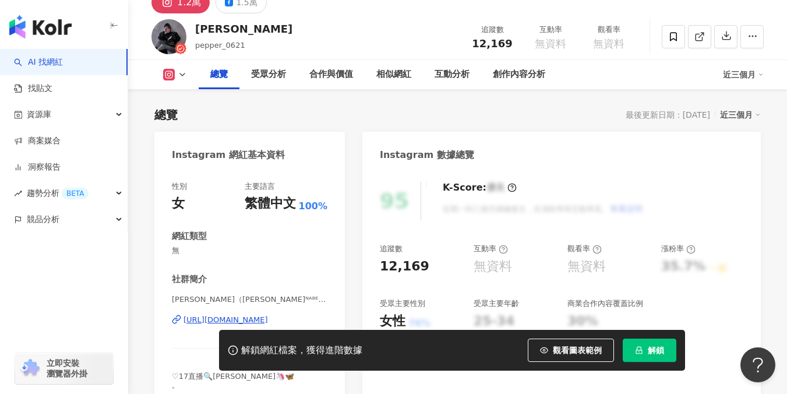
scroll to position [65, 0]
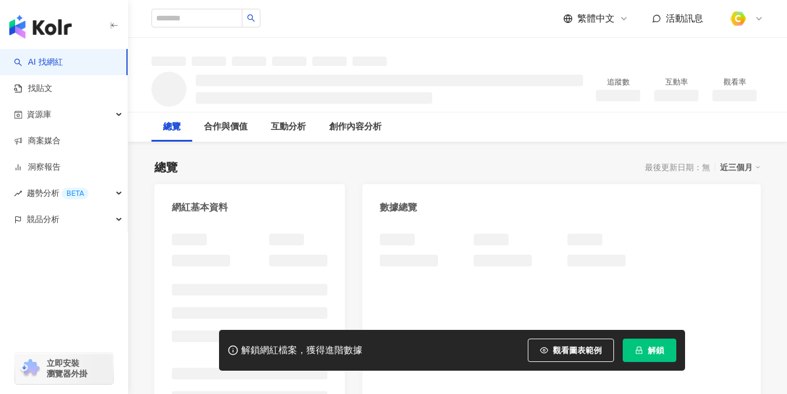
scroll to position [30, 0]
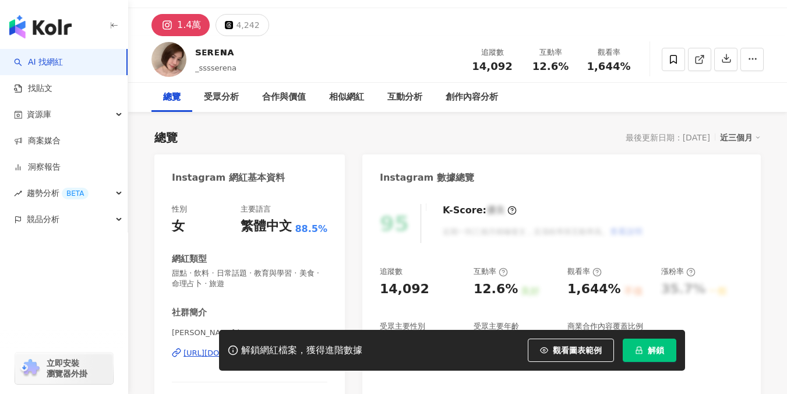
click at [252, 348] on div "[URL][DOMAIN_NAME]" at bounding box center [225, 353] width 84 height 10
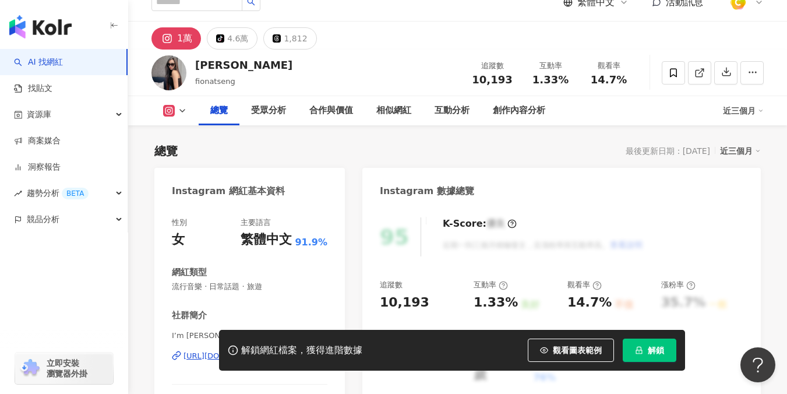
scroll to position [35, 0]
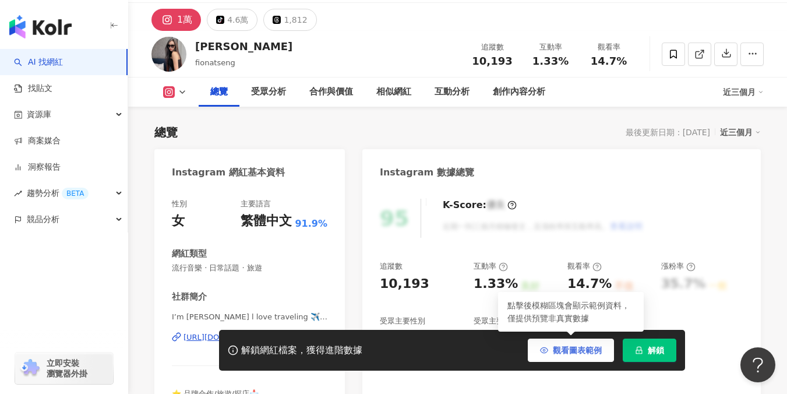
click at [564, 352] on span "觀看圖表範例" at bounding box center [577, 349] width 49 height 9
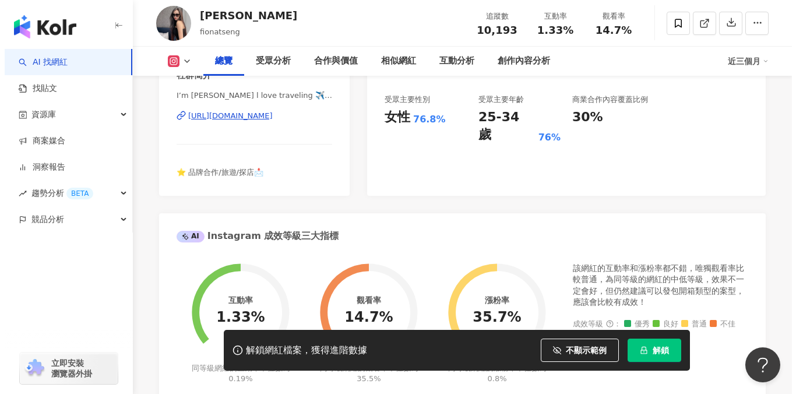
scroll to position [263, 0]
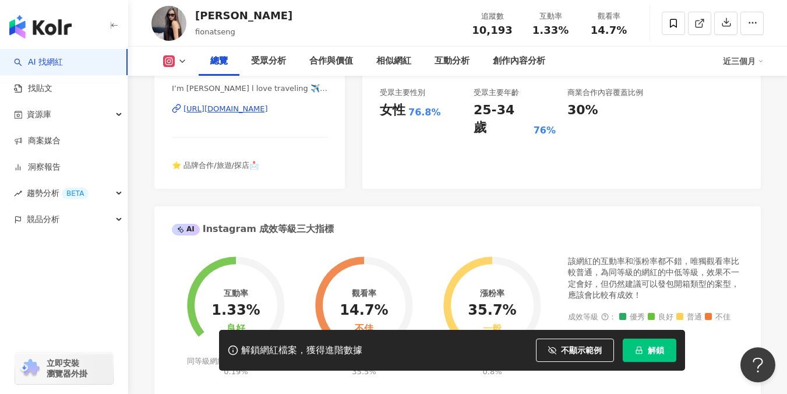
click at [249, 106] on div "[URL][DOMAIN_NAME]" at bounding box center [225, 109] width 84 height 10
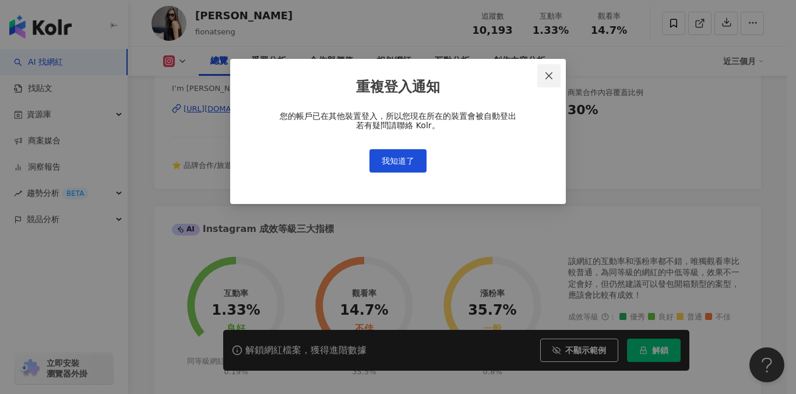
click at [550, 77] on icon "close" at bounding box center [548, 75] width 7 height 7
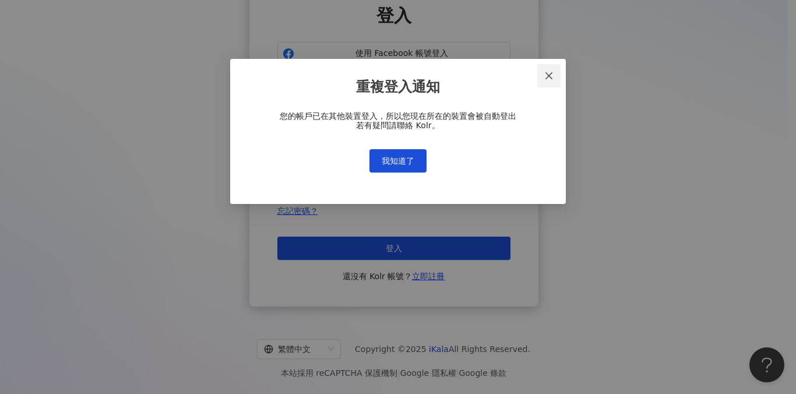
type input "**********"
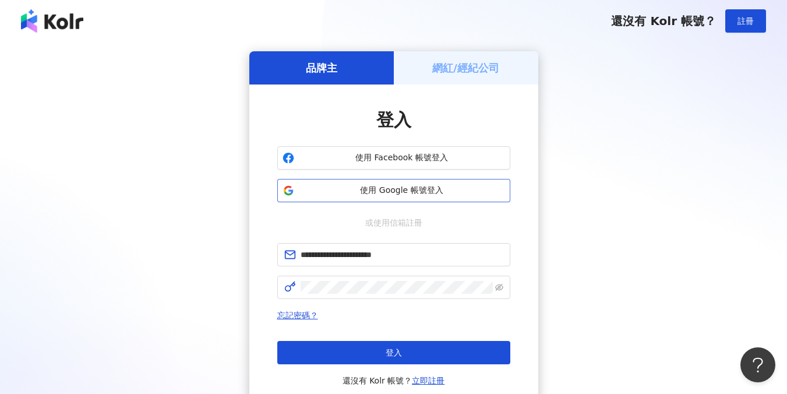
click at [396, 185] on span "使用 Google 帳號登入" at bounding box center [402, 191] width 206 height 12
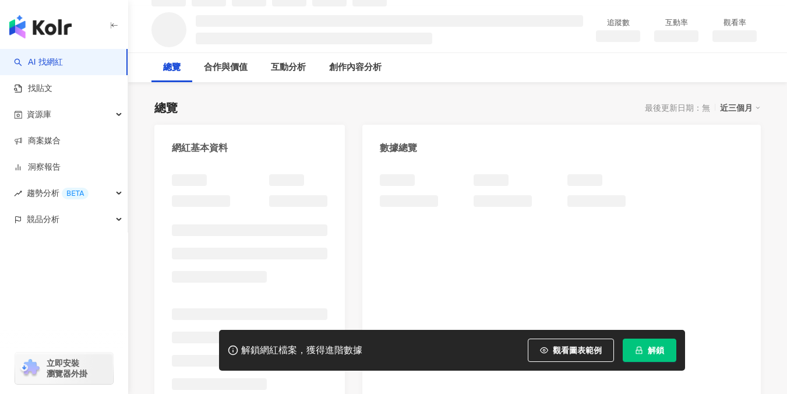
scroll to position [84, 0]
